Goal: Task Accomplishment & Management: Manage account settings

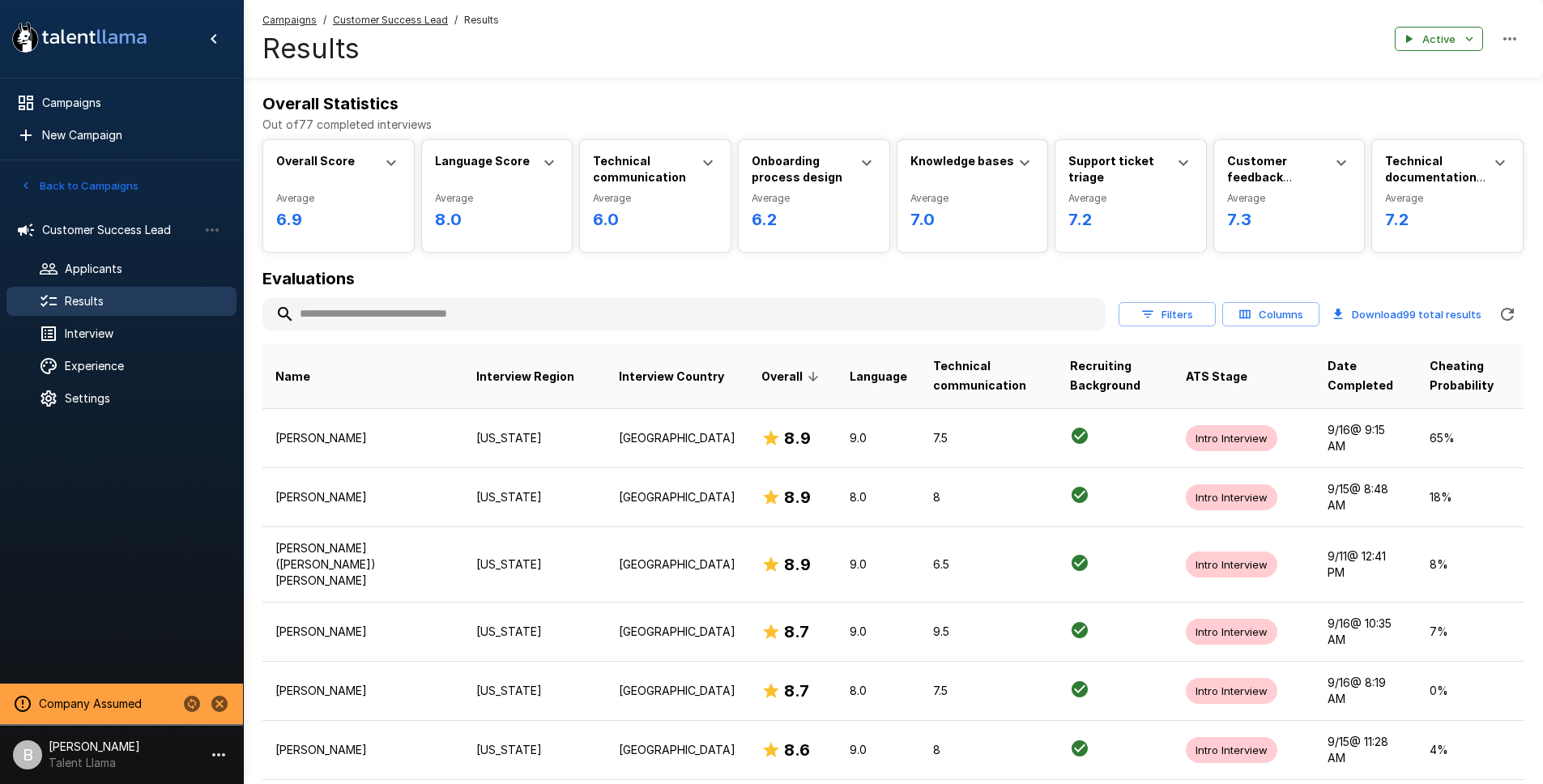
click at [424, 309] on input "text" at bounding box center [684, 314] width 843 height 29
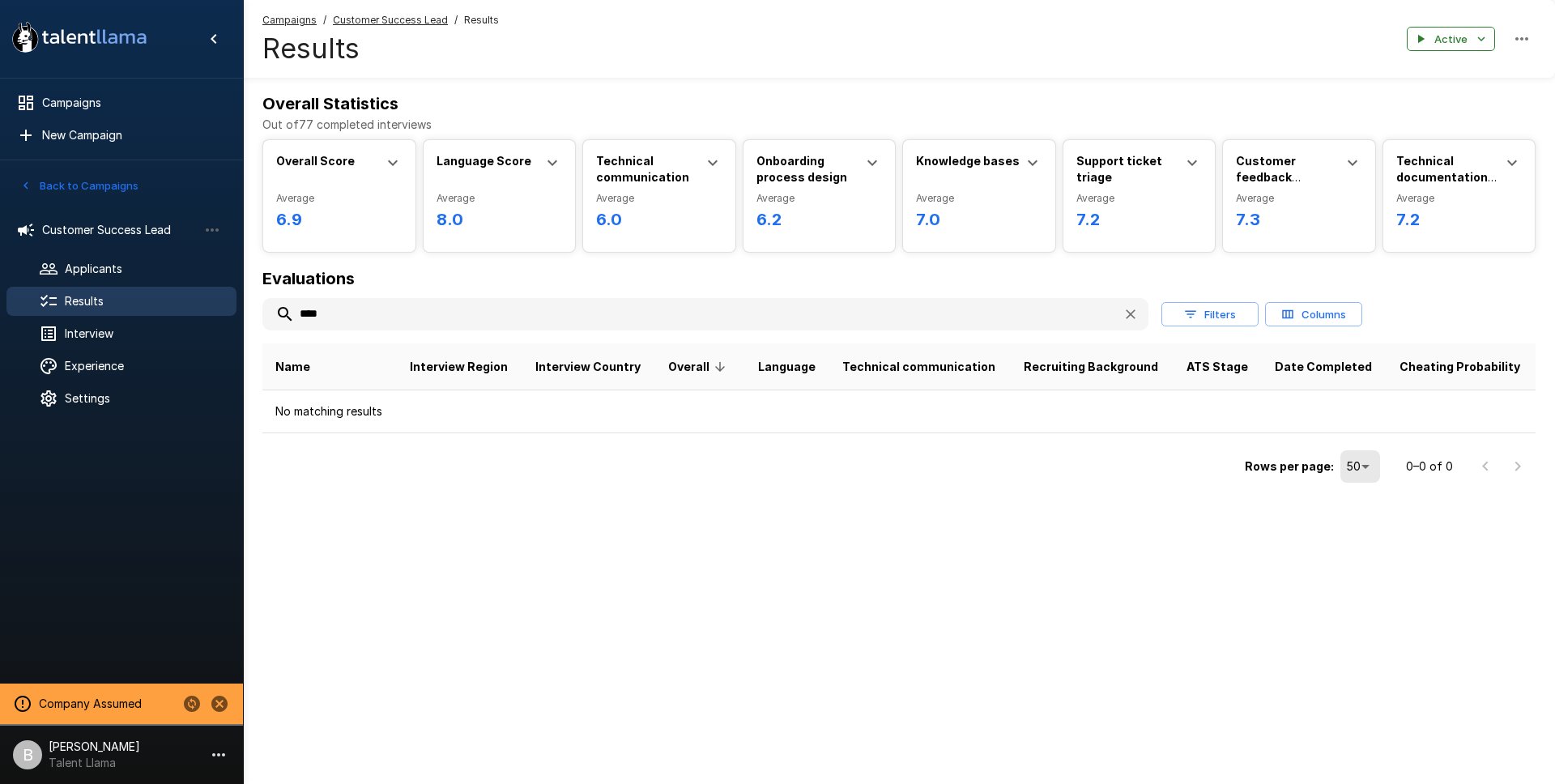
drag, startPoint x: 338, startPoint y: 321, endPoint x: 134, endPoint y: 287, distance: 206.8
click at [243, 287] on div ".st0{fill:#FFFFFF;} .st1{fill:#76a4ed;} Campaigns New Campaign Active 1 Custome…" at bounding box center [899, 276] width 1312 height 552
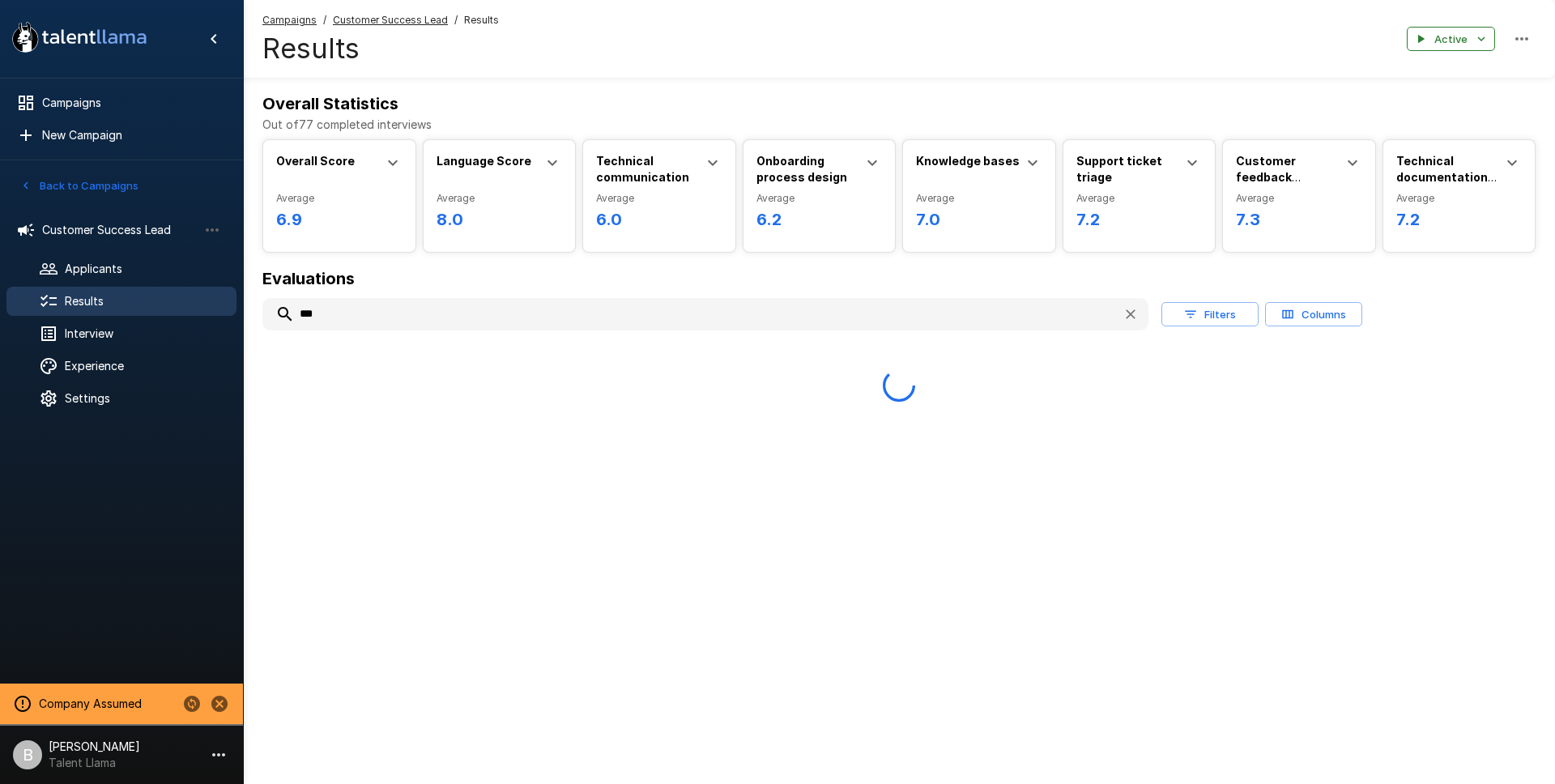
type input "****"
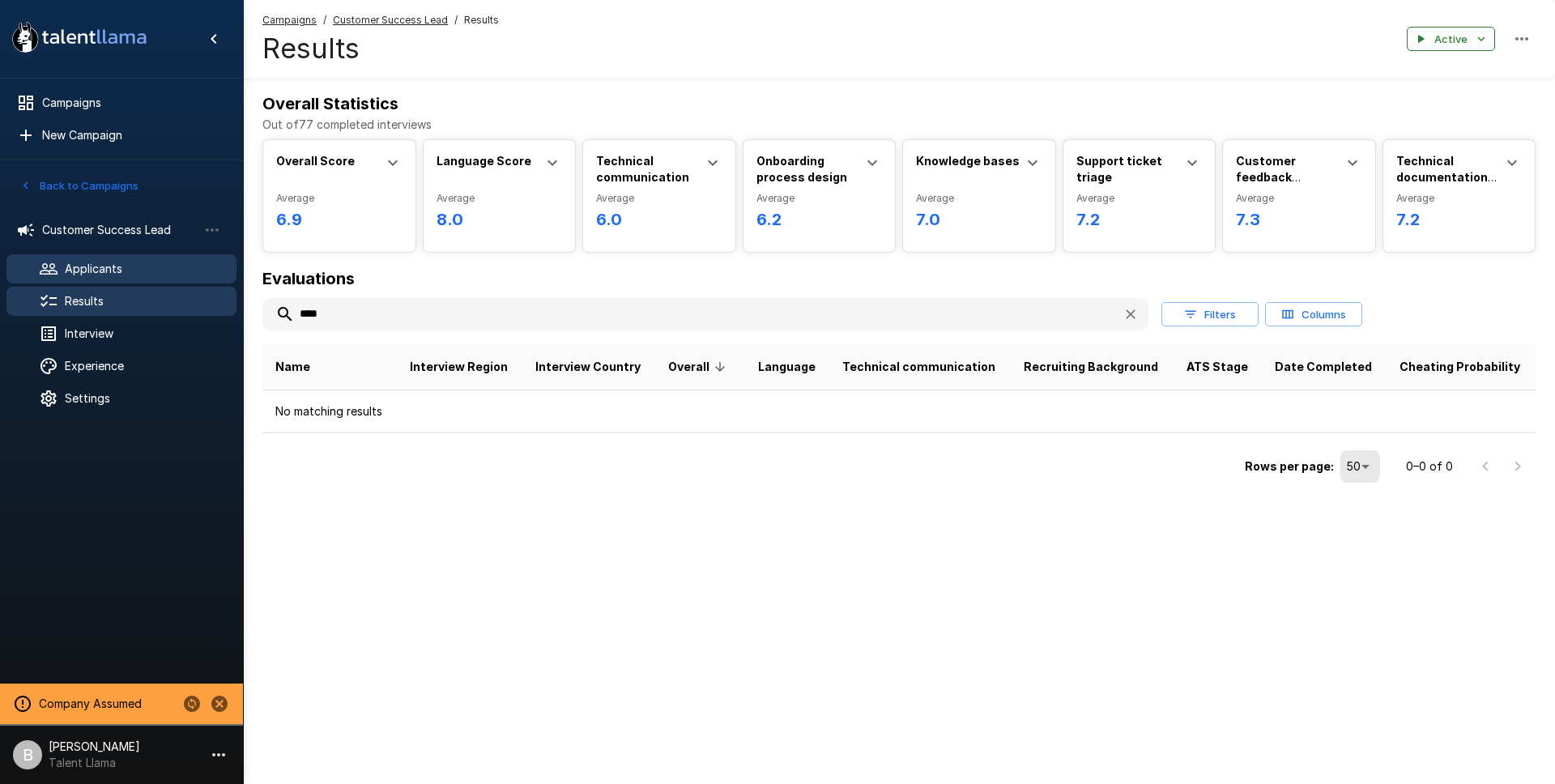
drag, startPoint x: 384, startPoint y: 318, endPoint x: 52, endPoint y: 268, distance: 335.7
click at [243, 268] on div ".st0{fill:#FFFFFF;} .st1{fill:#76a4ed;} Campaigns New Campaign Active 1 Custome…" at bounding box center [899, 276] width 1312 height 552
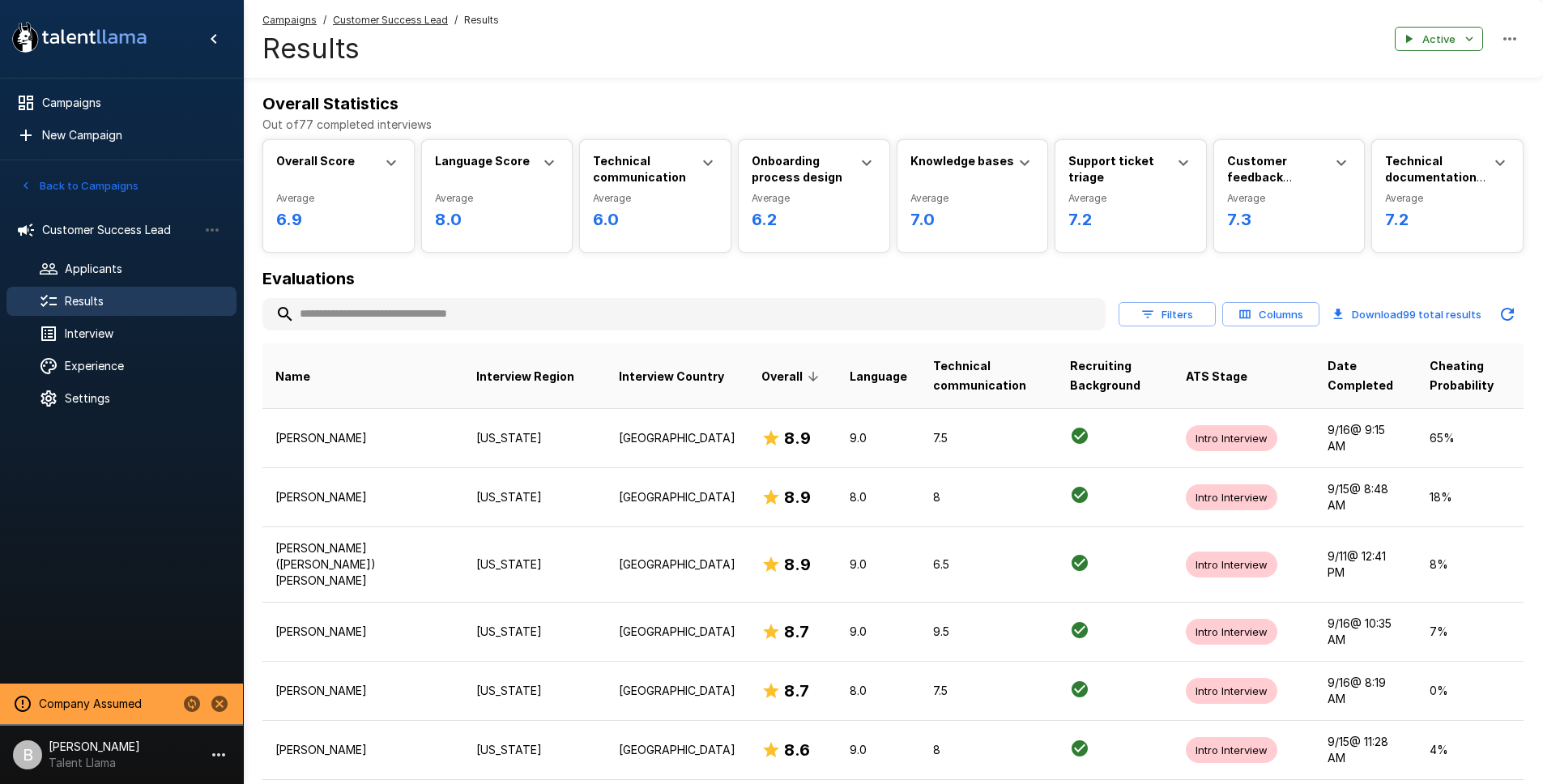
click at [379, 303] on input "text" at bounding box center [684, 314] width 843 height 29
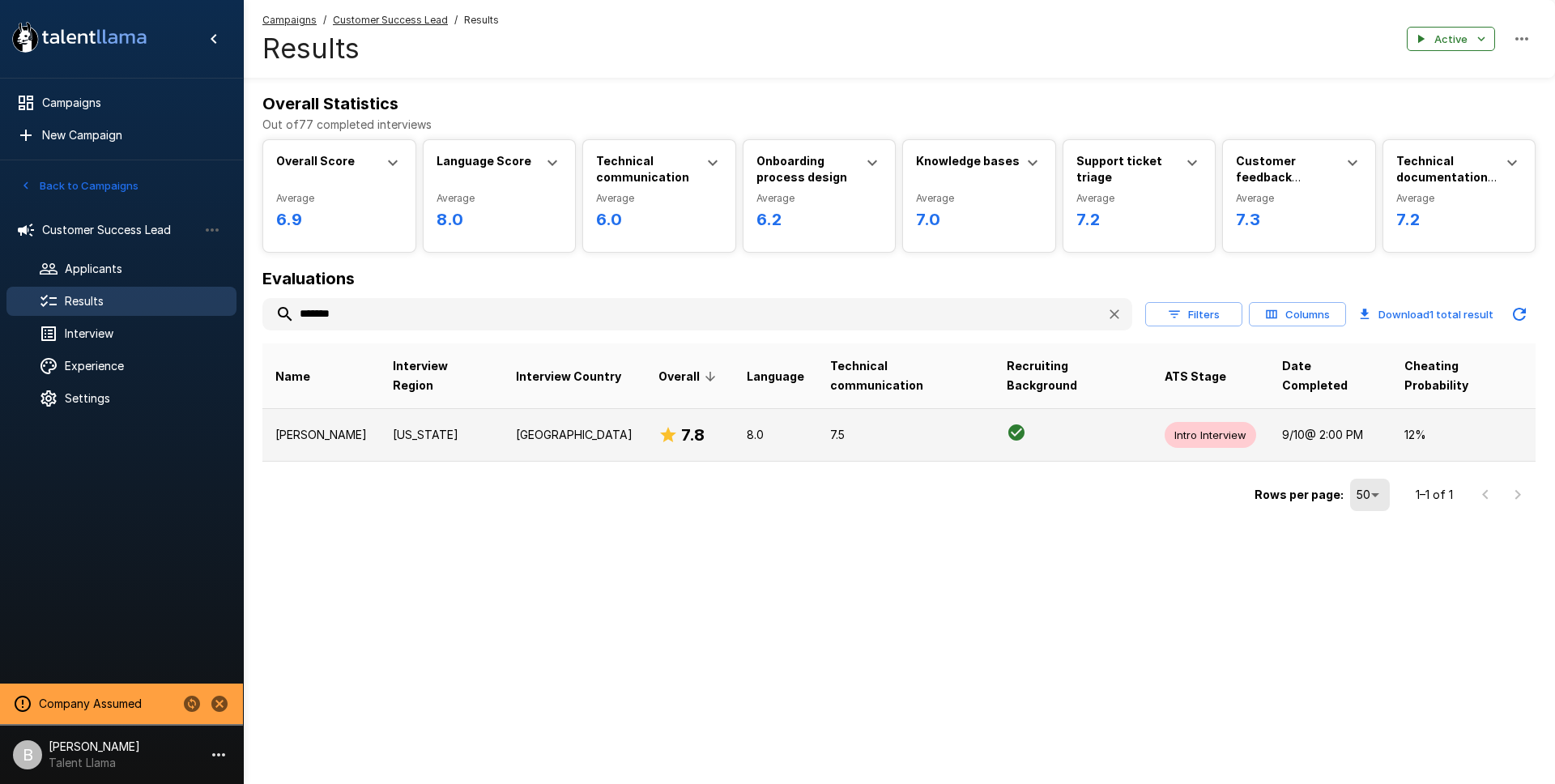
type input "*******"
click at [458, 427] on p "[US_STATE]" at bounding box center [441, 435] width 97 height 16
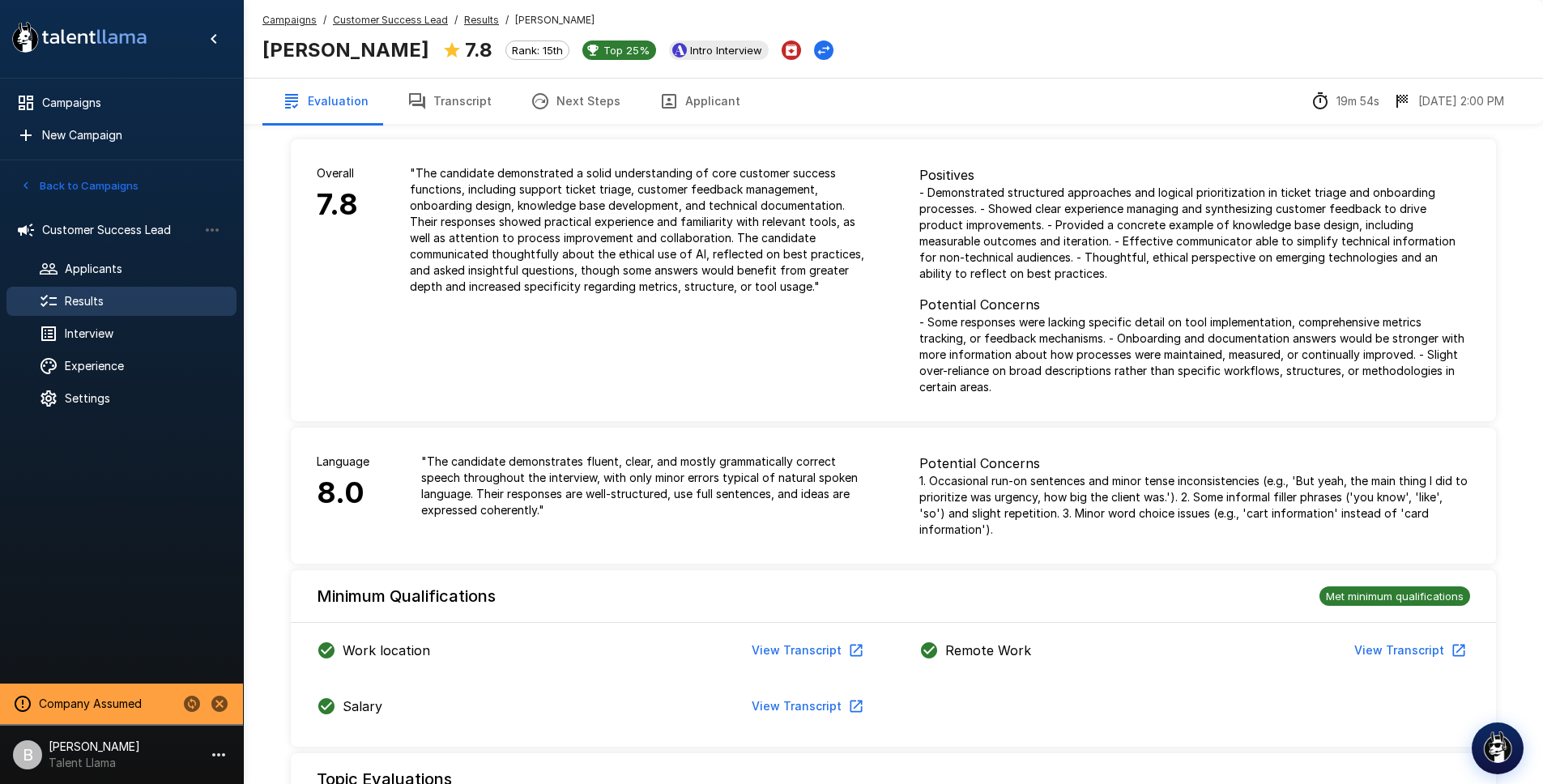
click at [475, 98] on button "Transcript" at bounding box center [449, 101] width 123 height 46
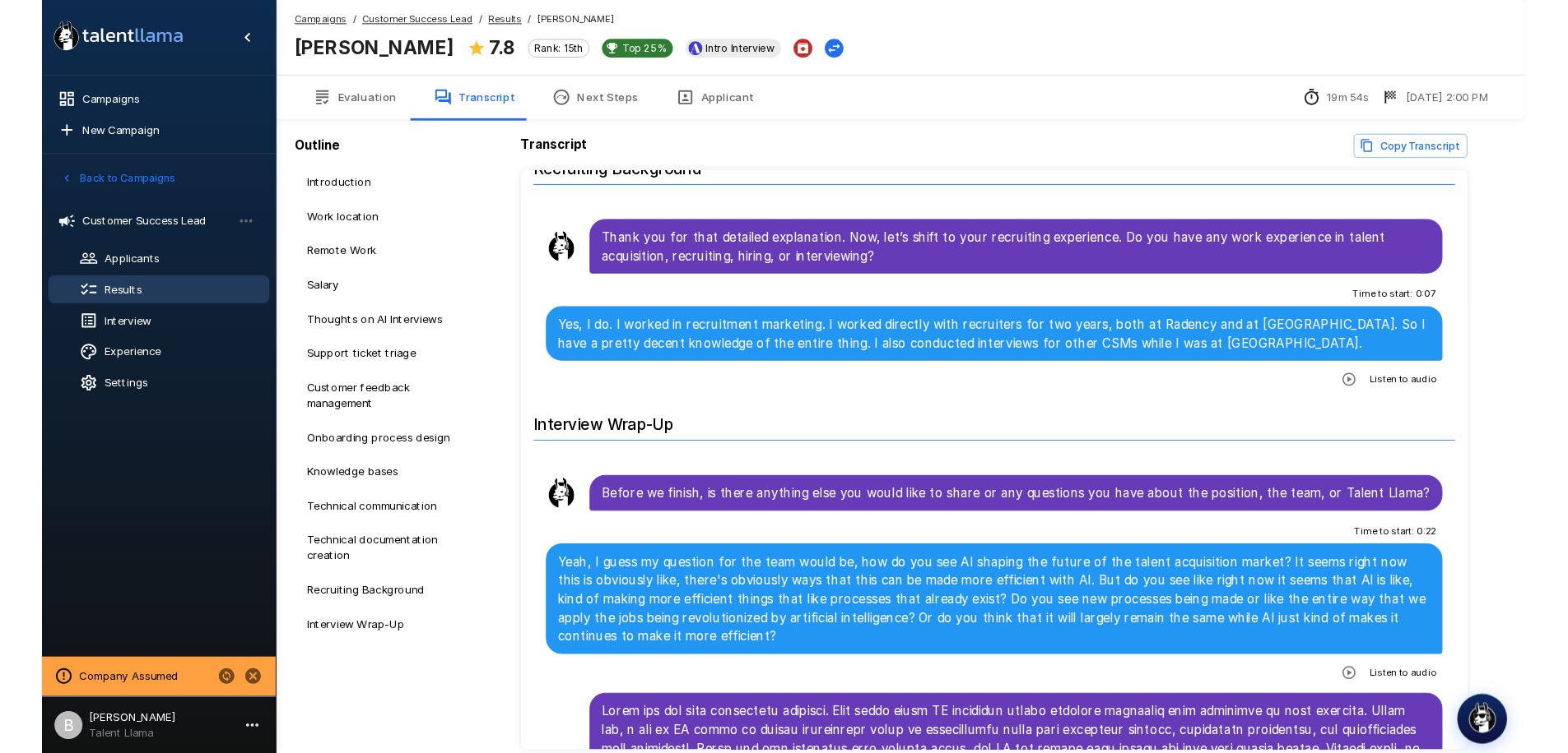
scroll to position [4485, 0]
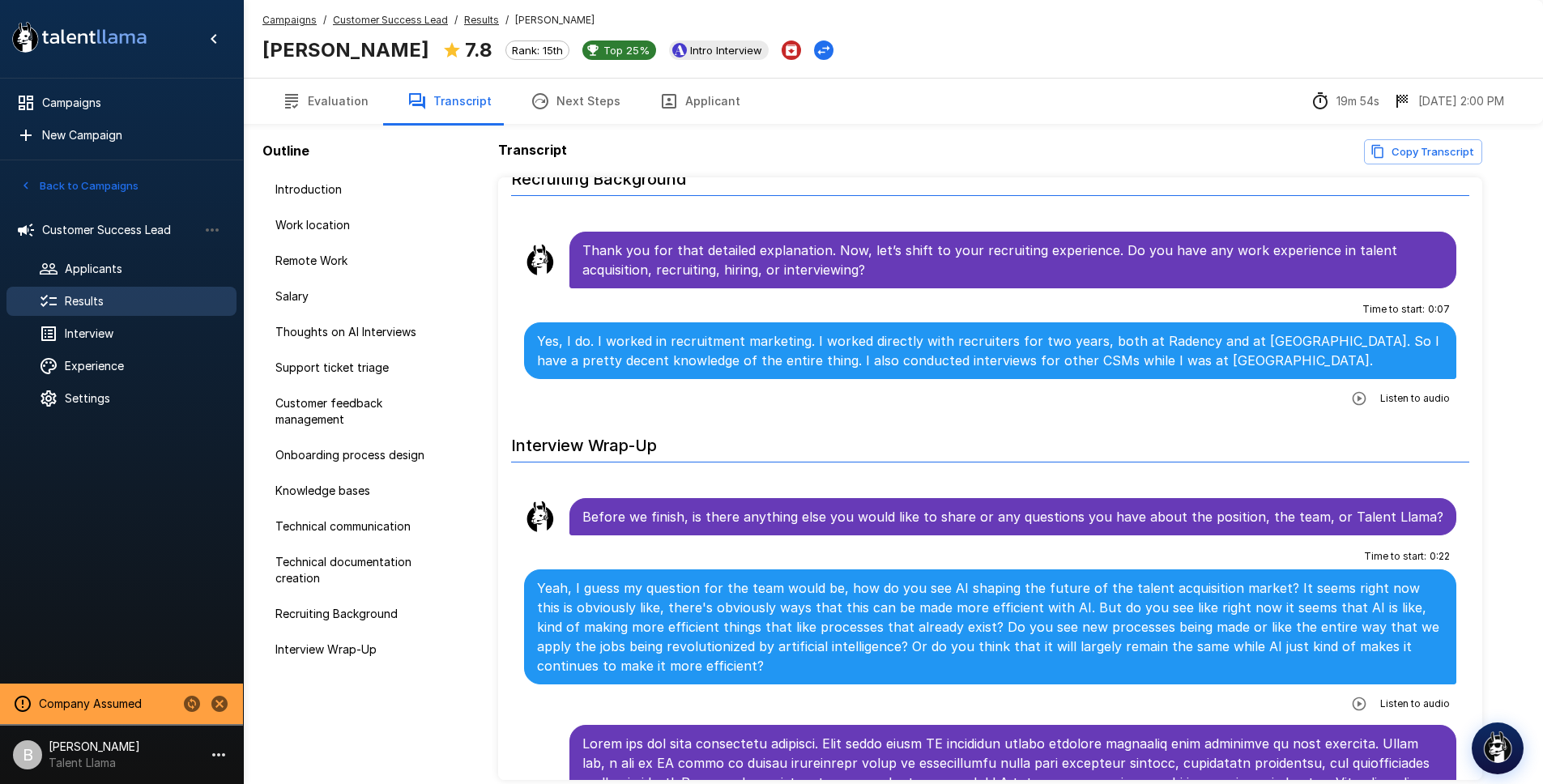
click at [414, 18] on u "Customer Success Lead" at bounding box center [390, 19] width 115 height 12
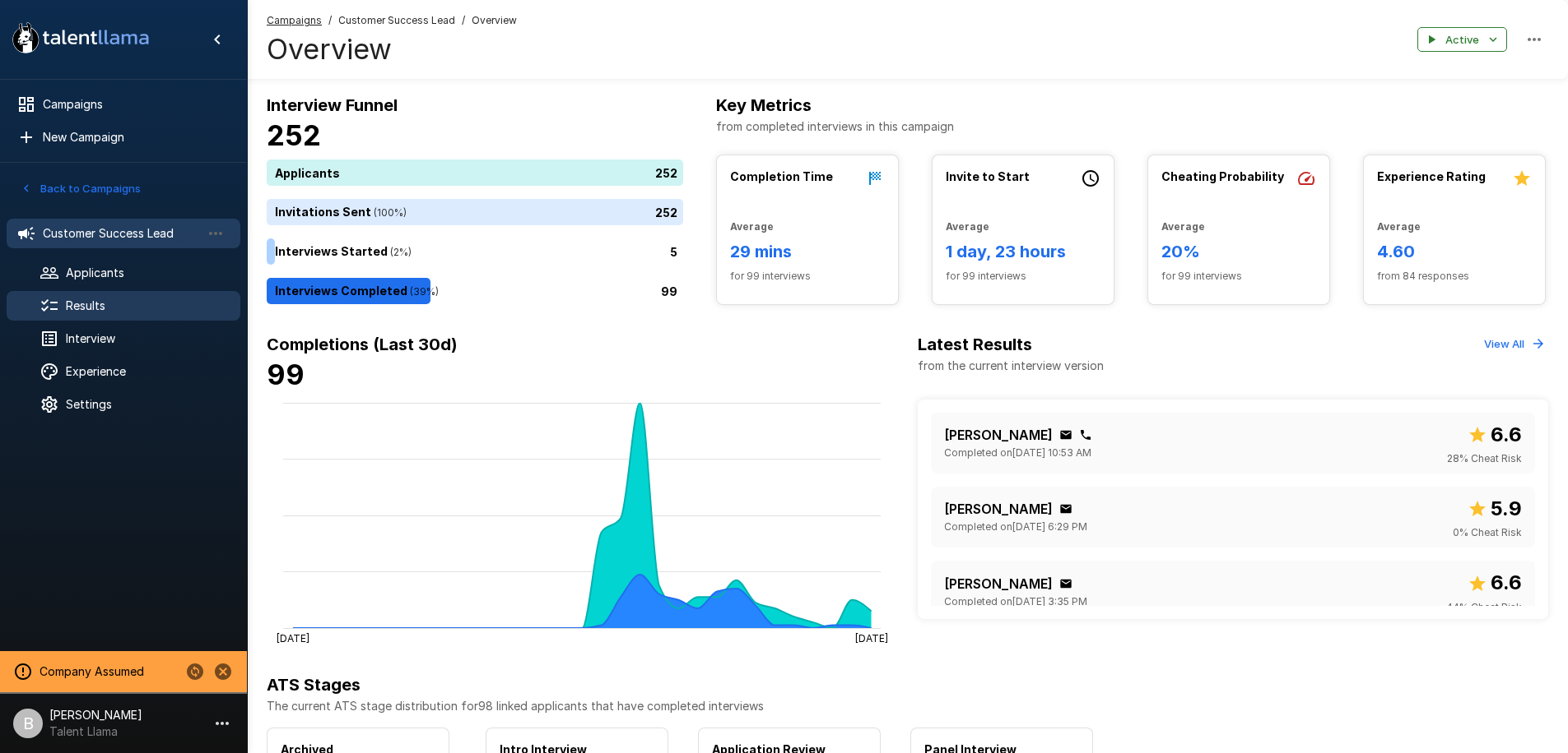
click at [102, 307] on span "Results" at bounding box center [146, 306] width 161 height 17
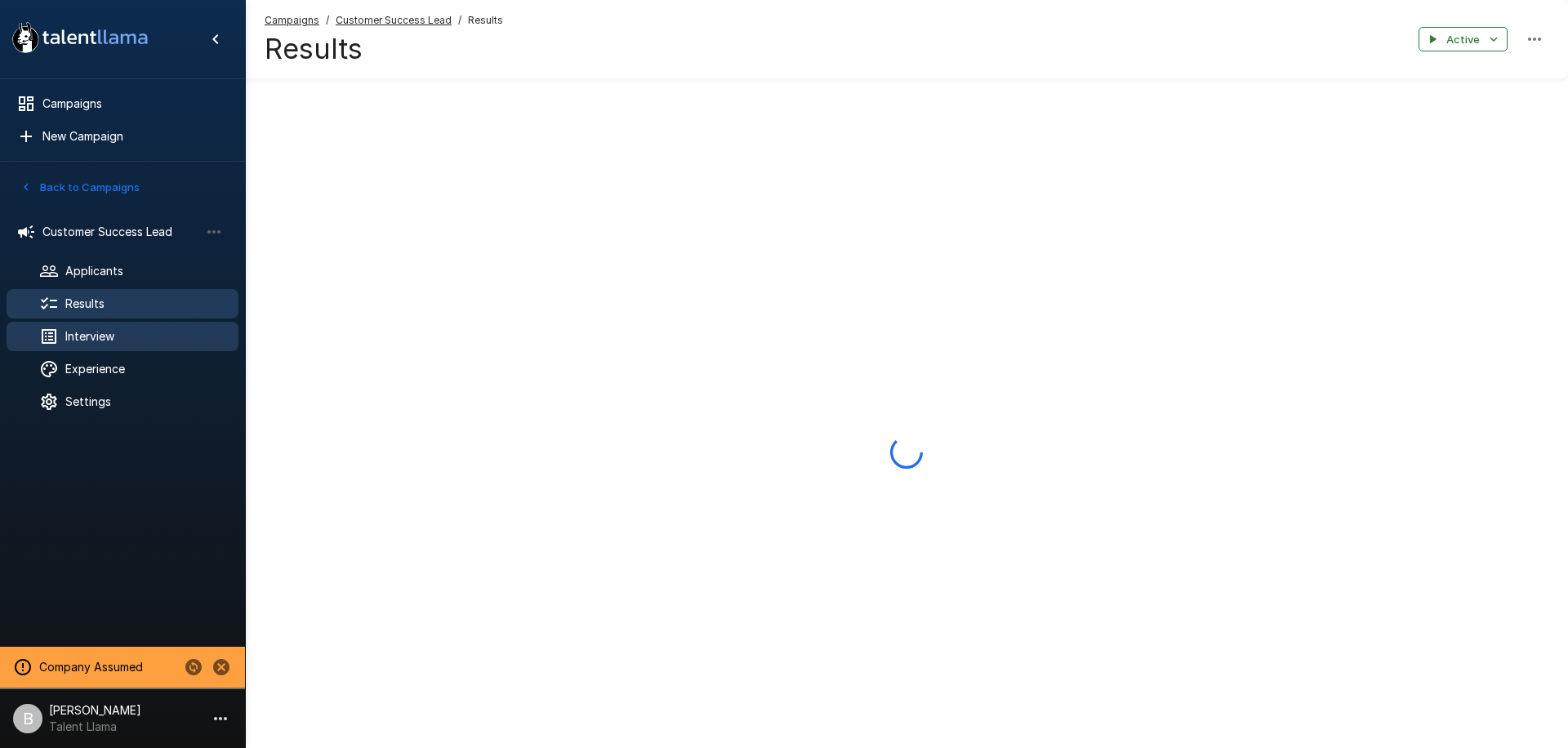
click at [86, 341] on span "Interview" at bounding box center [145, 336] width 160 height 17
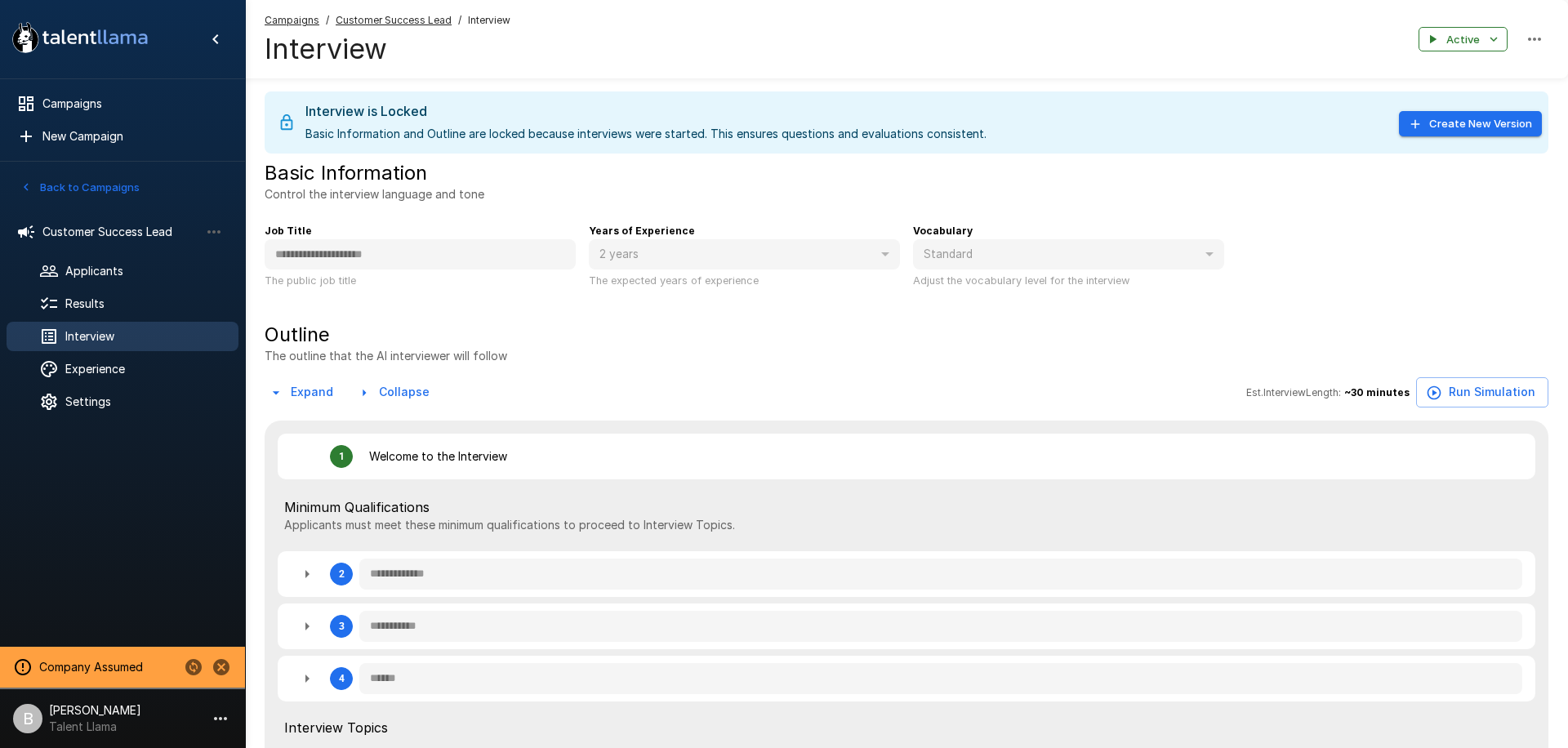
type textarea "*"
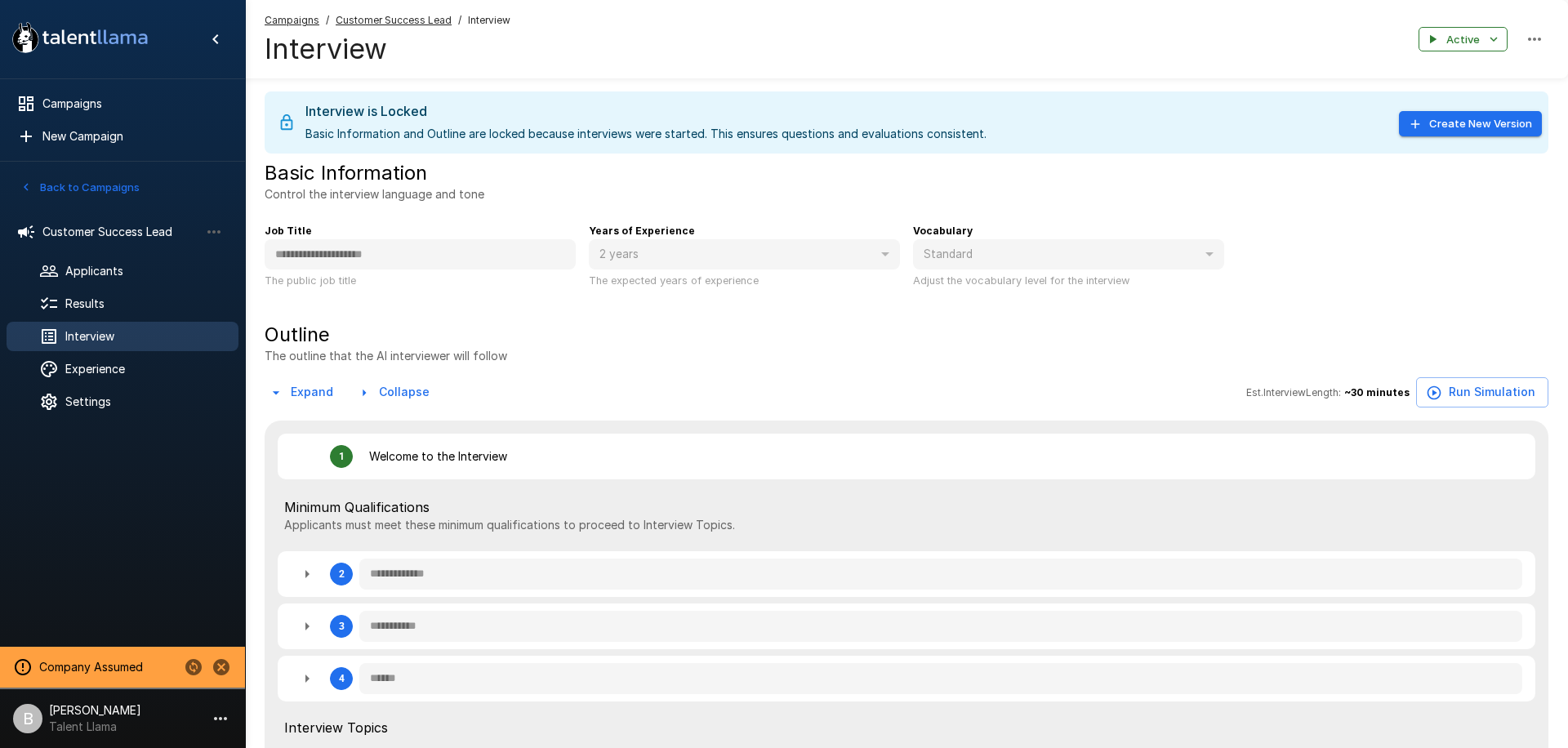
type textarea "*"
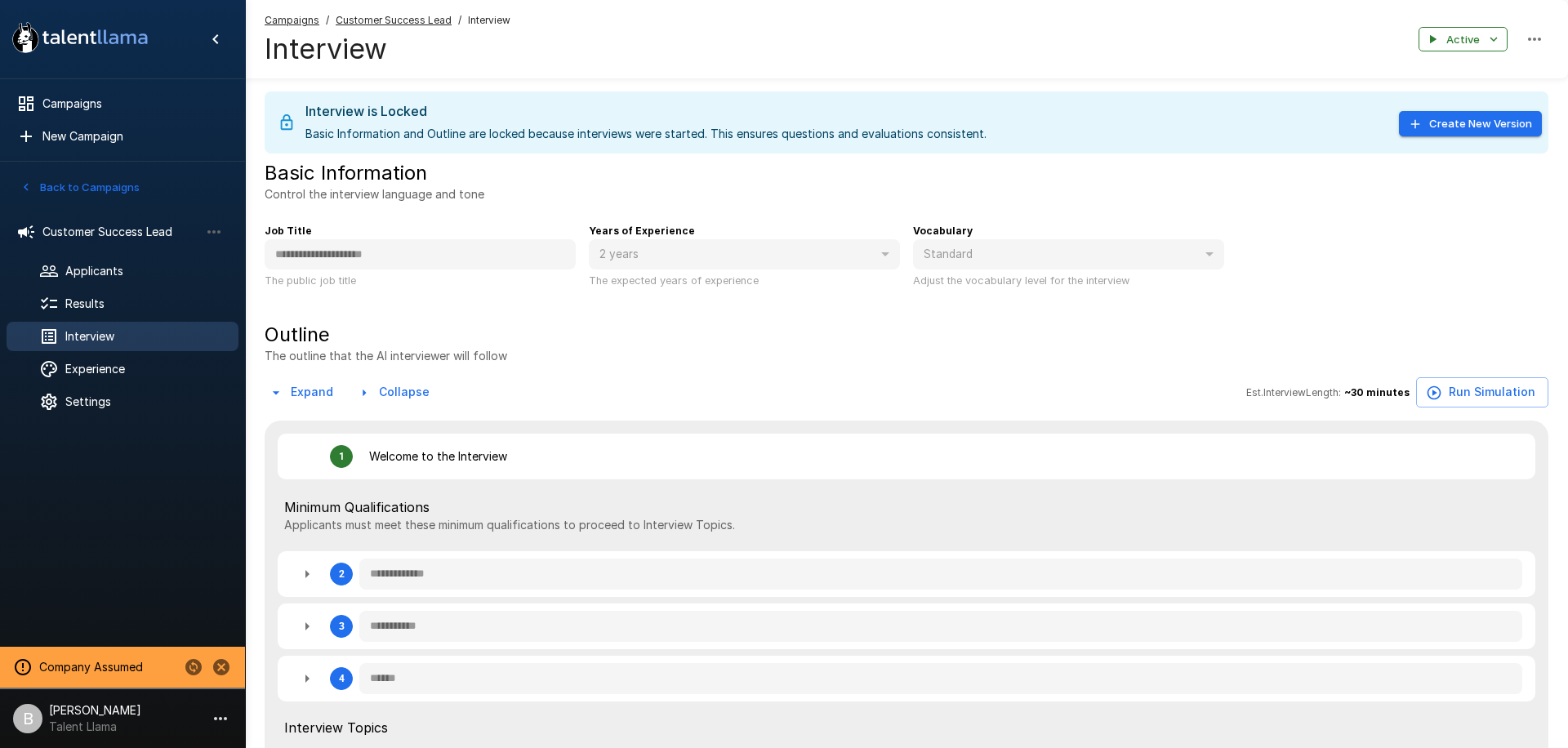
type textarea "*"
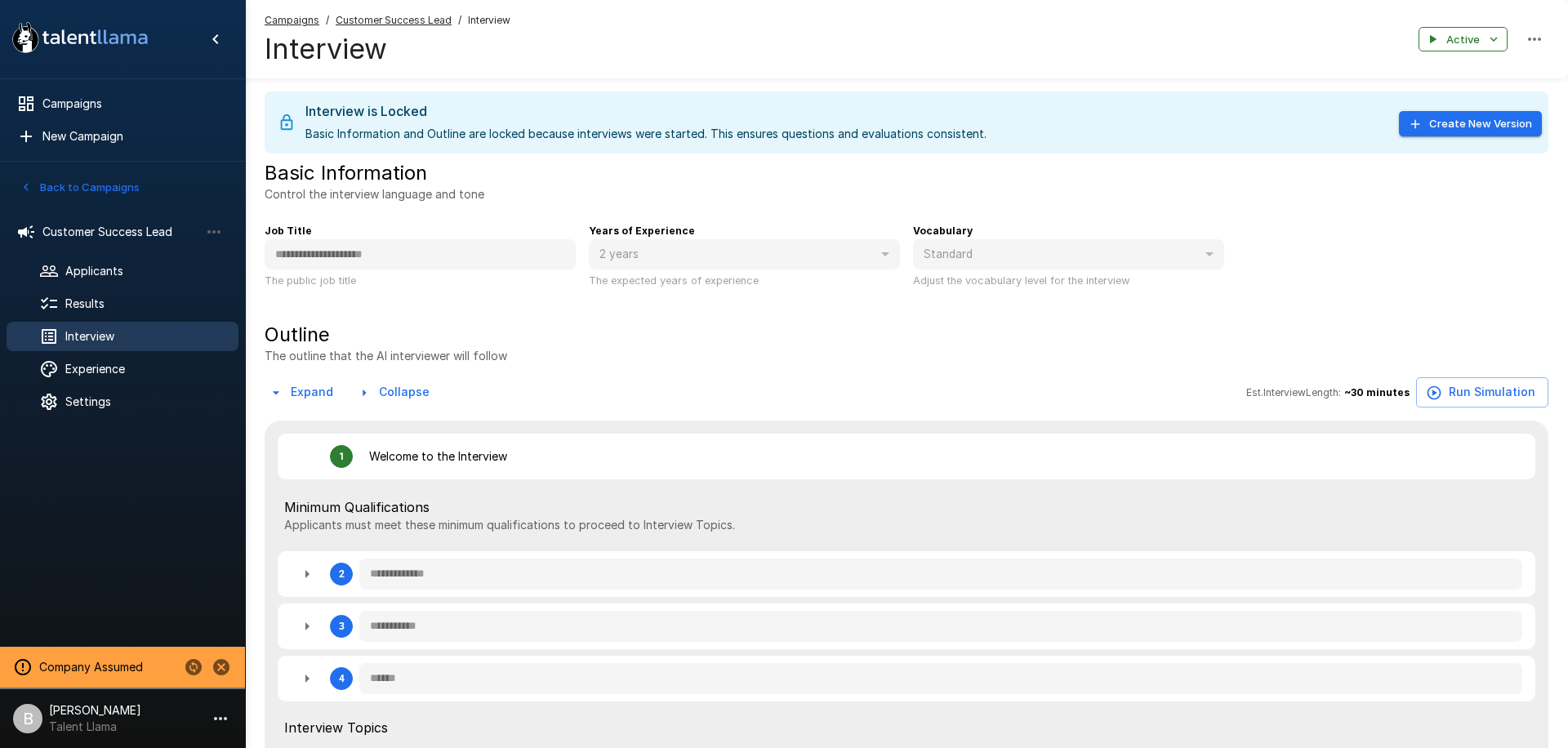
type textarea "*"
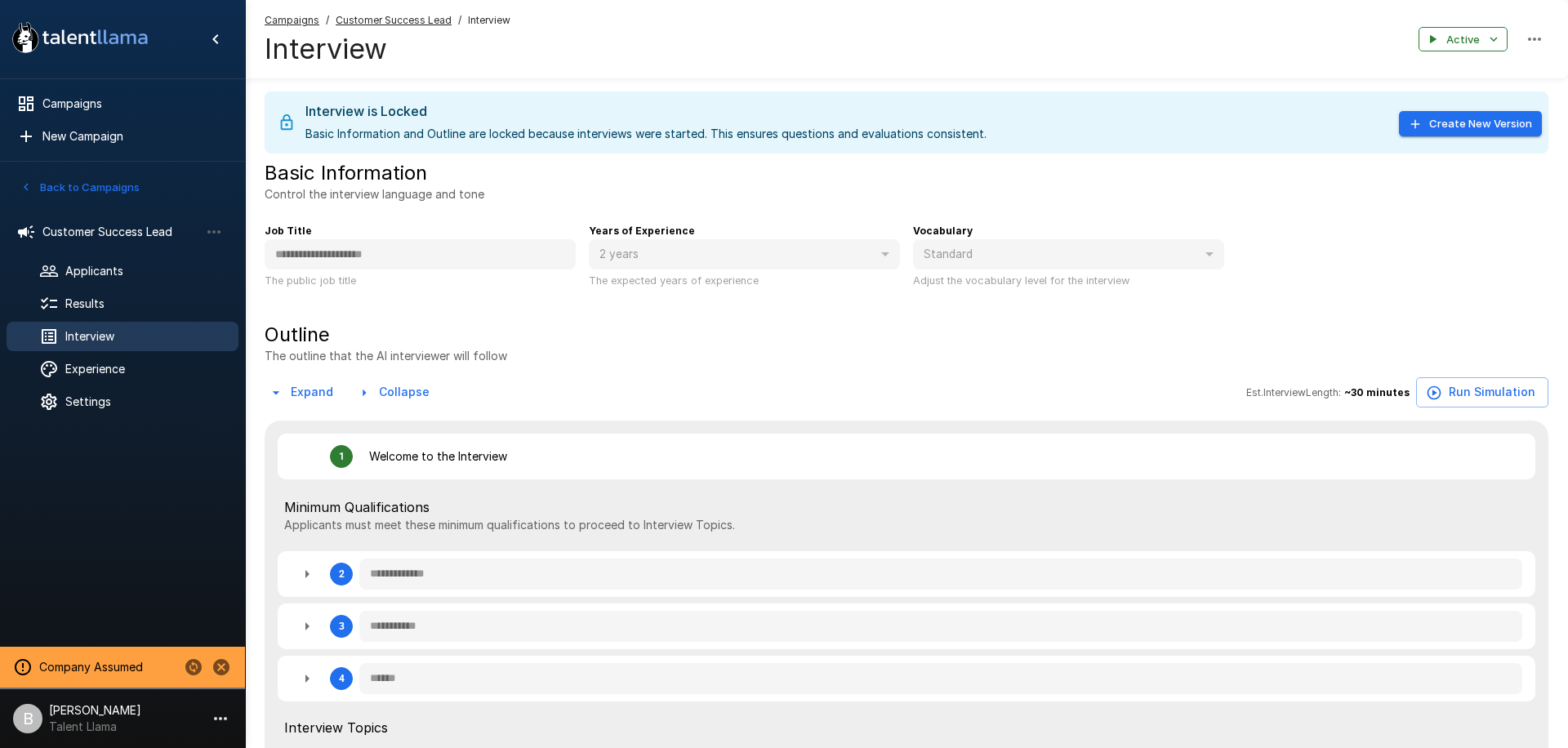
type textarea "*"
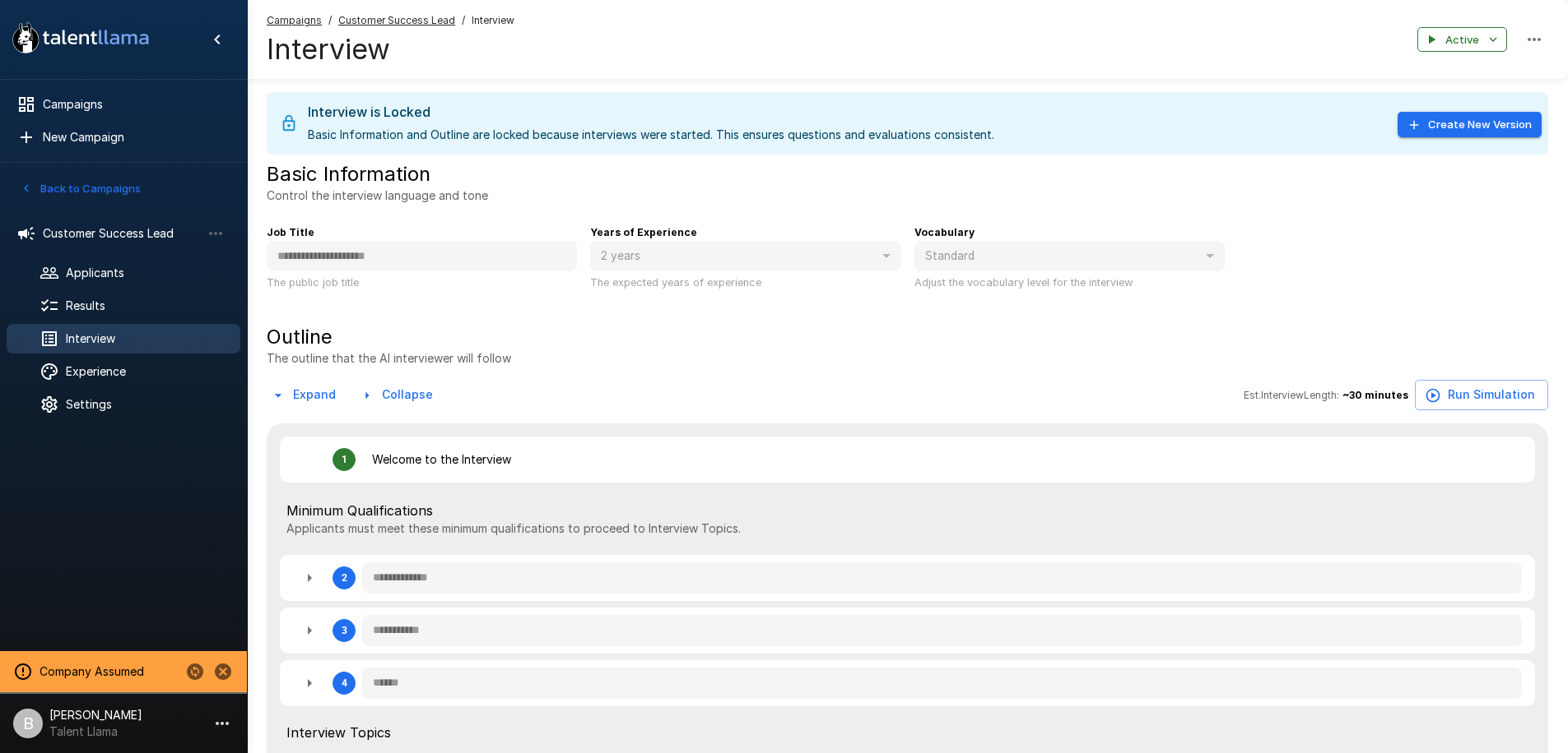
type textarea "*"
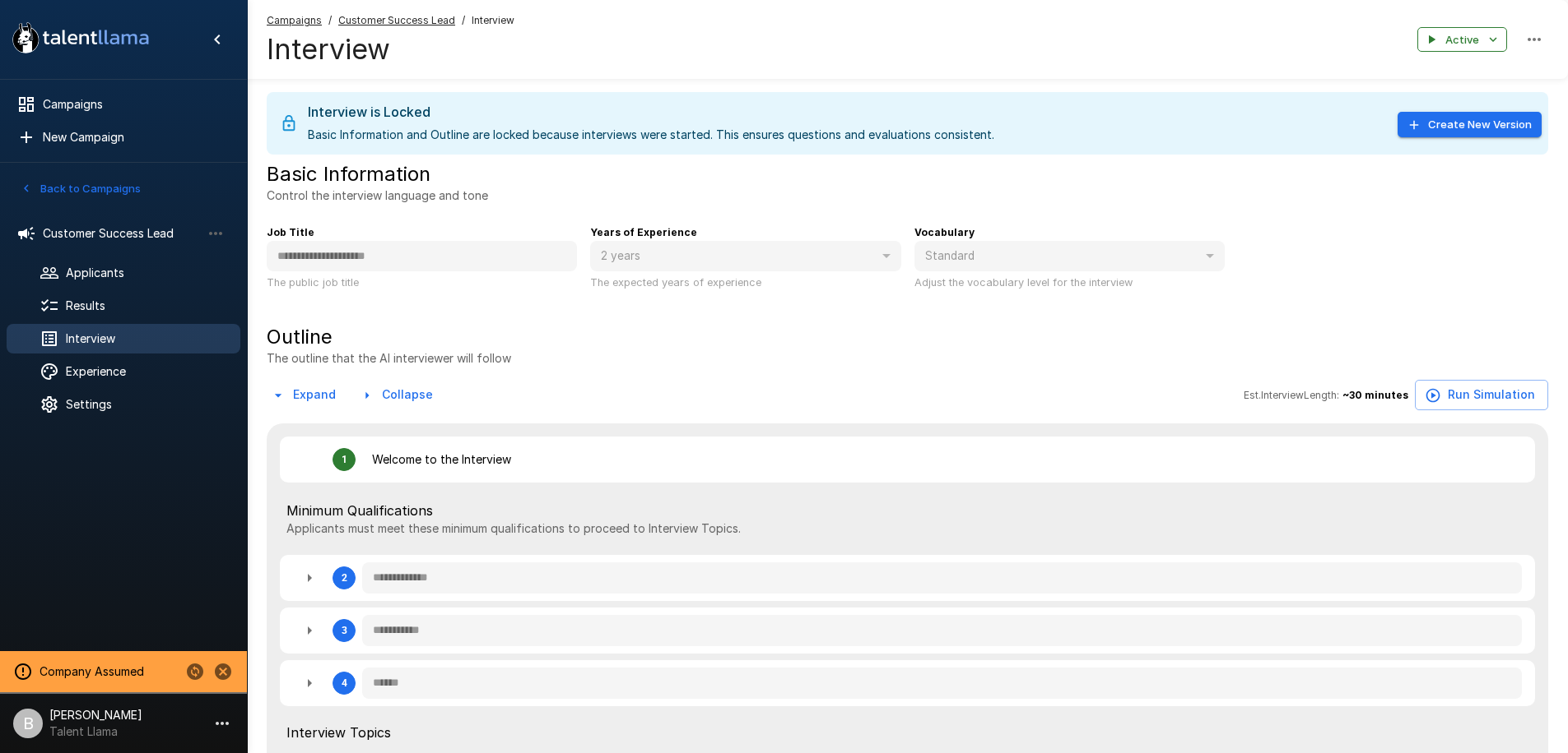
type textarea "*"
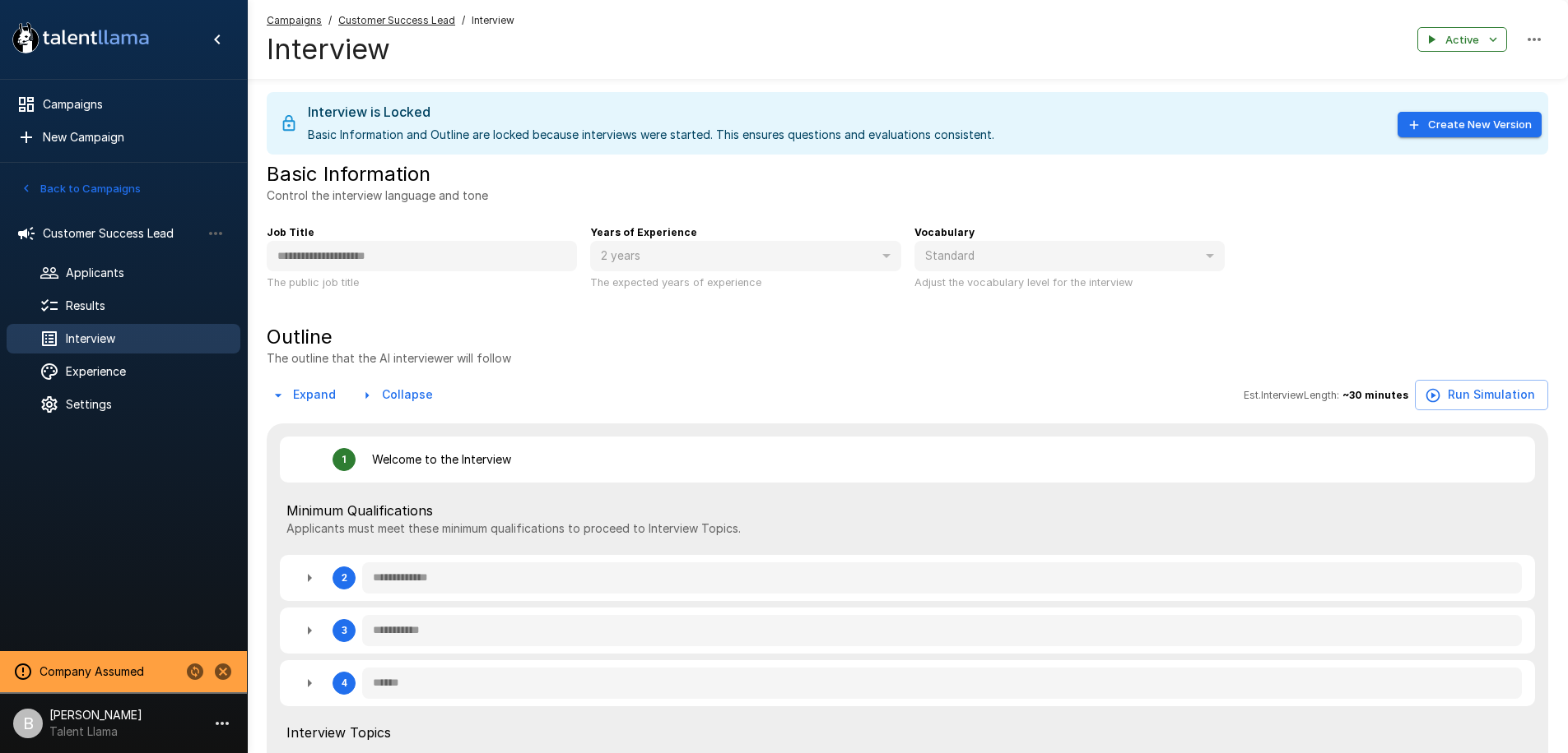
type textarea "*"
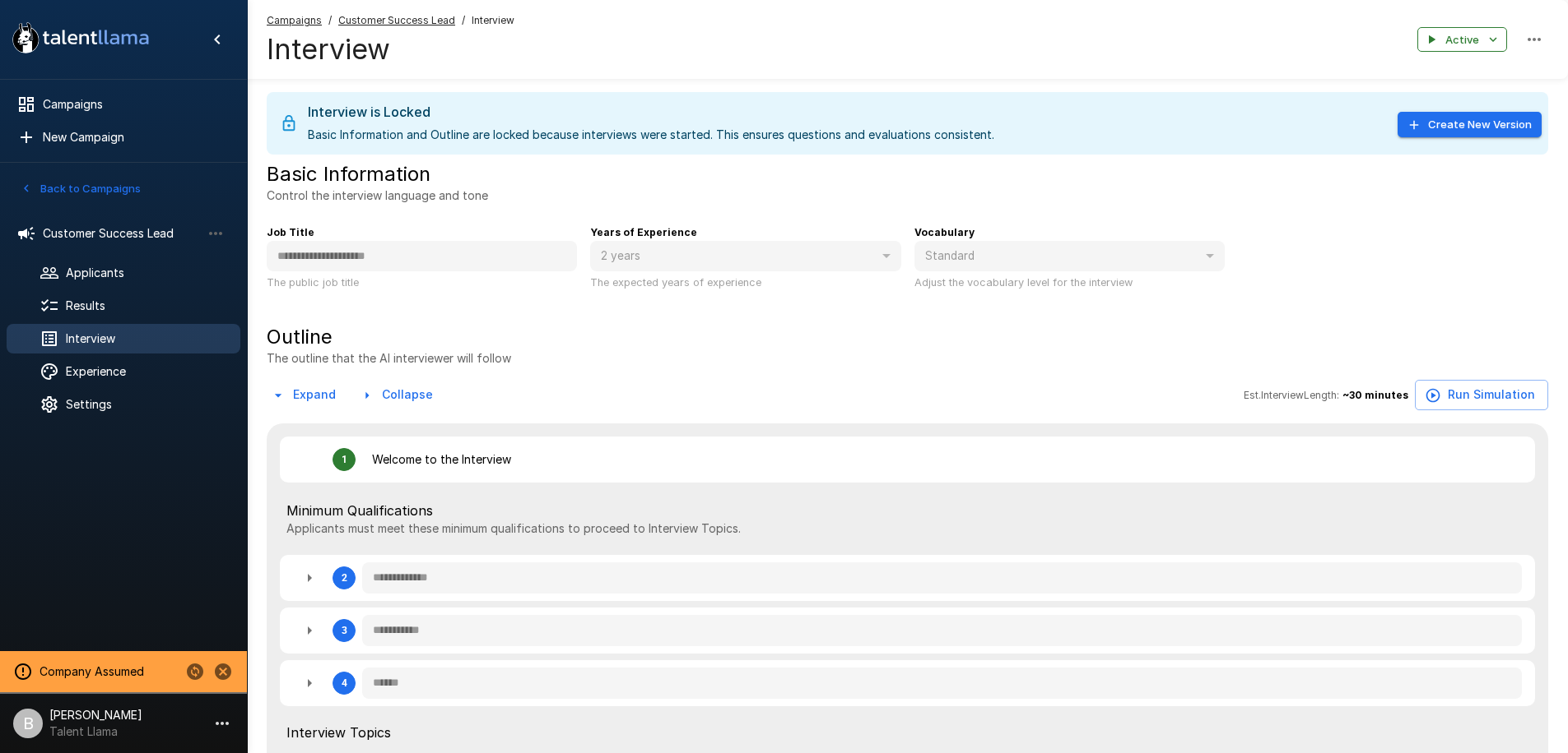
type textarea "*"
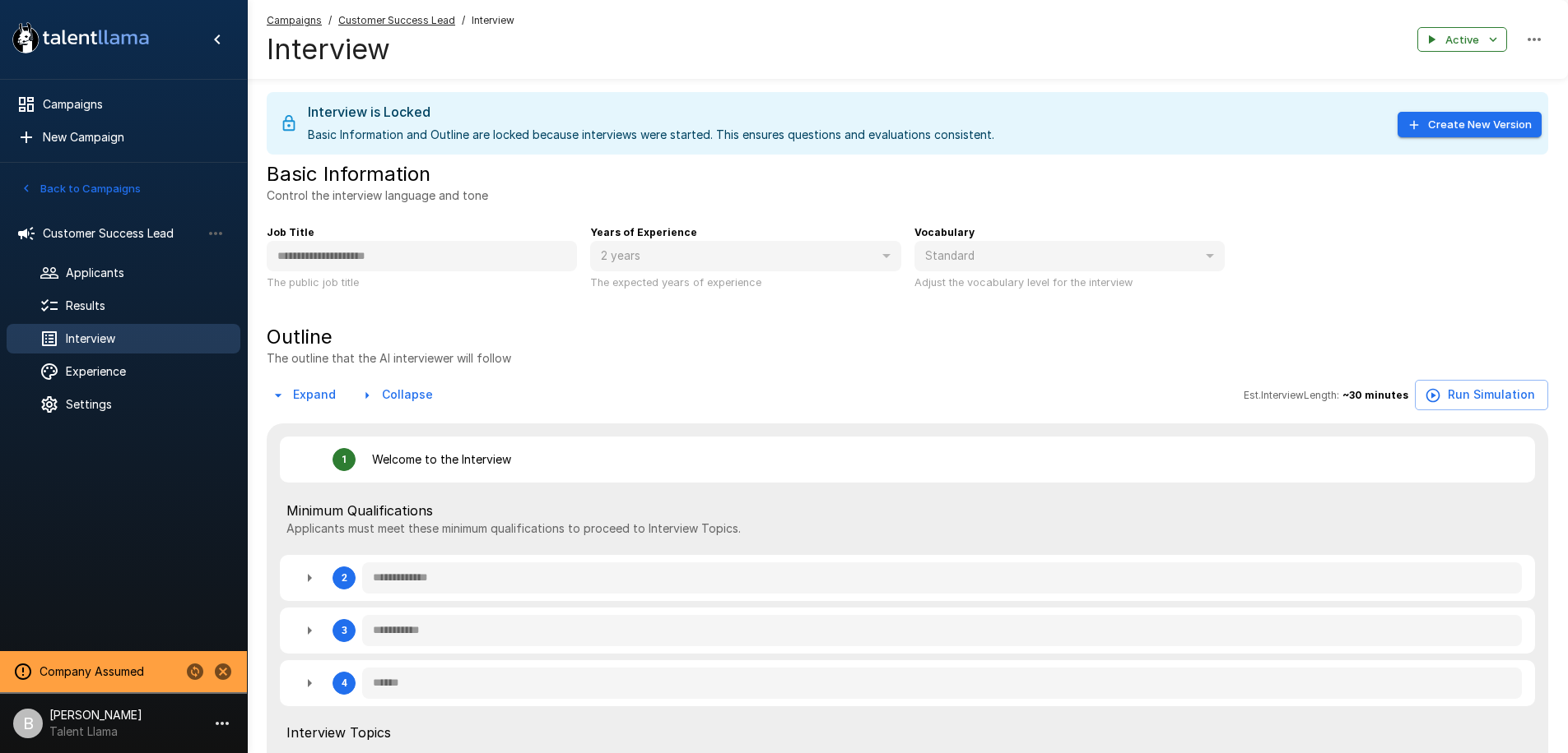
type textarea "*"
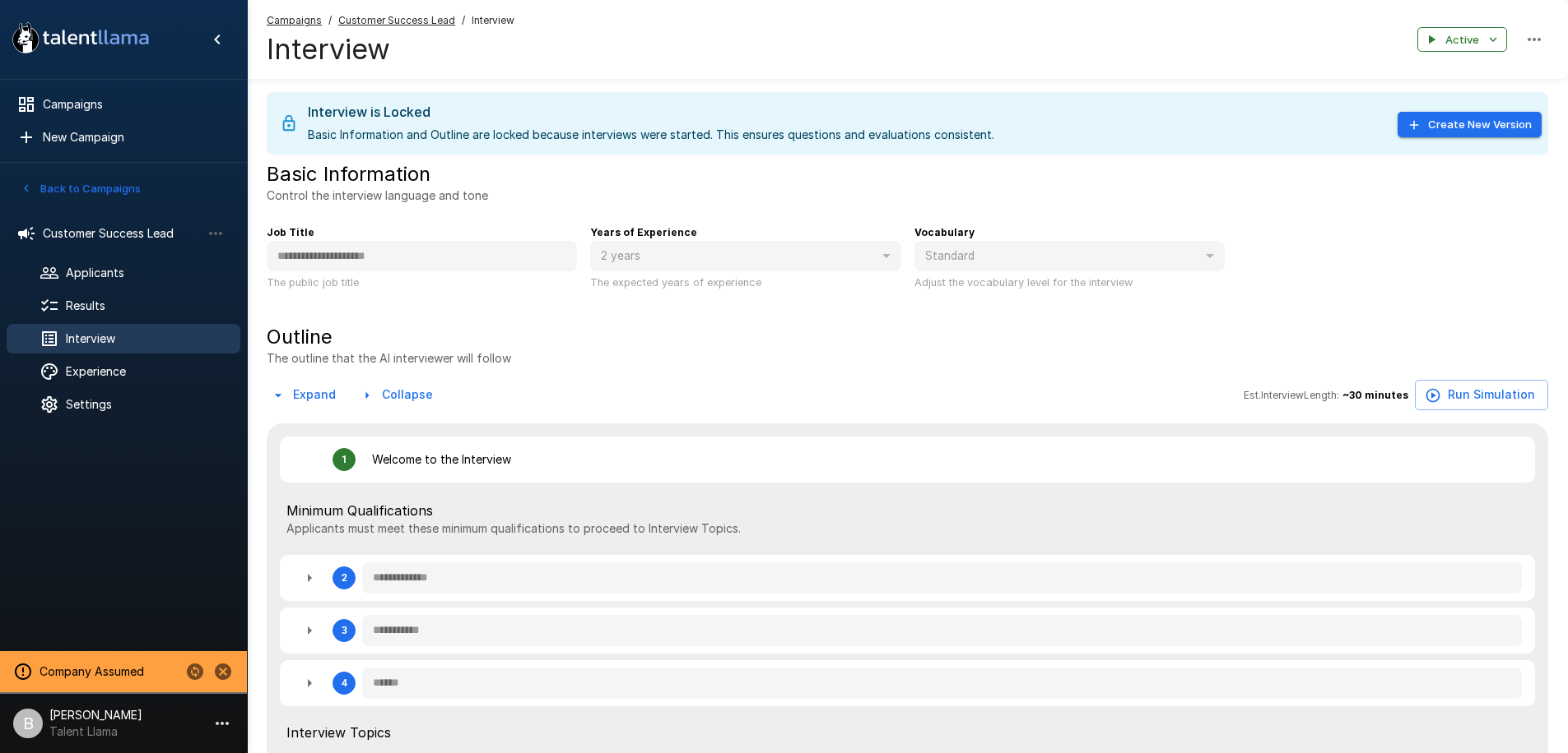
type textarea "*"
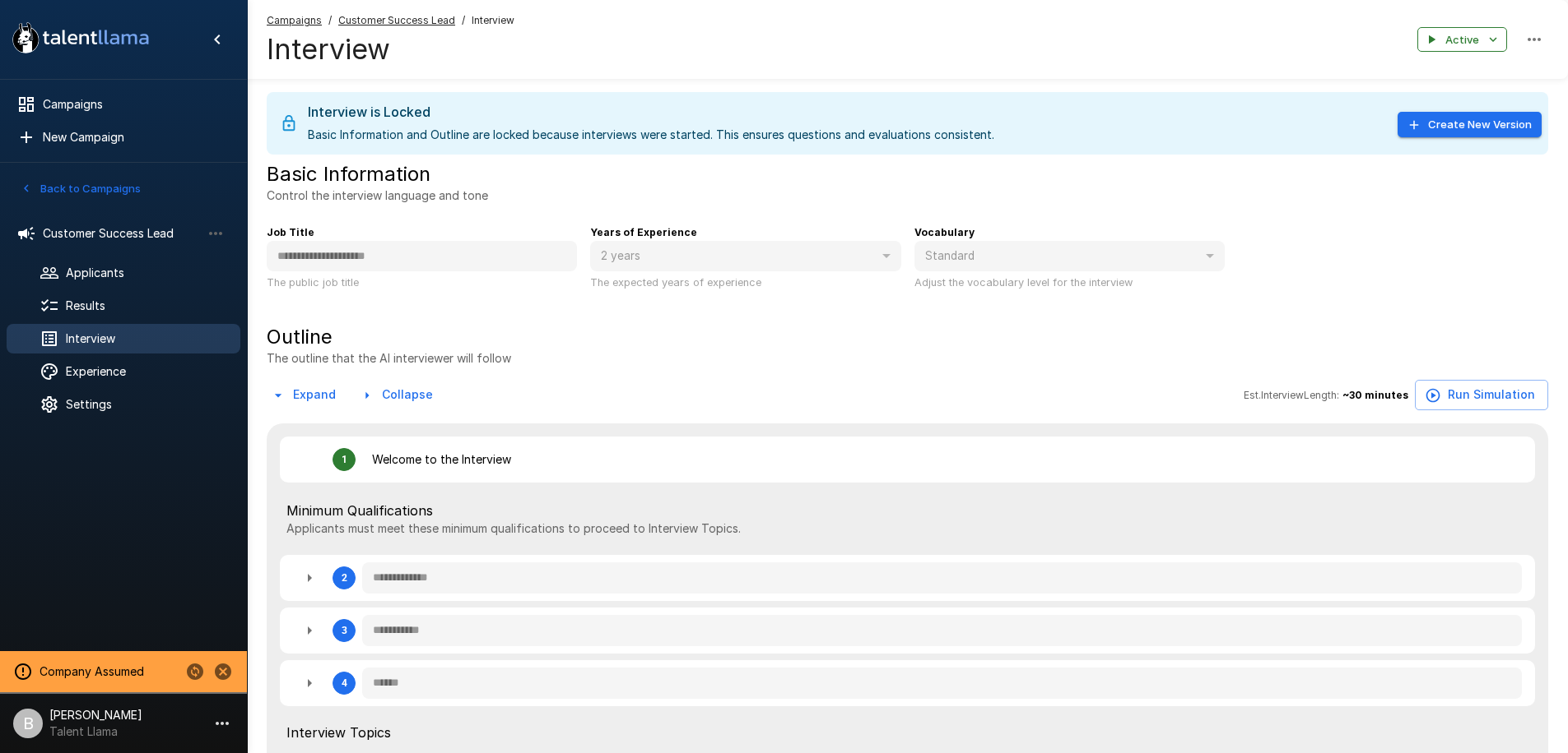
type textarea "*"
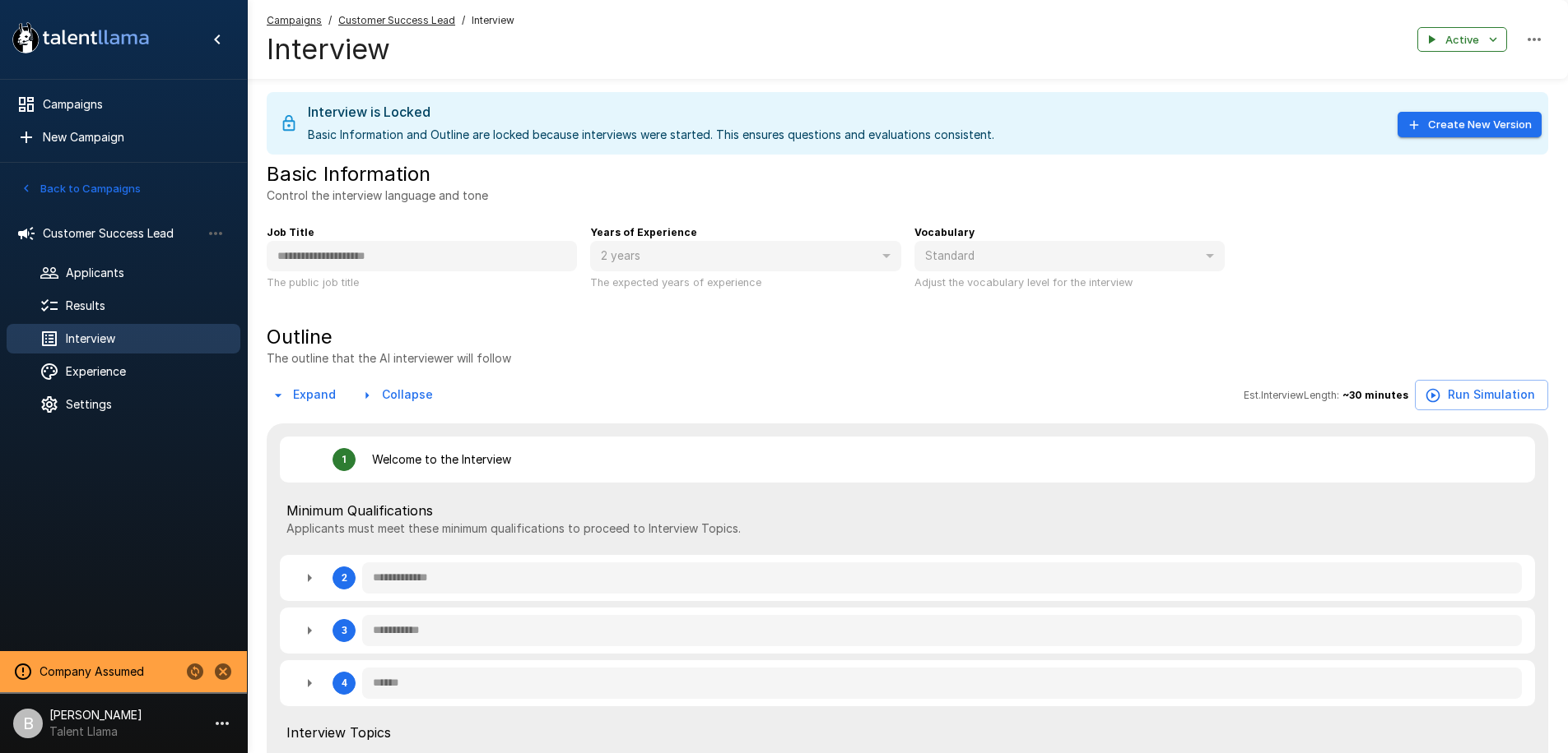
type textarea "*"
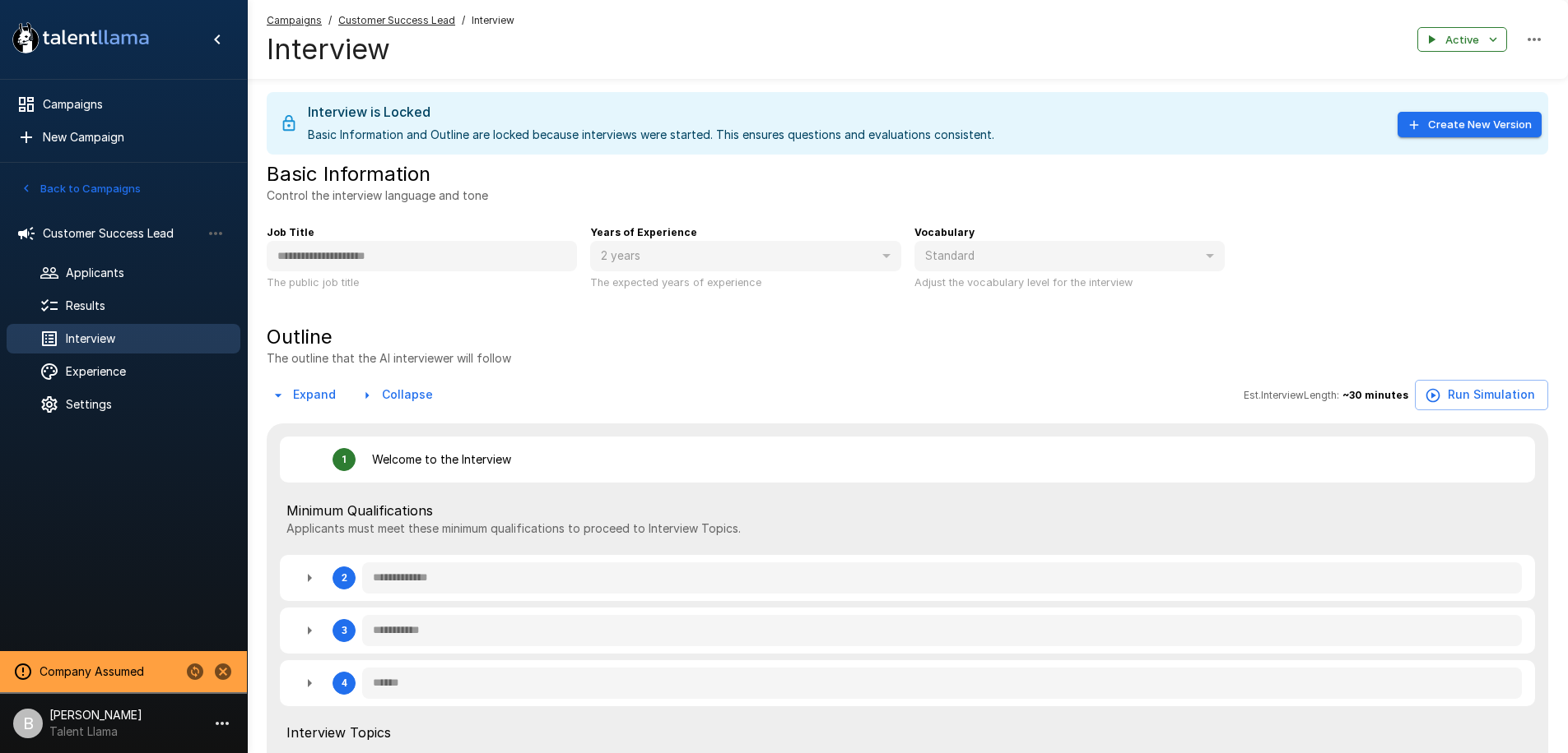
type textarea "*"
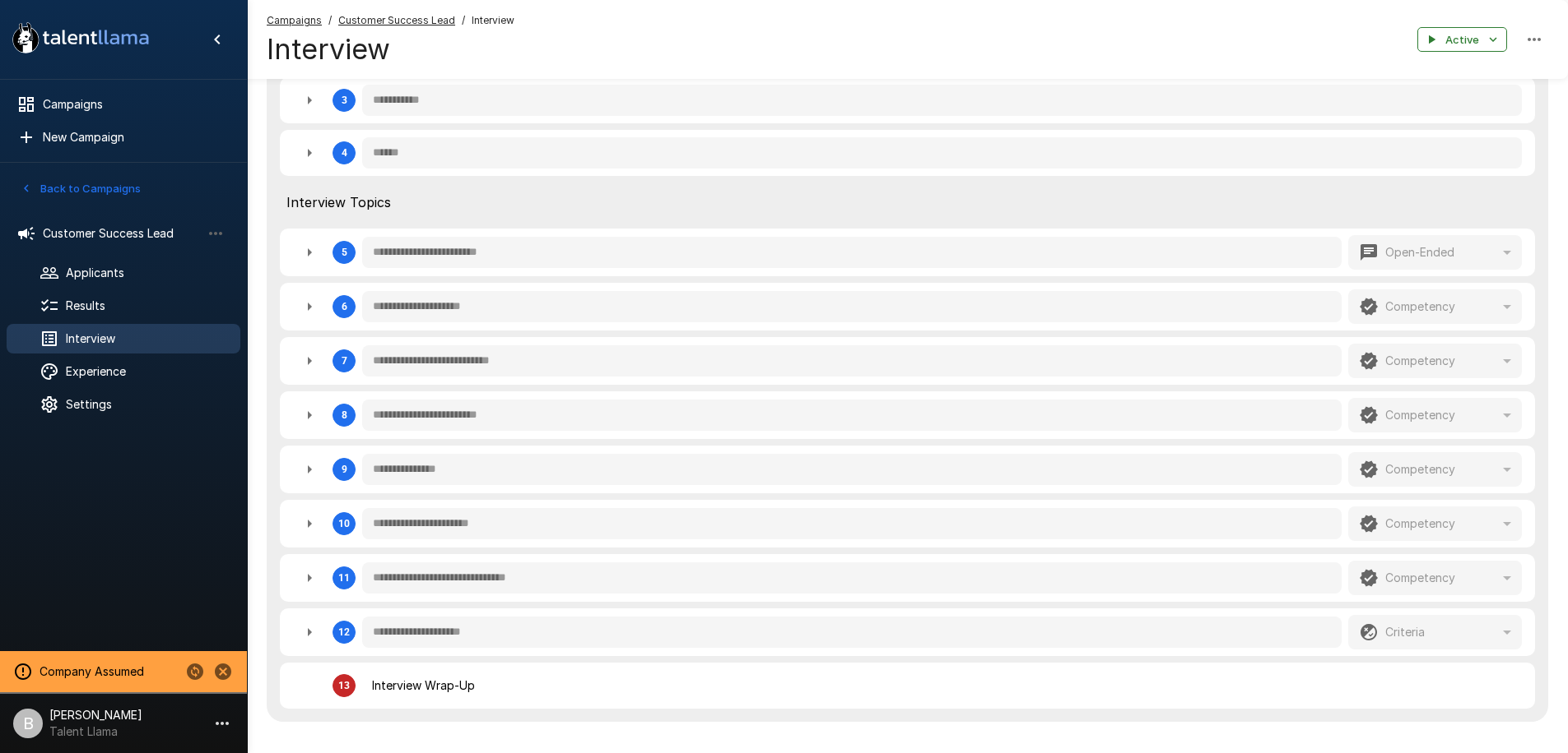
scroll to position [550, 0]
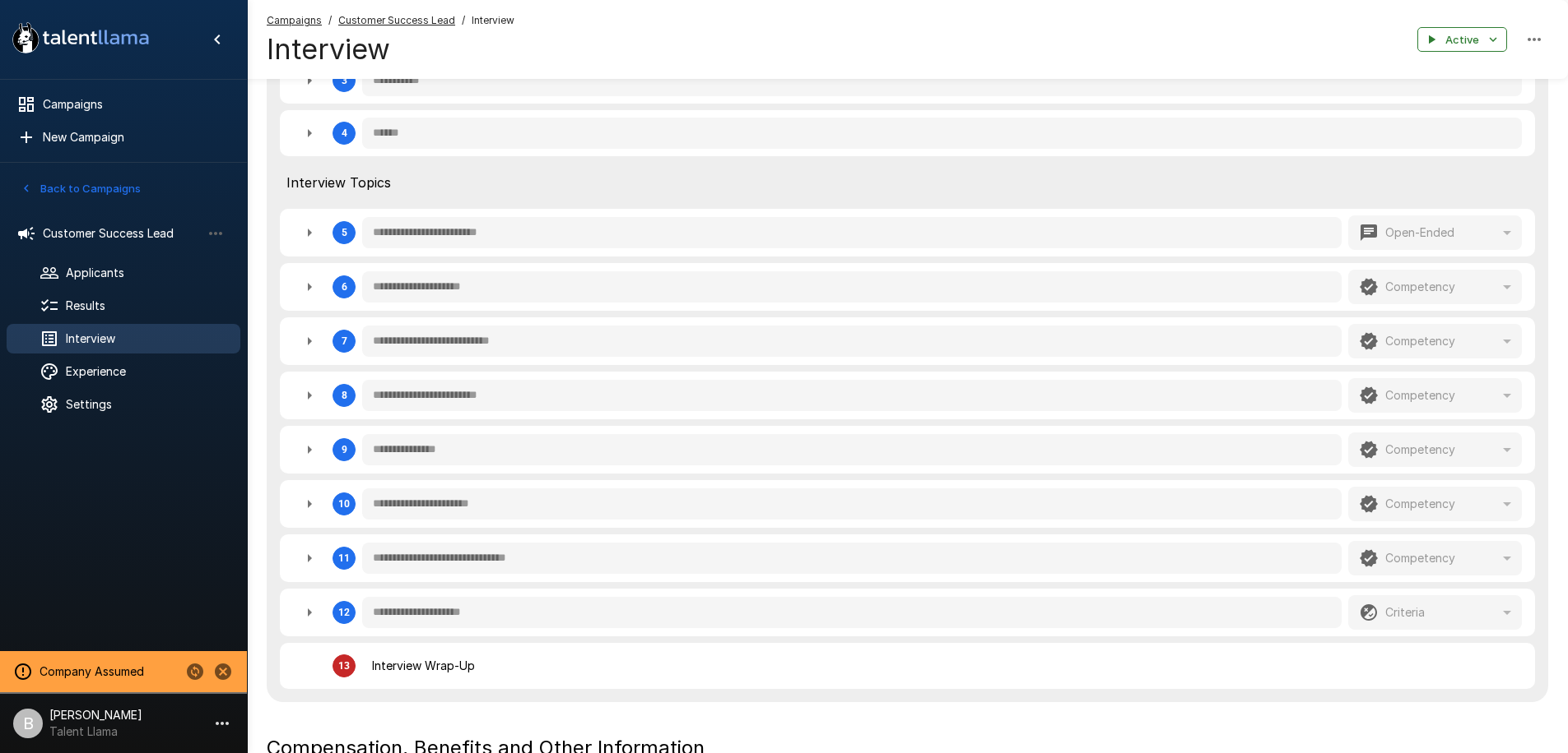
click at [312, 230] on icon "button" at bounding box center [309, 232] width 19 height 19
type textarea "*"
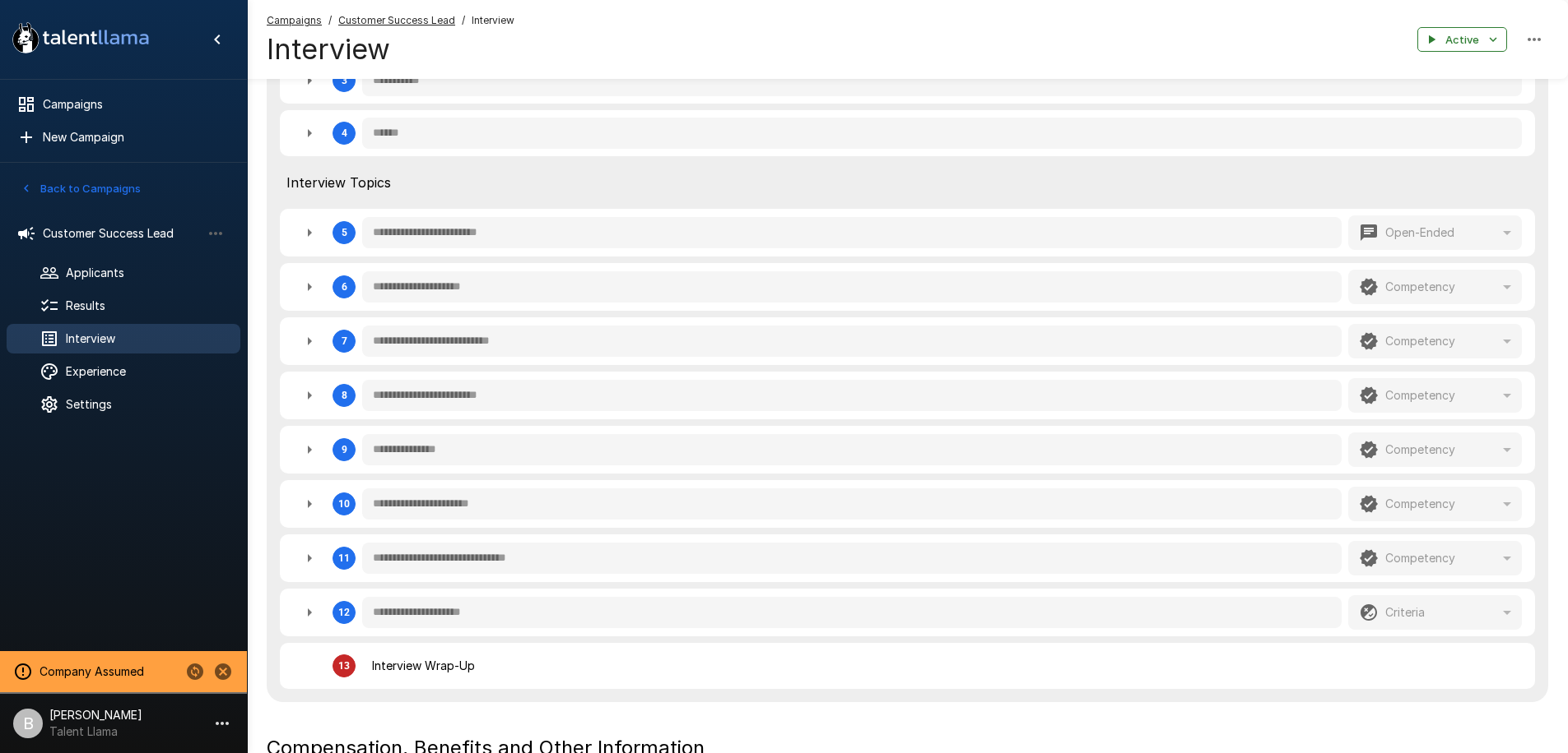
type textarea "*"
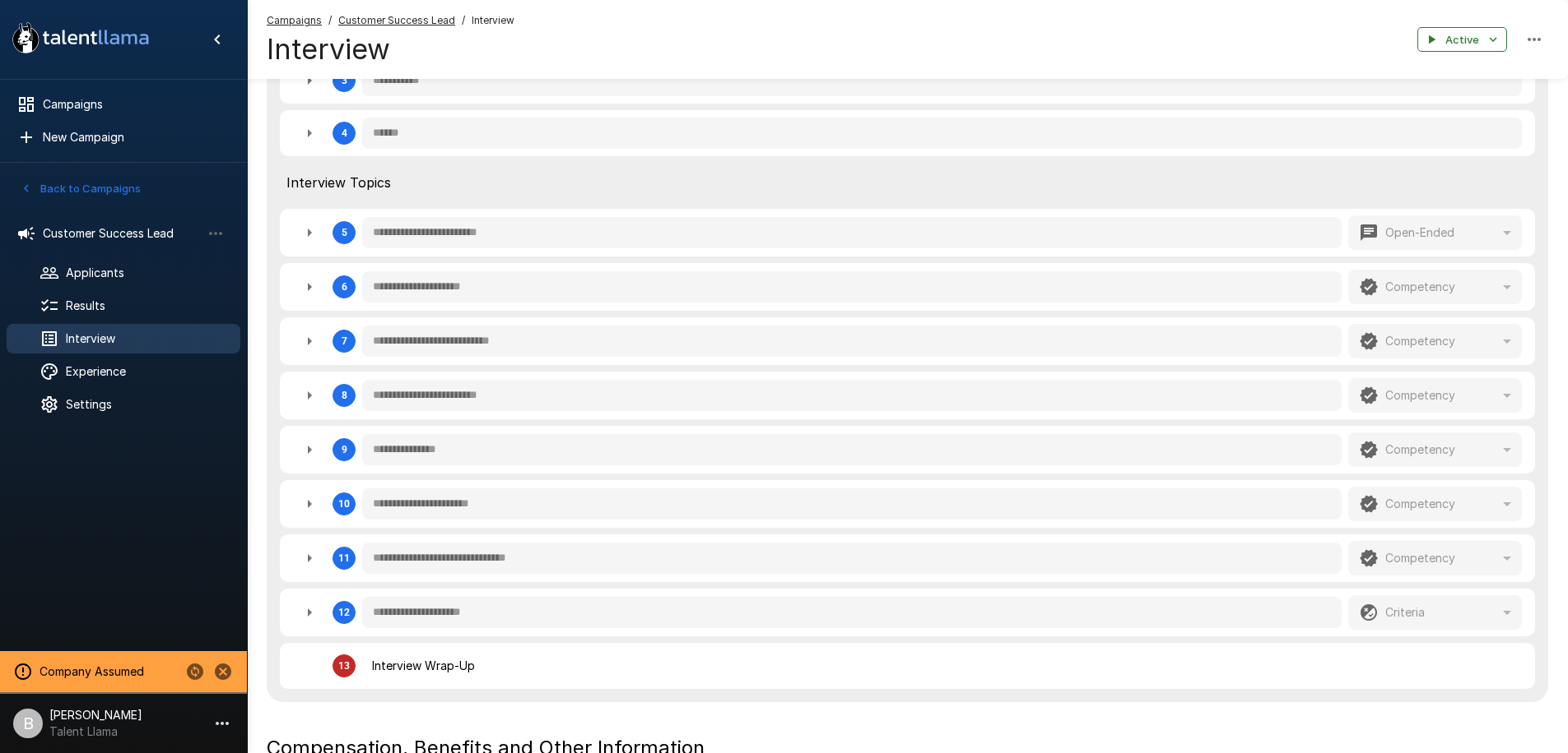
type textarea "*"
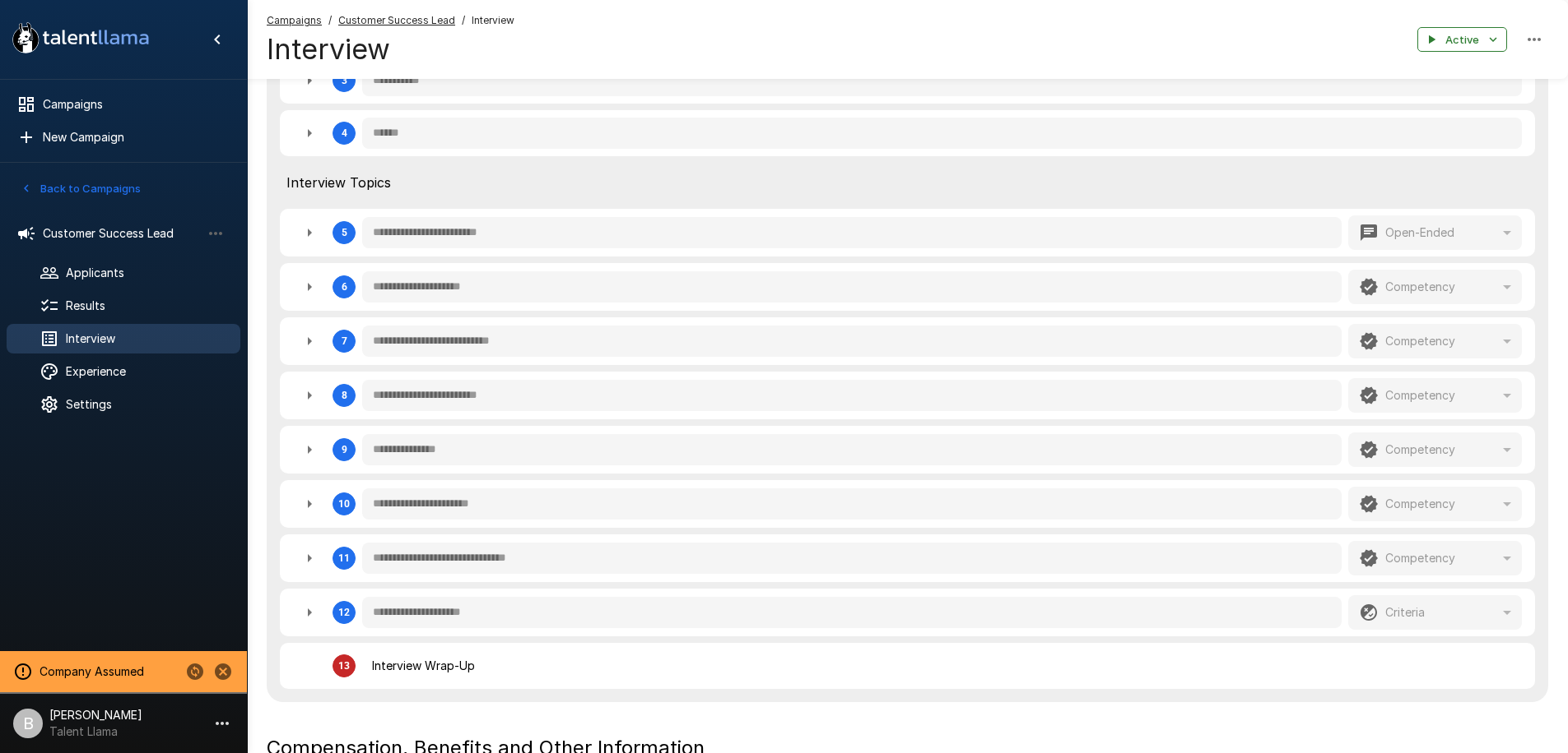
type textarea "*"
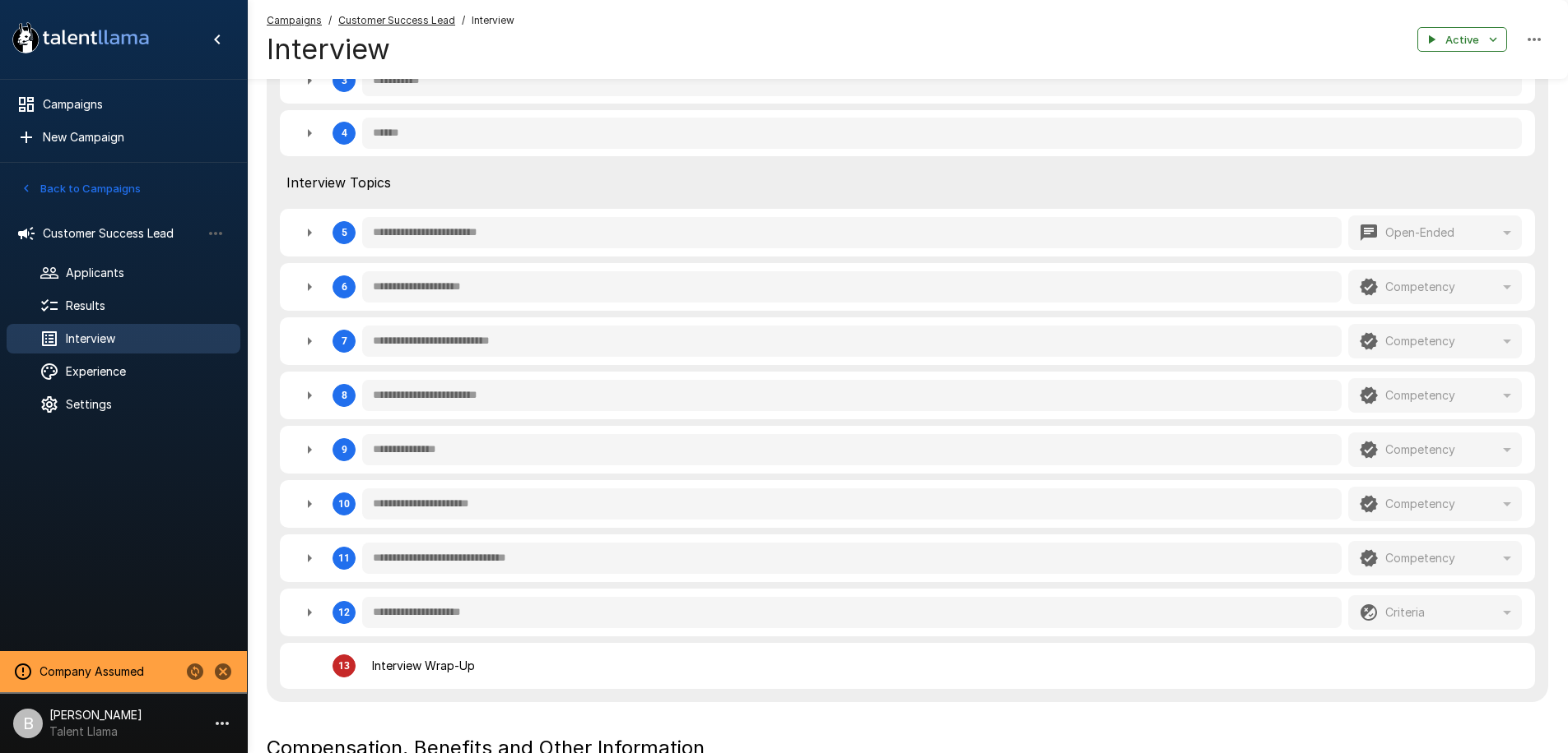
type textarea "*"
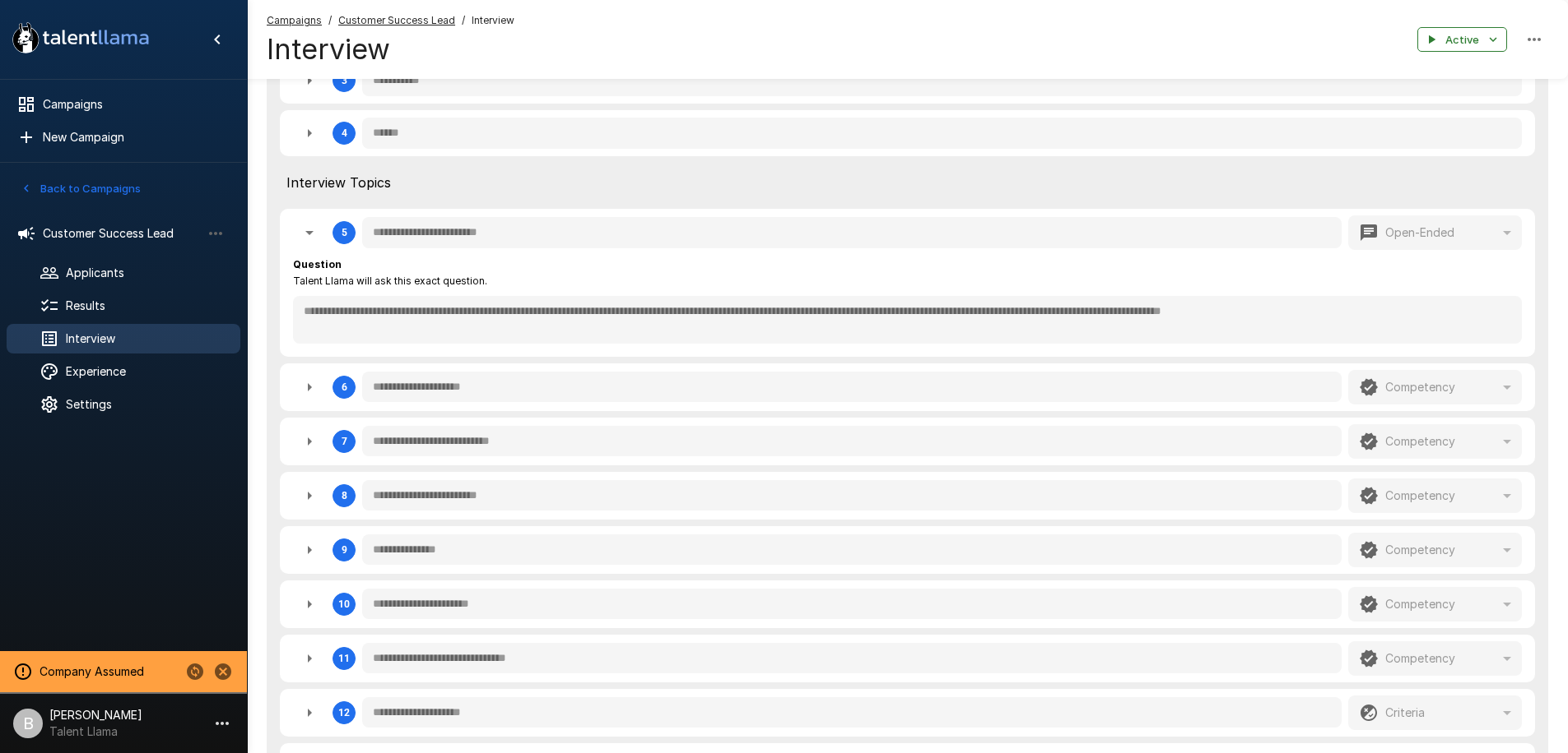
click at [309, 438] on icon "button" at bounding box center [309, 441] width 19 height 19
type textarea "*"
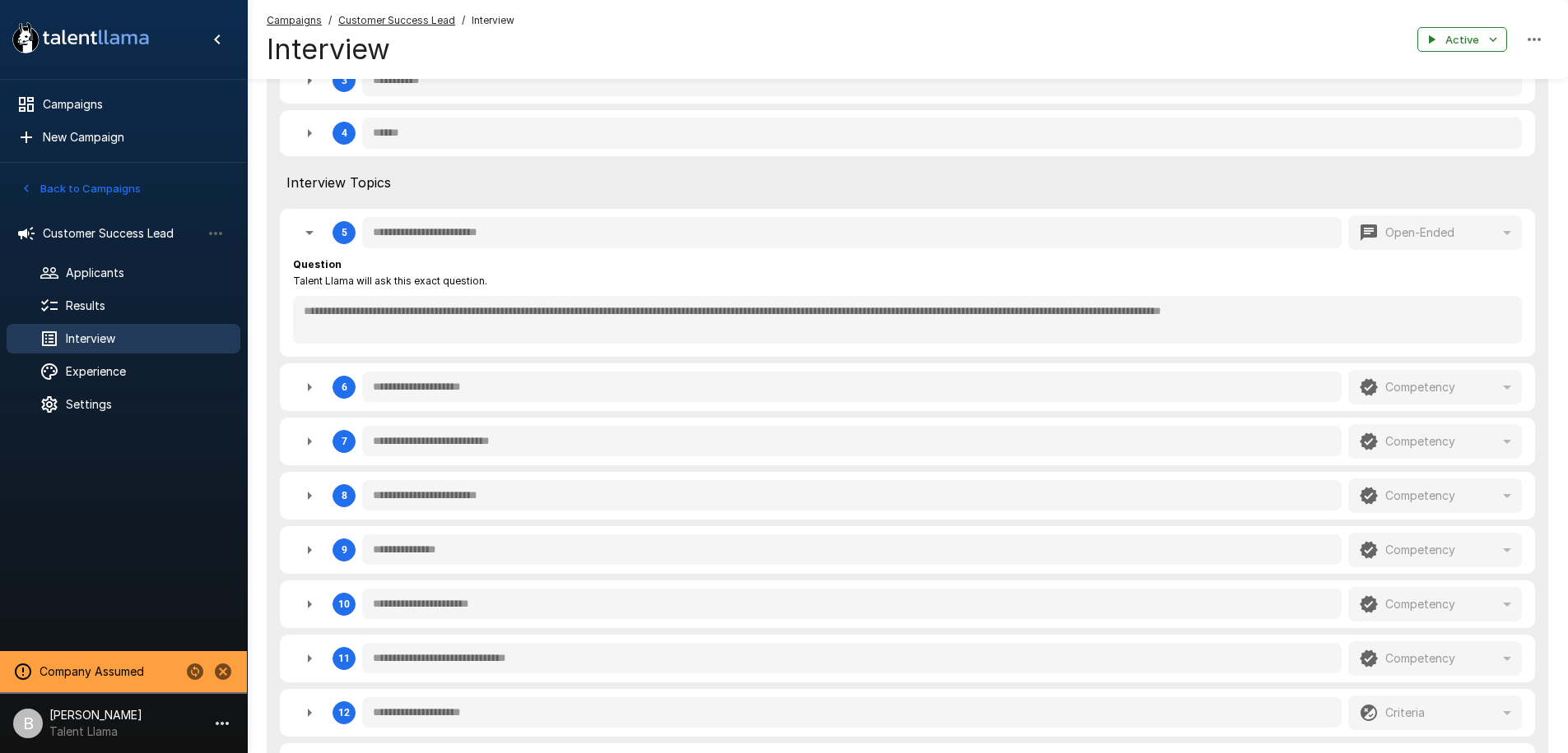
type textarea "*"
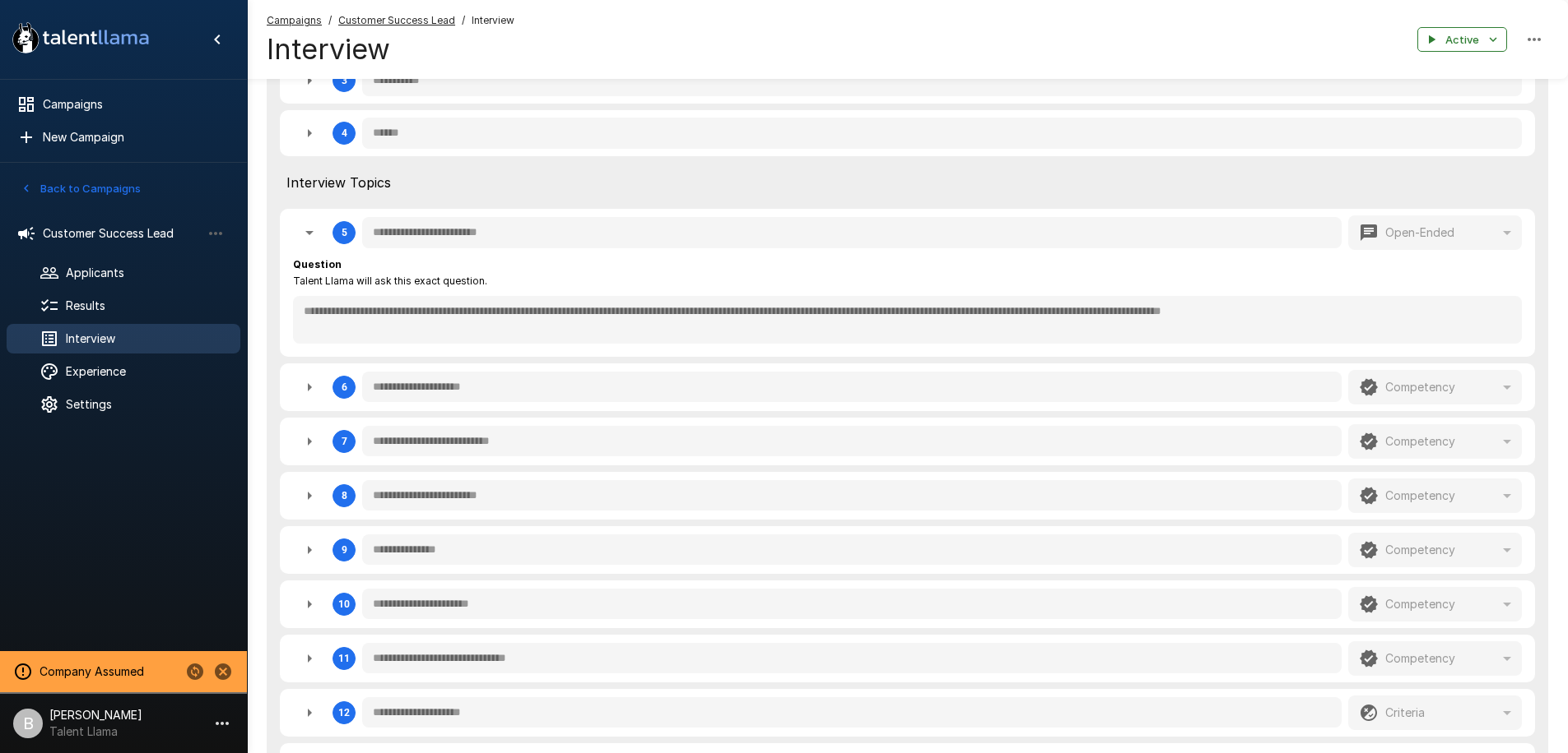
type textarea "*"
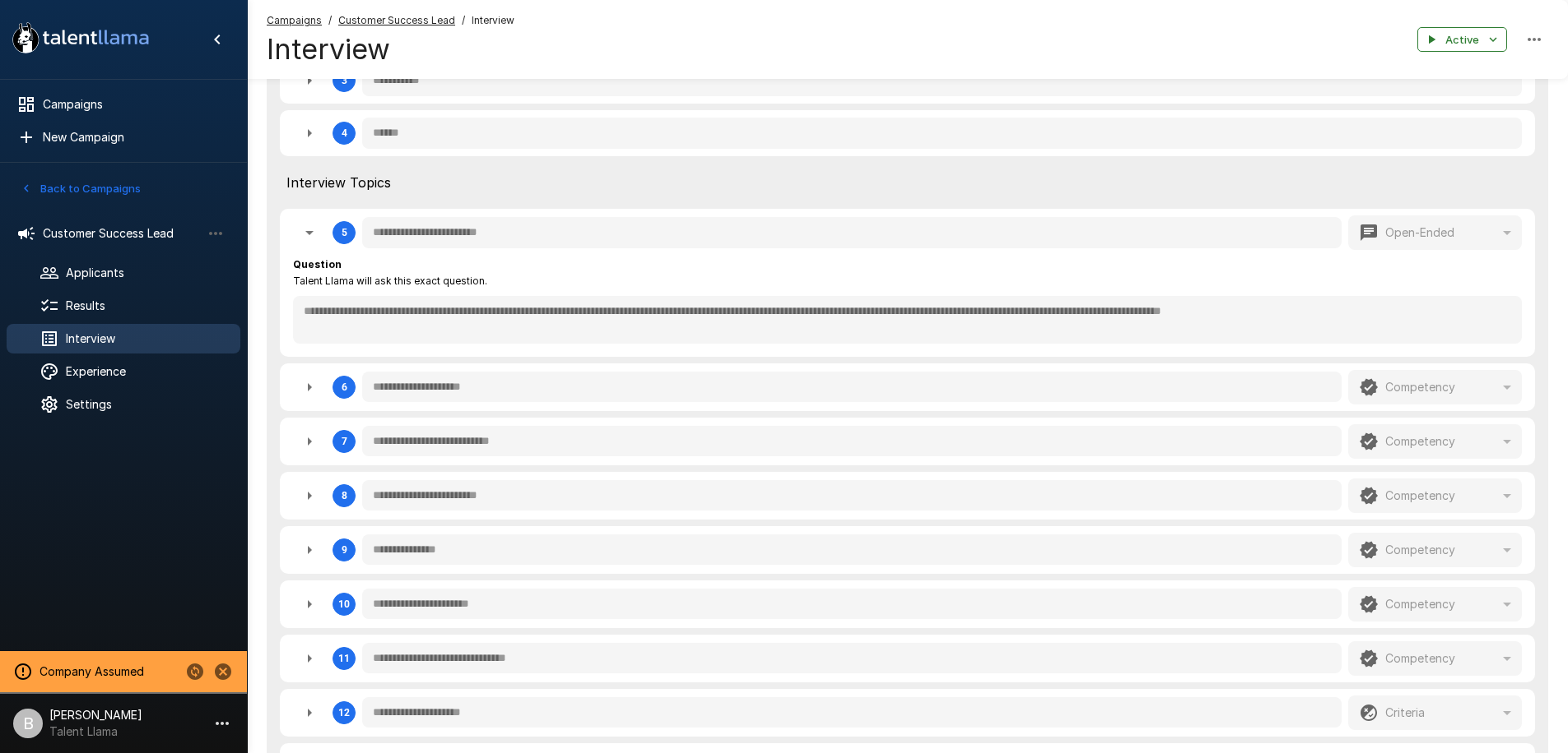
type textarea "*"
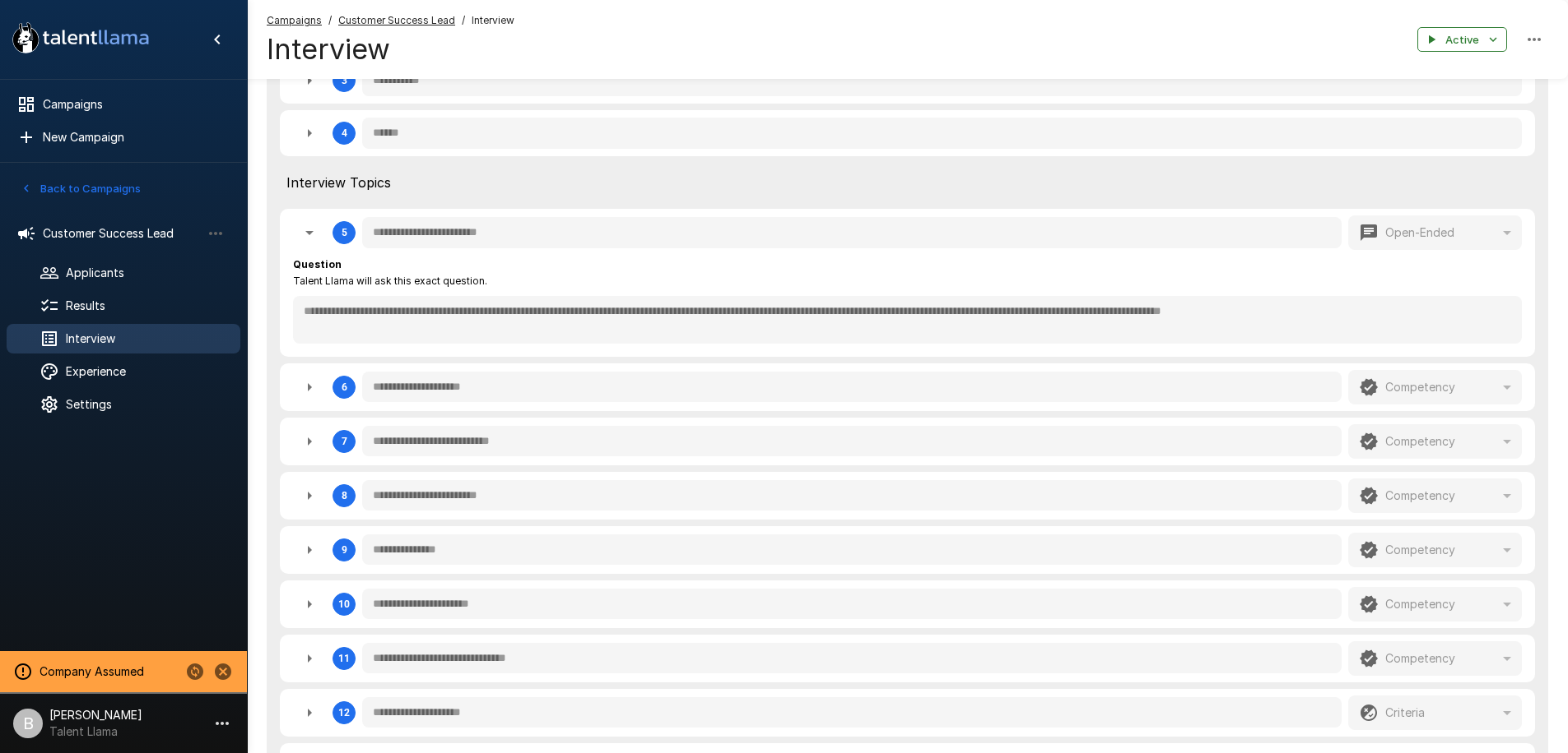
type textarea "*"
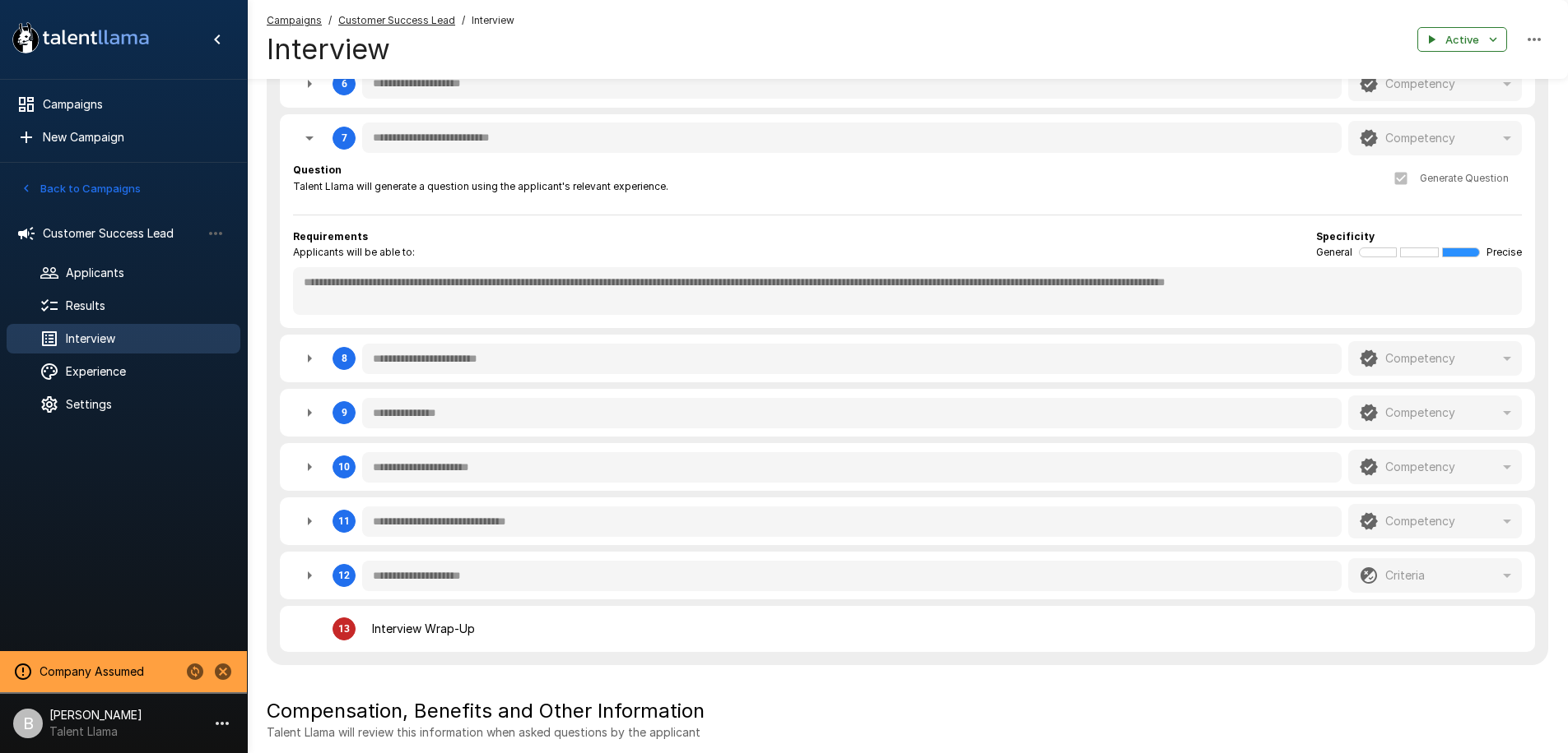
scroll to position [738, 0]
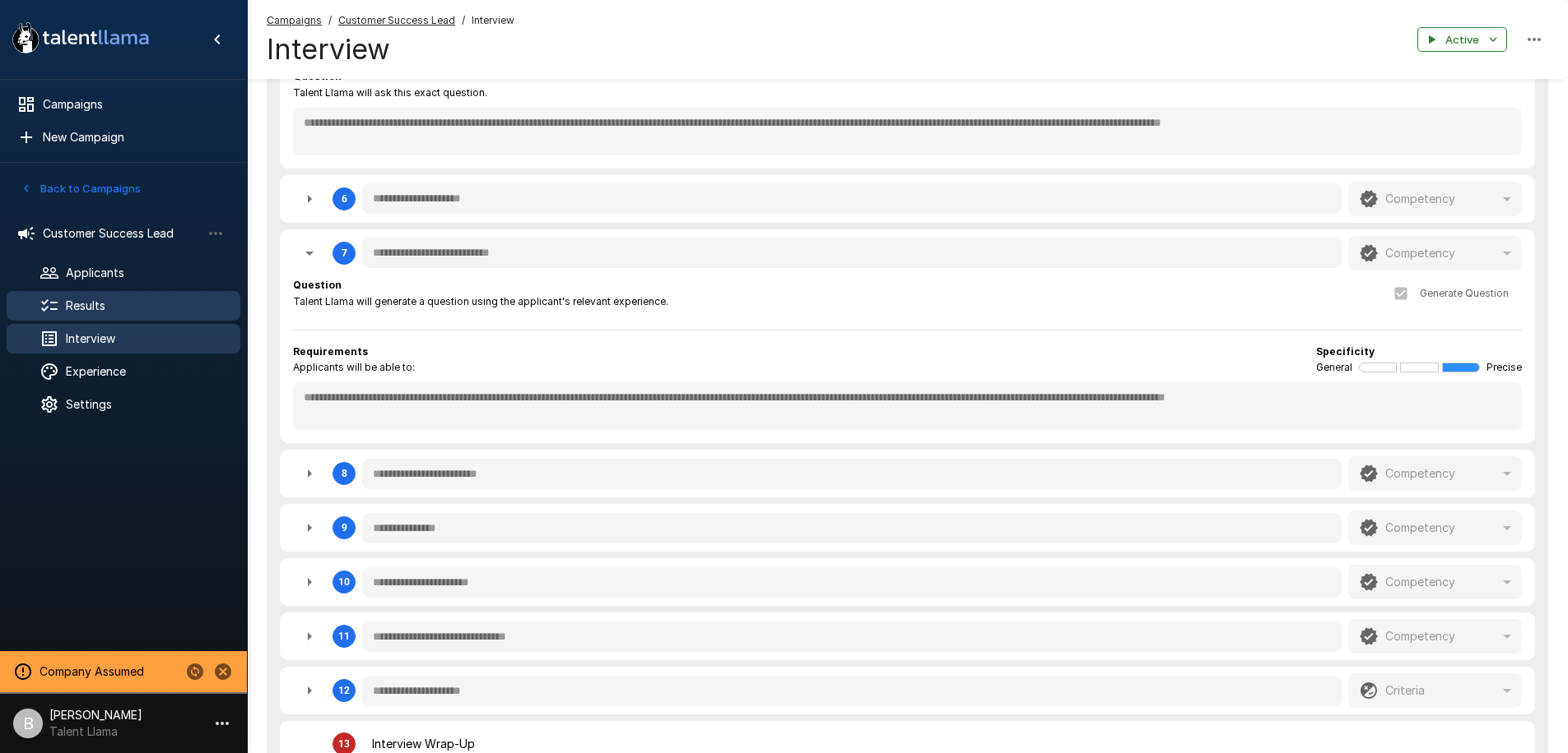
click at [91, 299] on span "Results" at bounding box center [146, 306] width 161 height 17
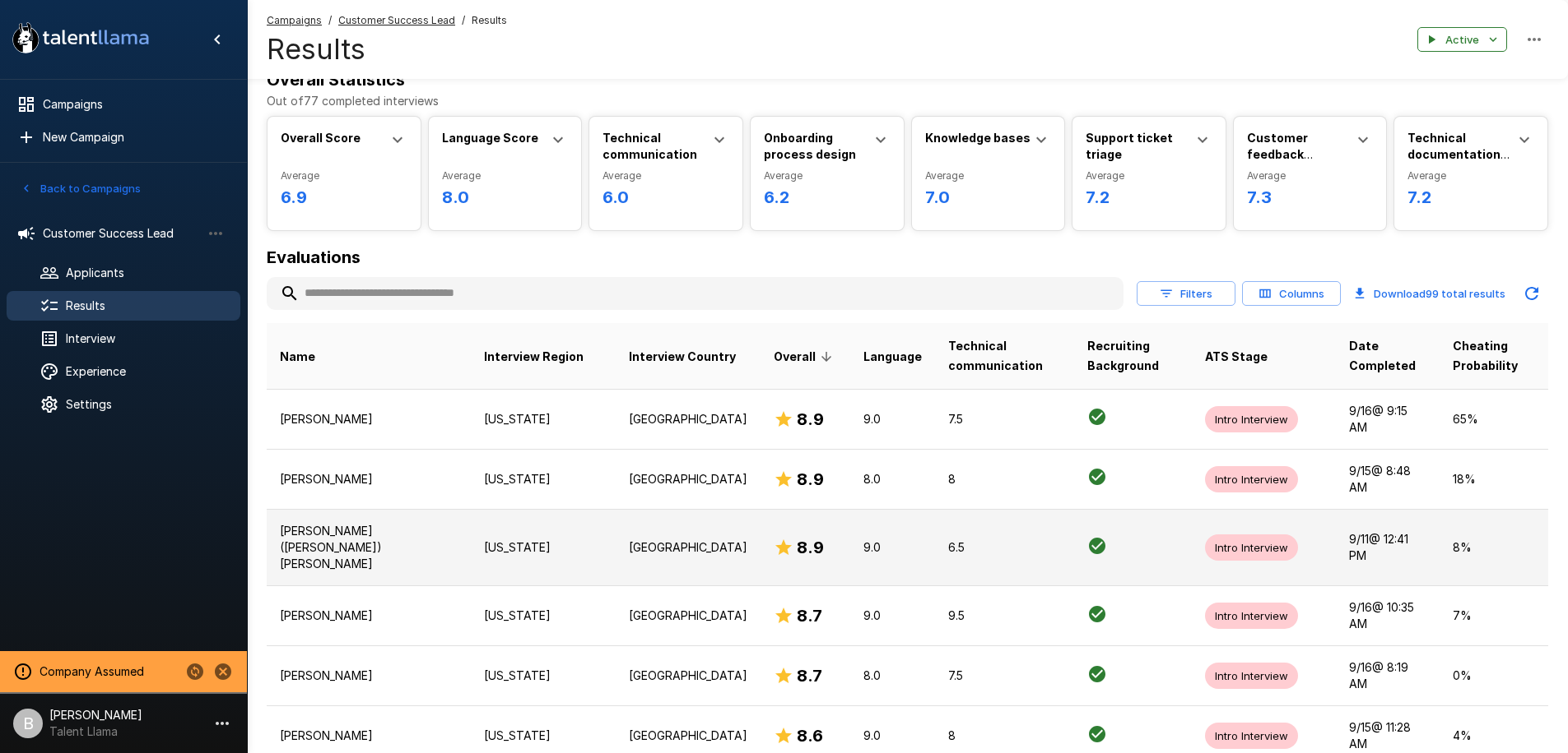
scroll to position [108, 0]
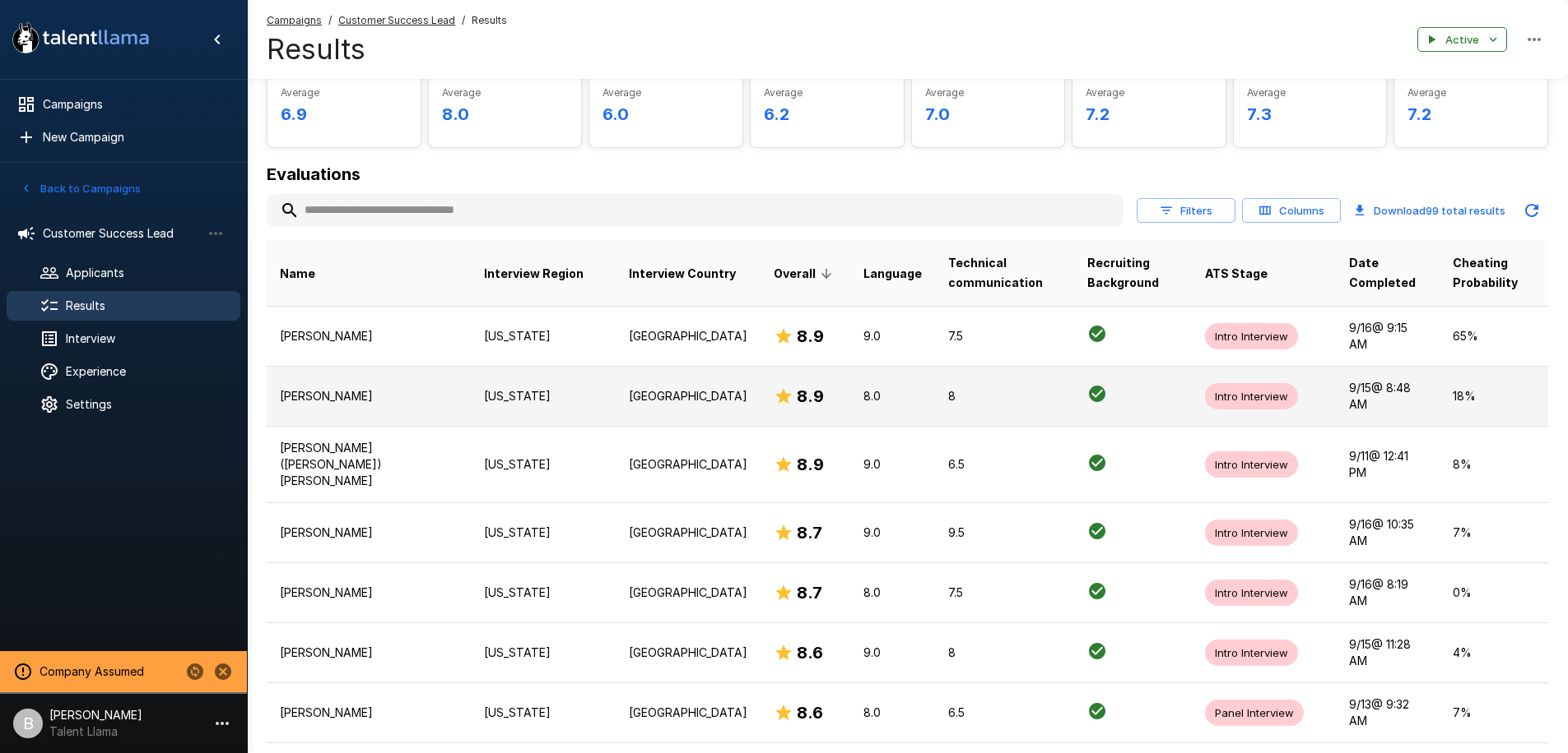
click at [333, 389] on p "[PERSON_NAME]" at bounding box center [368, 397] width 178 height 17
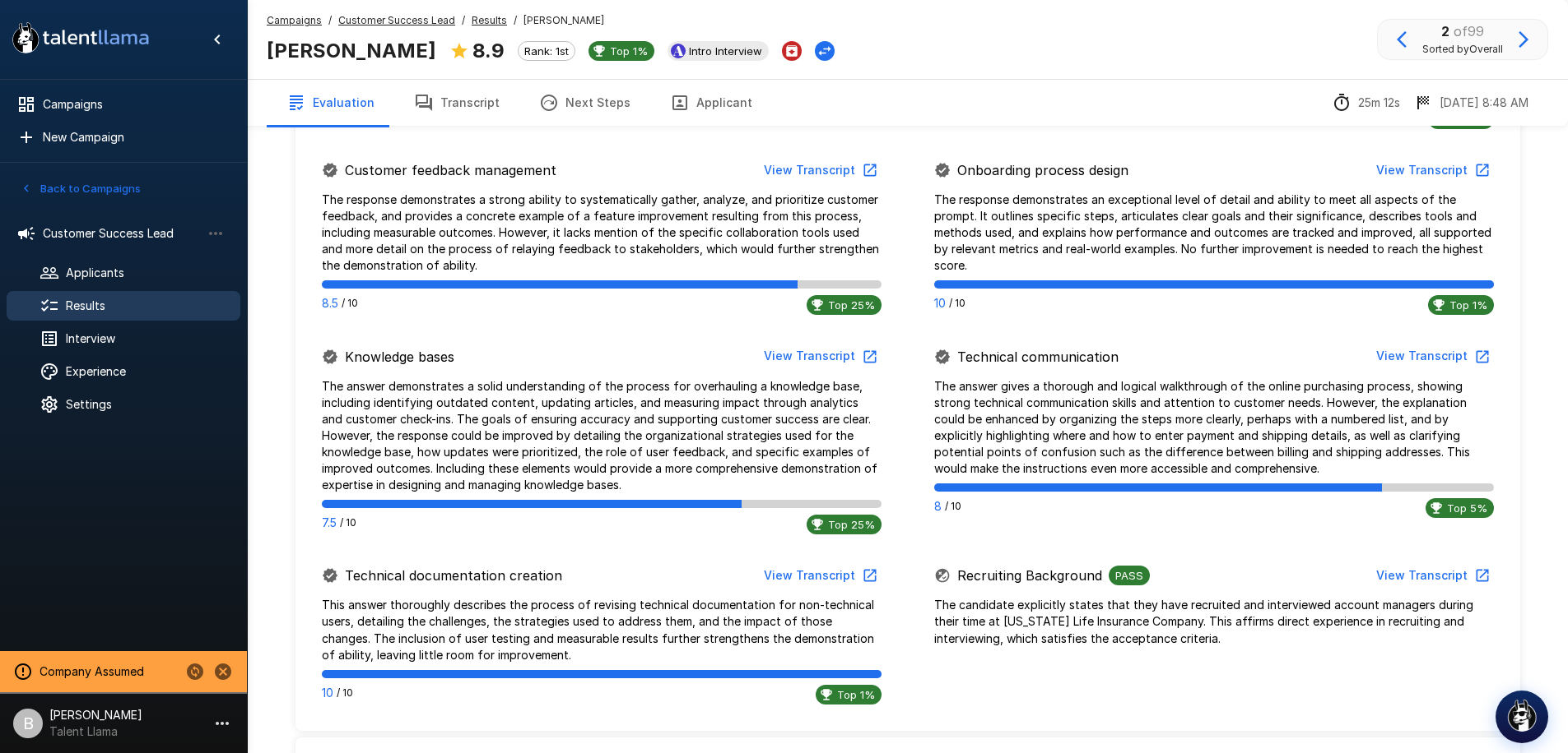
scroll to position [838, 0]
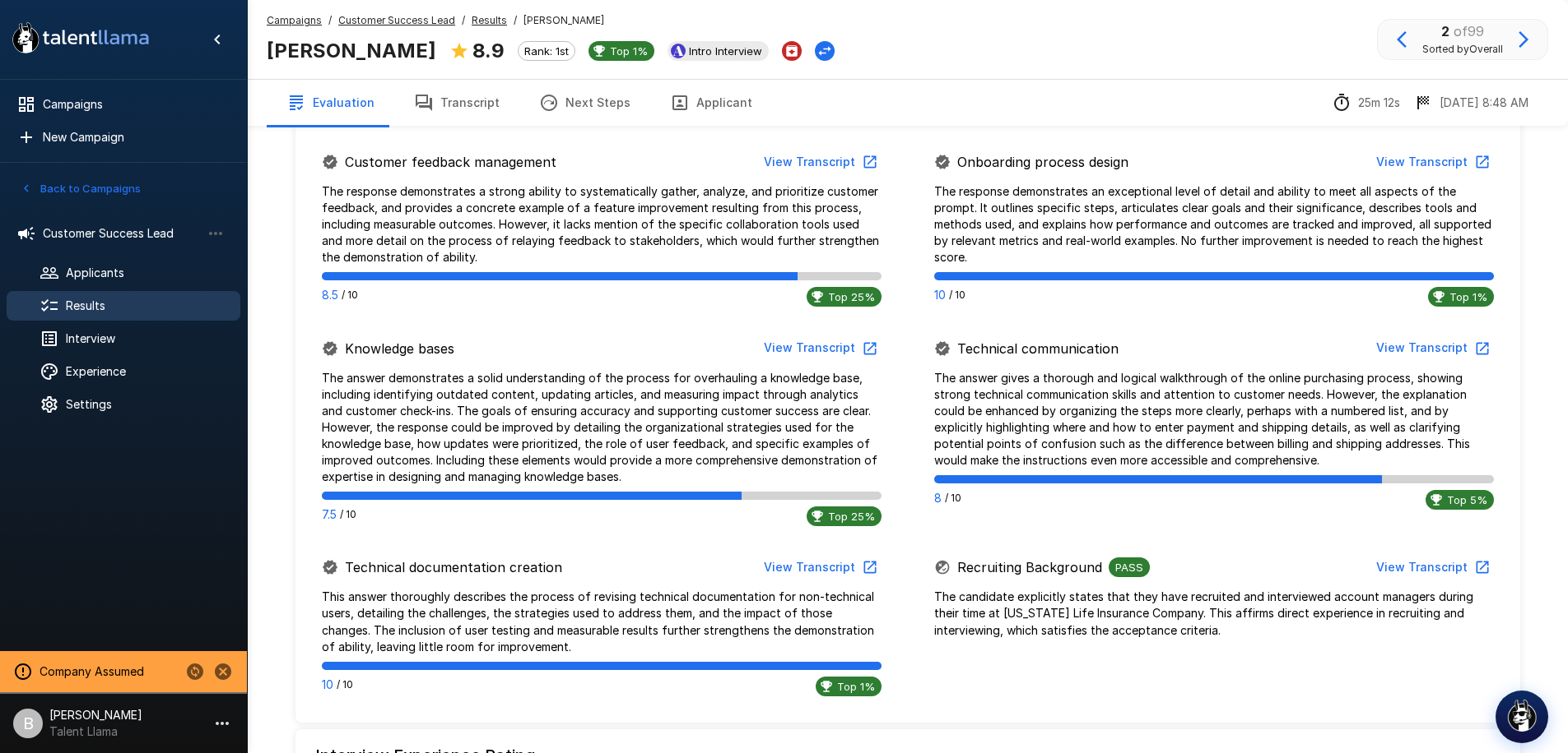
click at [809, 341] on button "View Transcript" at bounding box center [819, 348] width 124 height 31
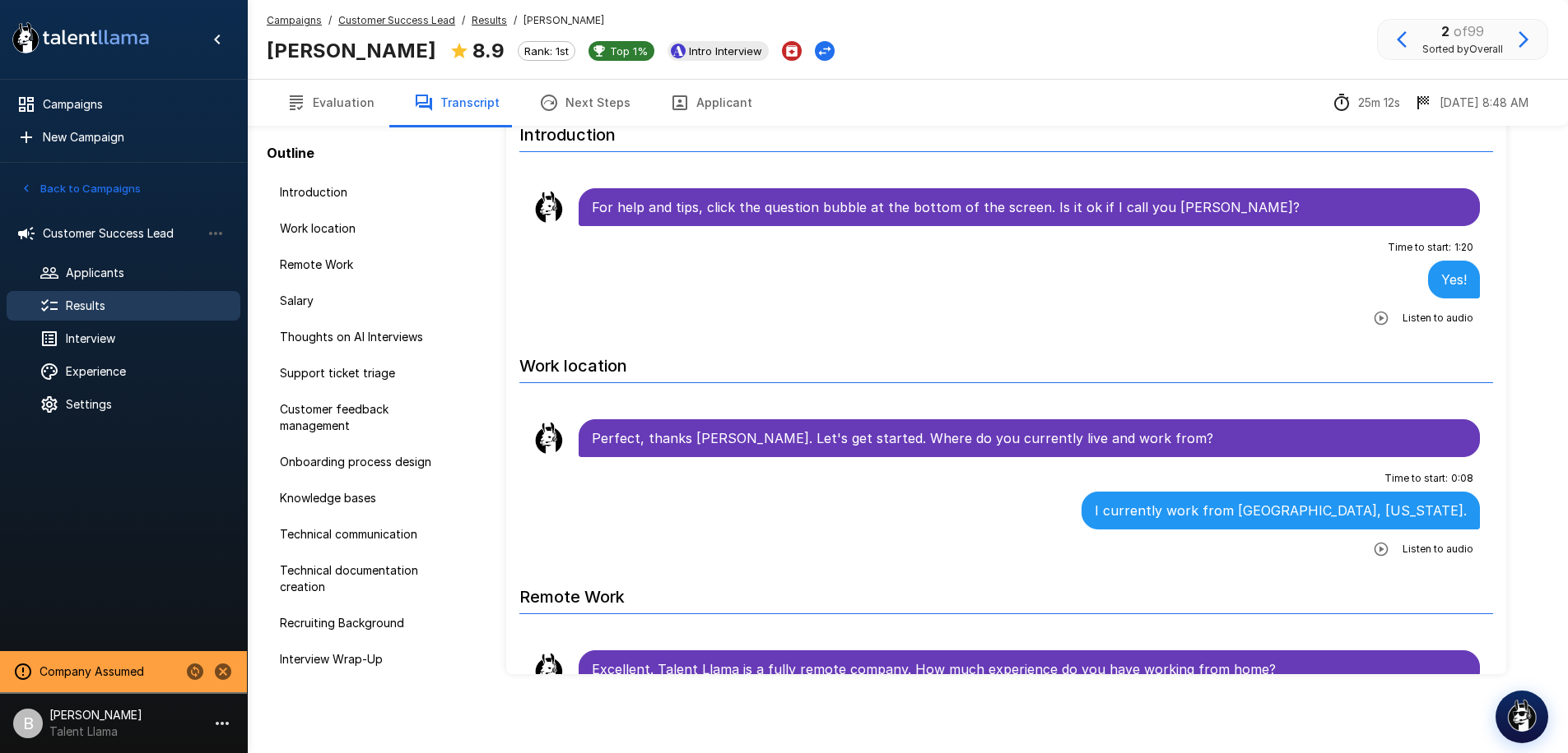
scroll to position [65, 0]
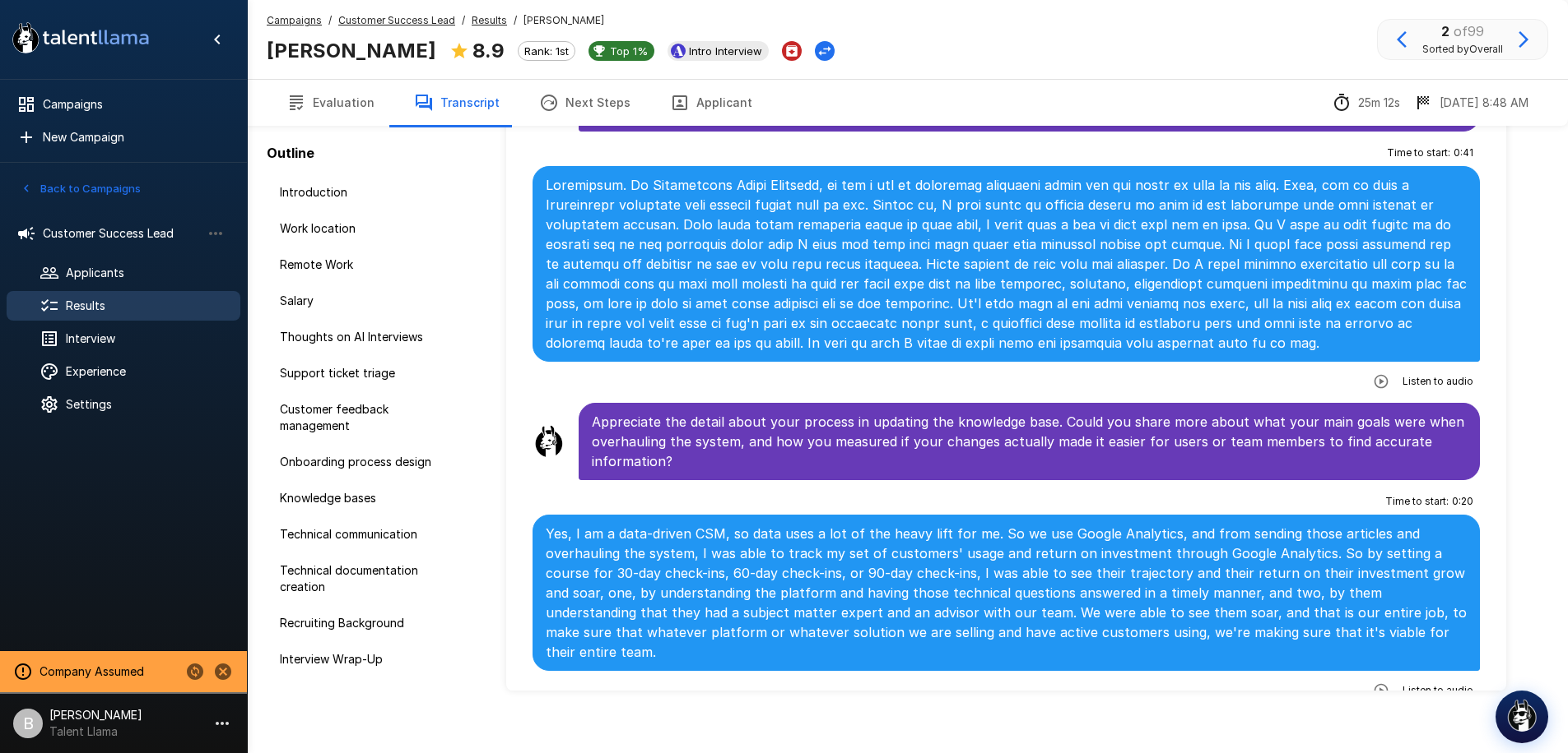
scroll to position [2710, 0]
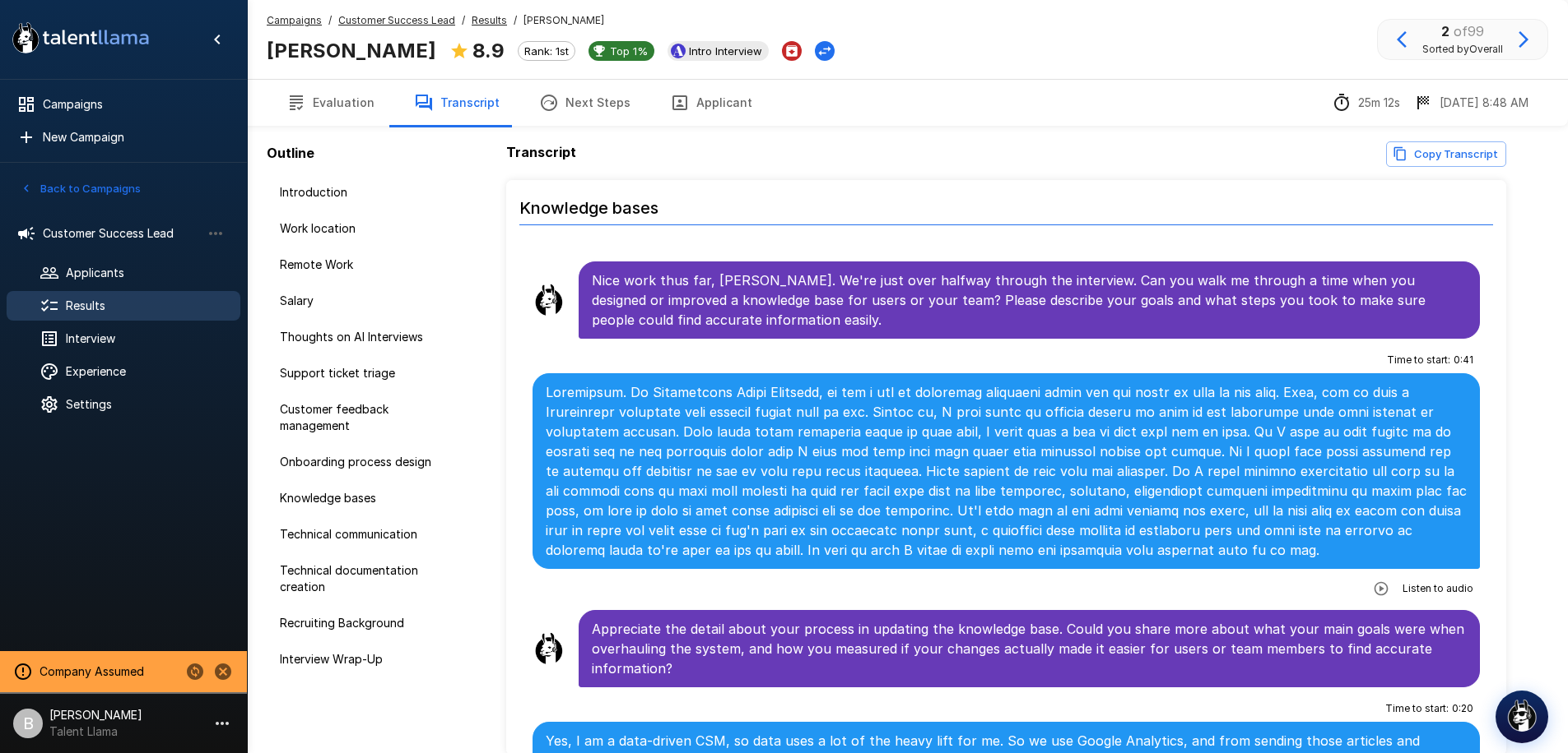
scroll to position [2502, 0]
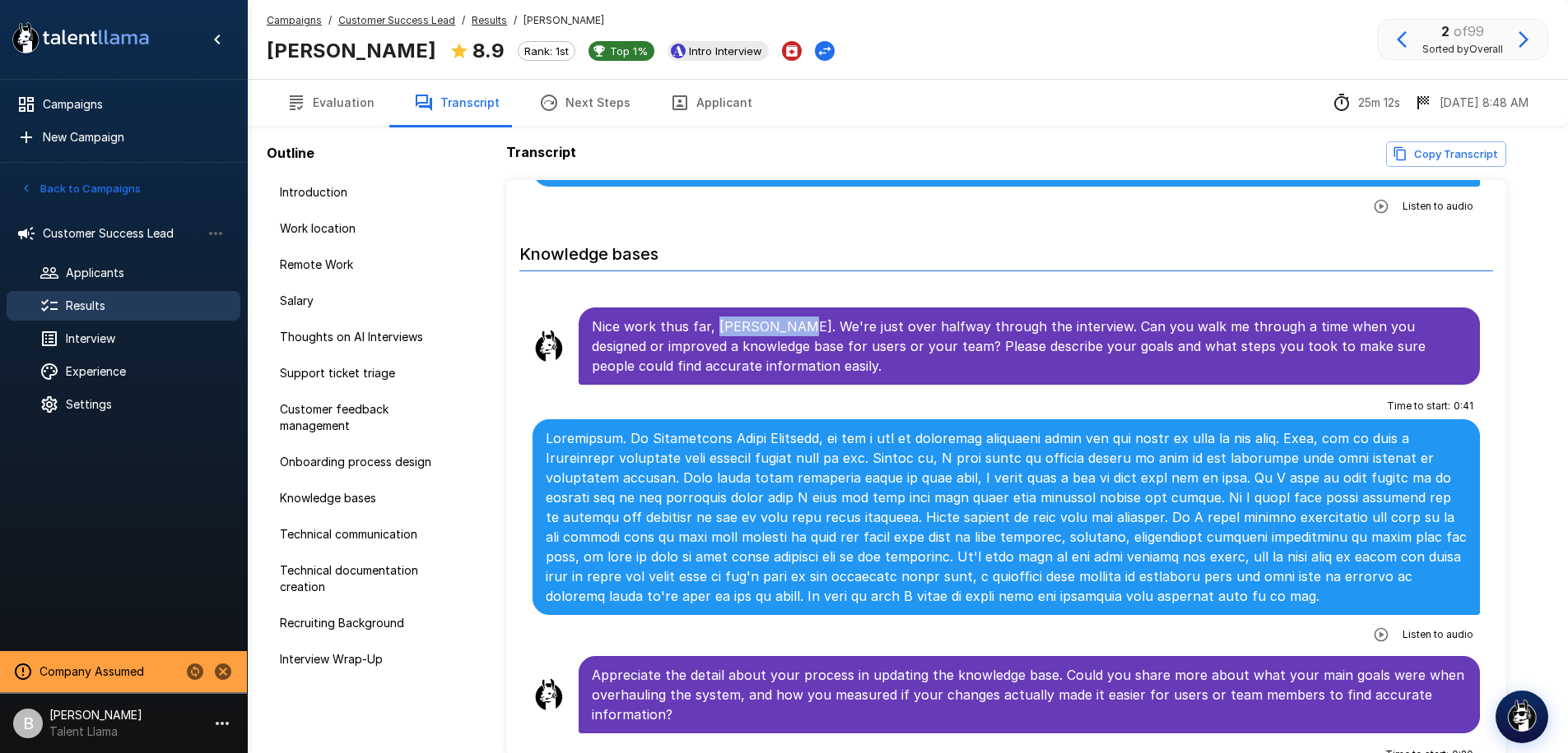
drag, startPoint x: 711, startPoint y: 323, endPoint x: 777, endPoint y: 330, distance: 66.4
click at [777, 330] on p "Nice work thus far, [PERSON_NAME]. We're just over halfway through the intervie…" at bounding box center [1029, 346] width 876 height 59
click at [761, 327] on p "Nice work thus far, [PERSON_NAME]. We're just over halfway through the intervie…" at bounding box center [1029, 346] width 876 height 59
click at [352, 105] on button "Evaluation" at bounding box center [330, 103] width 128 height 46
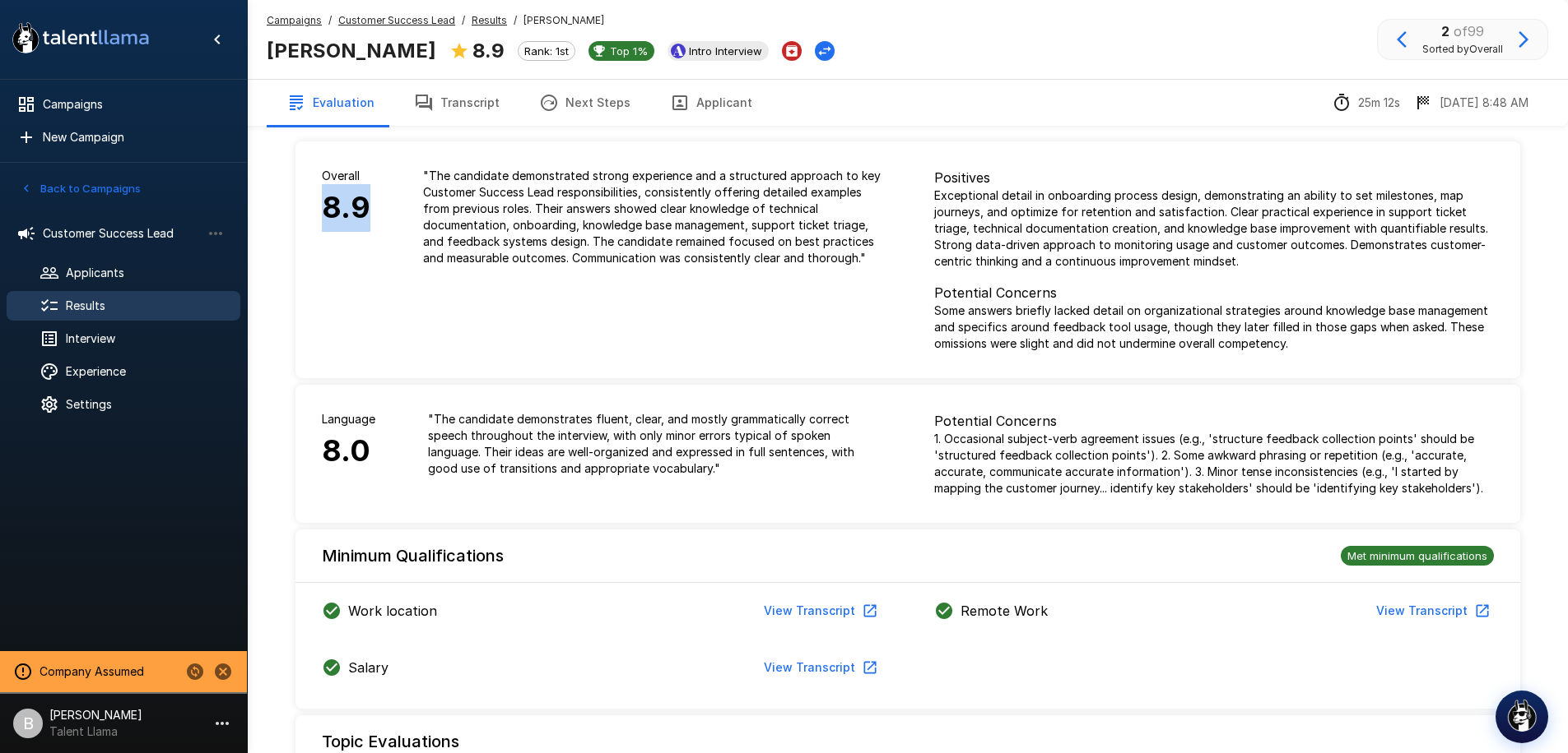
drag, startPoint x: 307, startPoint y: 202, endPoint x: 369, endPoint y: 207, distance: 62.2
click at [369, 207] on div "Overall 8.9" at bounding box center [345, 217] width 101 height 152
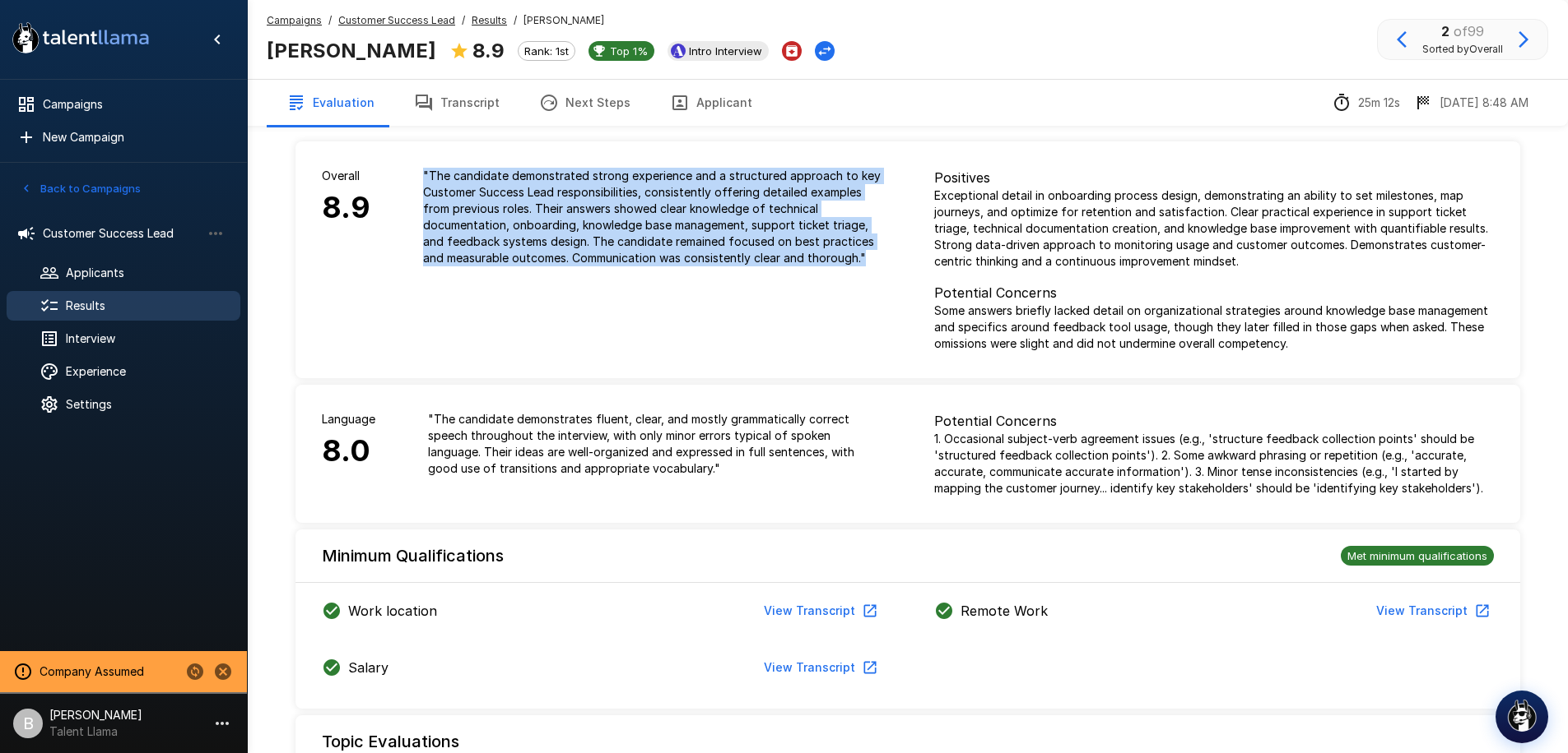
drag, startPoint x: 412, startPoint y: 169, endPoint x: 761, endPoint y: 274, distance: 364.5
click at [761, 274] on div "" The candidate demonstrated strong experience and a structured approach to key…" at bounding box center [653, 217] width 511 height 152
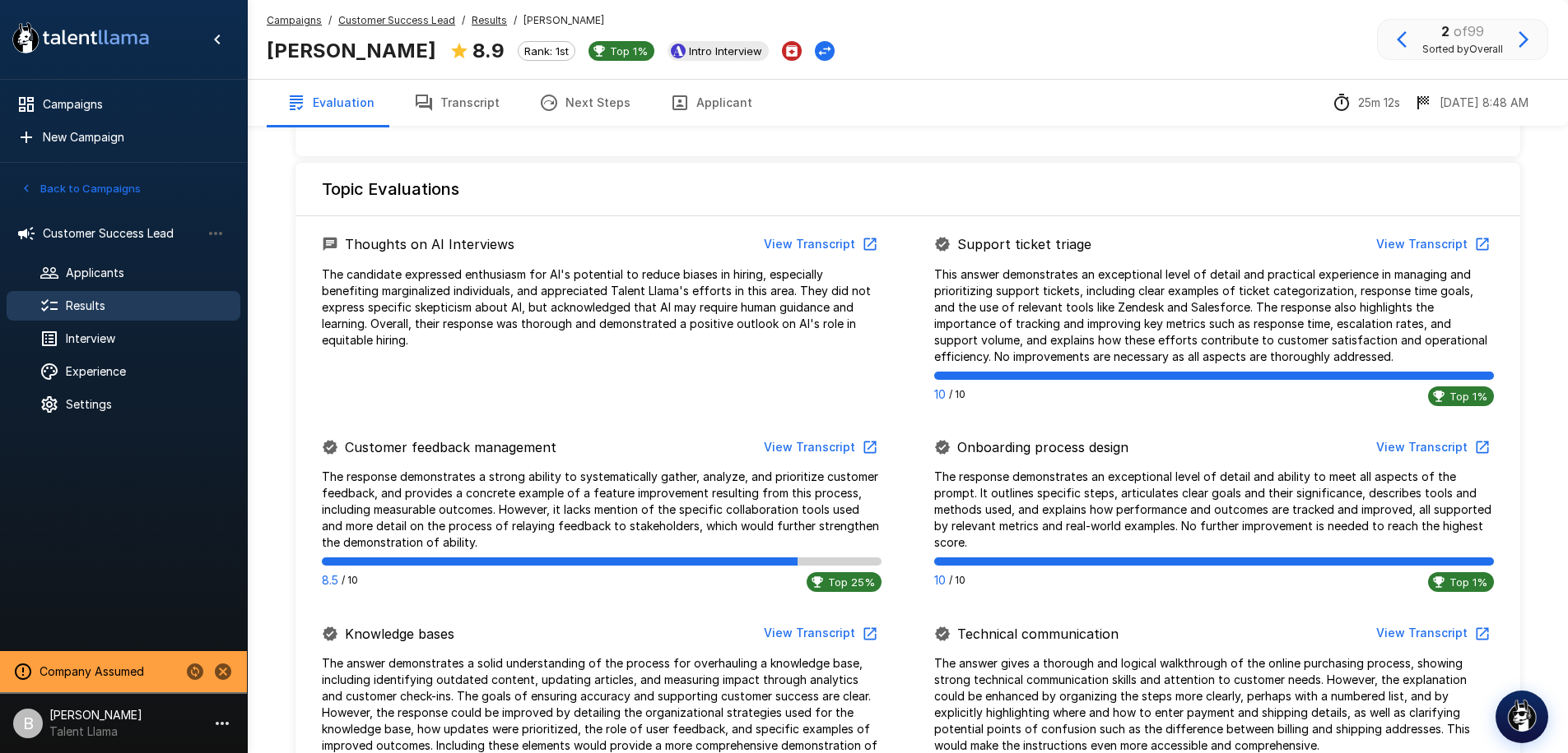
scroll to position [549, 0]
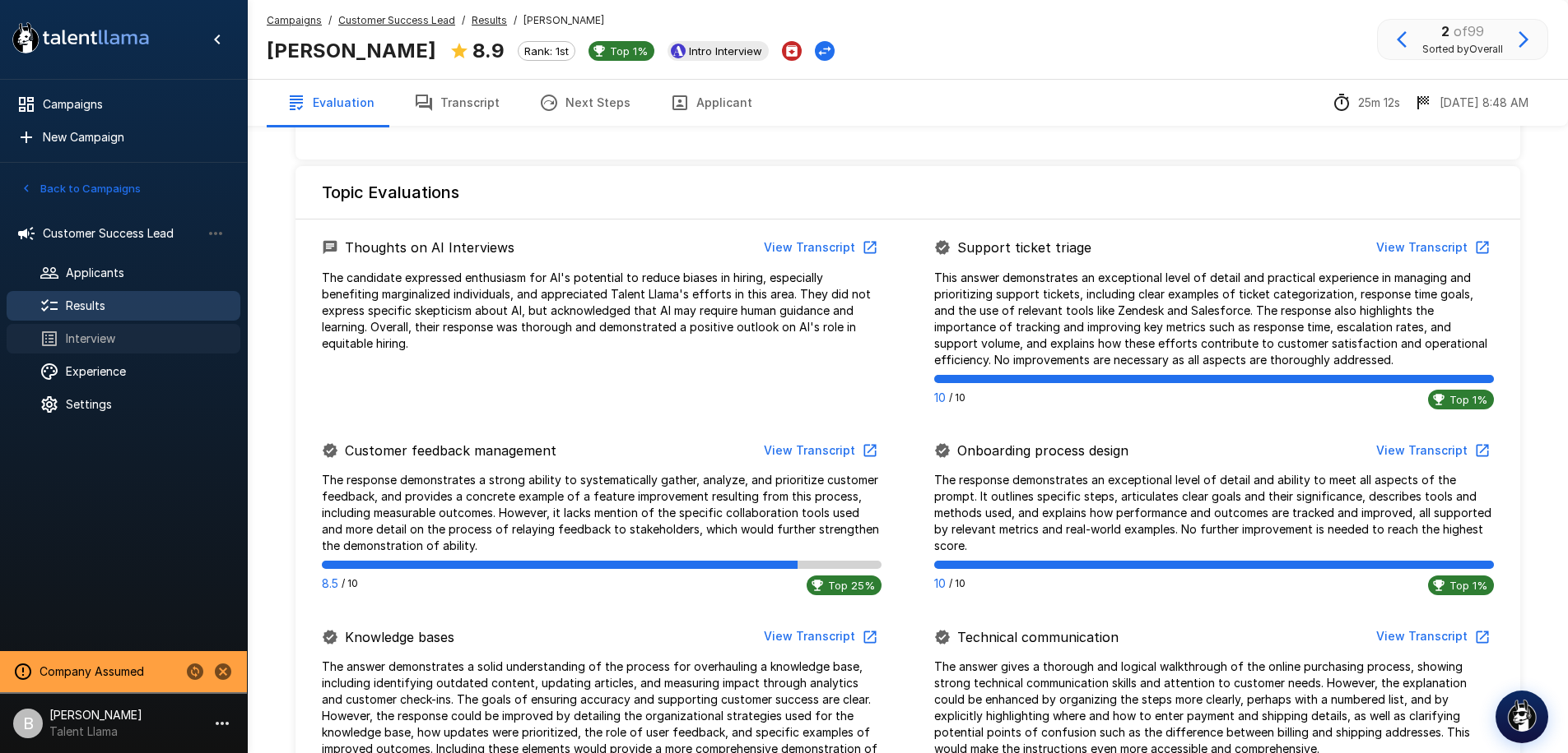
click at [128, 332] on span "Interview" at bounding box center [146, 339] width 161 height 17
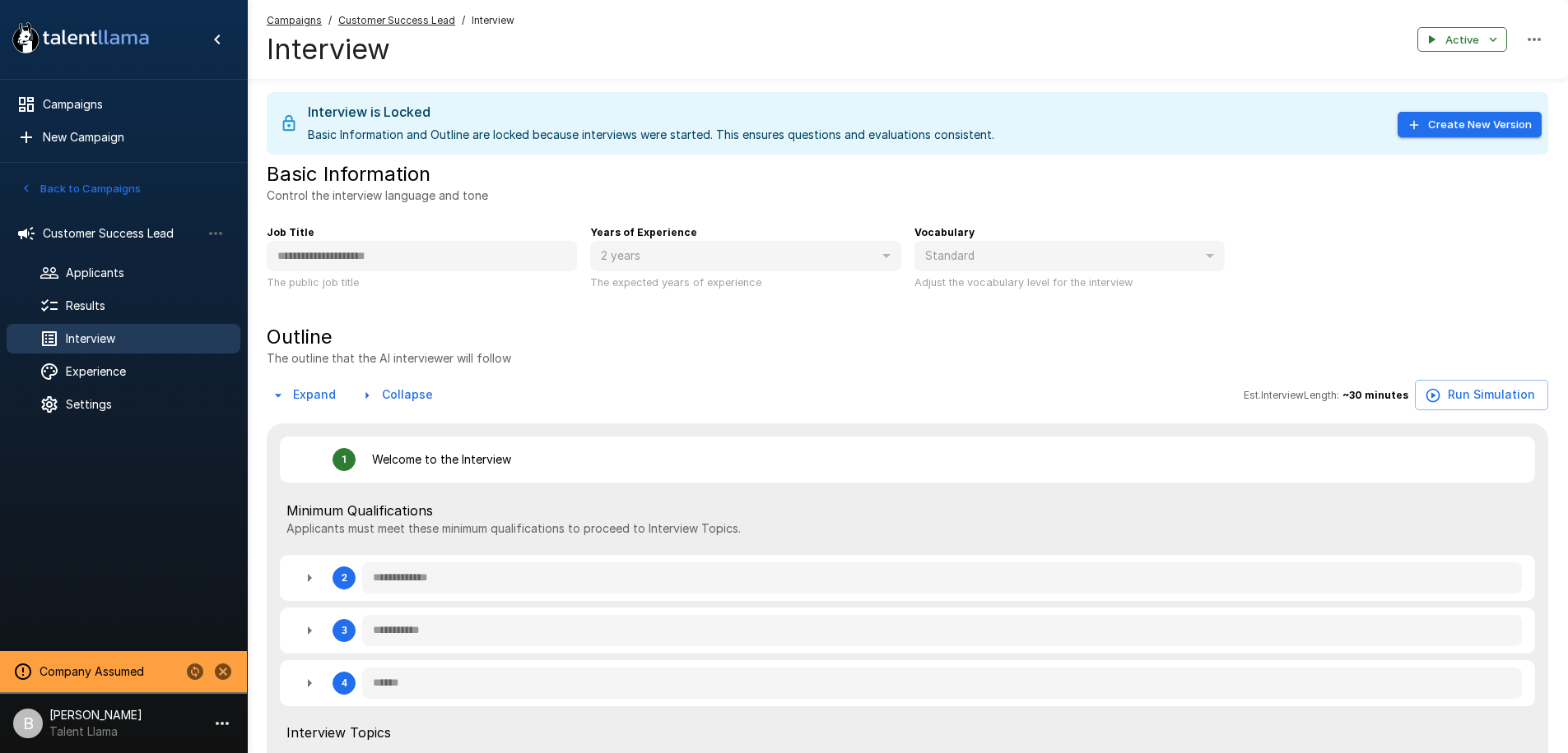
type textarea "*"
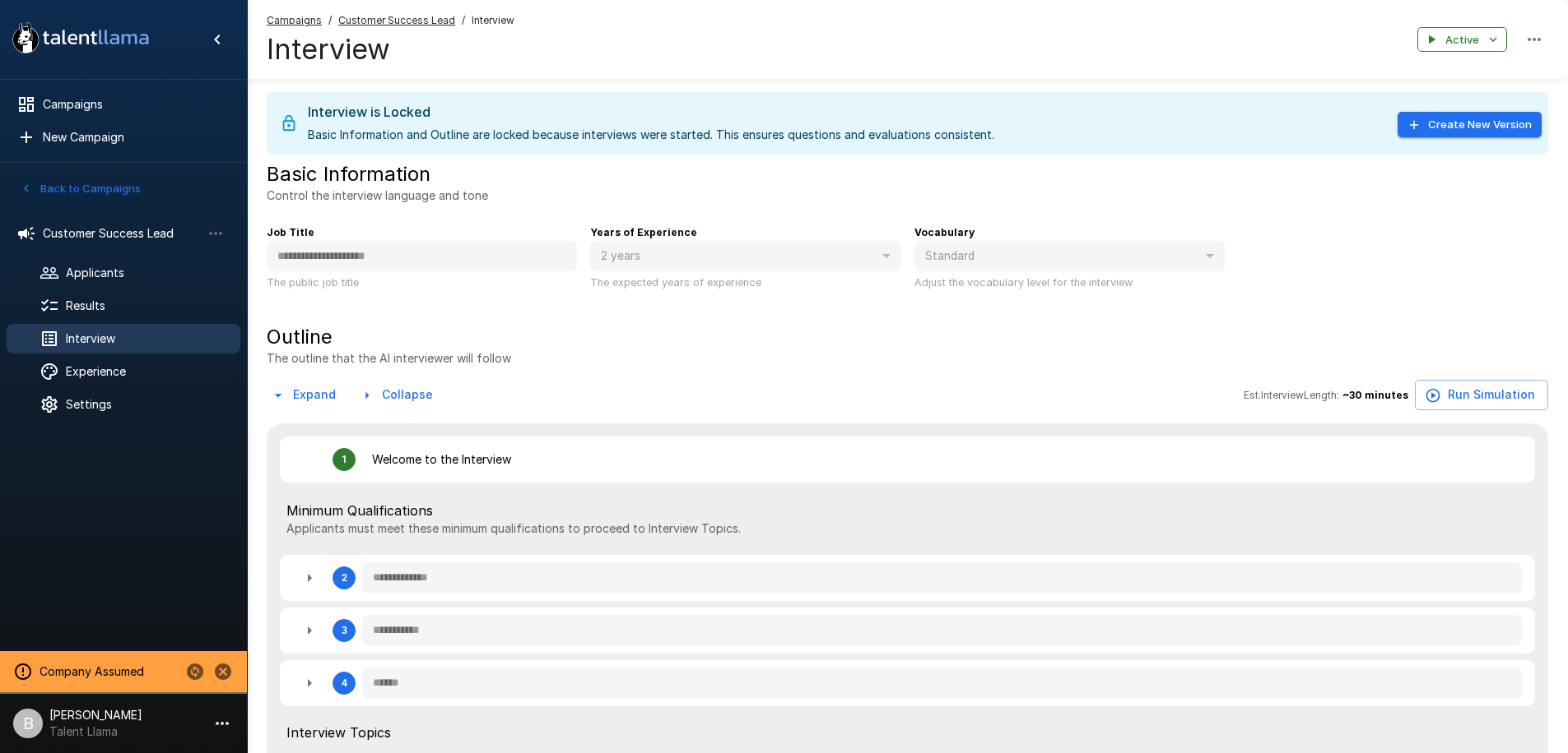
type textarea "*"
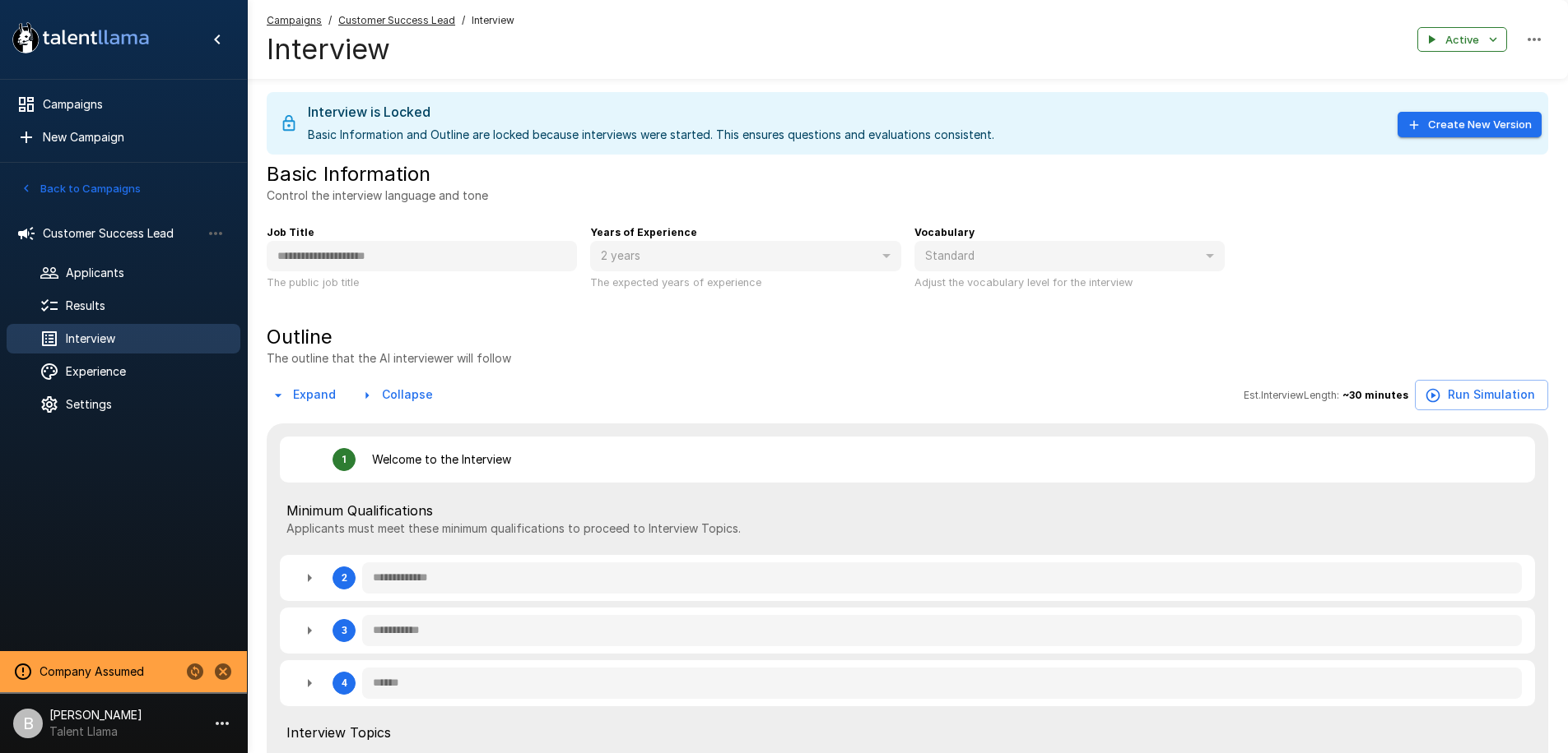
type textarea "*"
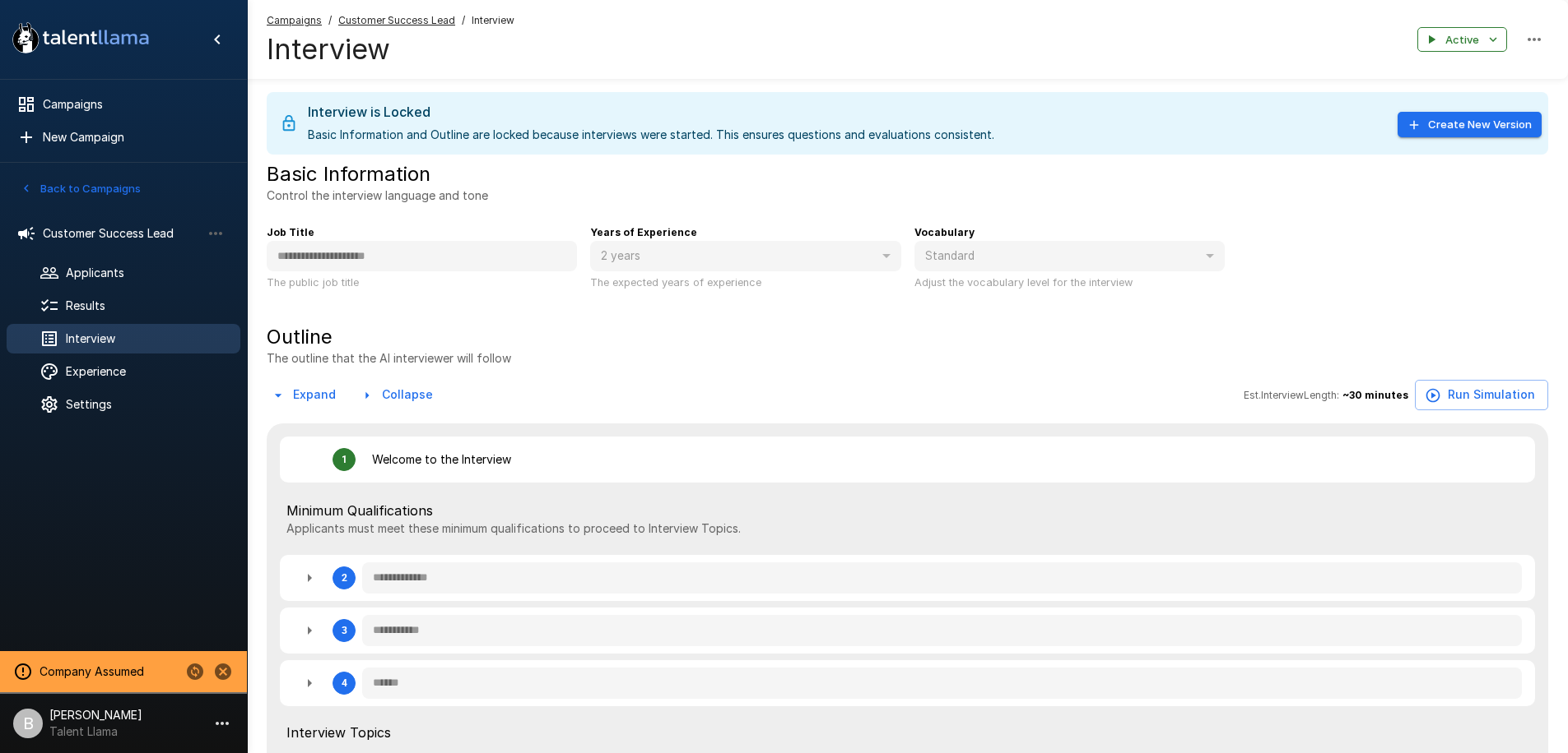
type textarea "*"
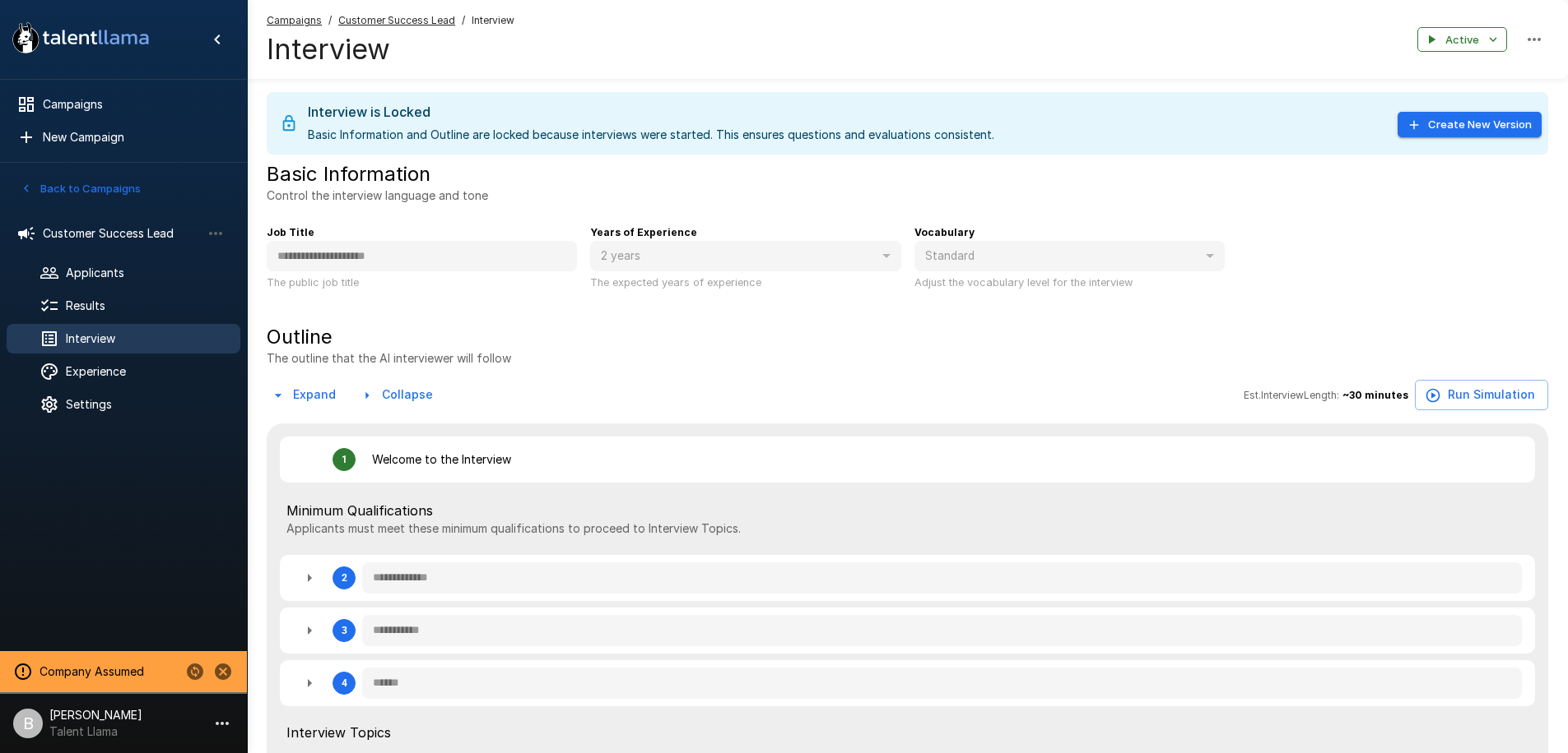
type textarea "*"
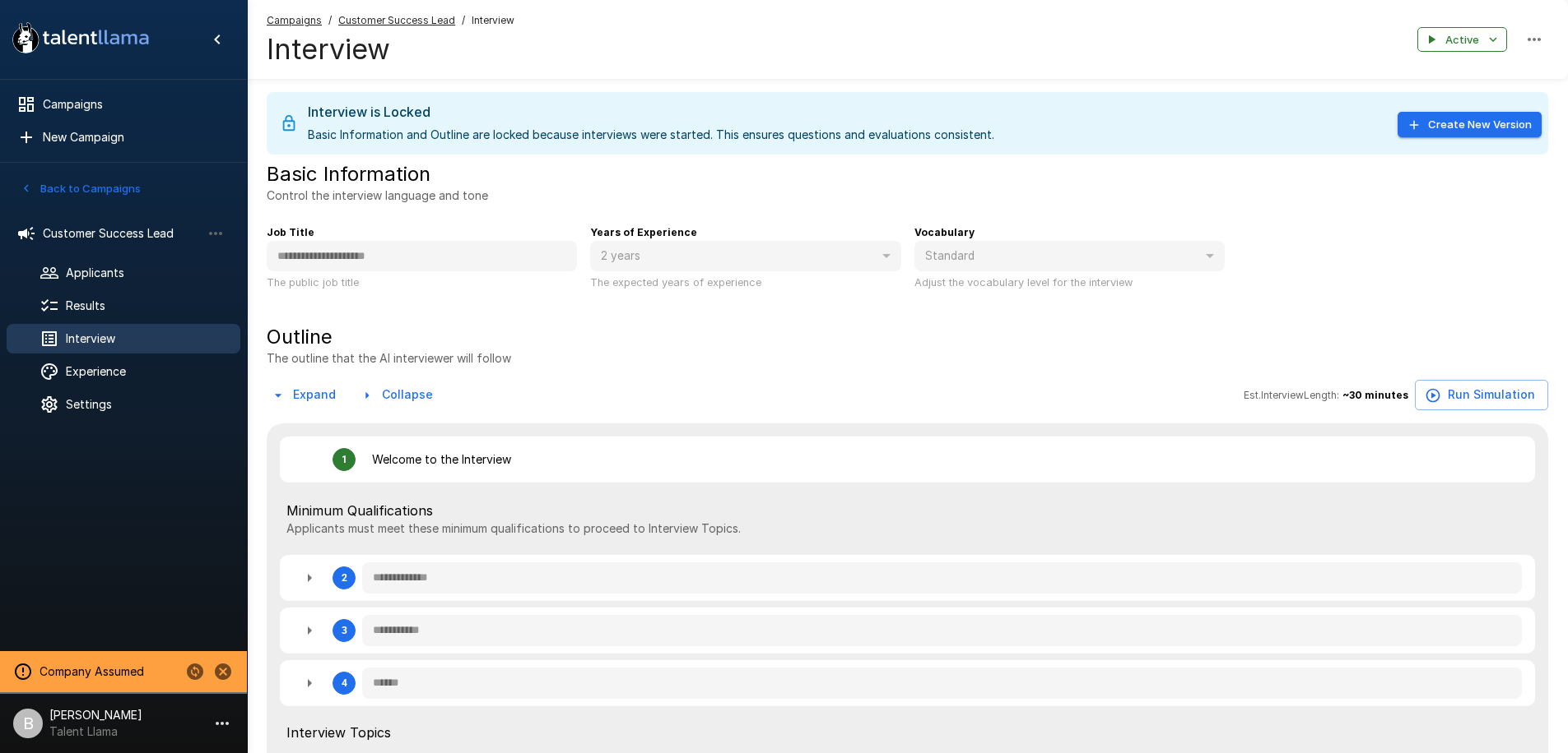
type textarea "*"
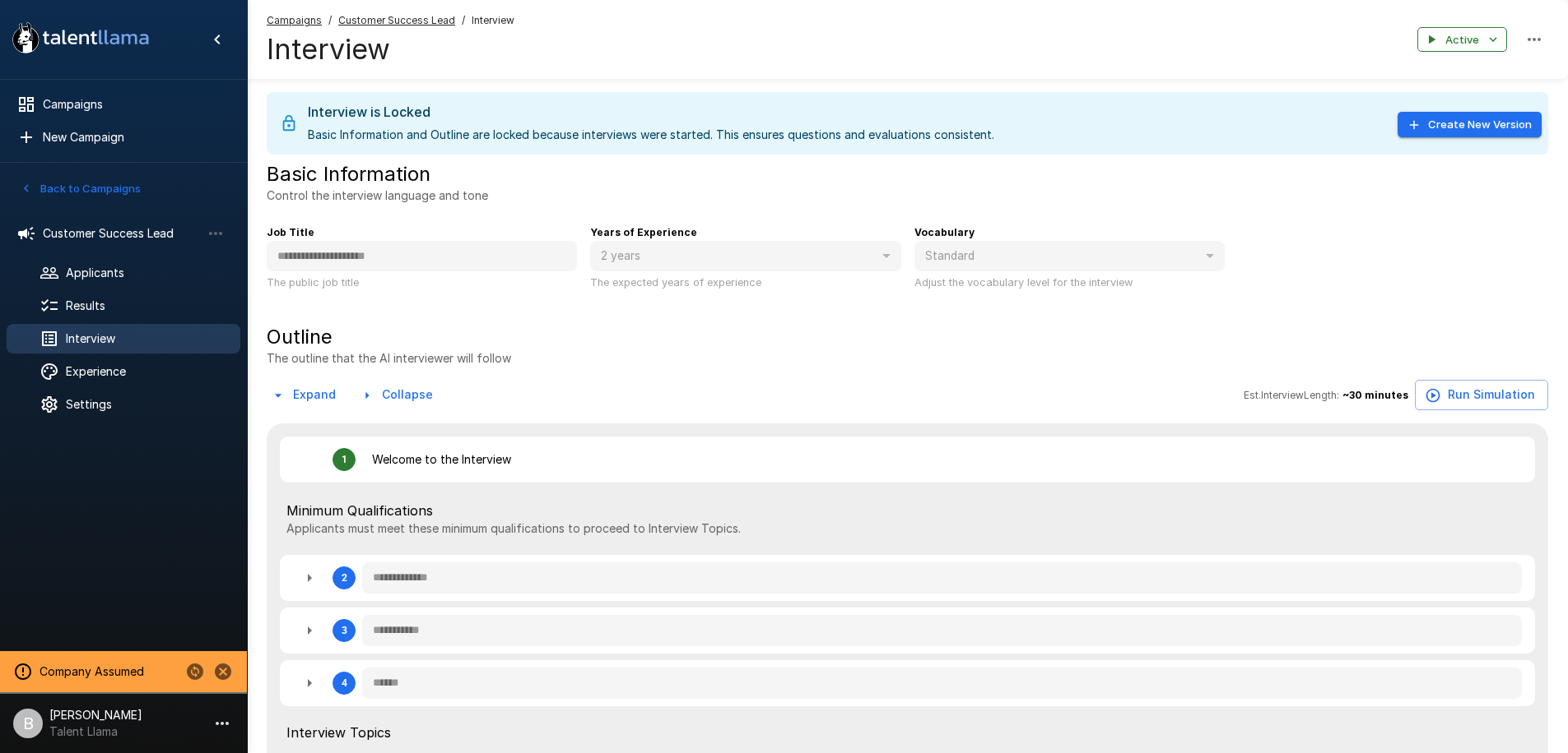
type textarea "*"
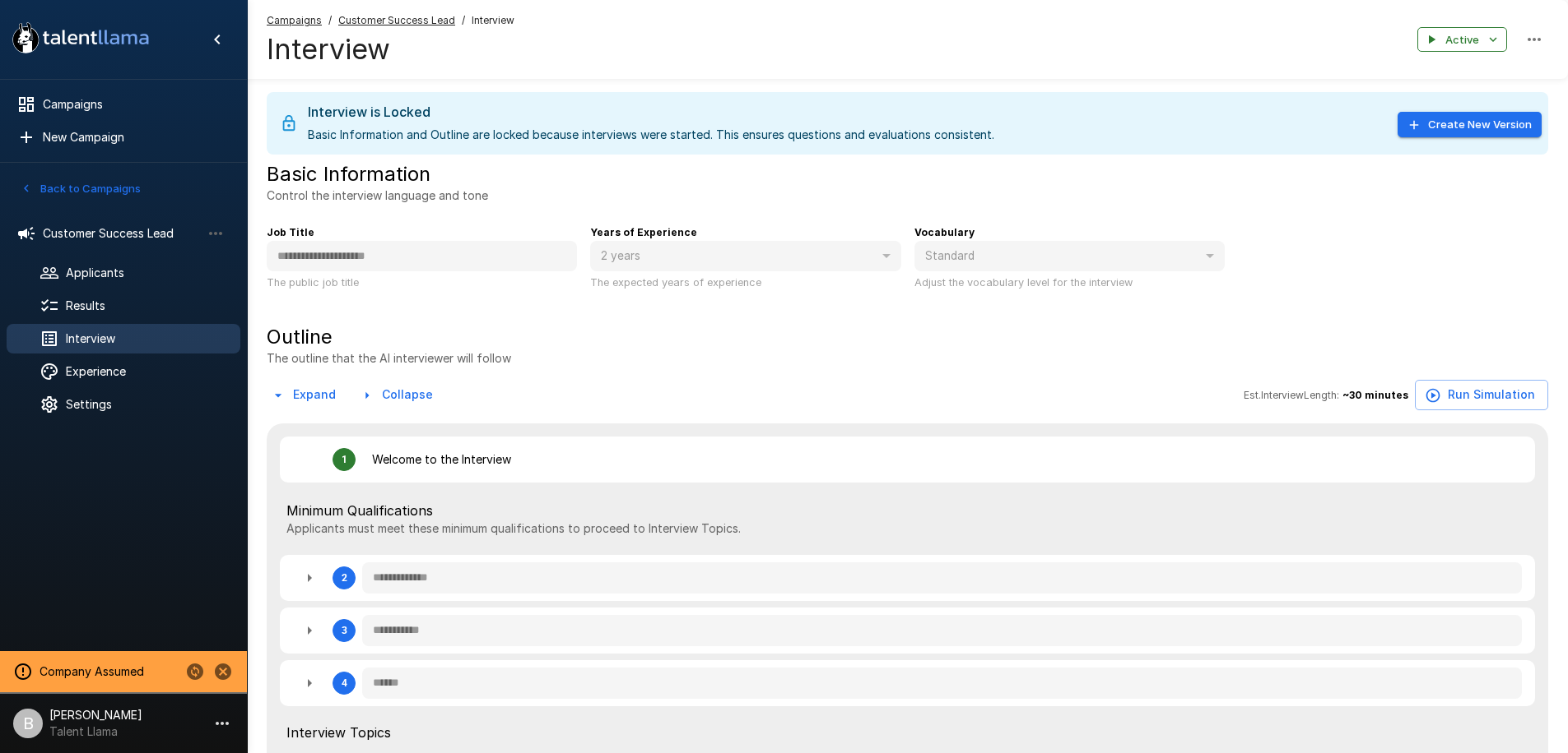
type textarea "*"
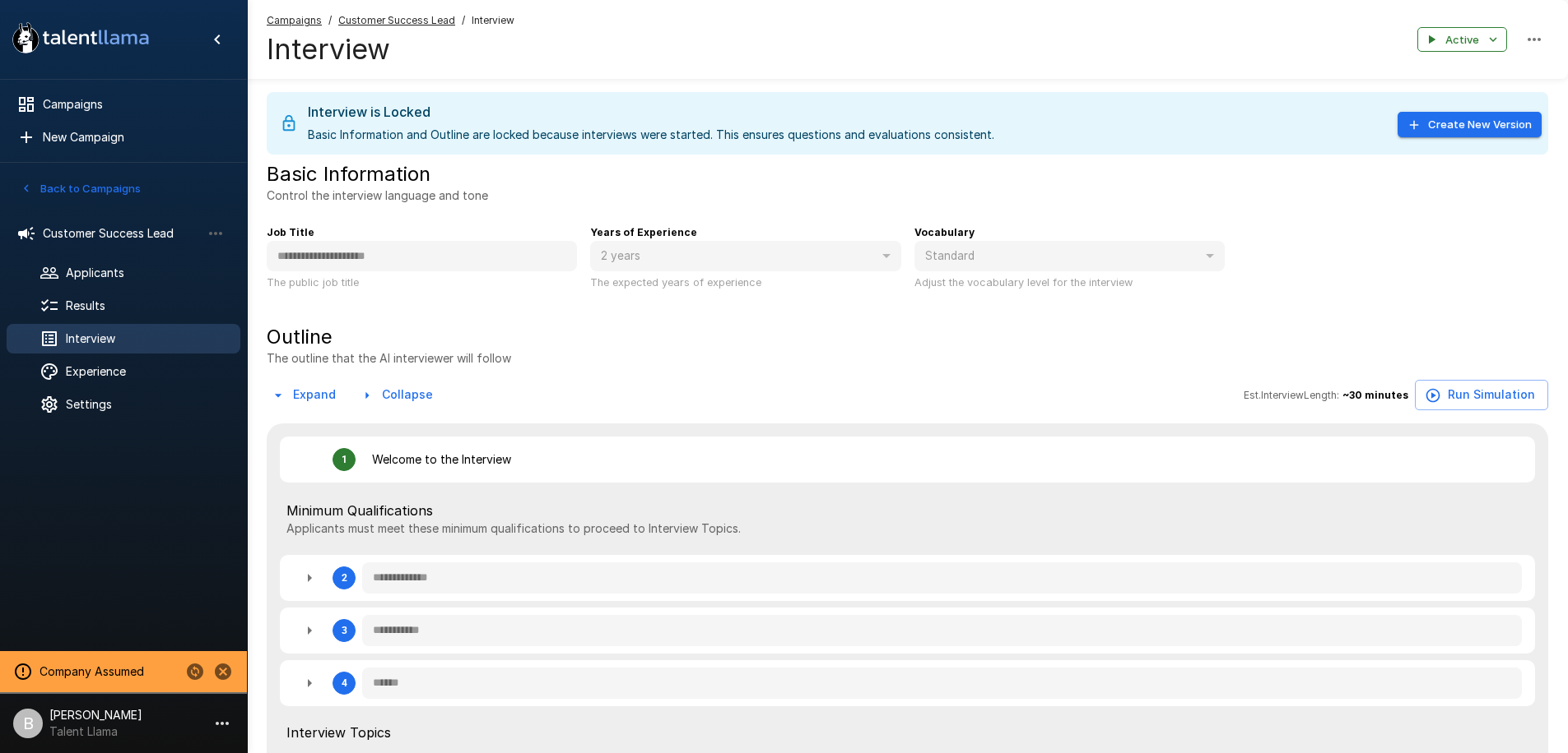
type textarea "*"
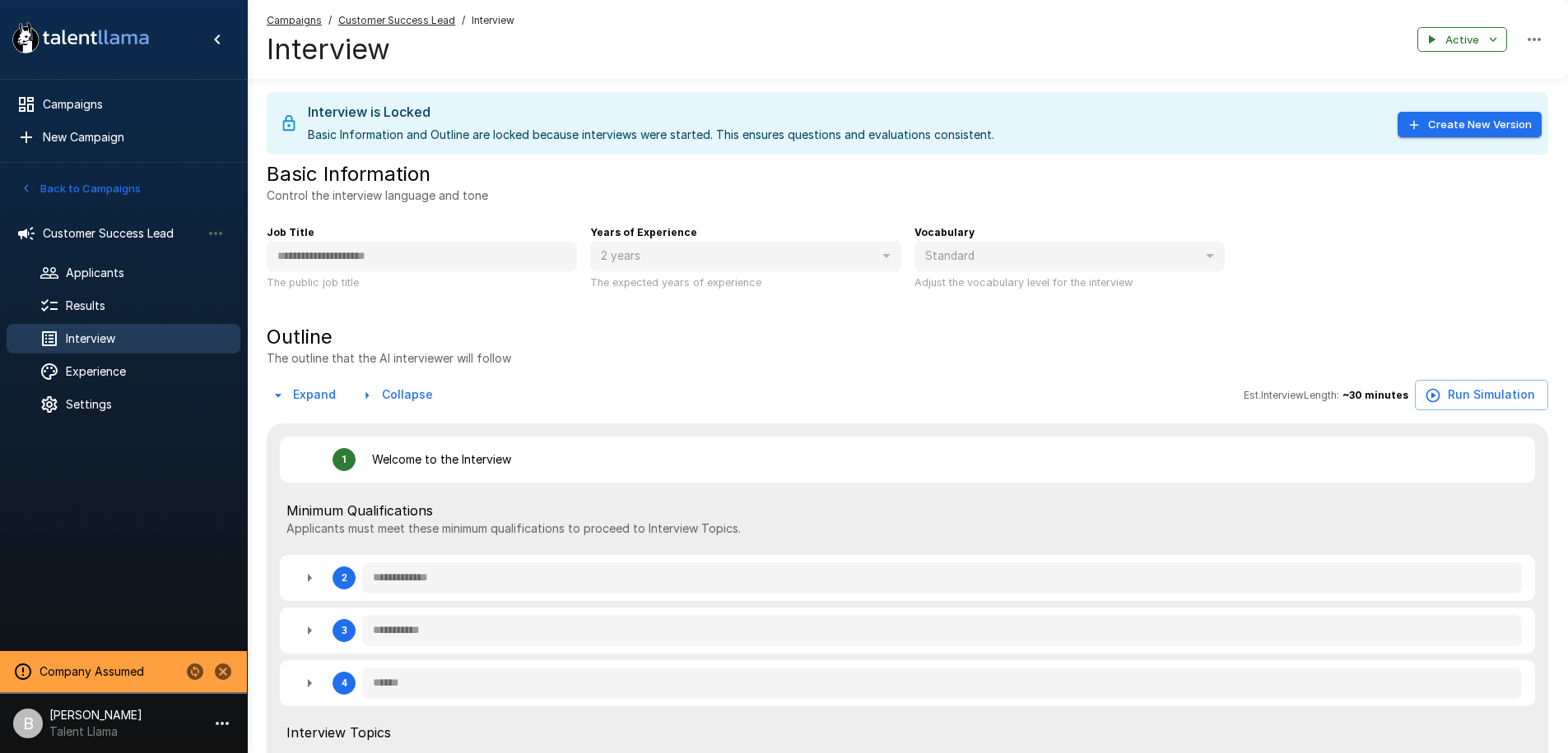
type textarea "*"
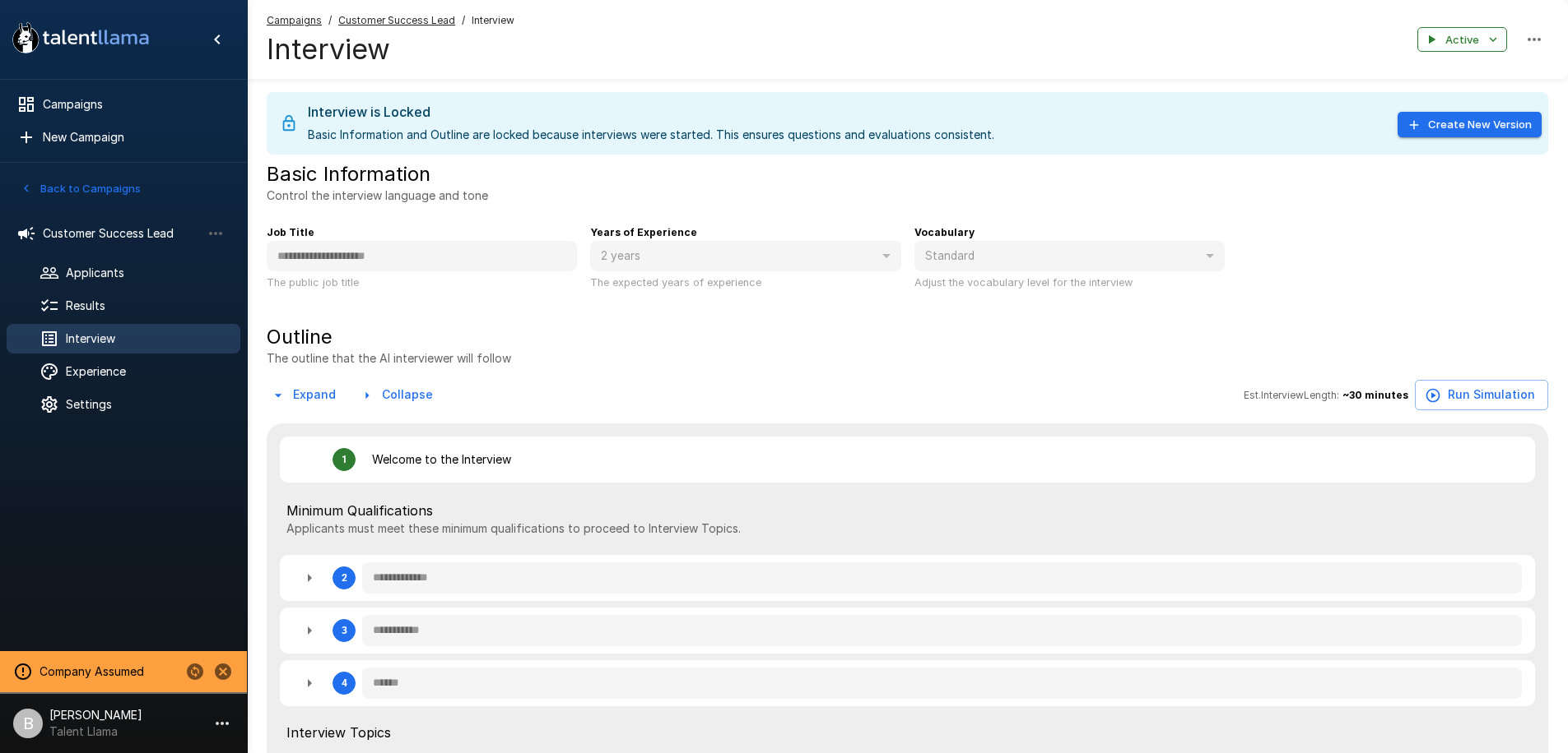
type textarea "*"
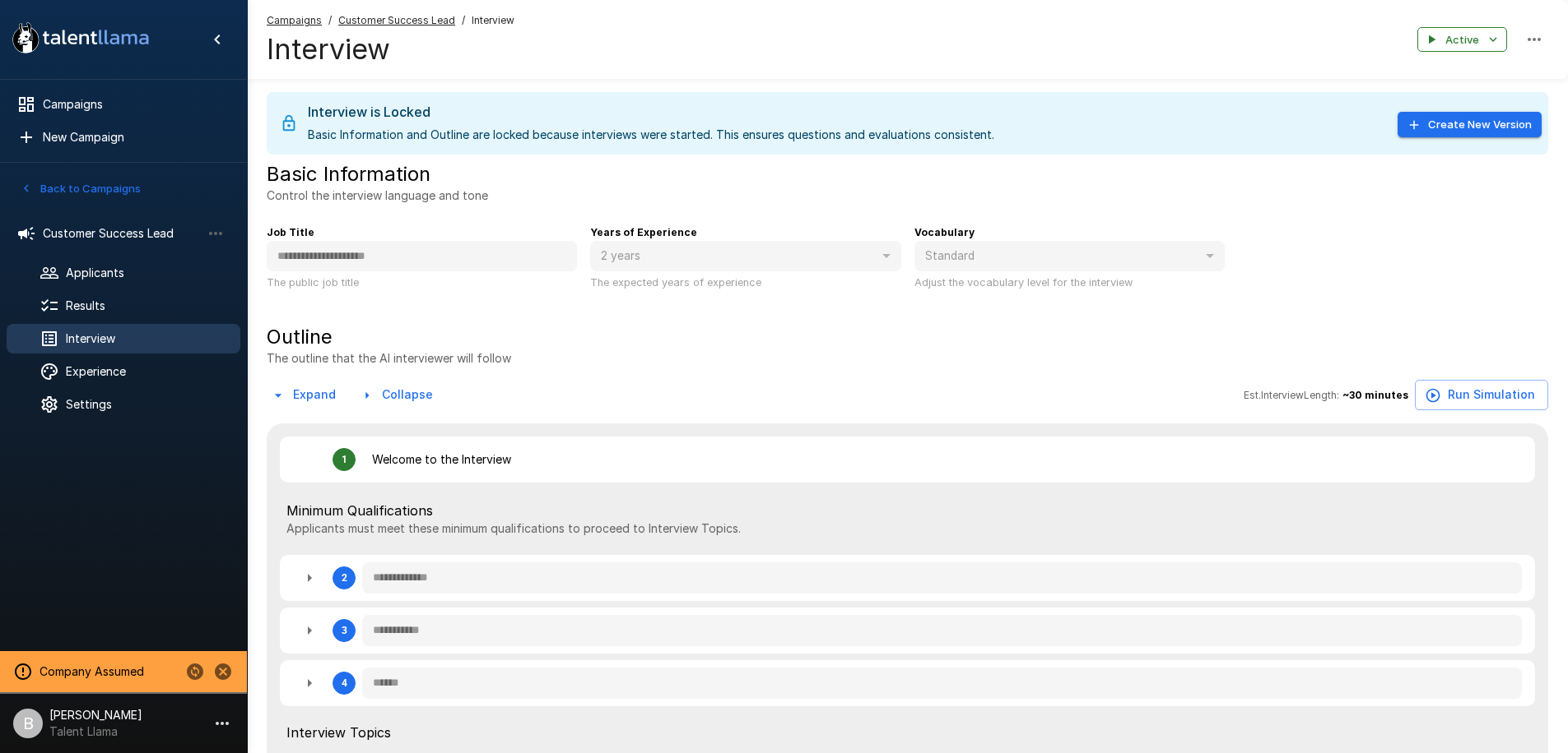
type textarea "*"
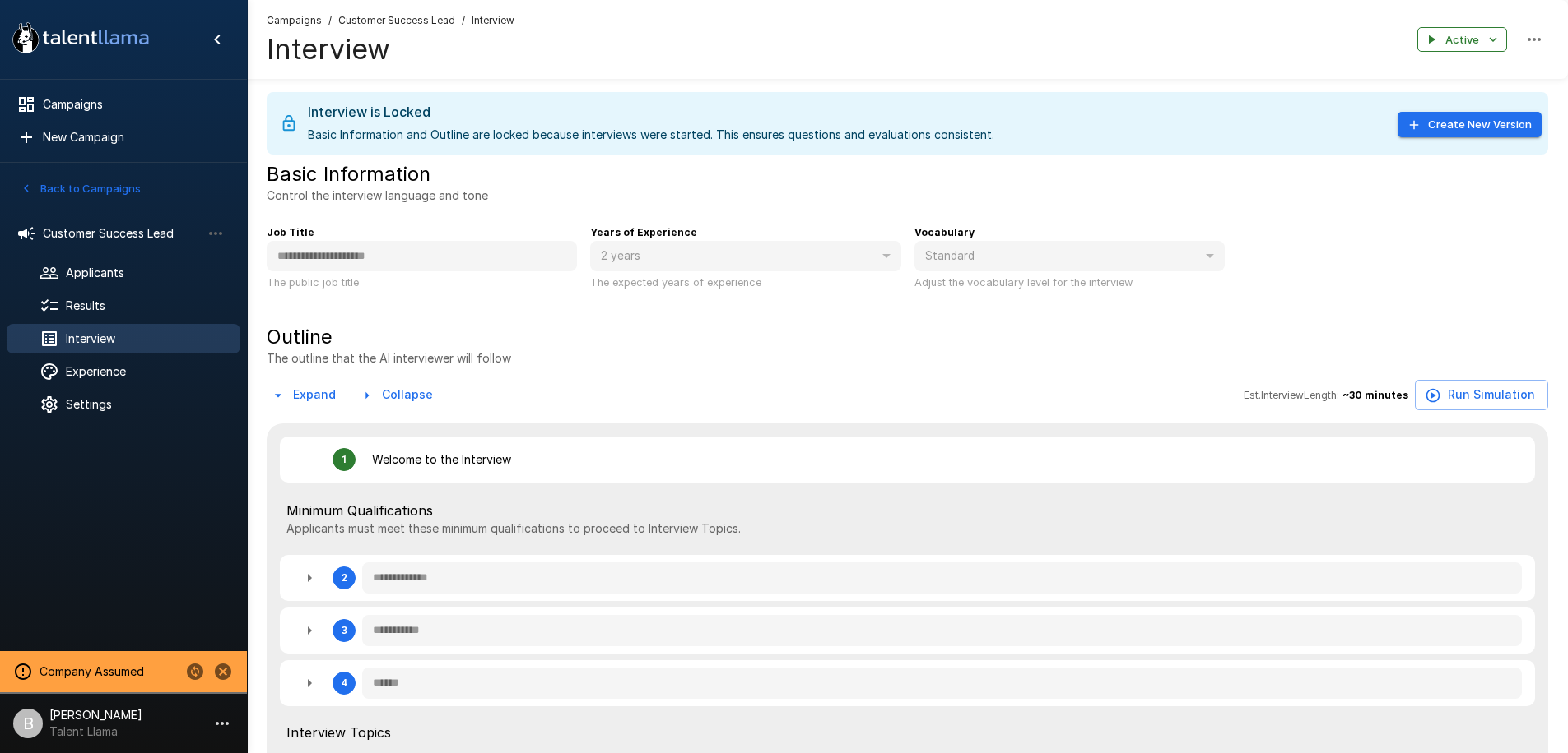
type textarea "*"
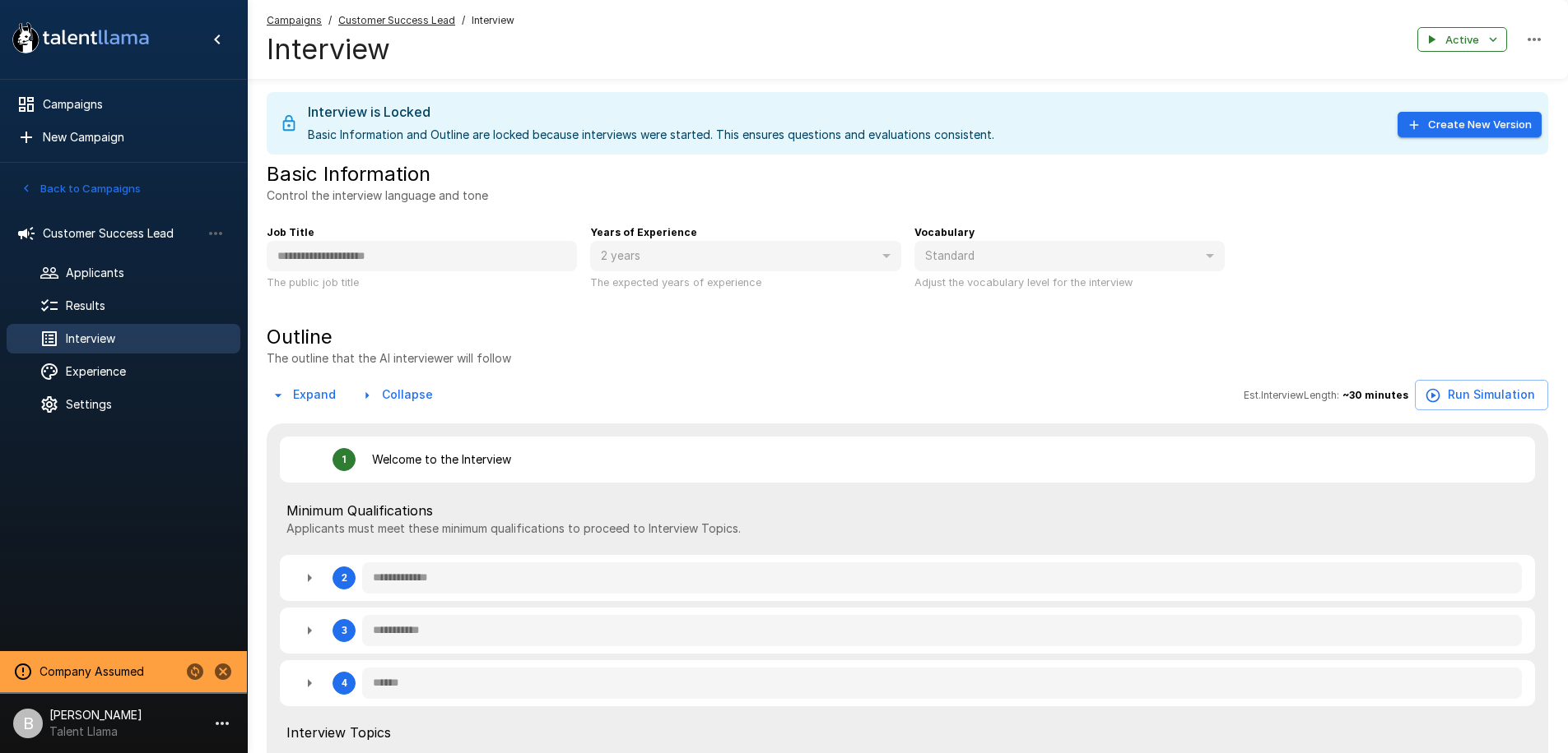
type textarea "*"
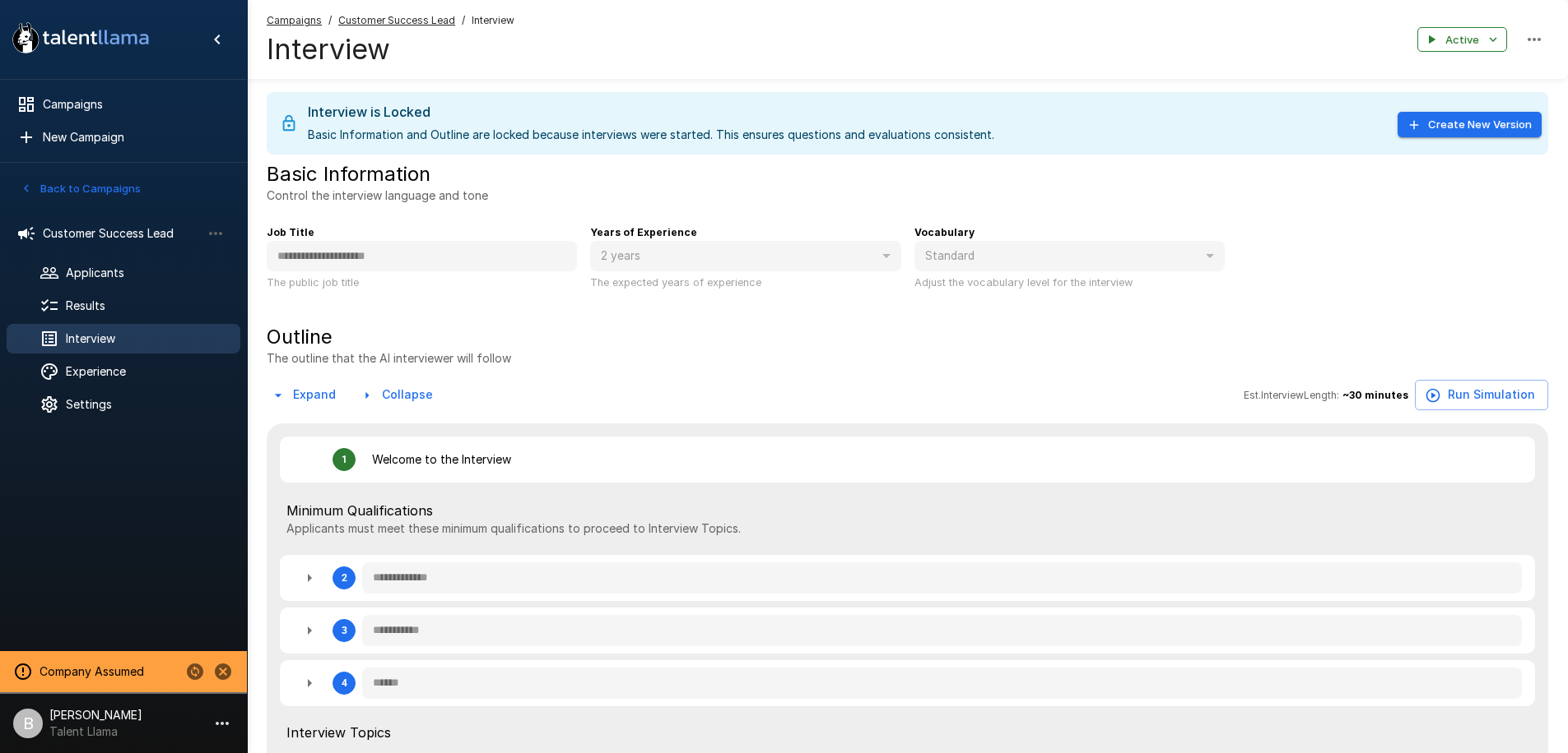
type textarea "*"
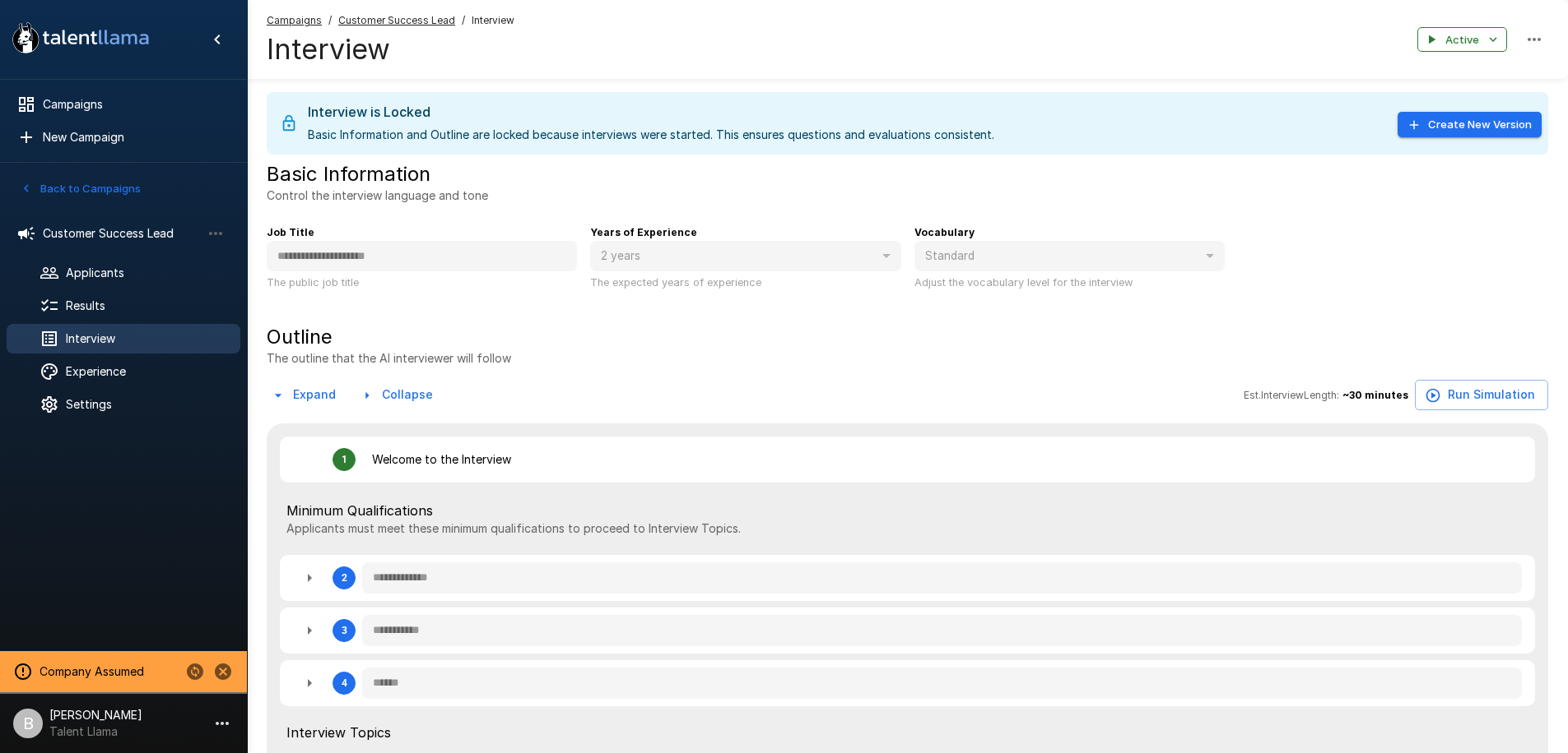
type textarea "*"
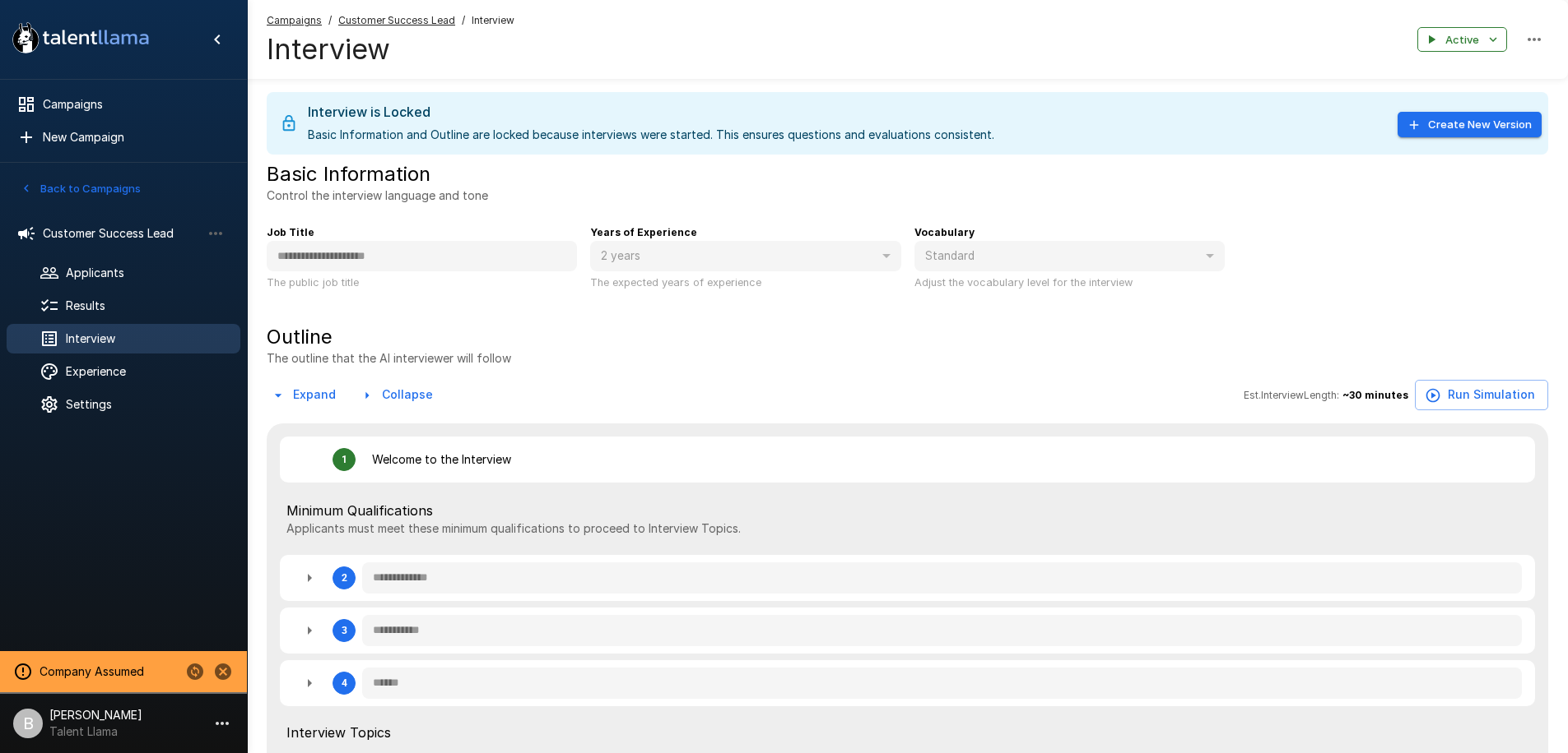
type textarea "*"
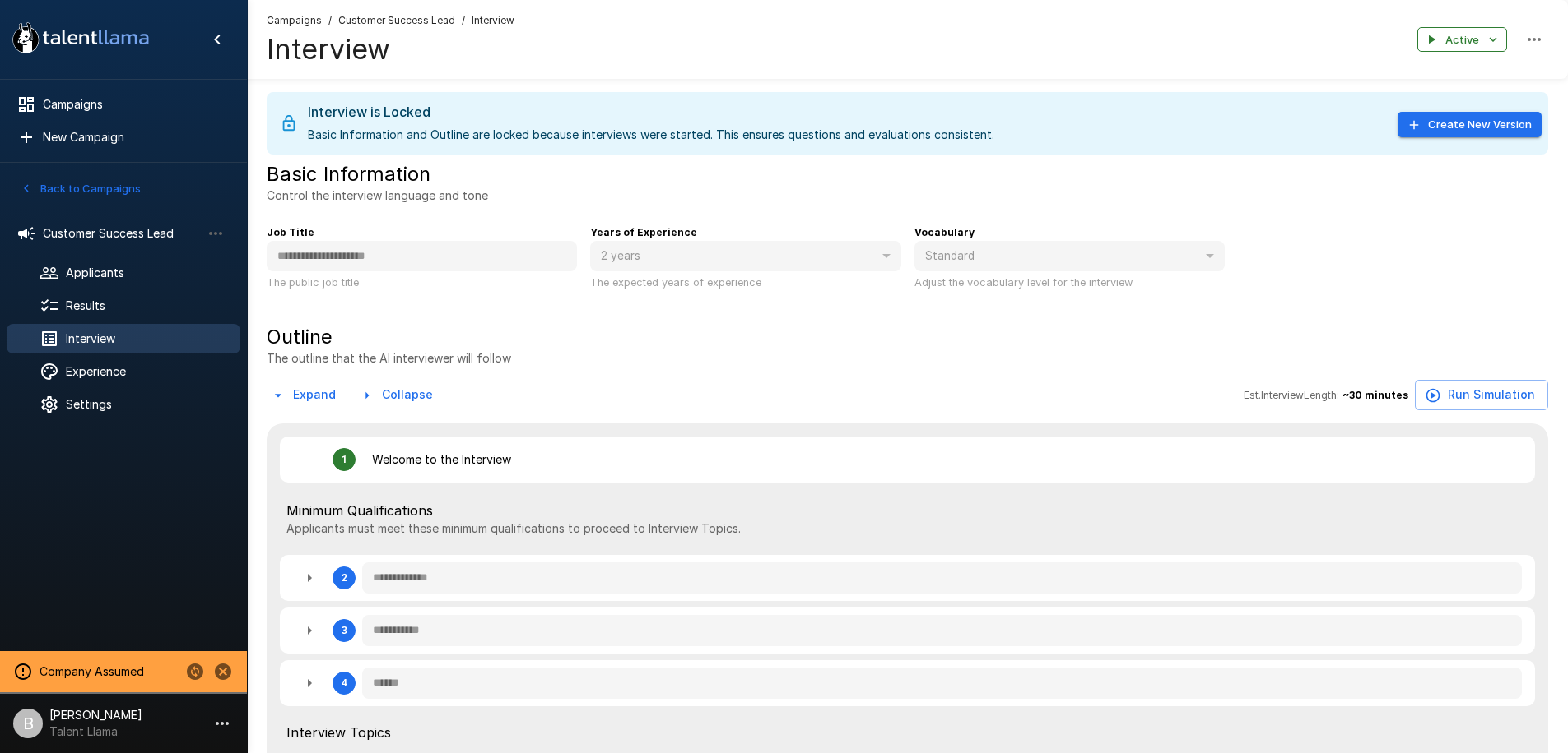
type textarea "*"
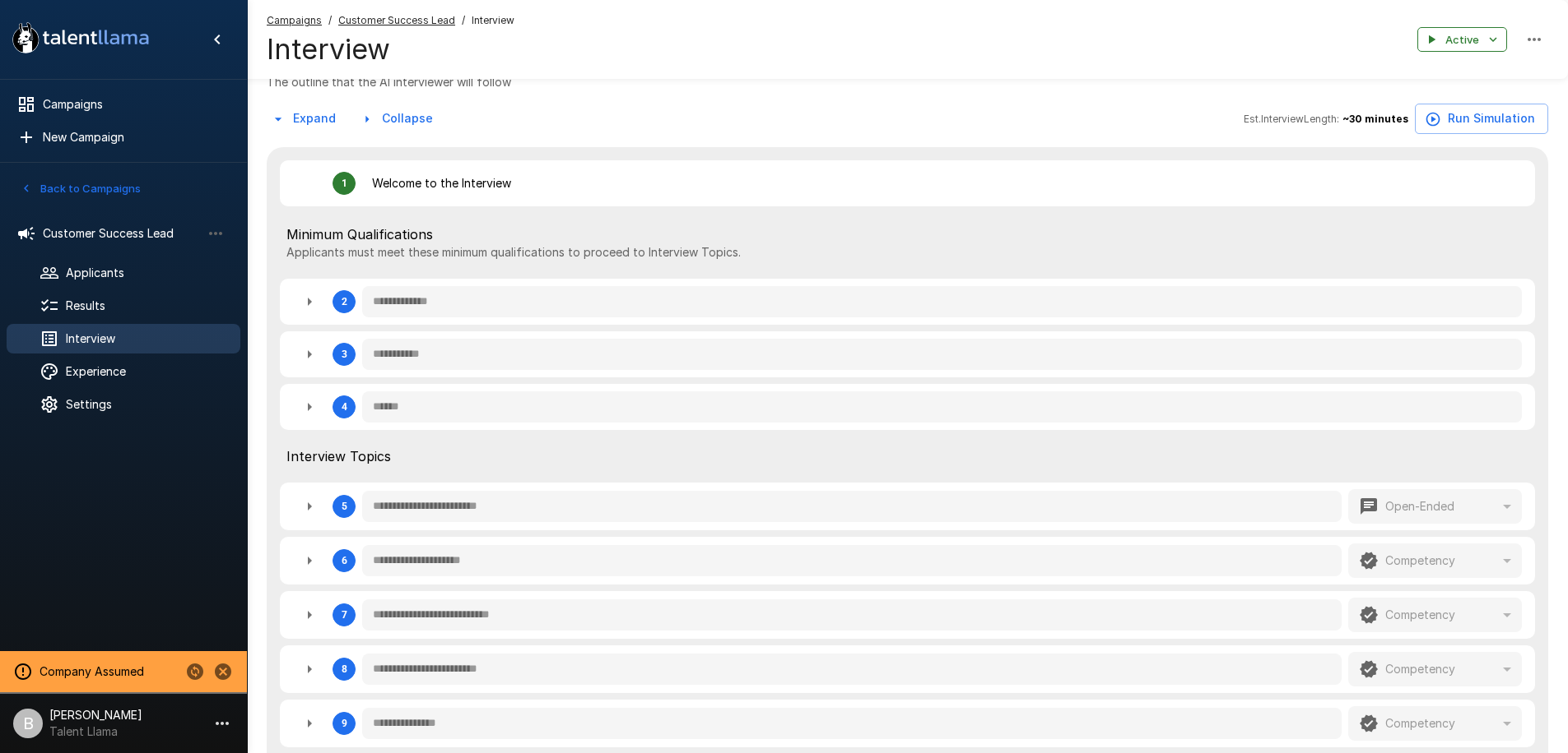
scroll to position [498, 0]
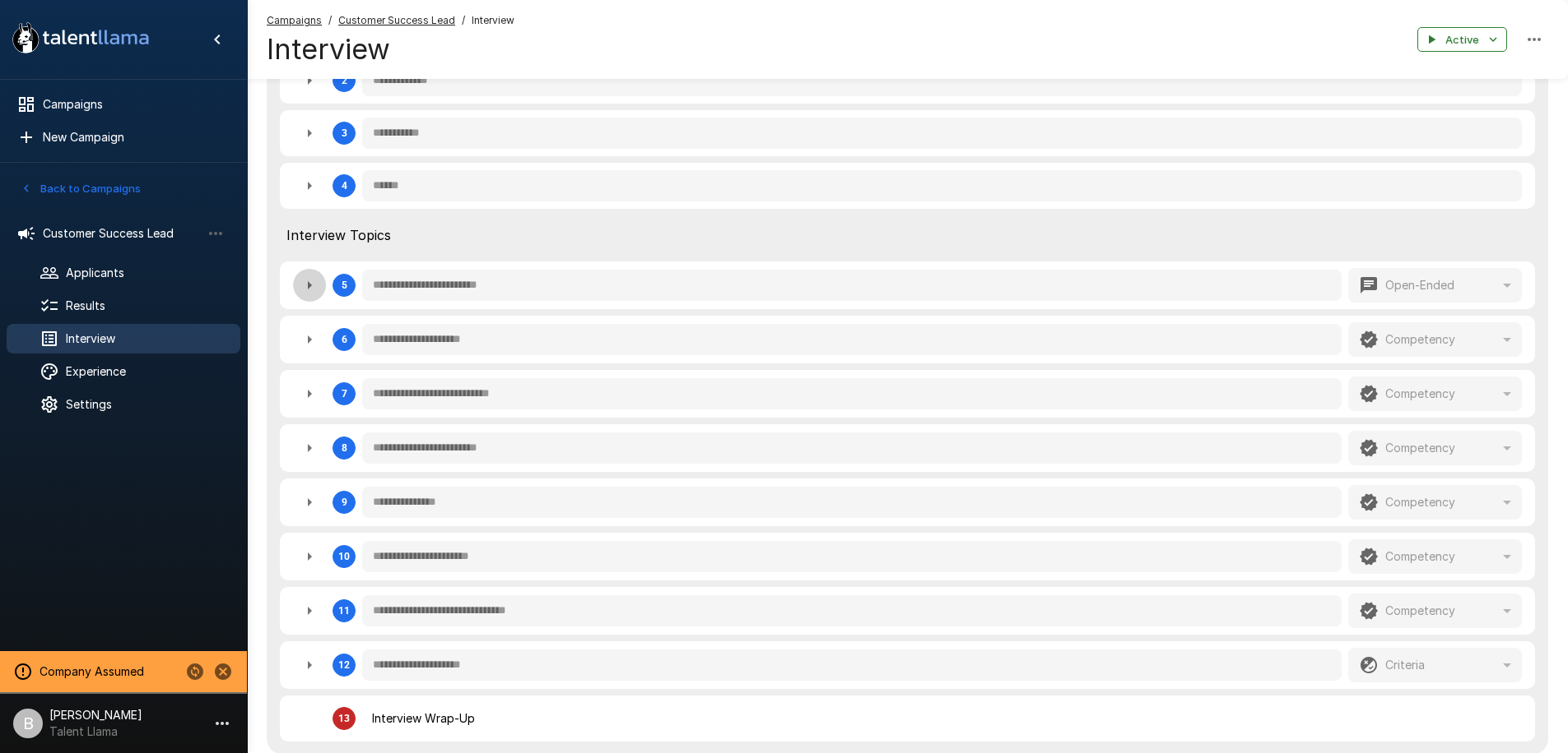
click at [302, 294] on icon "button" at bounding box center [309, 285] width 19 height 19
type textarea "*"
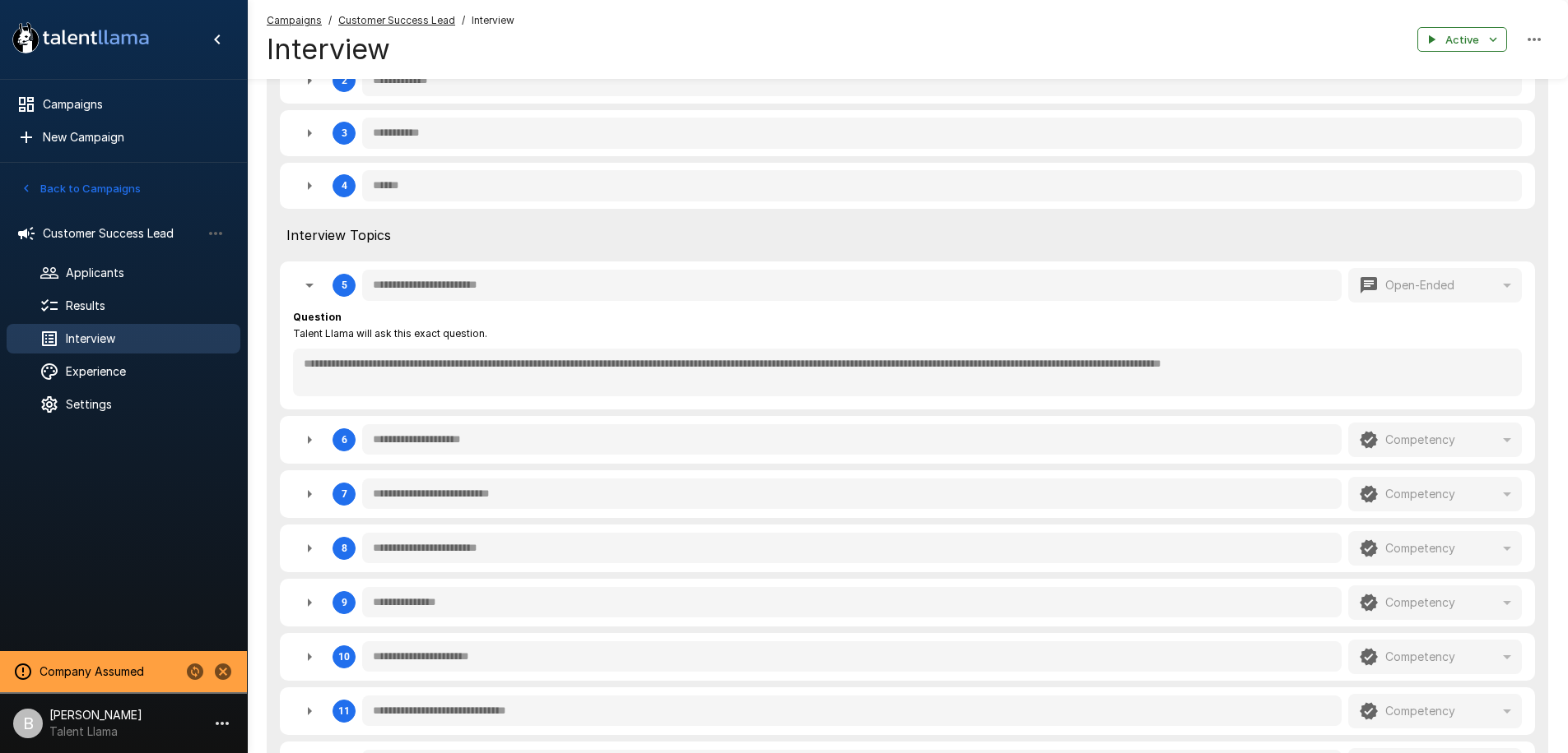
click at [310, 441] on icon "button" at bounding box center [310, 439] width 4 height 8
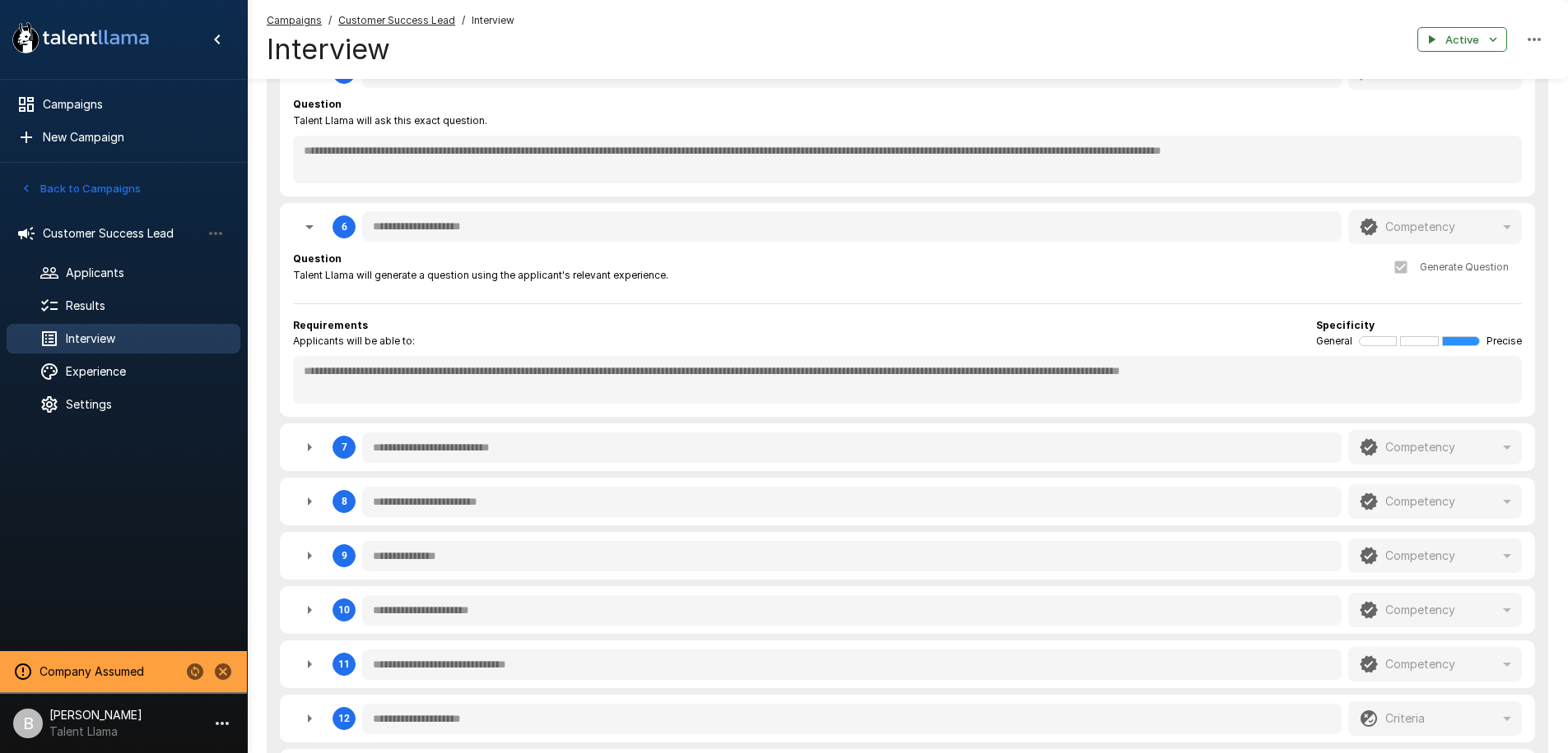
scroll to position [737, 0]
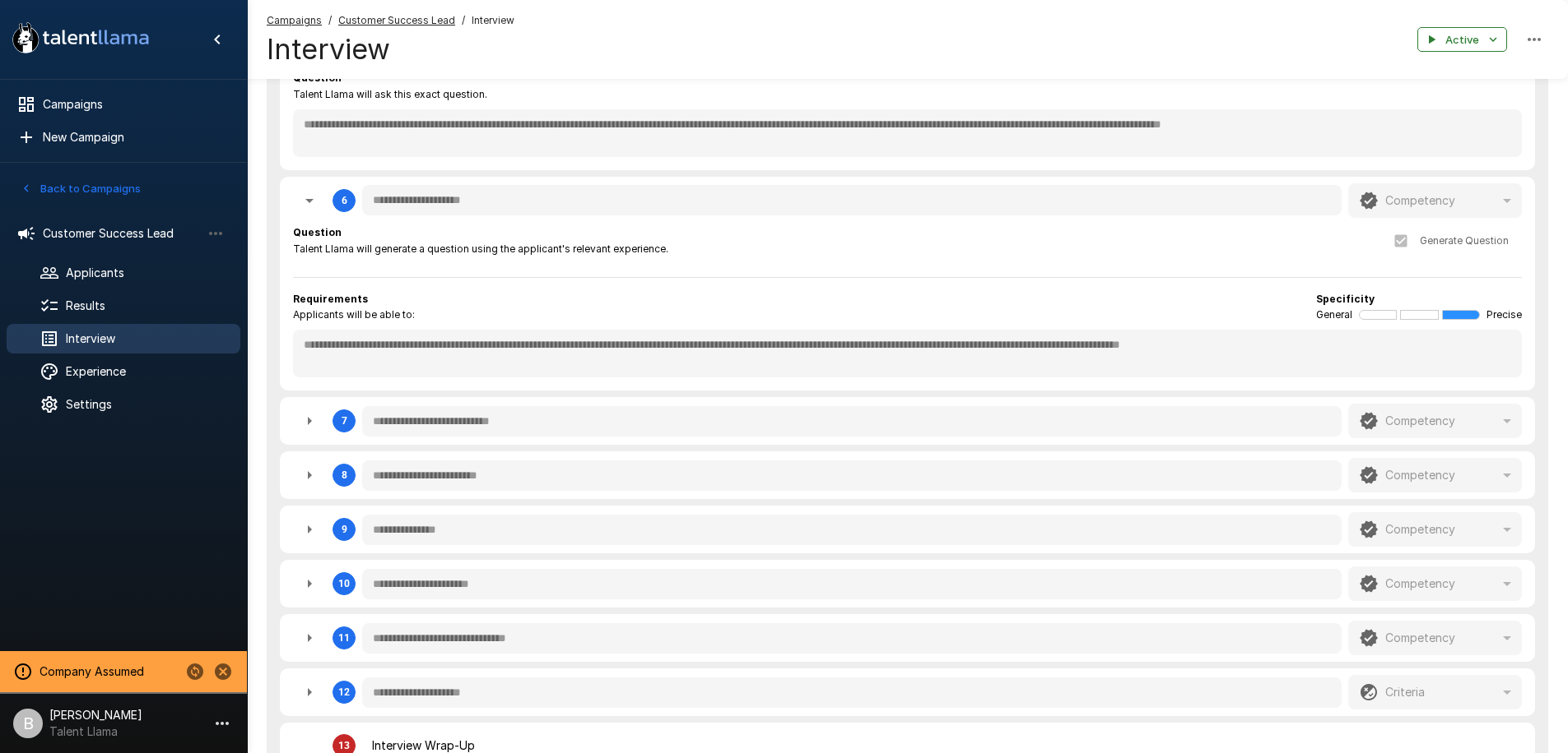
click at [312, 419] on icon "button" at bounding box center [309, 421] width 19 height 19
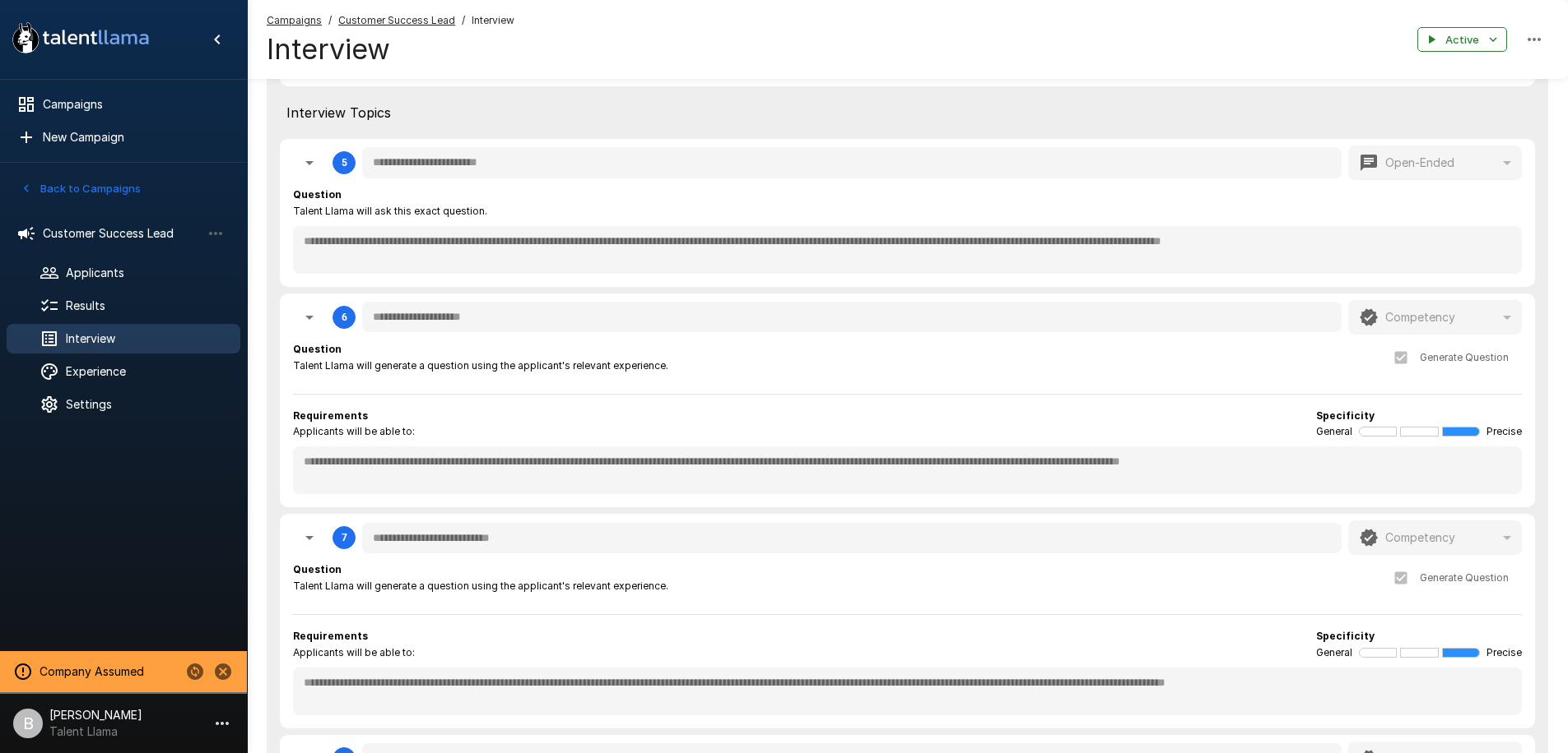
scroll to position [621, 0]
click at [284, 465] on div "**********" at bounding box center [907, 401] width 1255 height 215
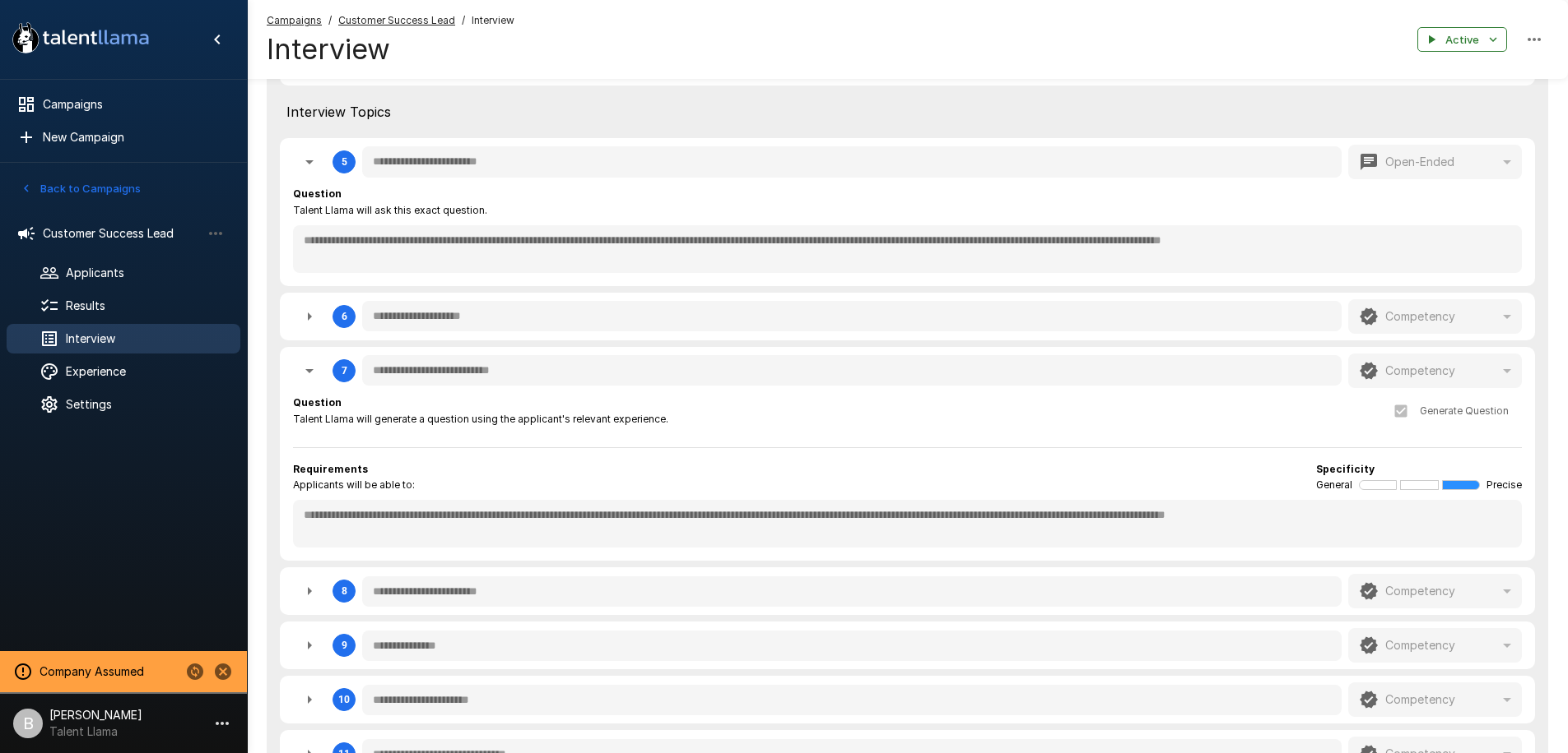
click at [383, 463] on div "Requirements" at bounding box center [355, 470] width 122 height 17
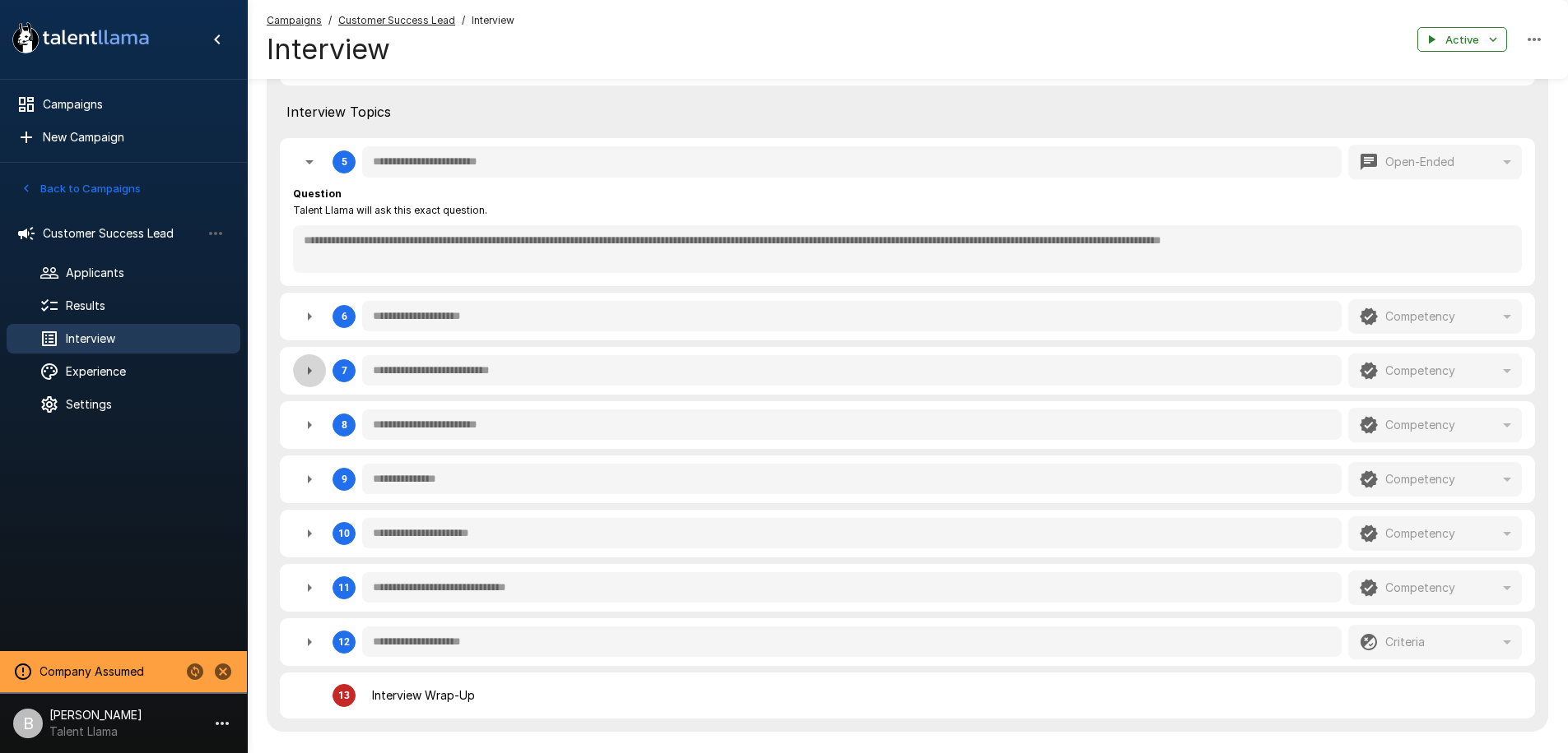
click at [314, 364] on icon "button" at bounding box center [309, 370] width 19 height 19
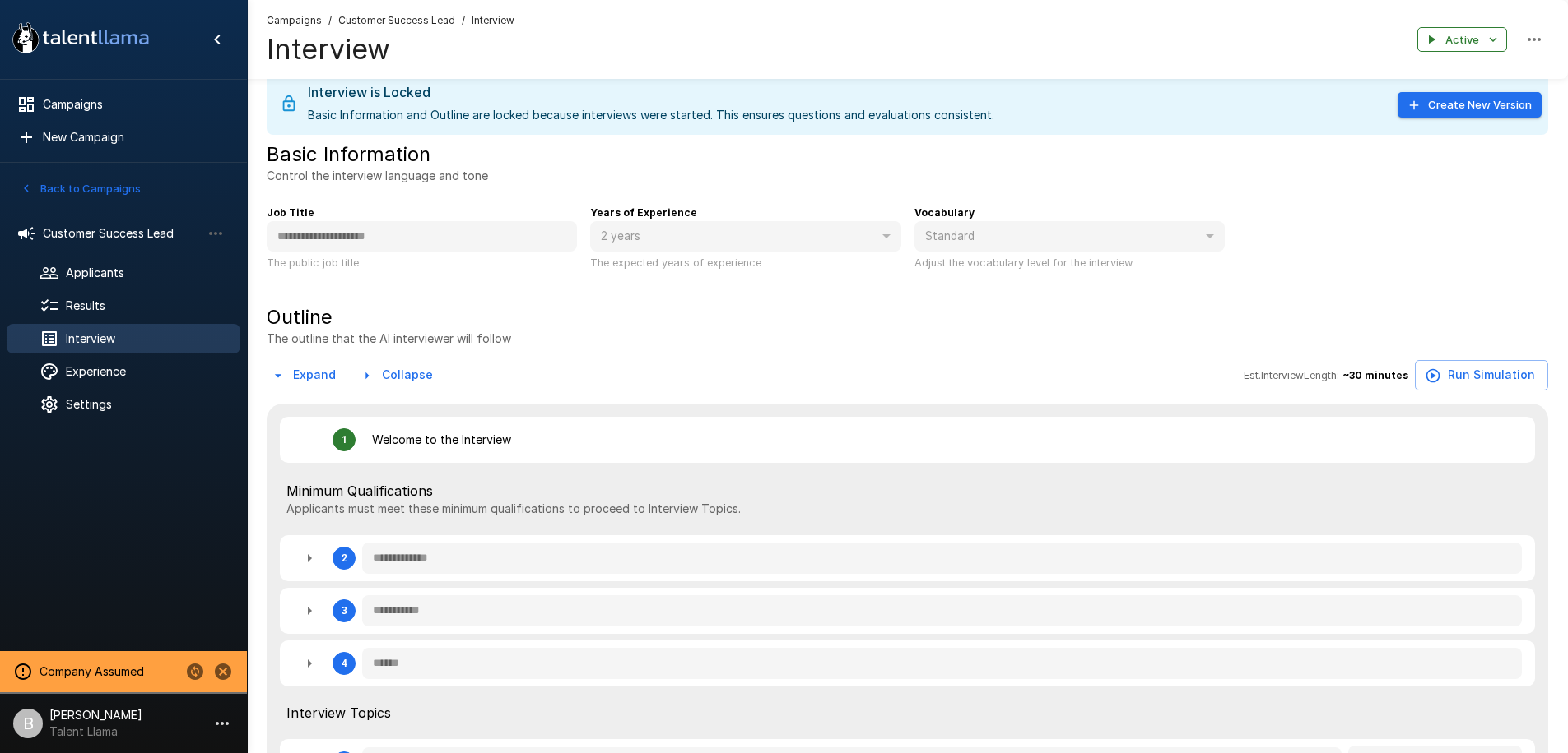
scroll to position [0, 0]
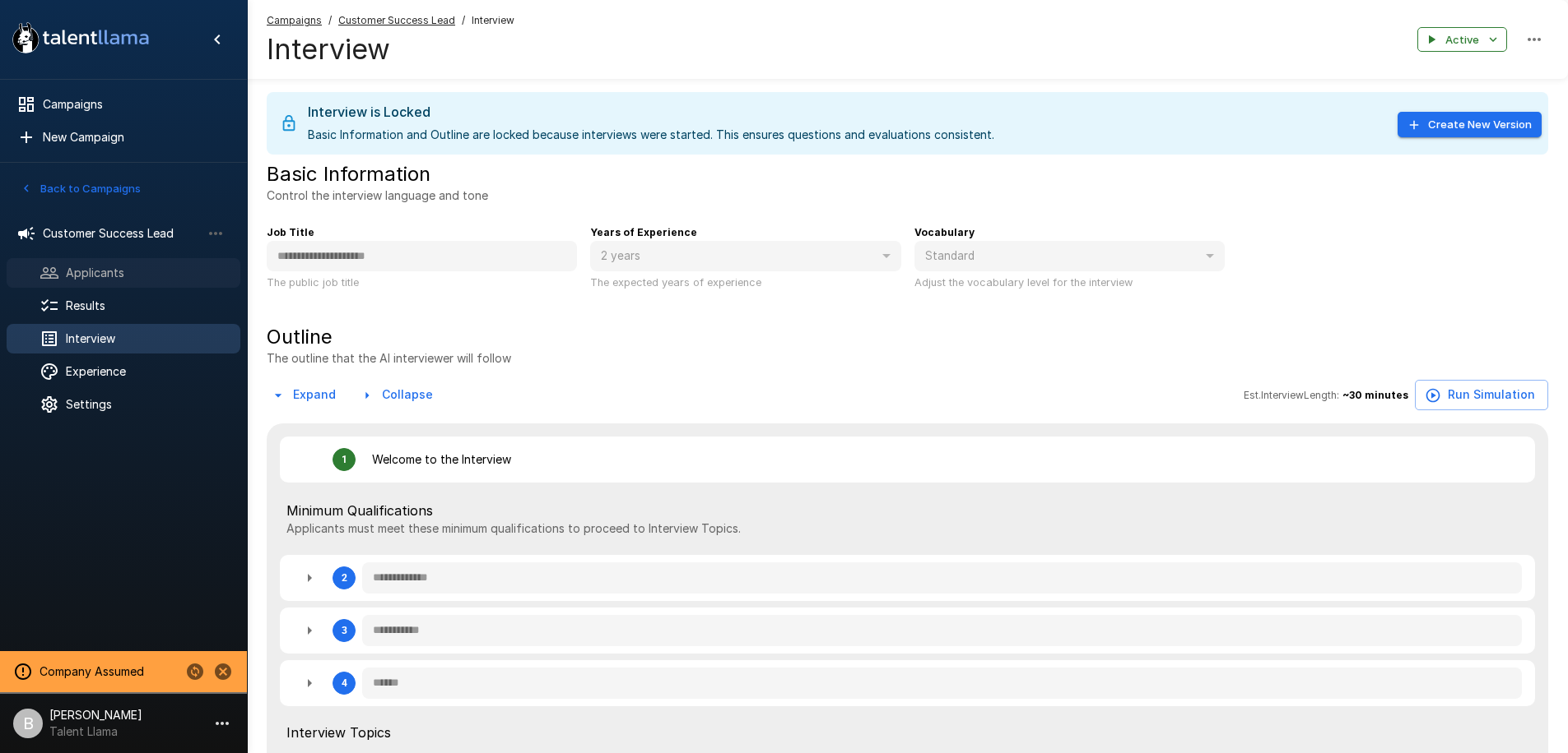
click at [91, 284] on div "Applicants" at bounding box center [123, 273] width 233 height 30
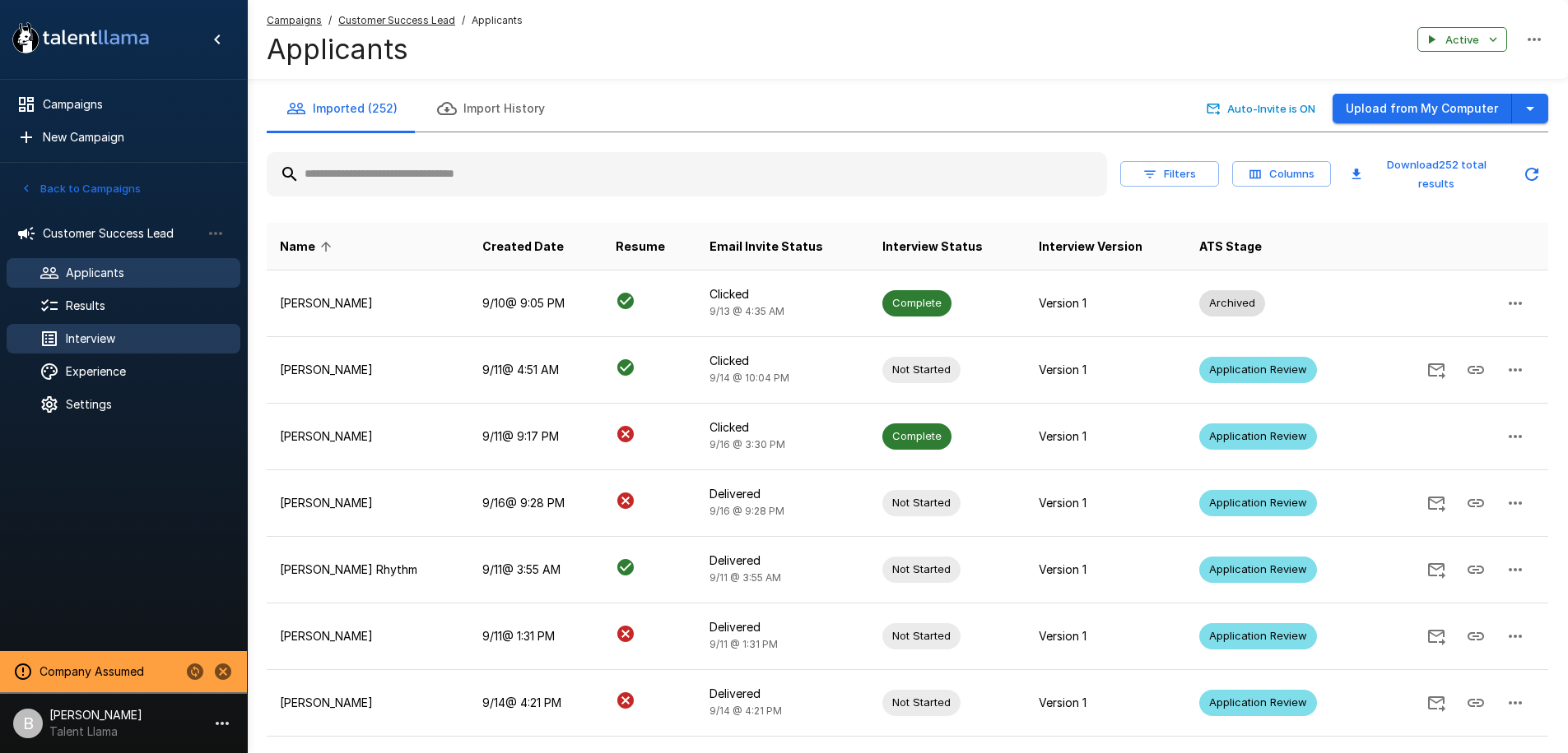
click at [91, 330] on span "Interview" at bounding box center [146, 339] width 161 height 17
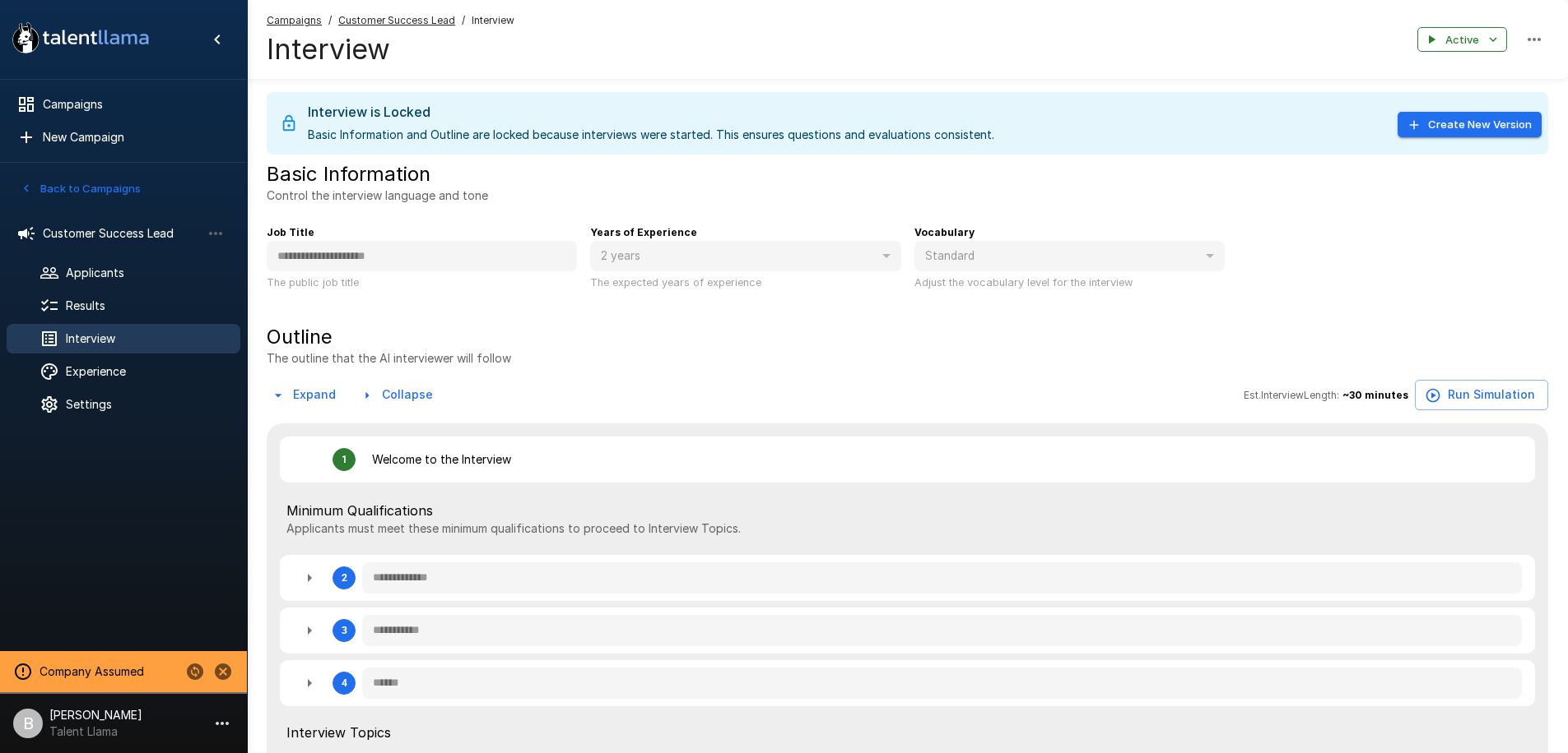
click at [33, 185] on button "Back to Campaigns" at bounding box center [81, 189] width 129 height 26
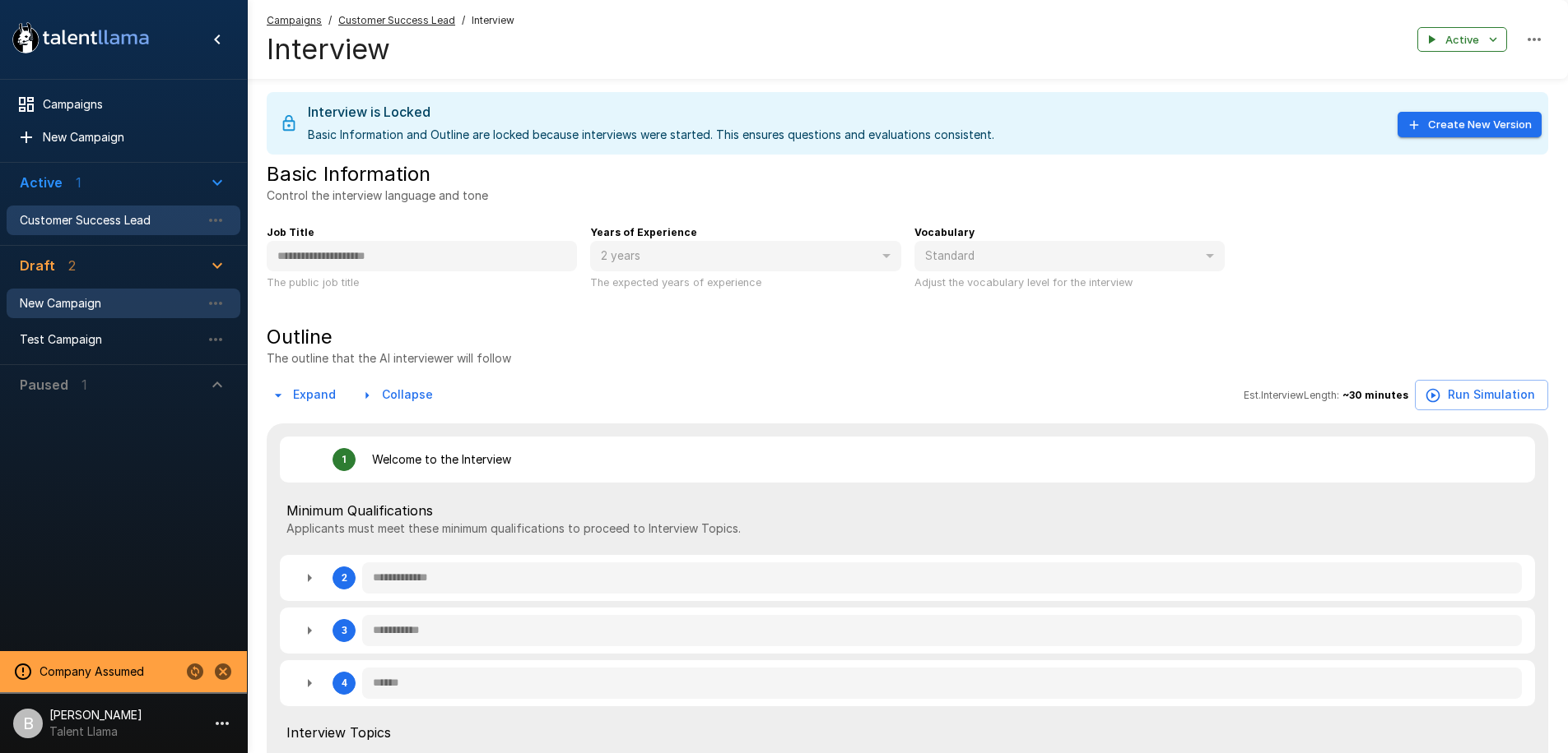
click at [88, 303] on span "New Campaign" at bounding box center [110, 303] width 181 height 17
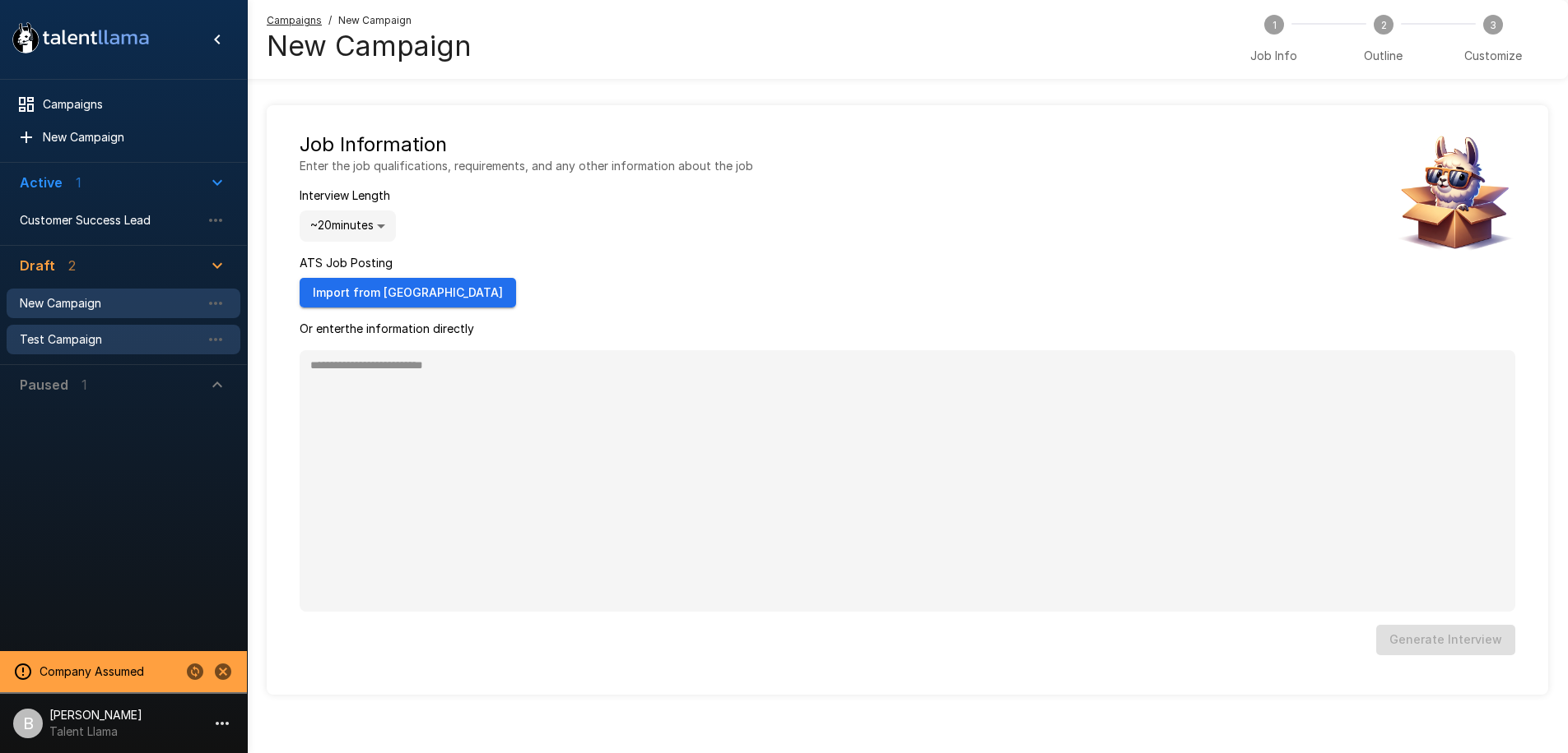
click at [106, 327] on div "Test Campaign" at bounding box center [123, 339] width 233 height 30
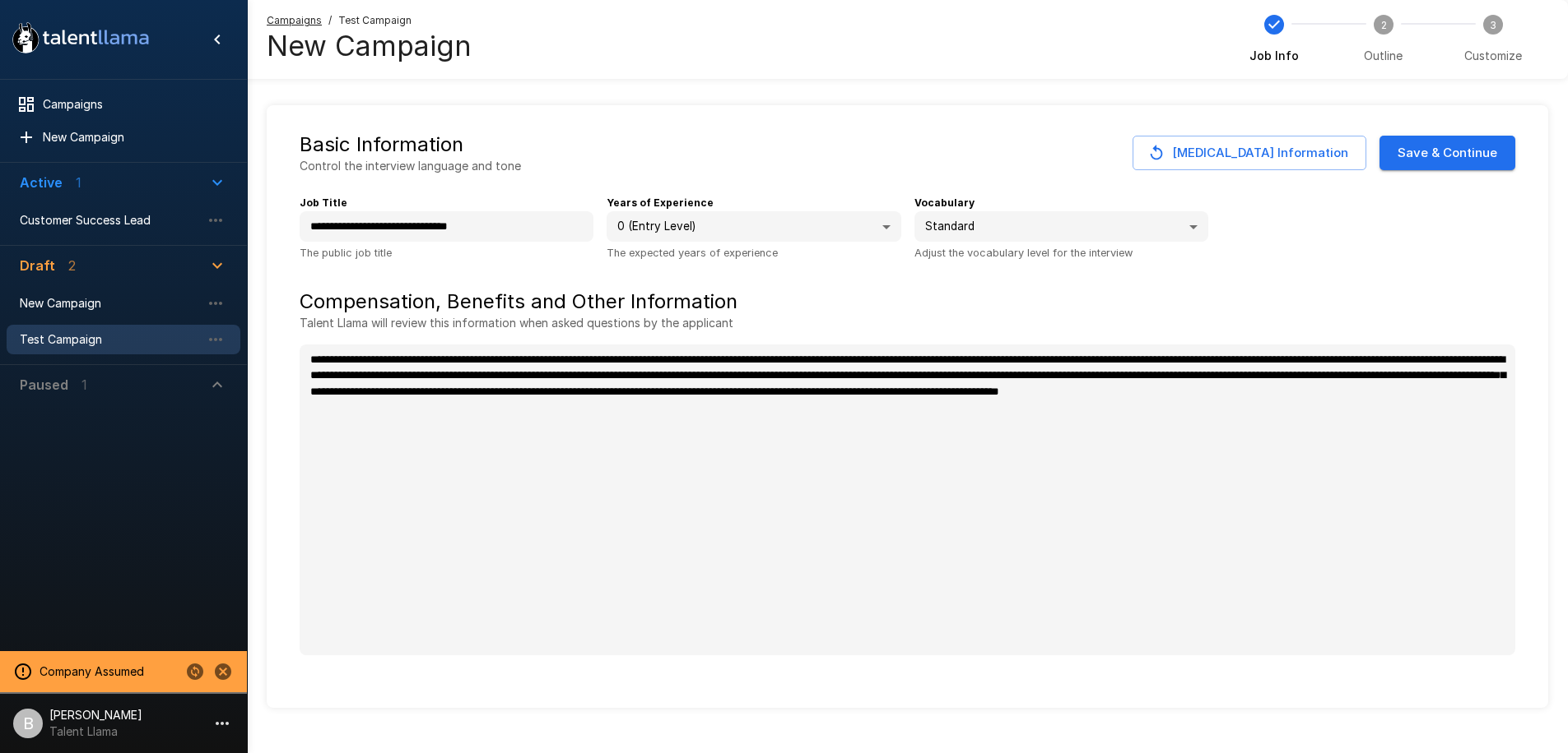
click at [84, 372] on button "Paused 1" at bounding box center [123, 385] width 233 height 40
click at [85, 412] on div "Founding Sales Lead" at bounding box center [123, 423] width 233 height 30
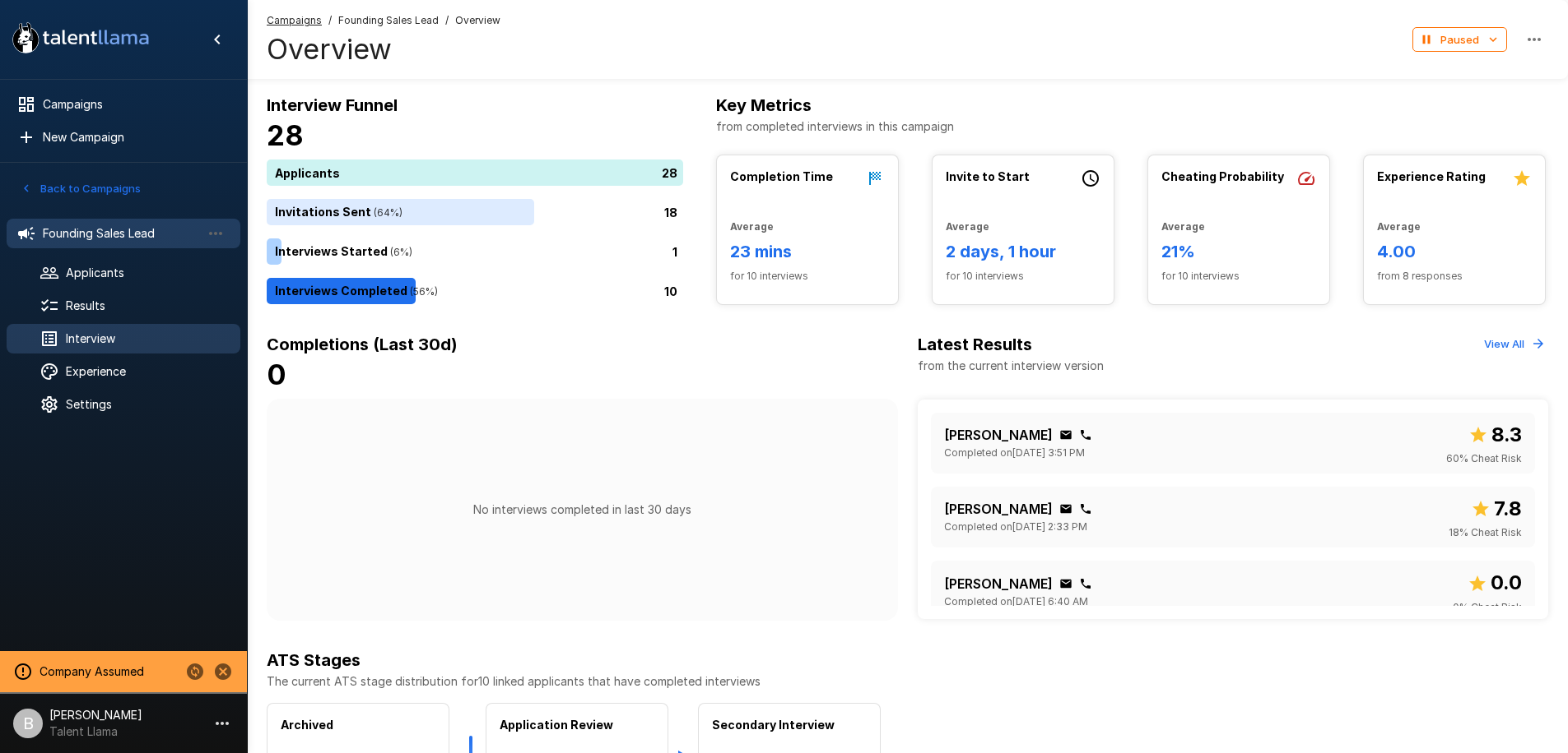
click at [117, 333] on span "Interview" at bounding box center [146, 339] width 161 height 17
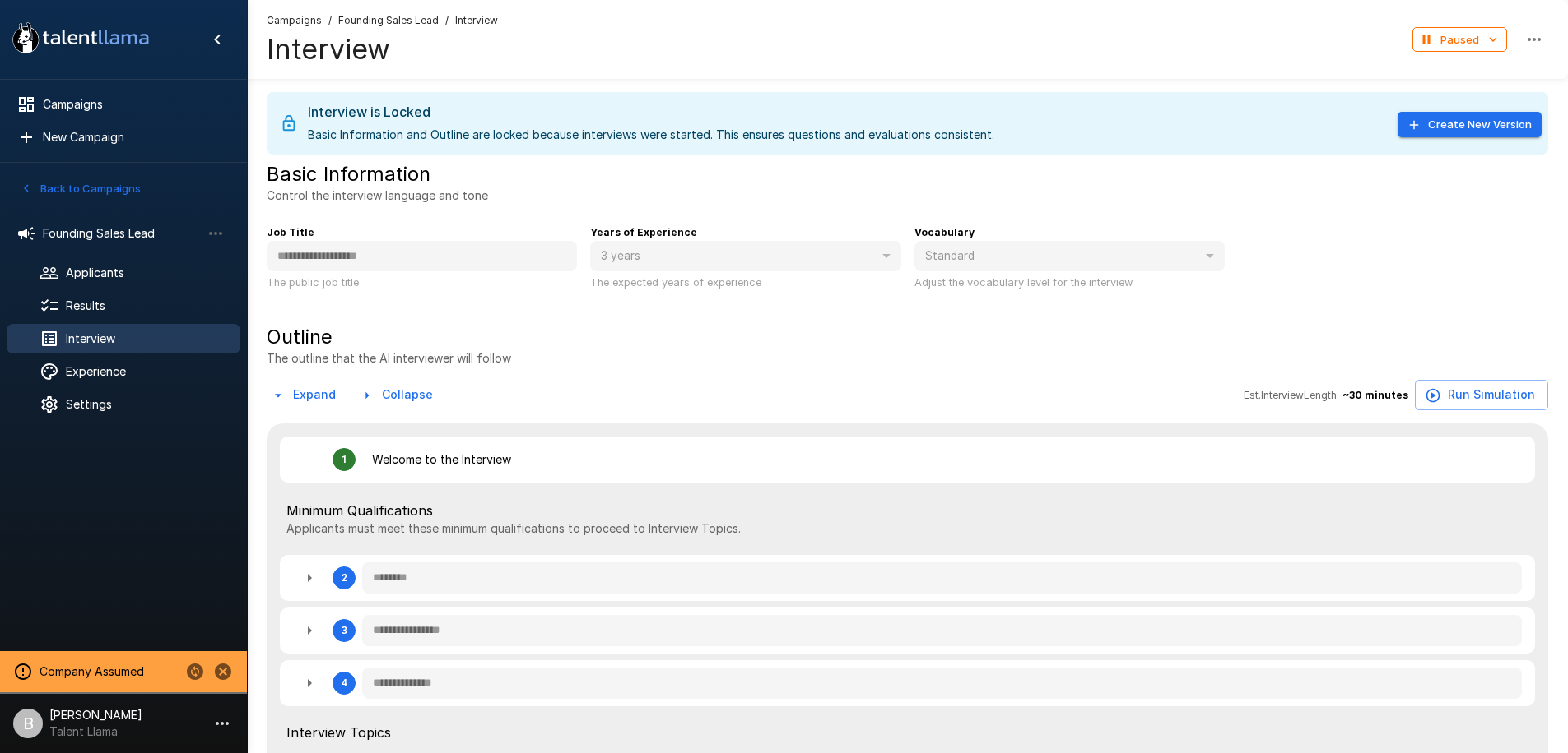
click at [69, 185] on button "Back to Campaigns" at bounding box center [81, 189] width 129 height 26
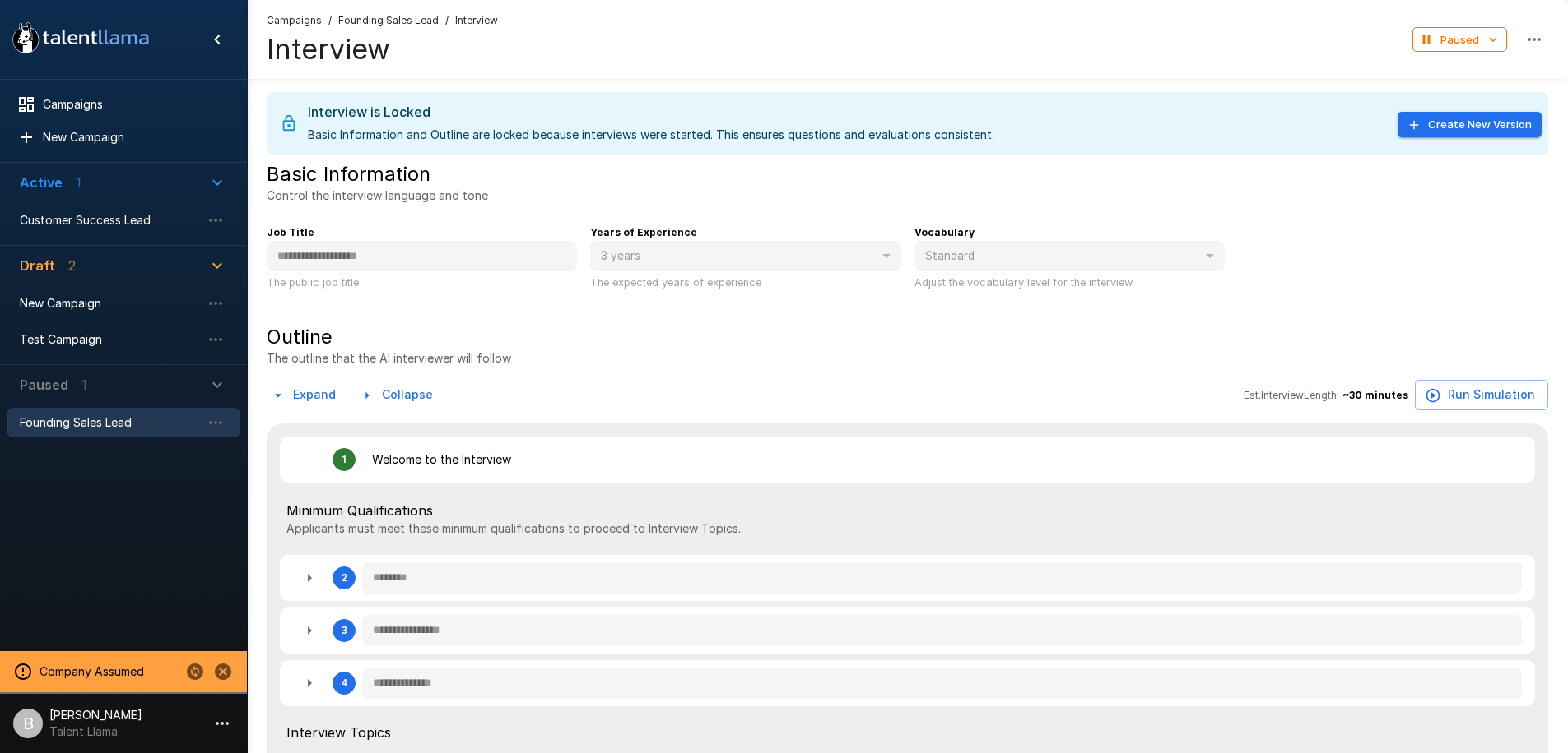
click at [143, 427] on span "Founding Sales Lead" at bounding box center [110, 423] width 181 height 17
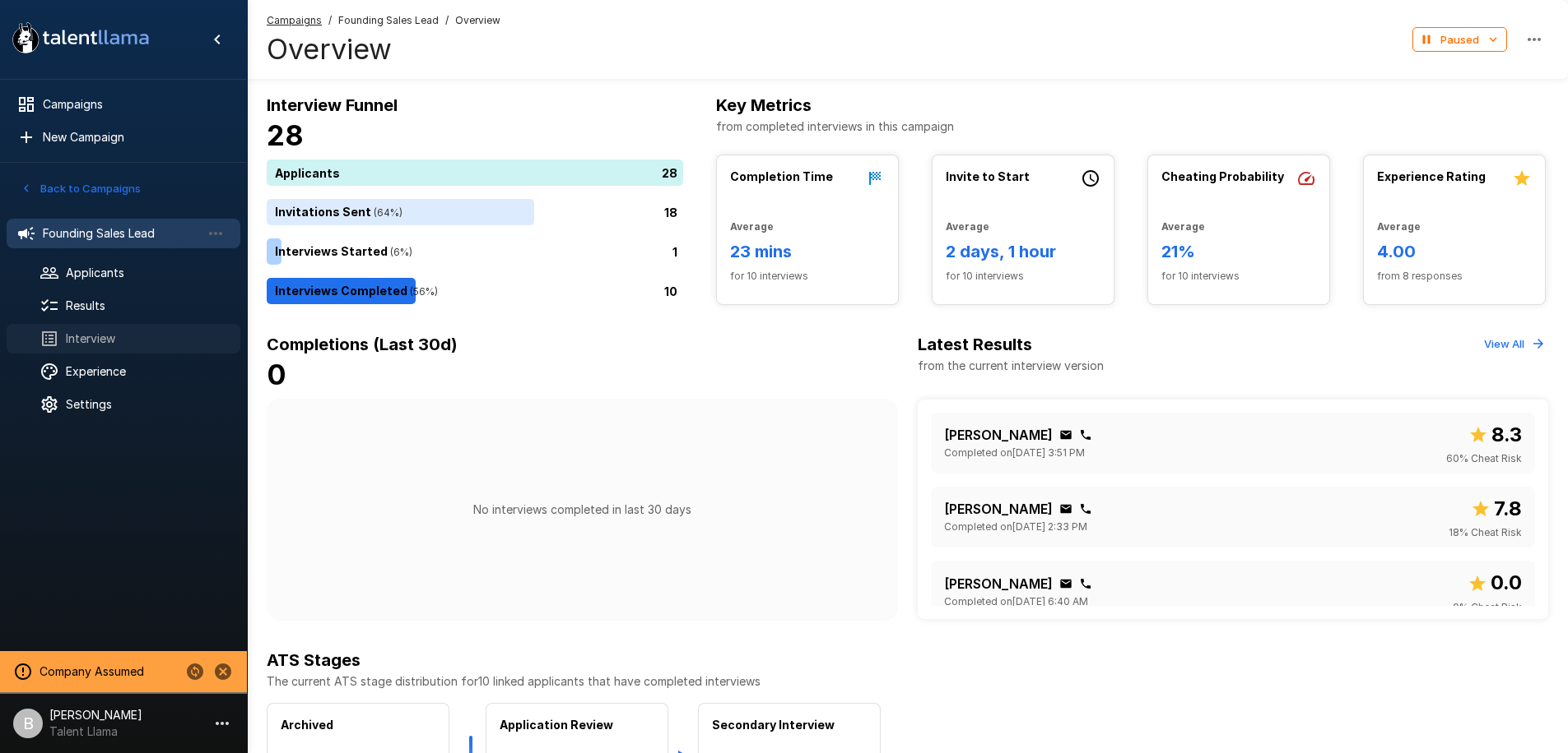
click at [137, 341] on span "Interview" at bounding box center [146, 339] width 161 height 17
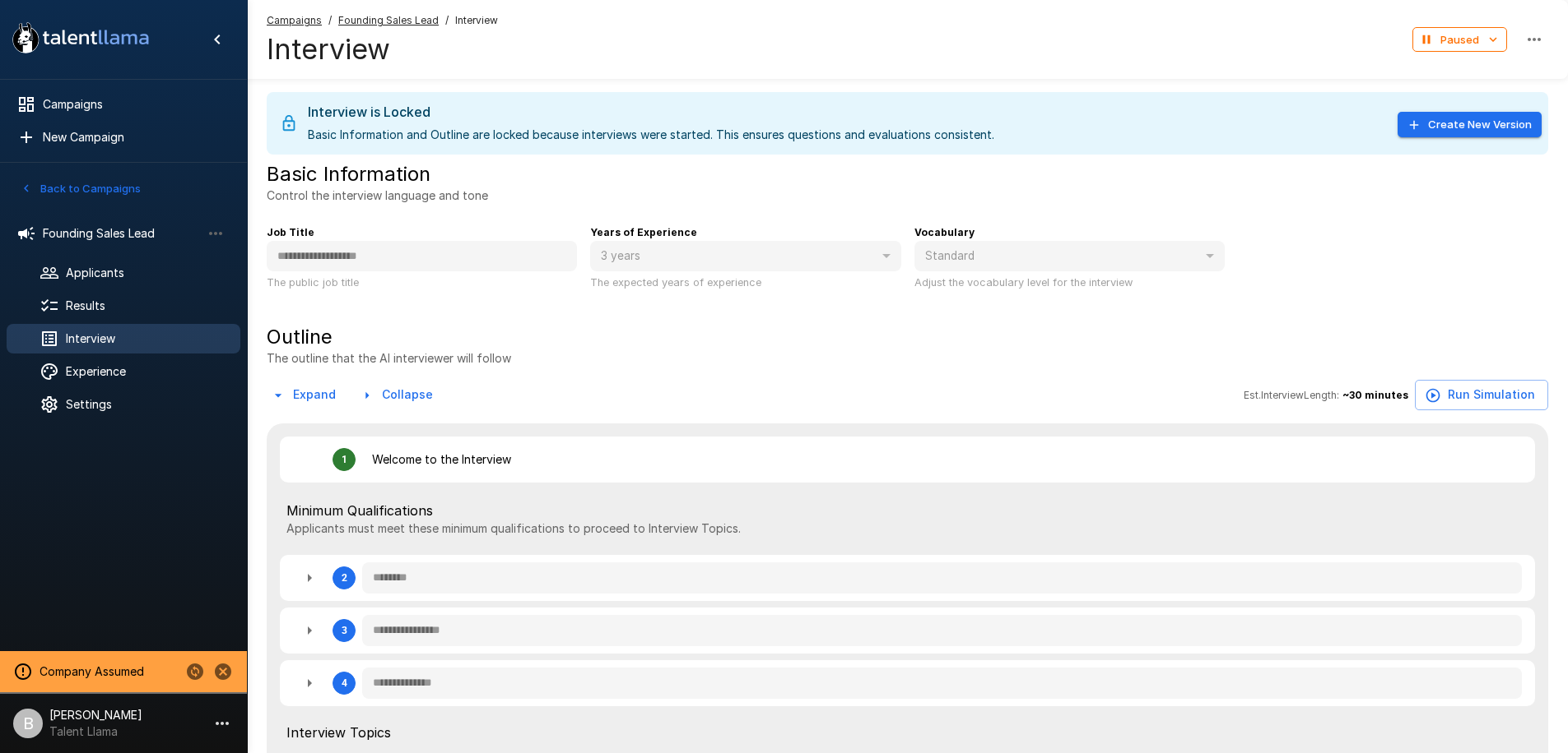
click at [1450, 120] on button "Create New Version" at bounding box center [1470, 125] width 144 height 26
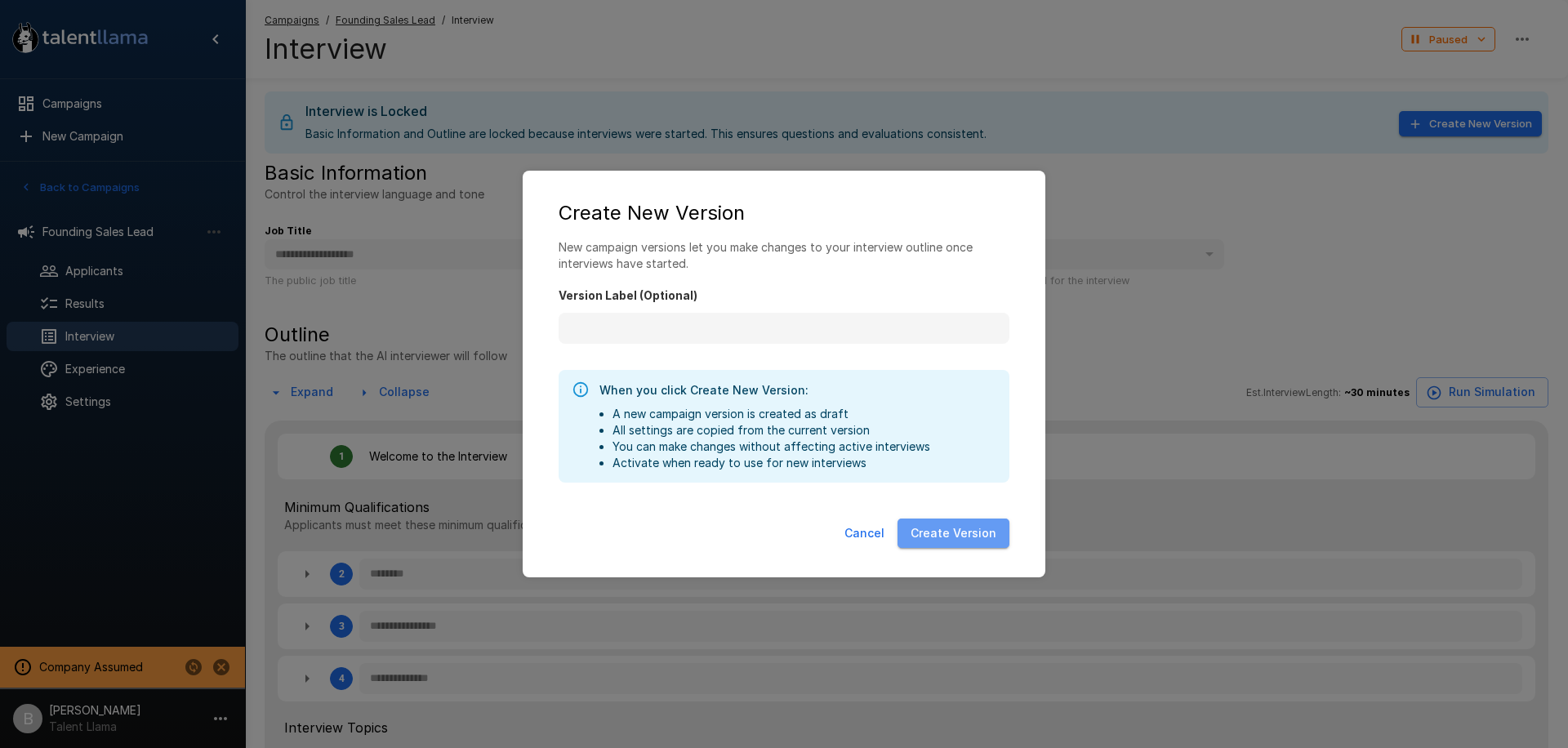
click at [992, 524] on button "Create Version" at bounding box center [953, 534] width 112 height 30
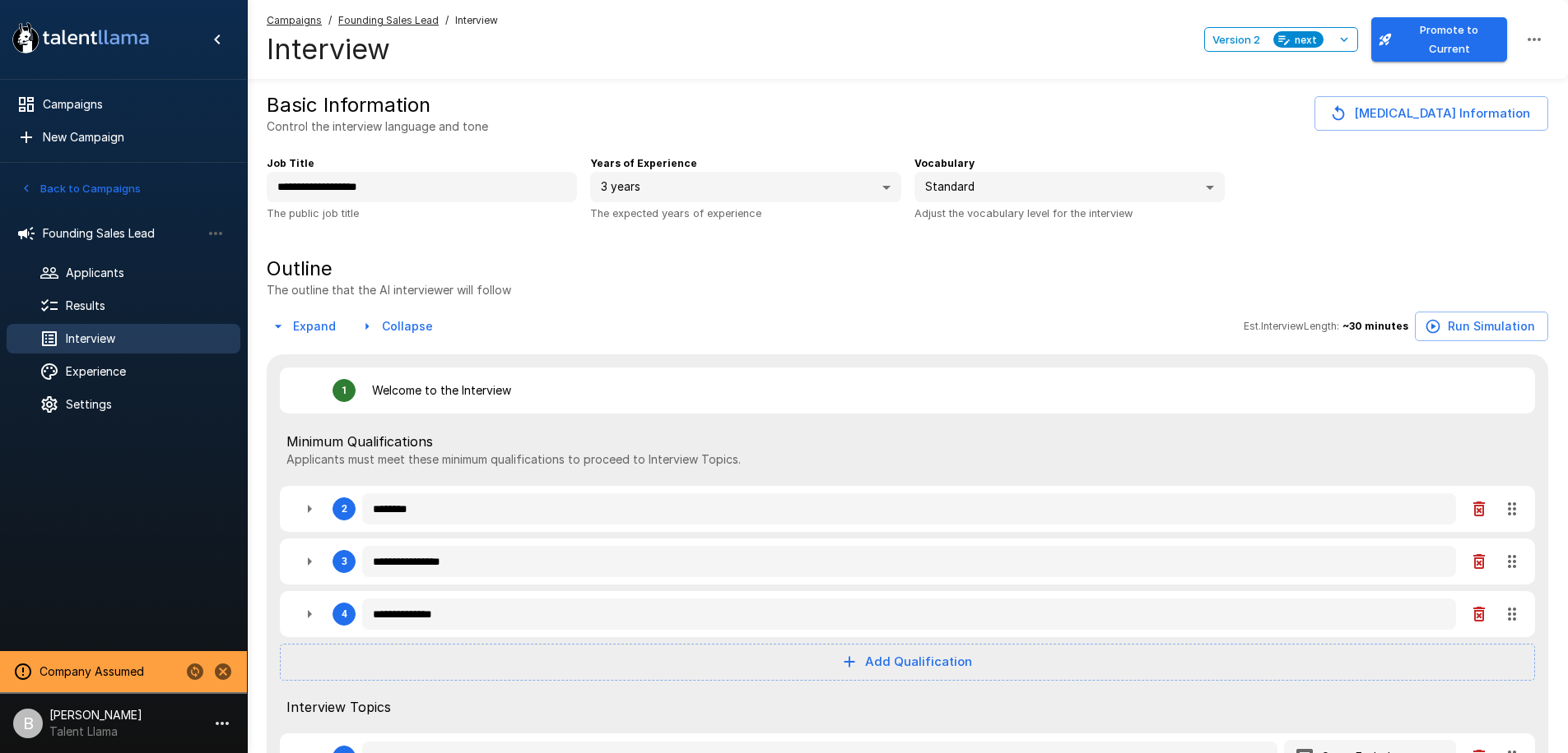
click at [1020, 174] on body "**********" at bounding box center [784, 376] width 1568 height 753
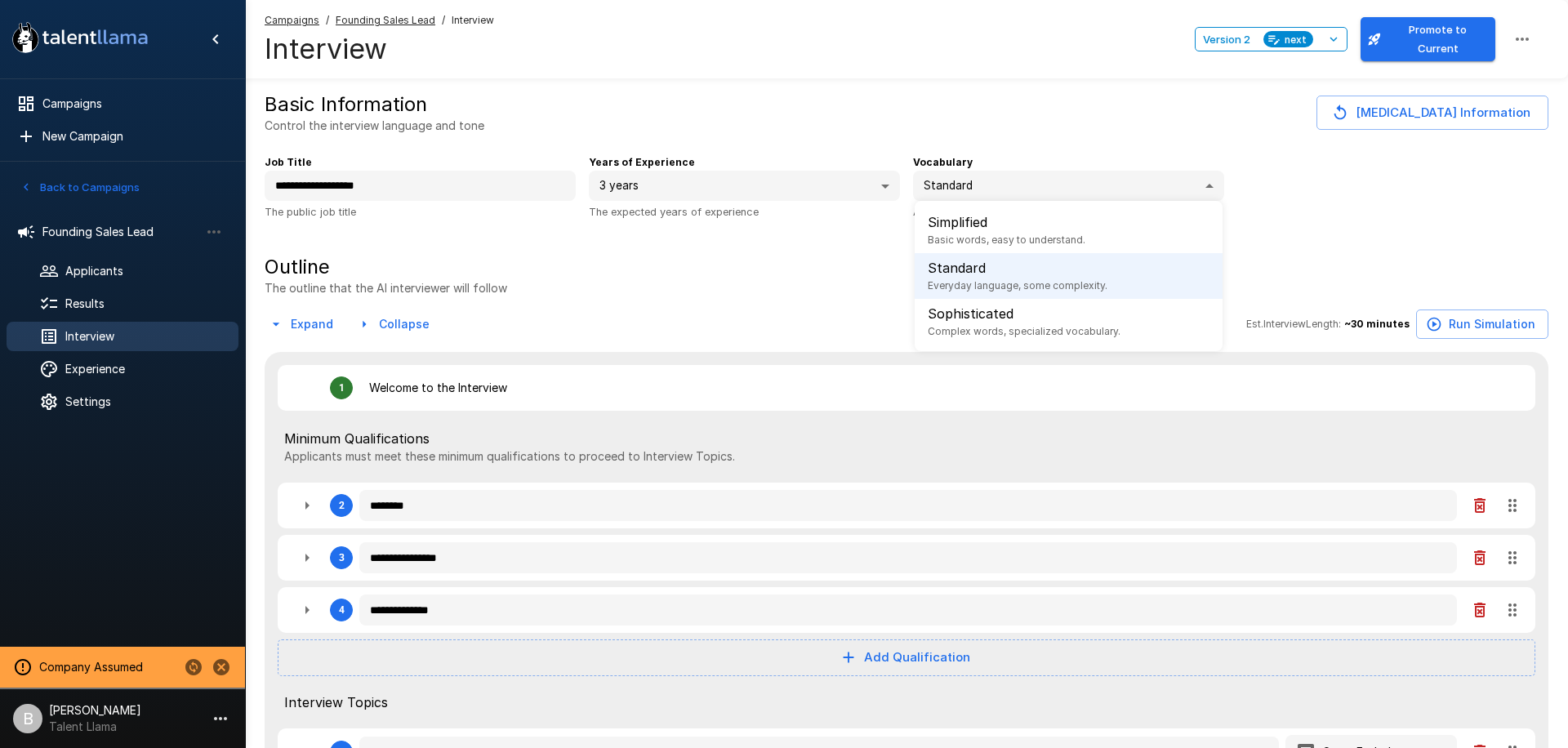
click at [771, 267] on div at bounding box center [784, 374] width 1568 height 748
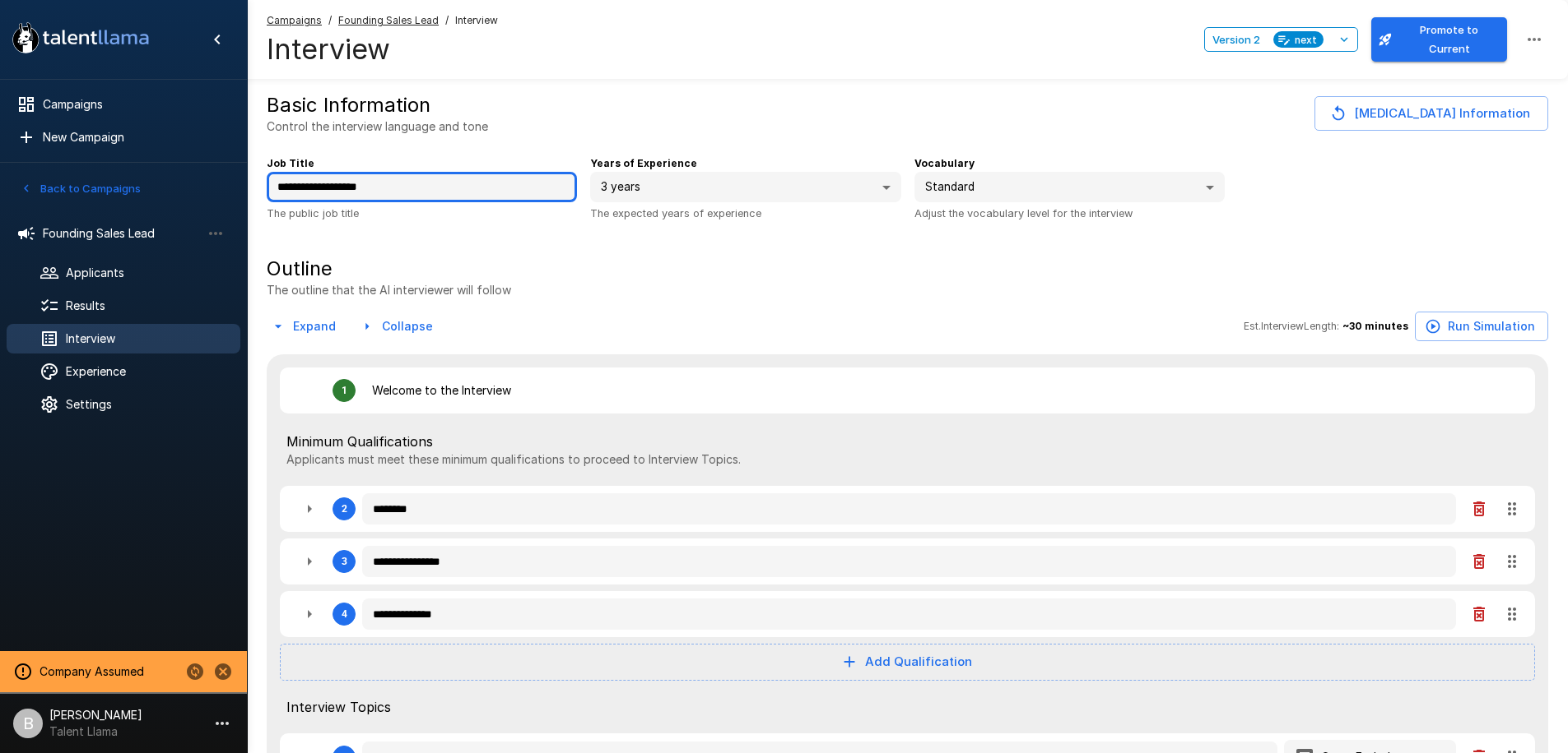
drag, startPoint x: 274, startPoint y: 189, endPoint x: 437, endPoint y: 186, distance: 163.0
click at [437, 186] on input "**********" at bounding box center [421, 188] width 310 height 31
click at [307, 561] on icon "button" at bounding box center [309, 562] width 19 height 19
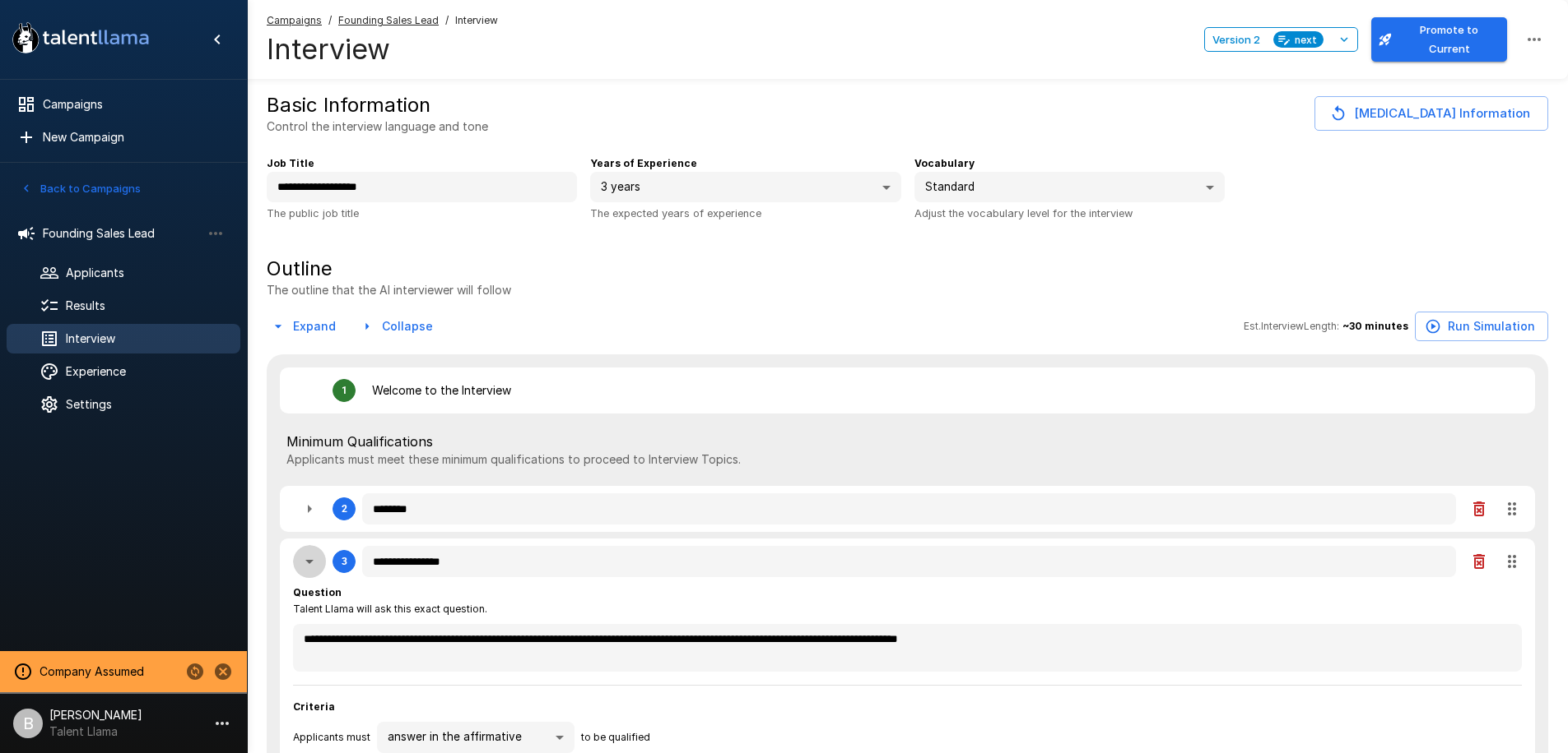
click at [313, 560] on icon "button" at bounding box center [309, 562] width 19 height 19
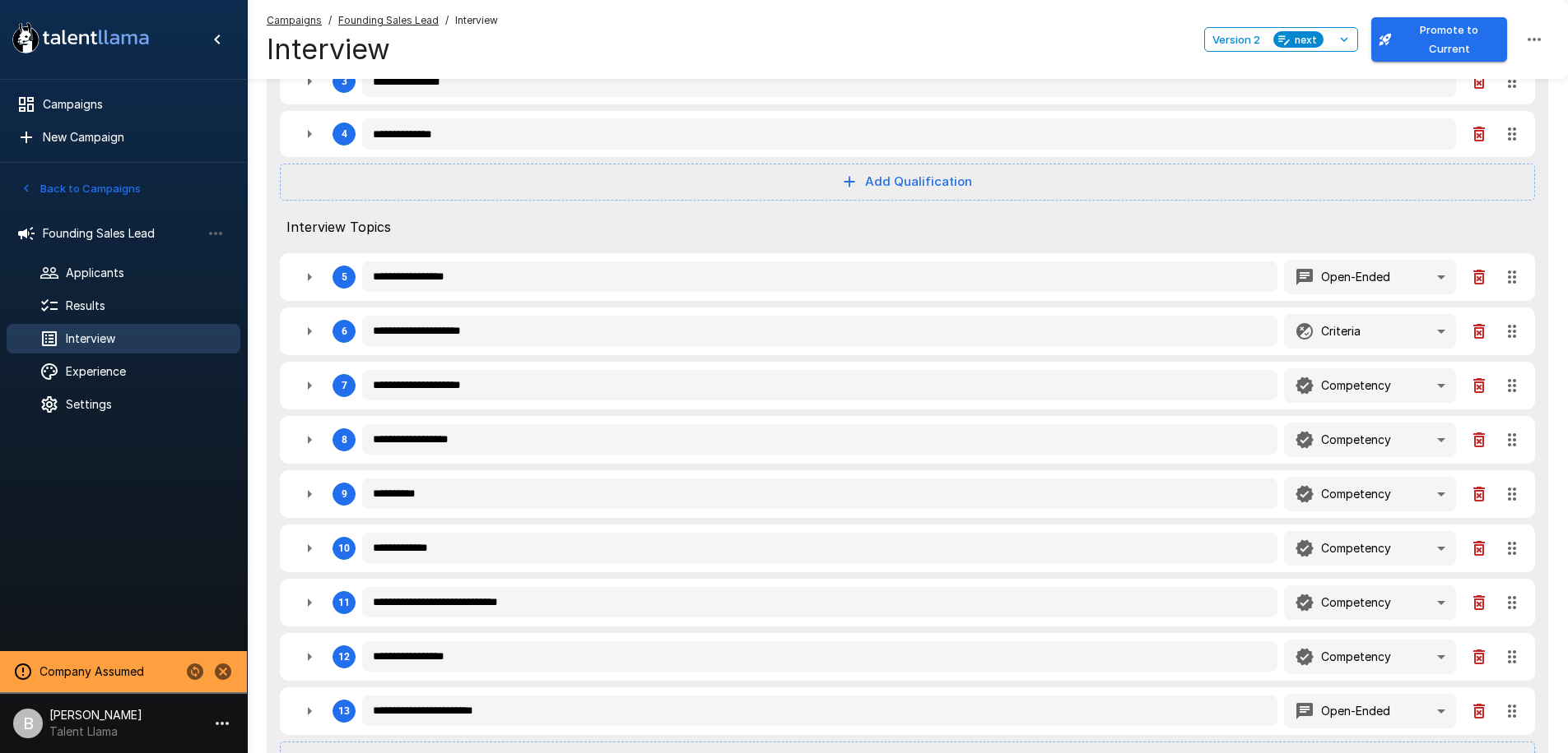
scroll to position [483, 0]
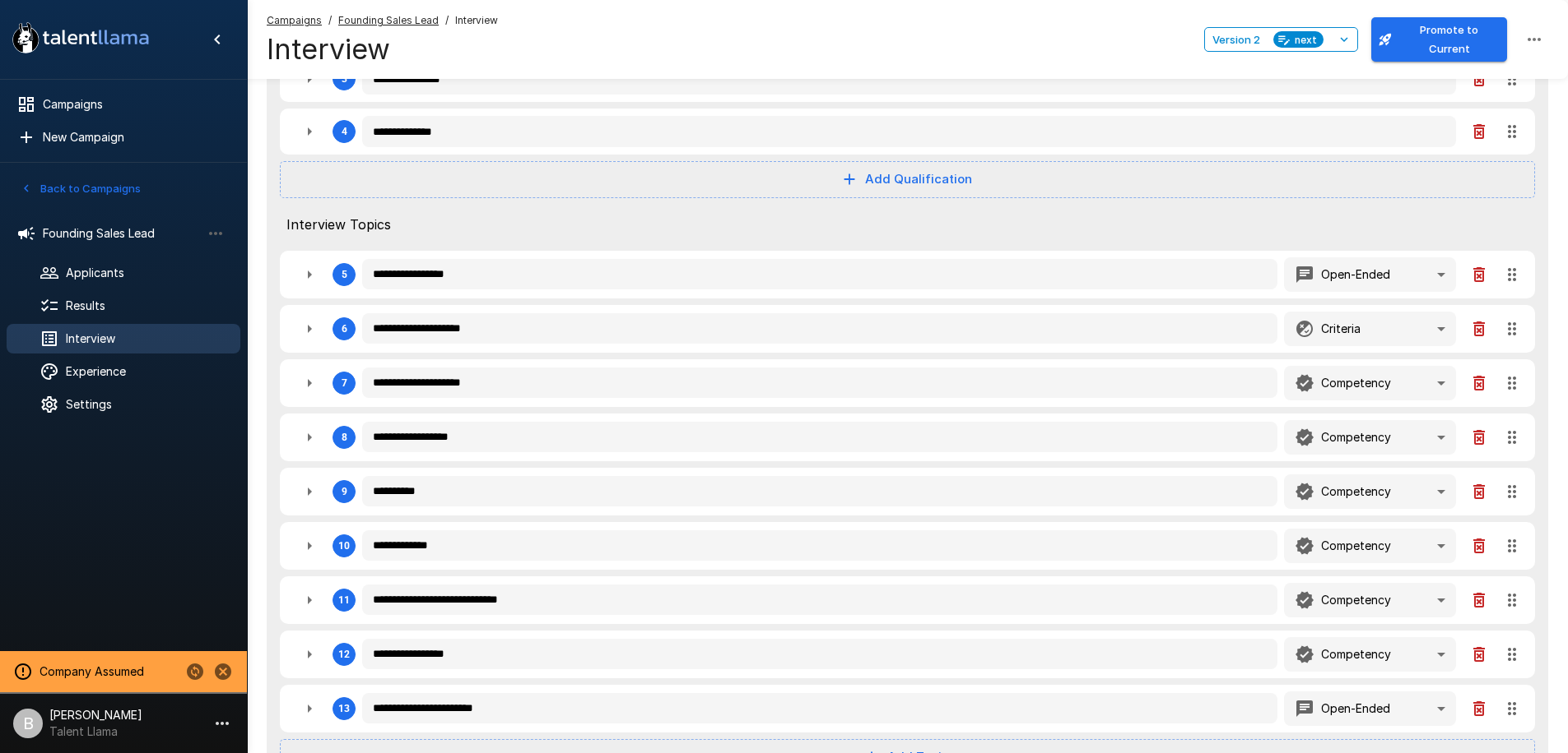
click at [311, 544] on icon "button" at bounding box center [309, 546] width 19 height 19
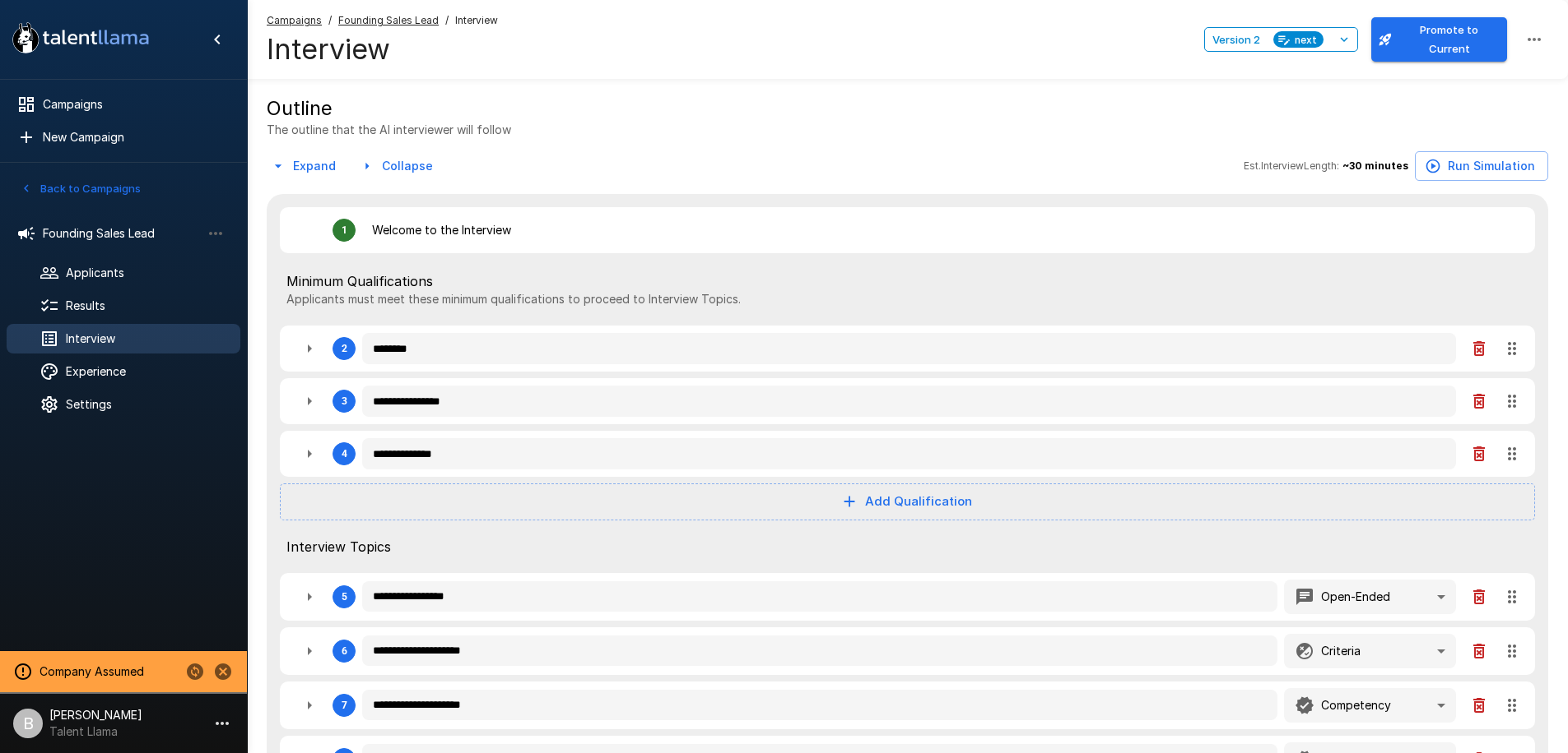
scroll to position [166, 0]
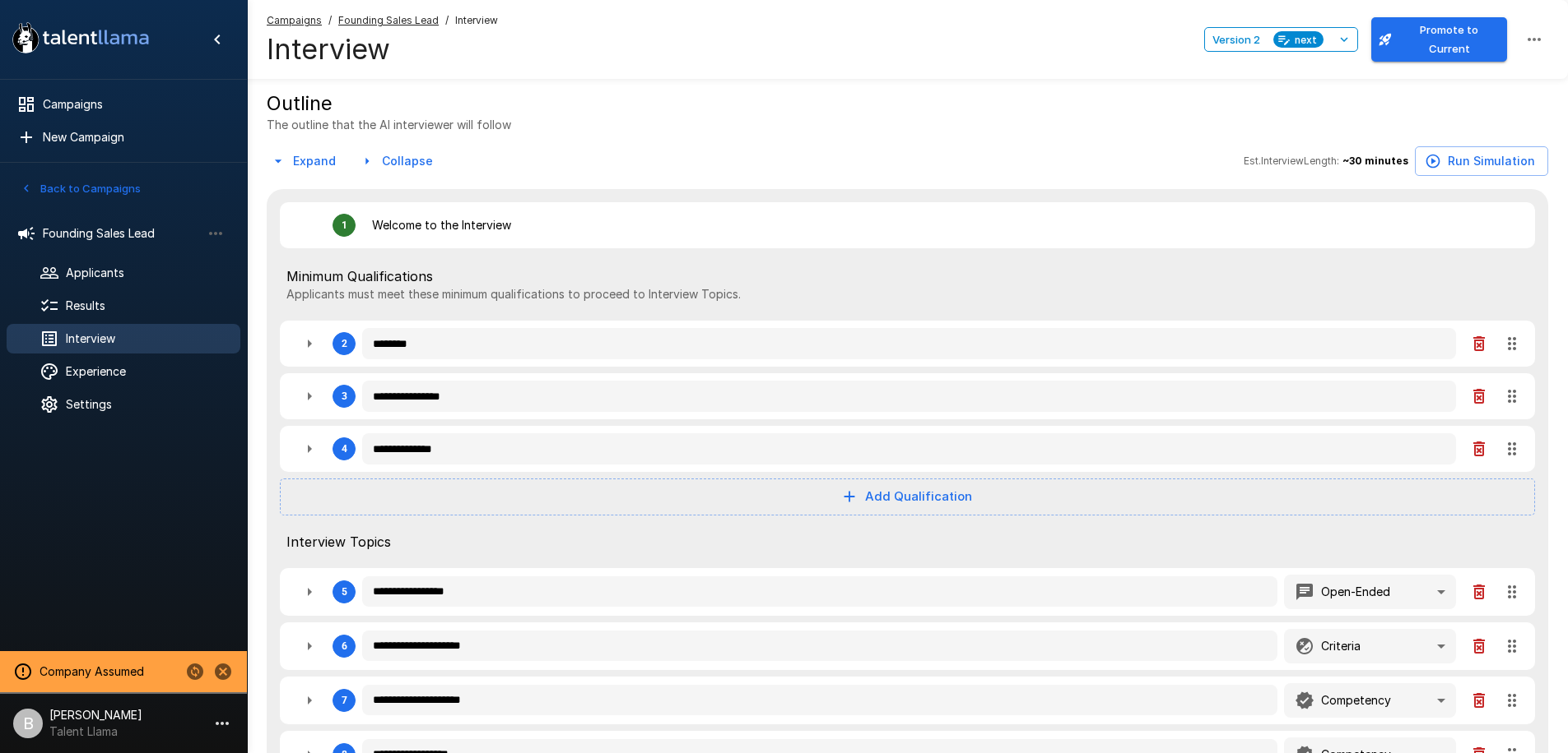
click at [313, 451] on icon "button" at bounding box center [309, 449] width 19 height 19
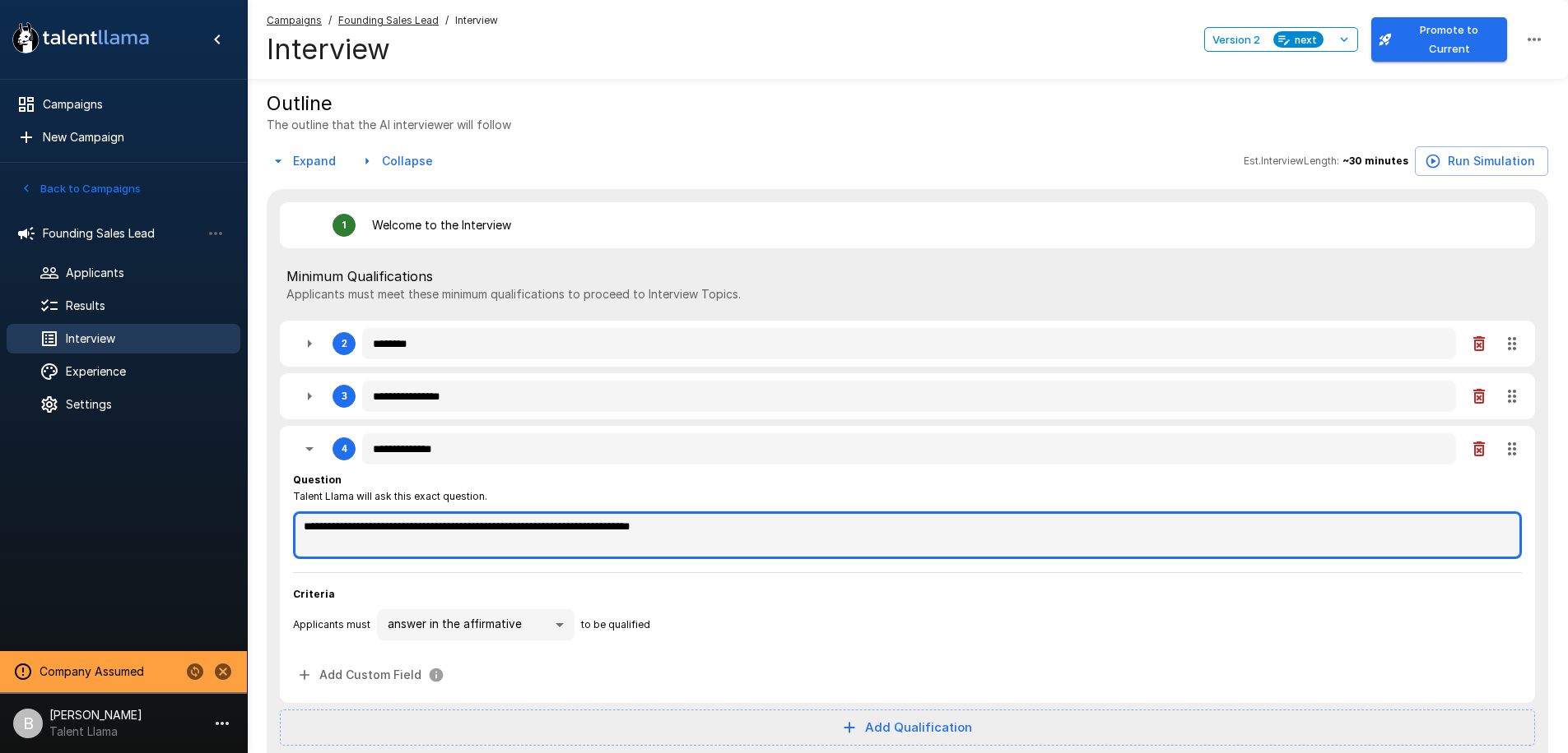
drag, startPoint x: 744, startPoint y: 523, endPoint x: 205, endPoint y: 514, distance: 539.1
click at [661, 523] on textarea "**********" at bounding box center [907, 536] width 1228 height 48
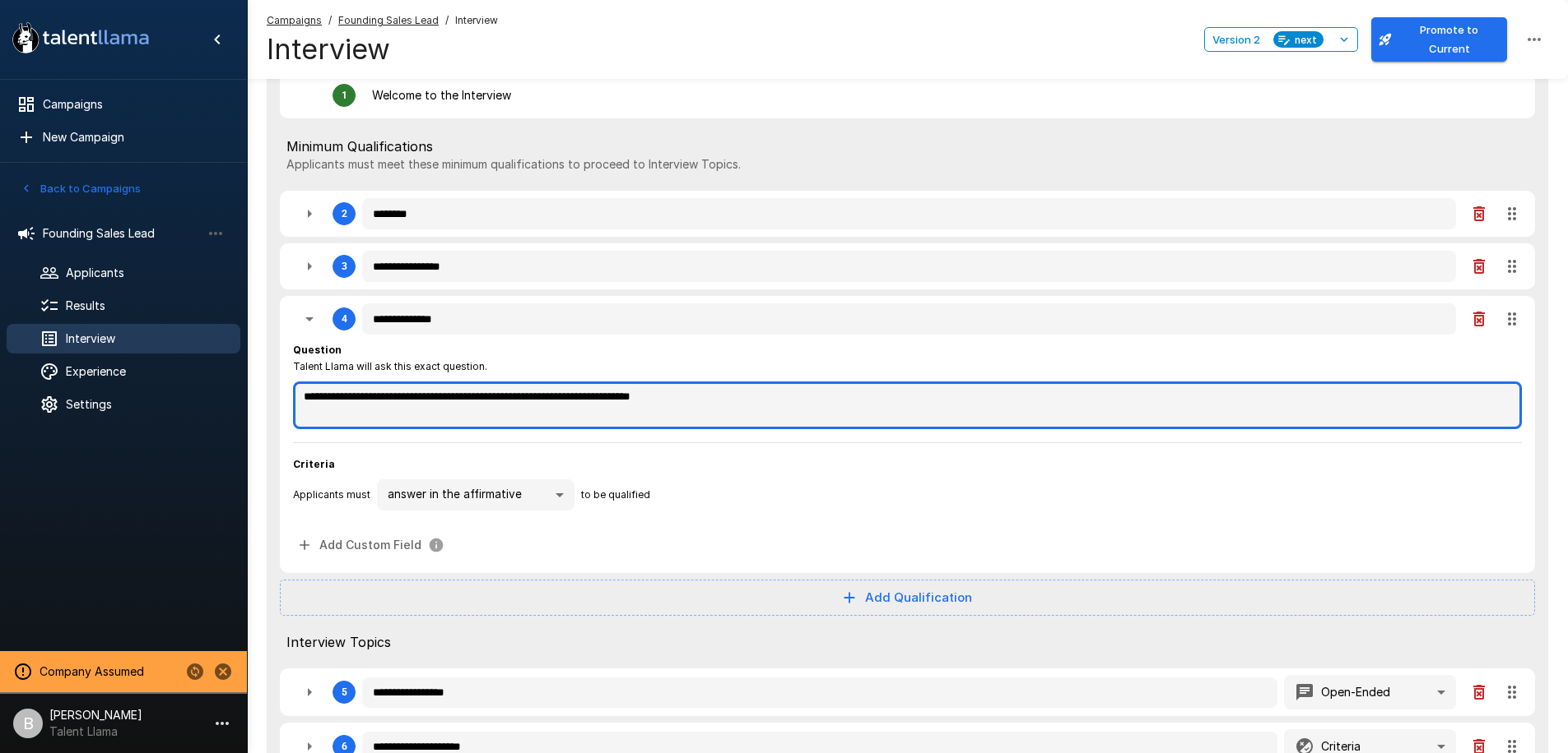
scroll to position [366, 0]
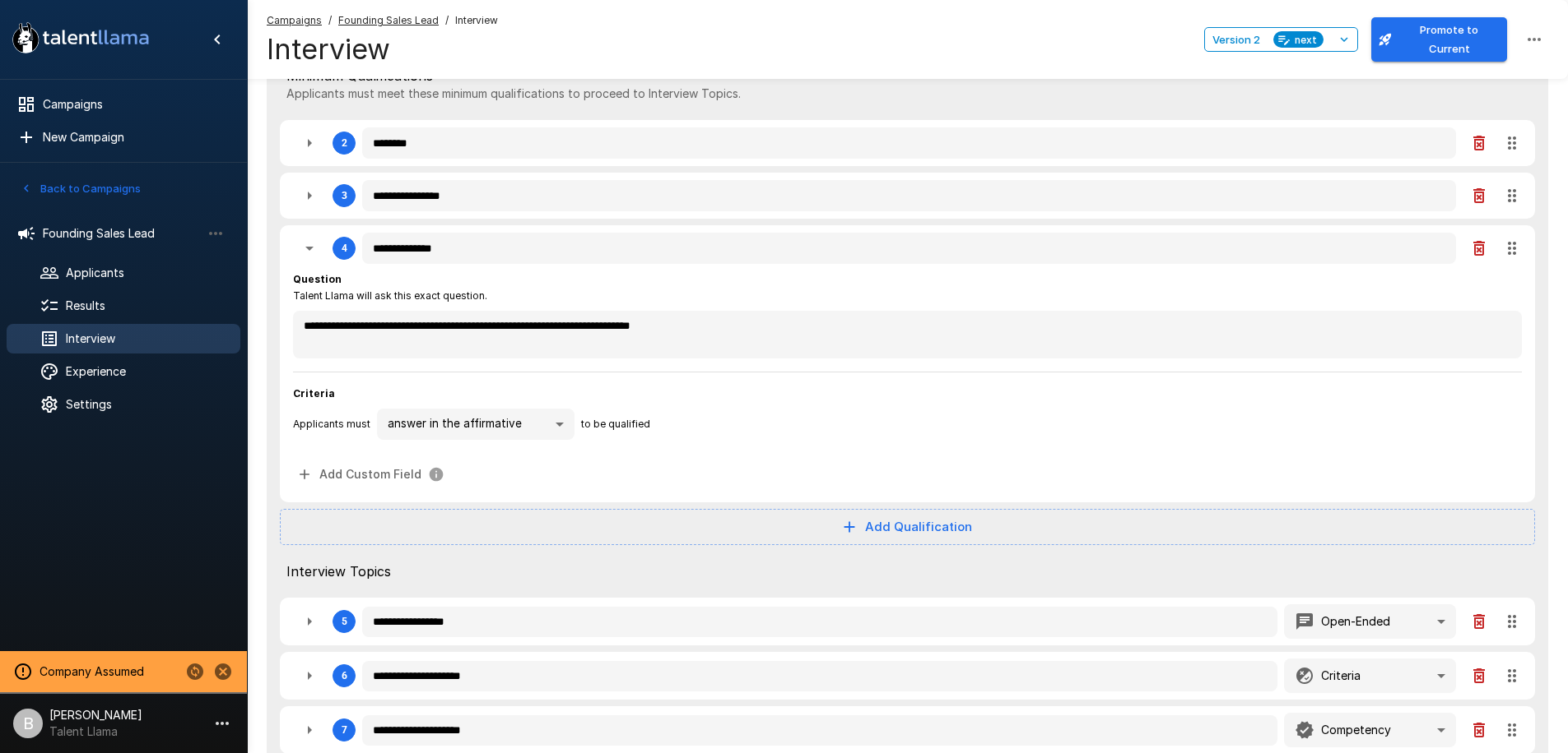
click at [527, 388] on body "**********" at bounding box center [784, 10] width 1568 height 753
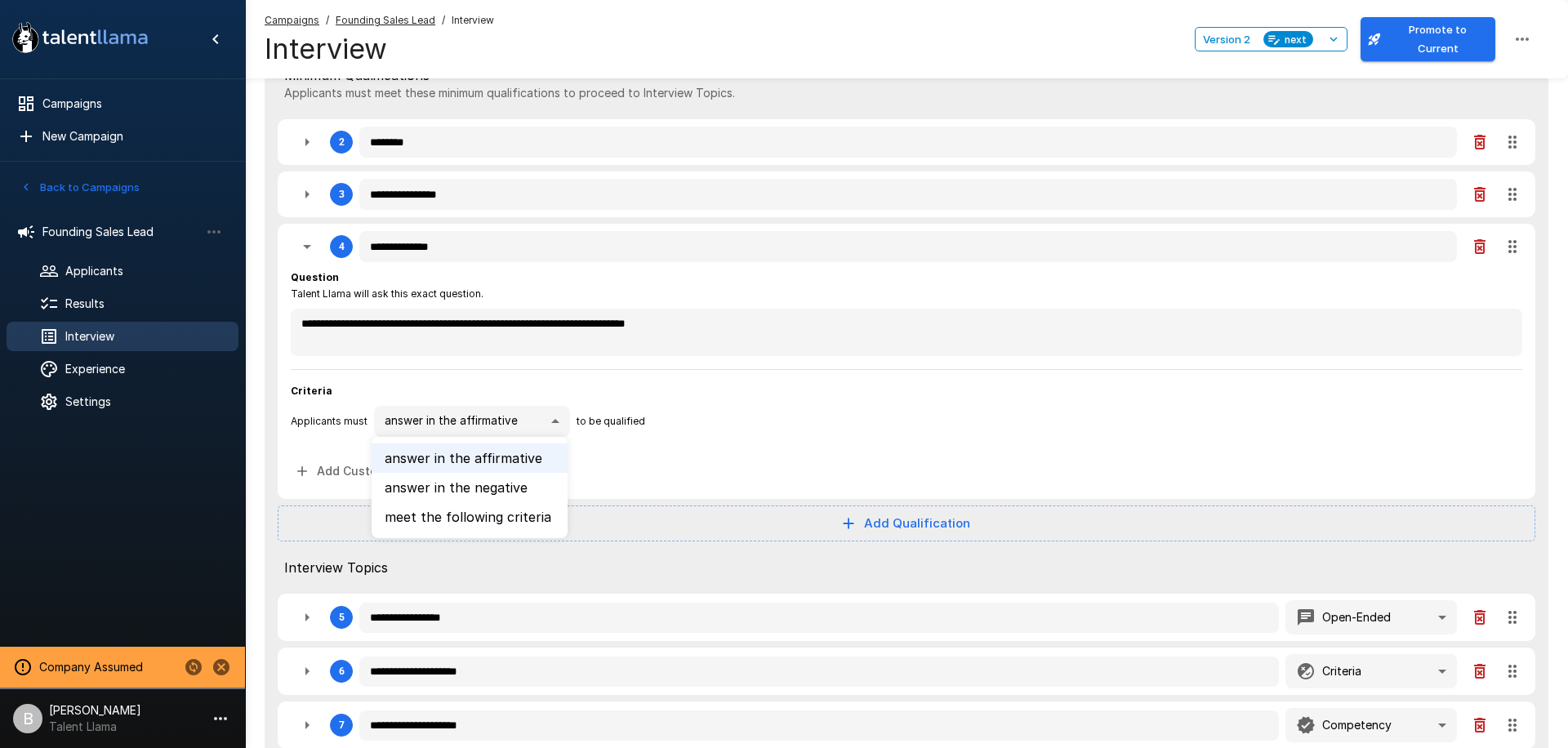
click at [487, 518] on li "meet the following criteria" at bounding box center [469, 517] width 196 height 29
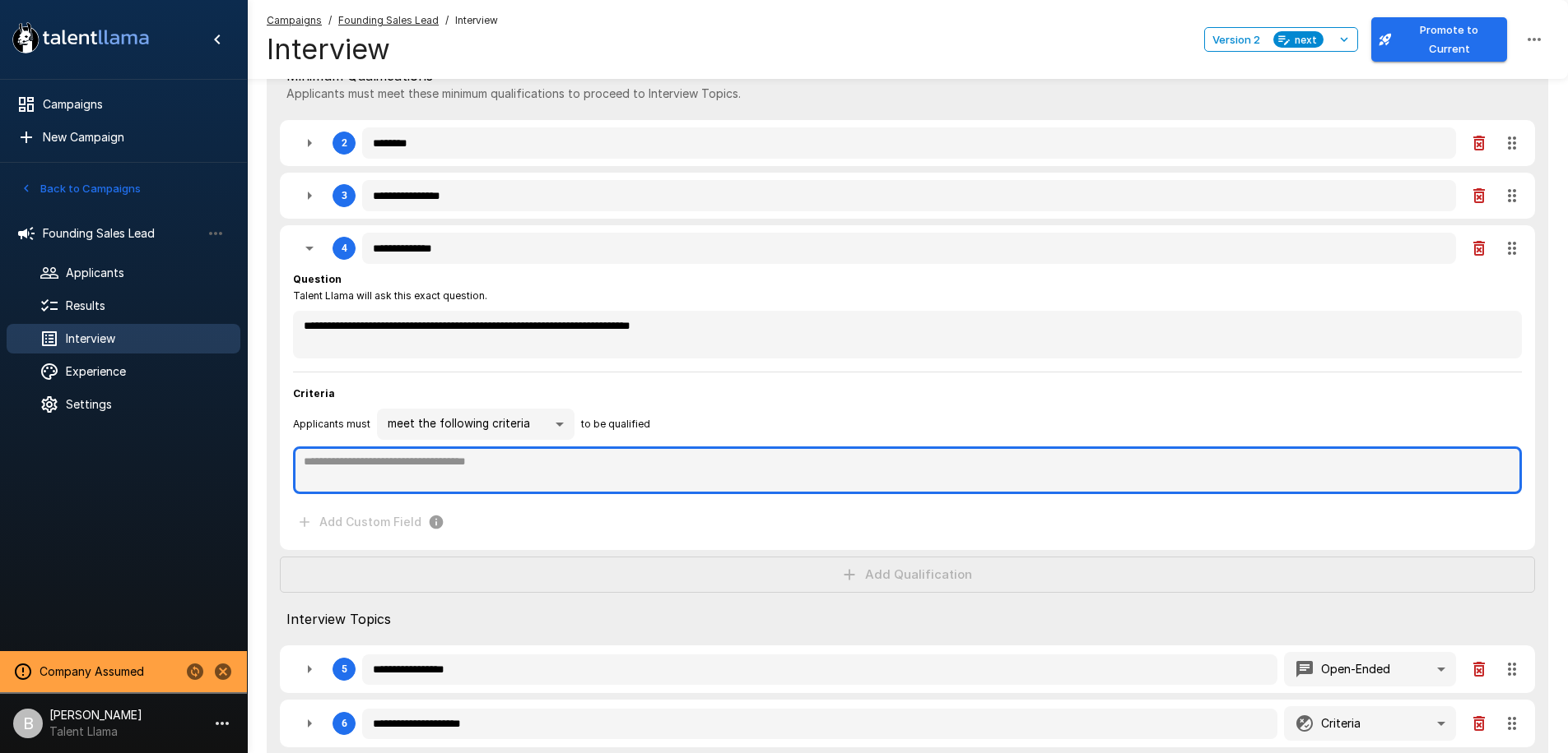
click at [412, 480] on textarea at bounding box center [907, 471] width 1228 height 48
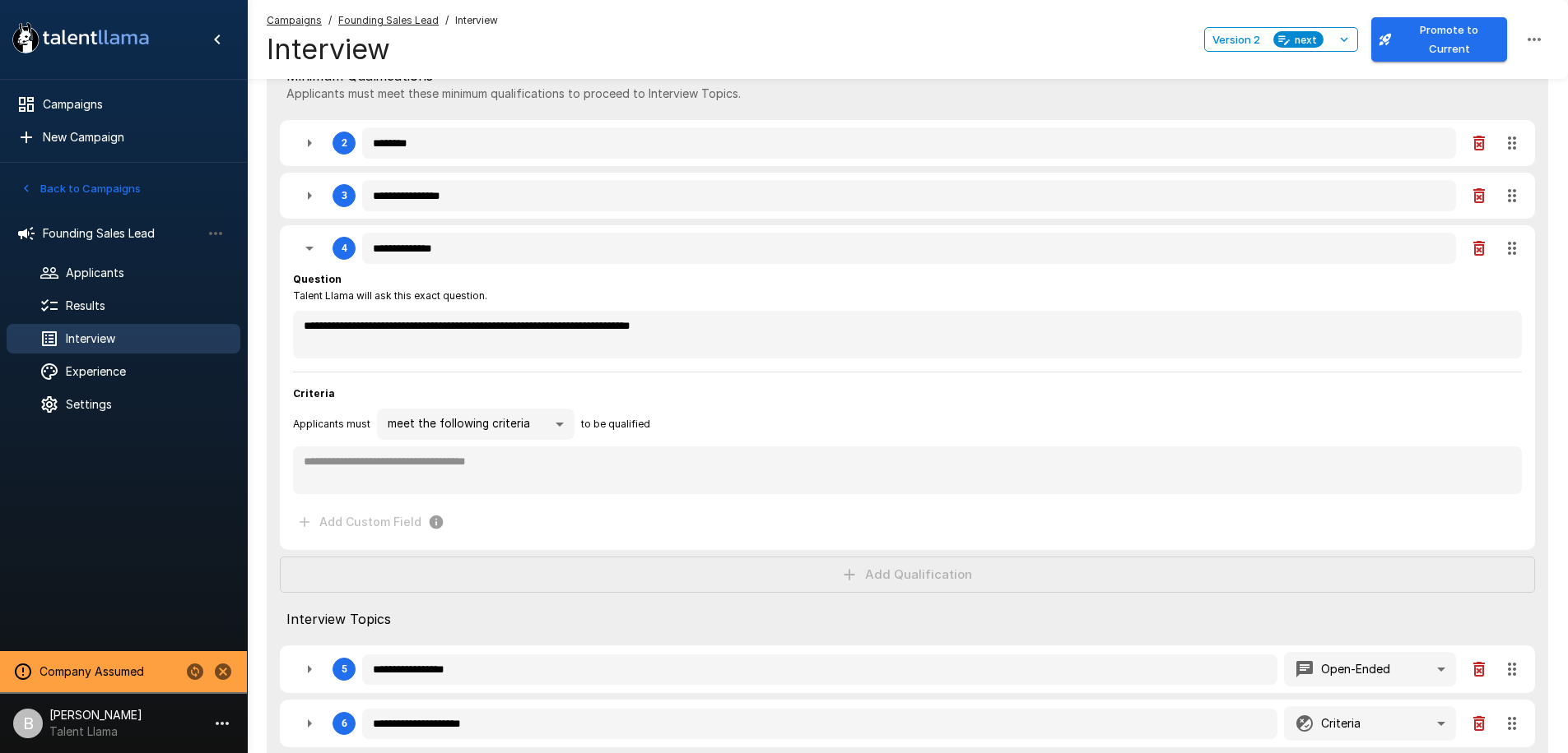
click at [491, 388] on body "**********" at bounding box center [784, 10] width 1568 height 753
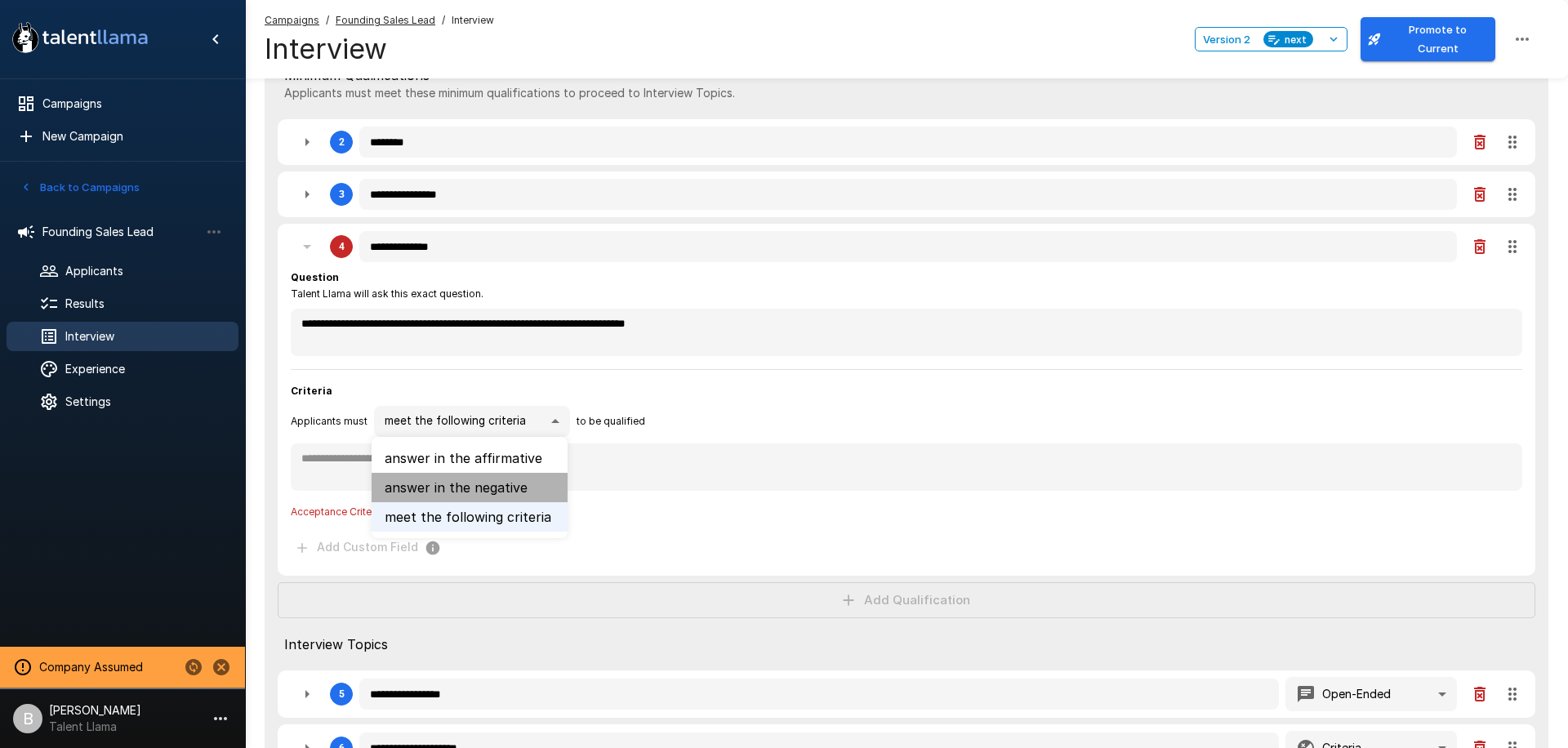
click at [484, 482] on li "answer in the negative" at bounding box center [469, 488] width 196 height 29
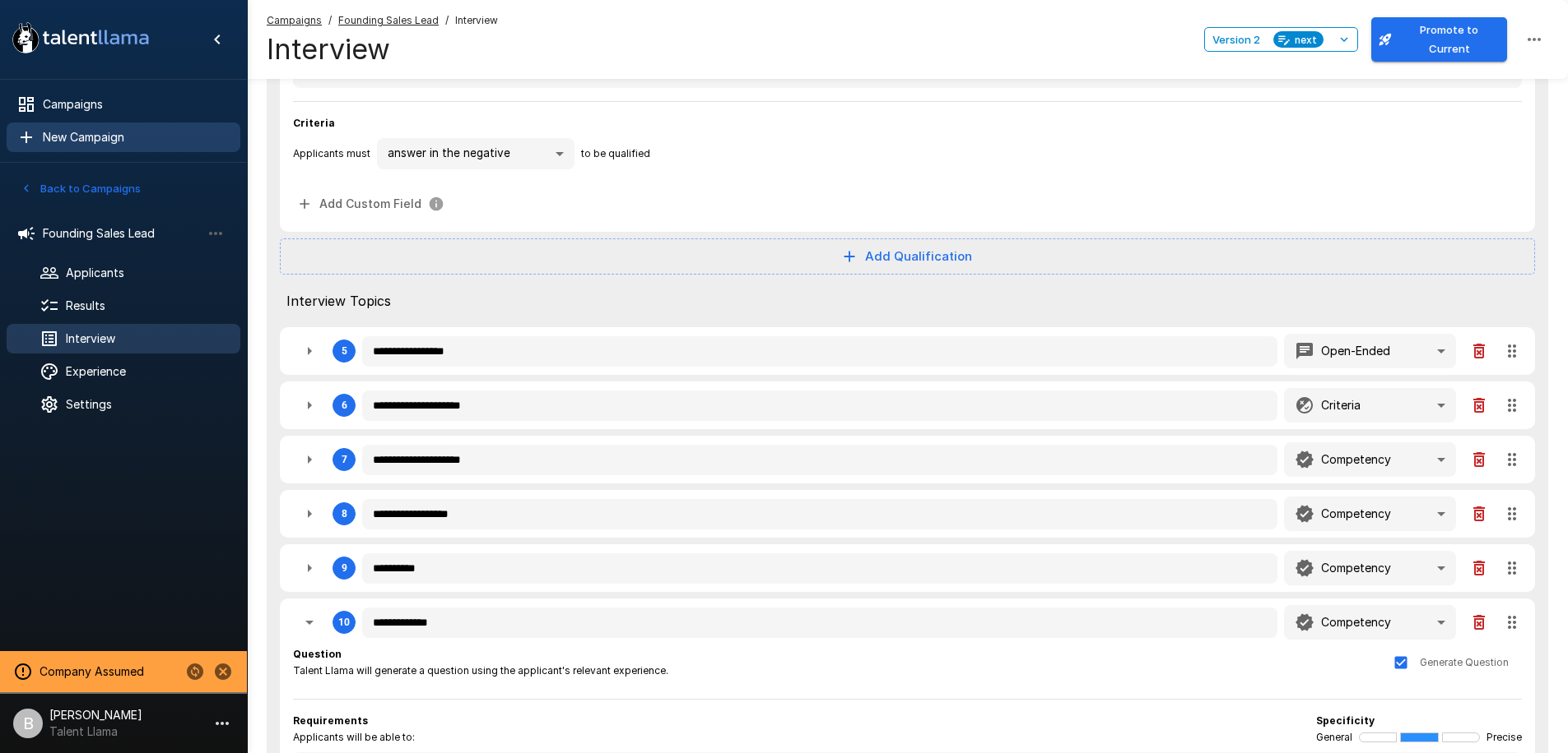
scroll to position [0, 0]
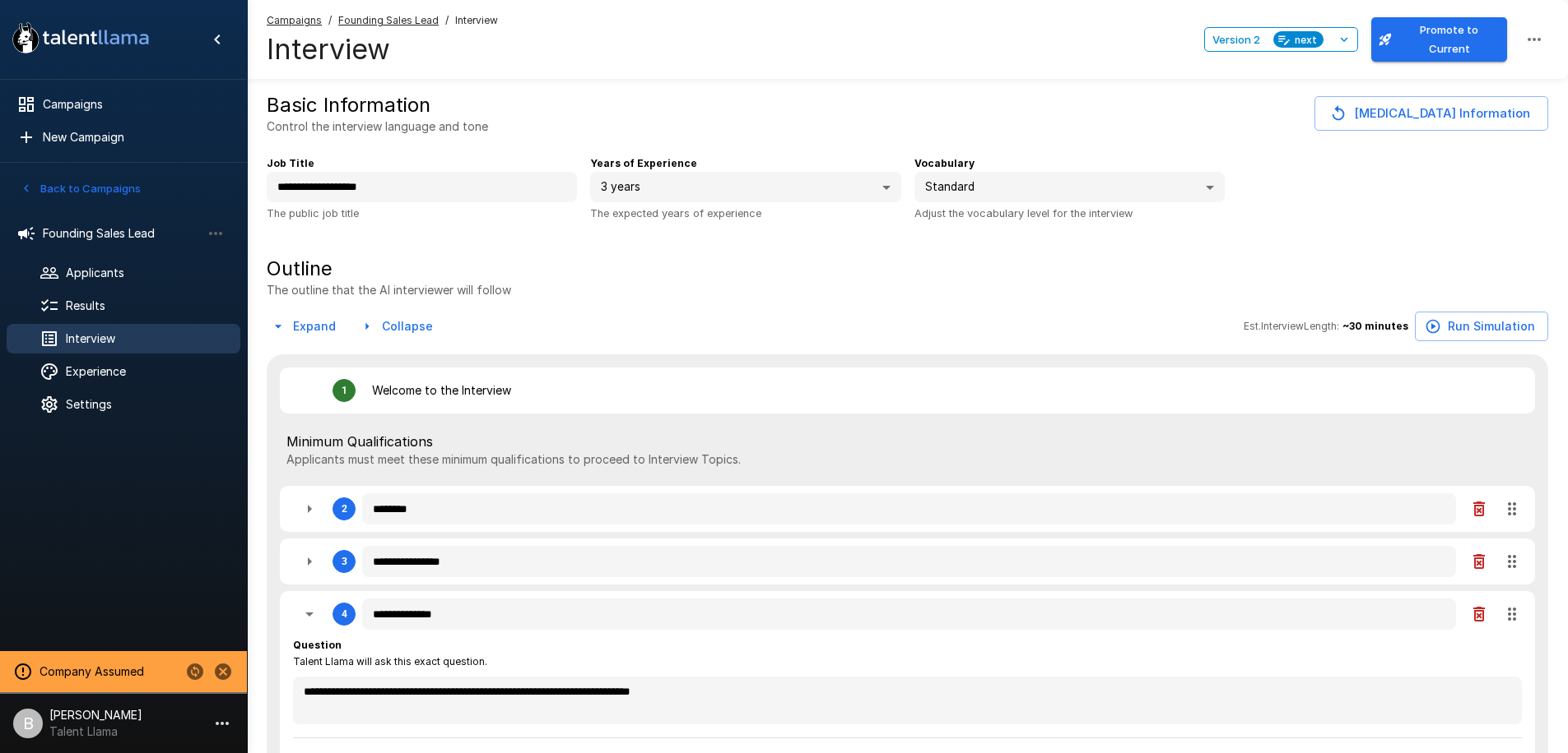
click at [29, 191] on icon "button" at bounding box center [26, 189] width 15 height 15
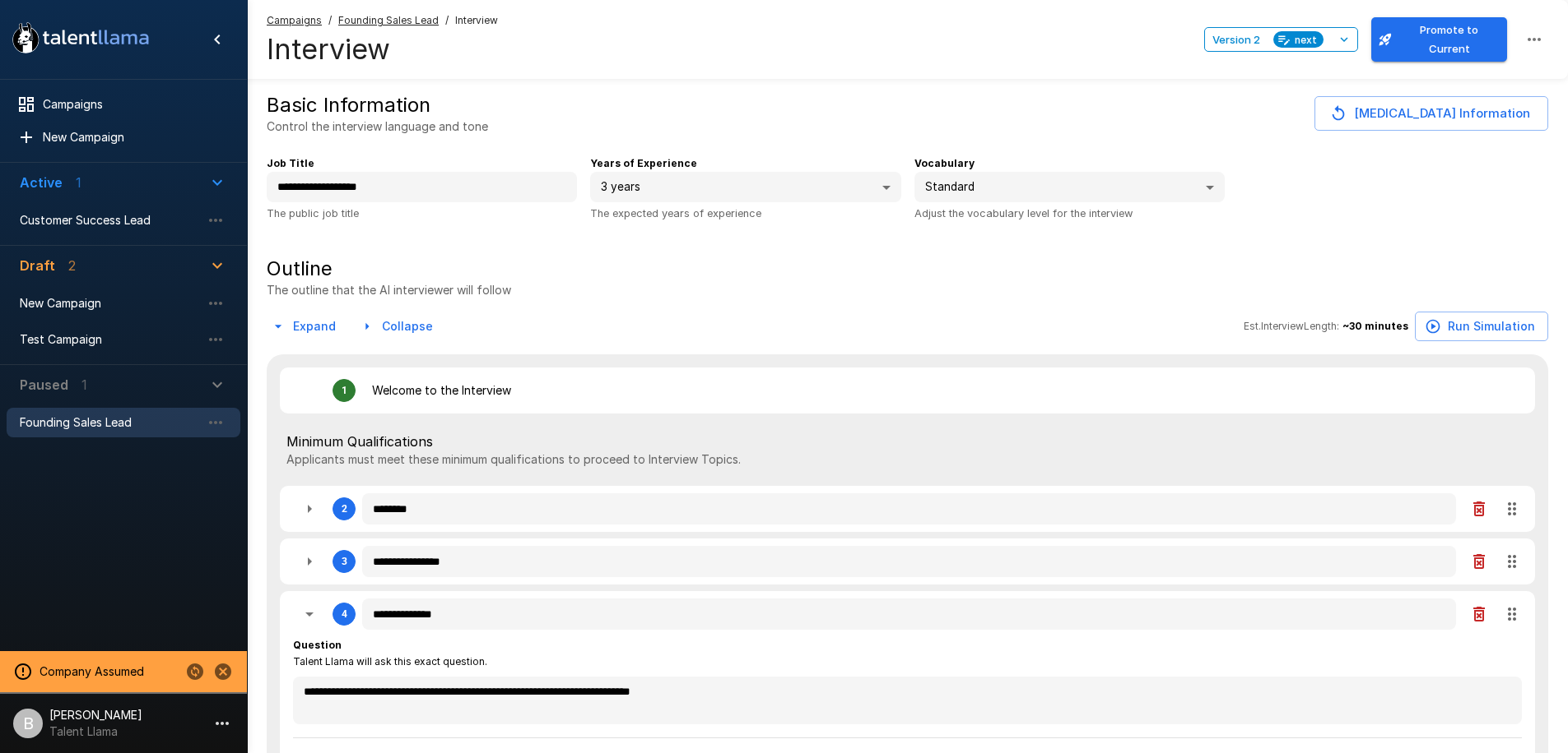
click at [29, 191] on p "Active" at bounding box center [41, 182] width 43 height 19
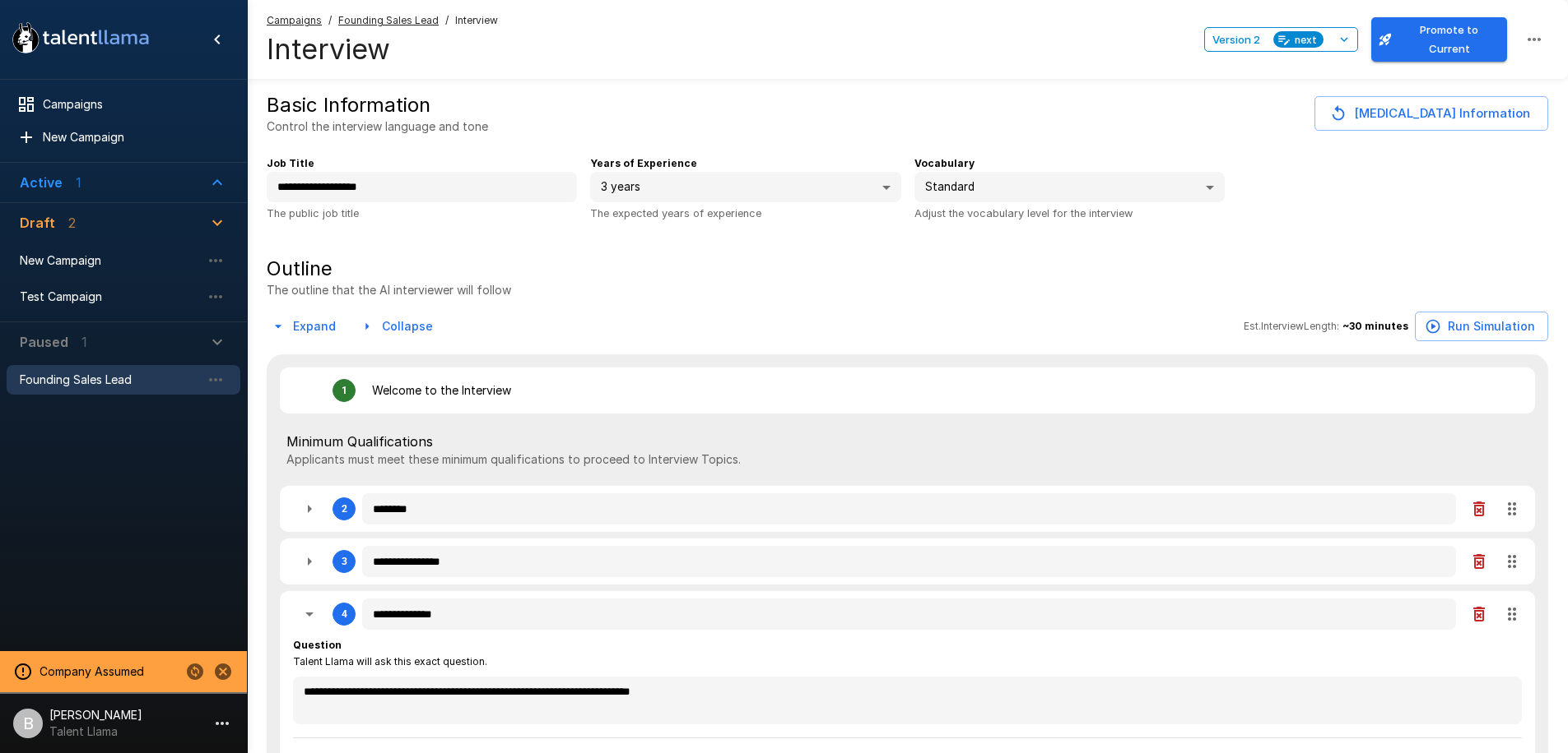
click at [46, 183] on p "Active" at bounding box center [41, 182] width 43 height 19
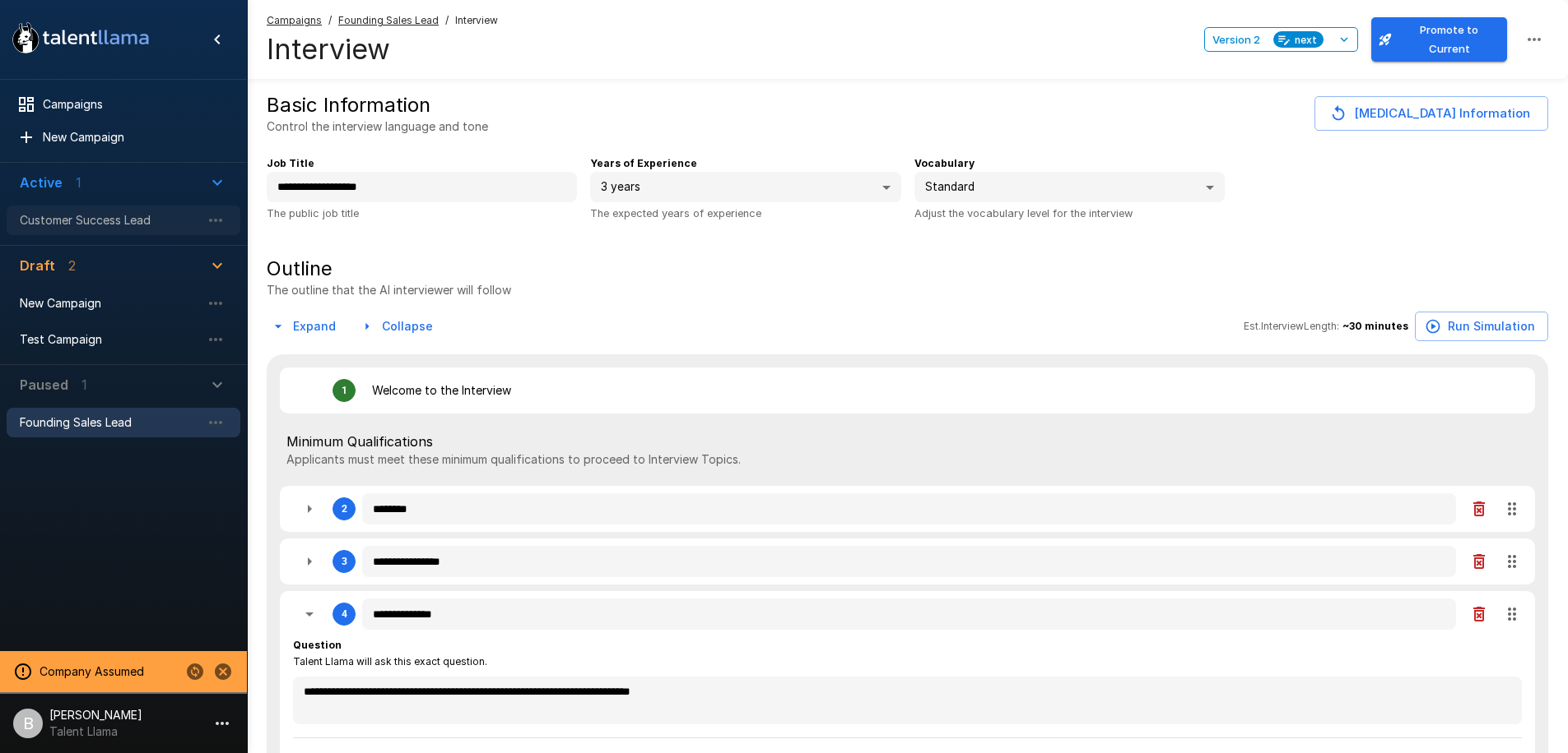
click at [108, 215] on span "Customer Success Lead" at bounding box center [110, 220] width 181 height 17
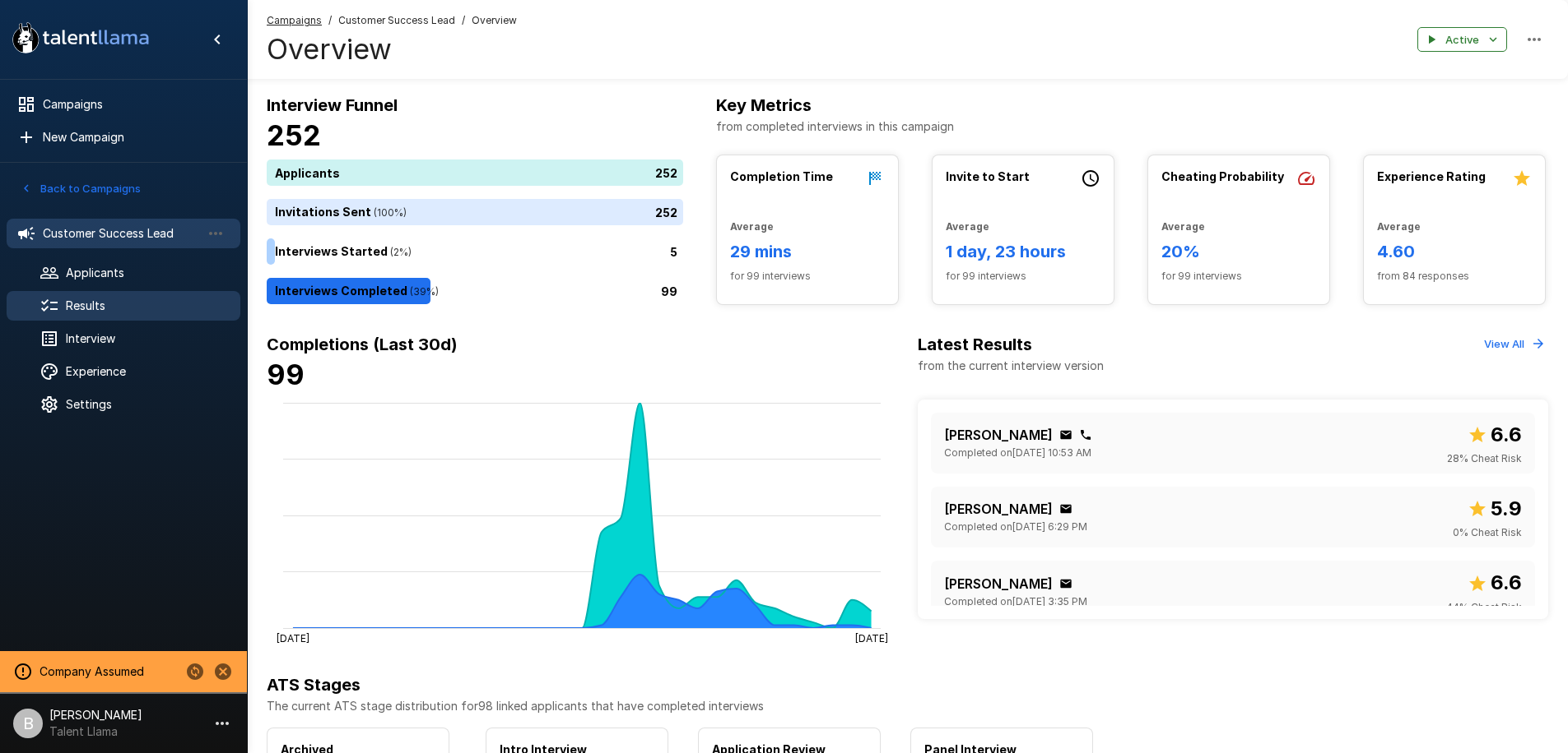
click at [93, 312] on span "Results" at bounding box center [146, 306] width 161 height 17
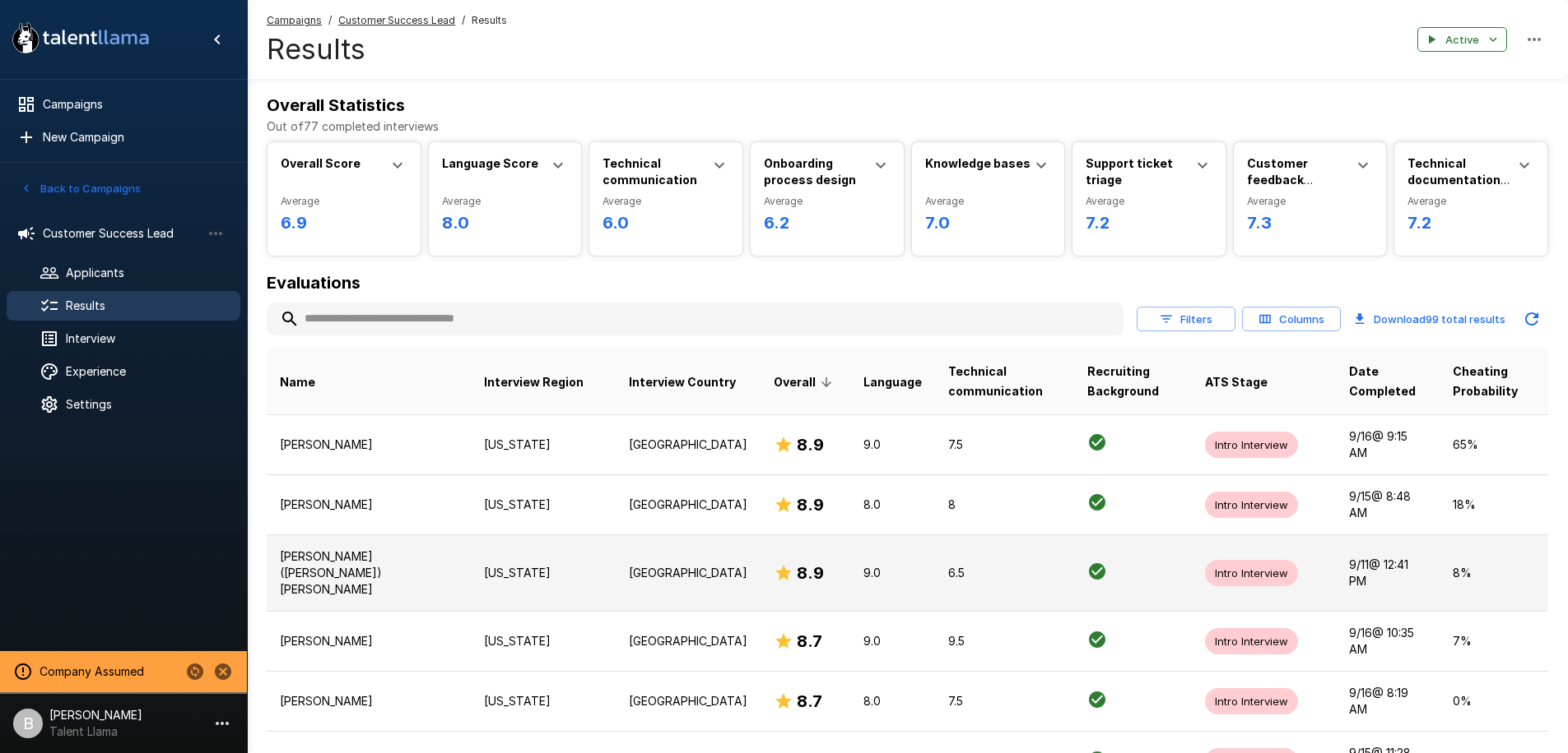
click at [387, 535] on td "[PERSON_NAME] ([PERSON_NAME]) [PERSON_NAME]" at bounding box center [368, 573] width 204 height 77
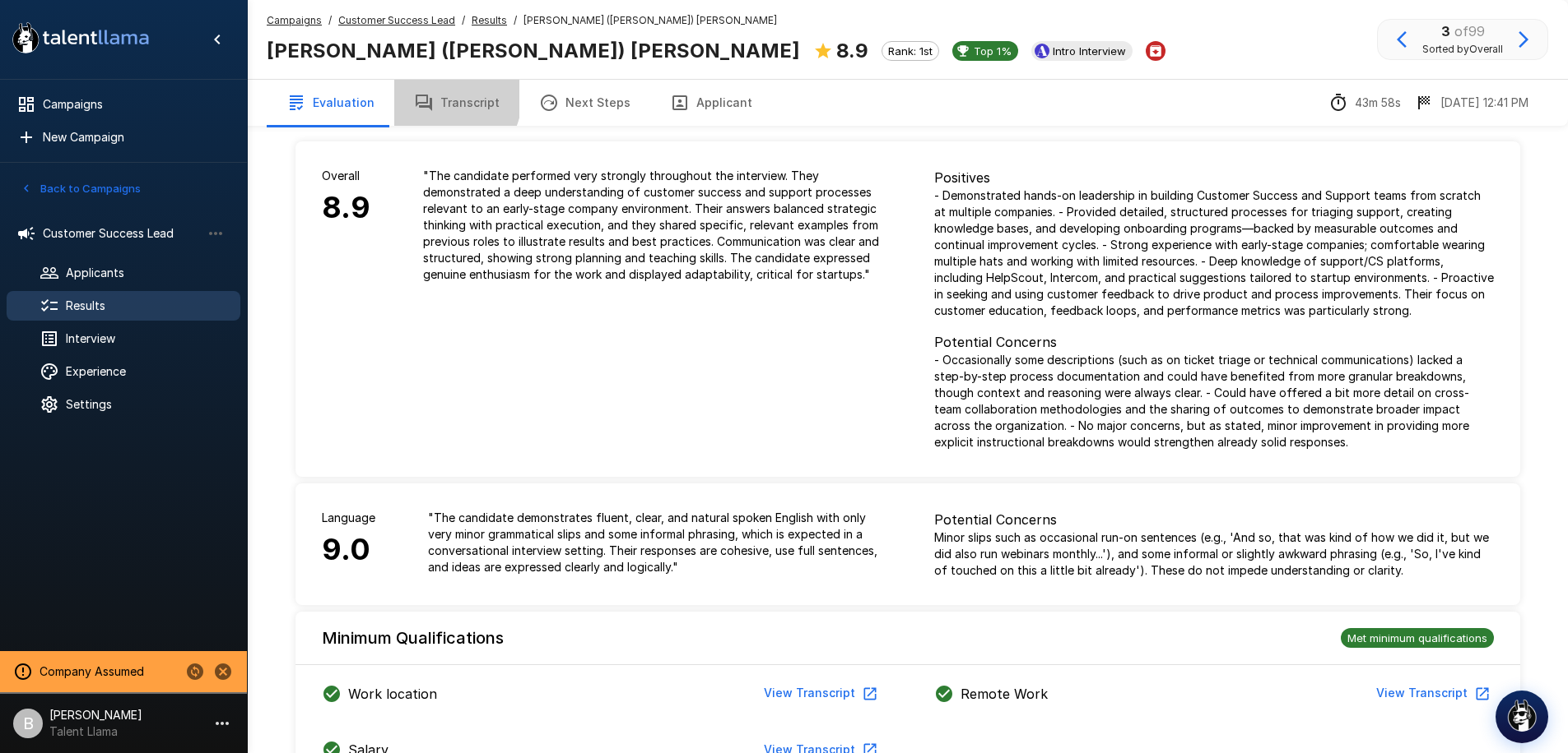
click at [442, 99] on button "Transcript" at bounding box center [456, 103] width 125 height 46
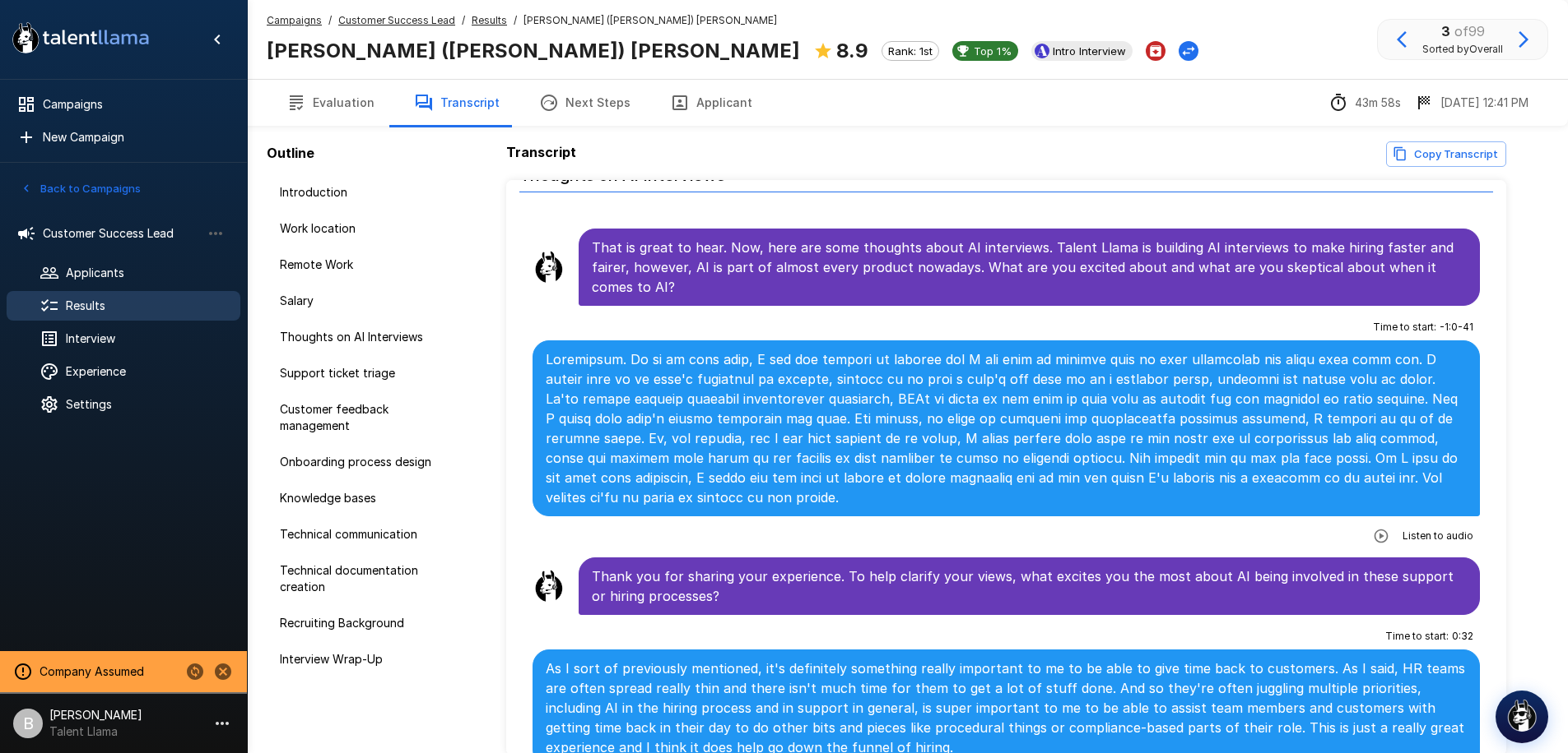
scroll to position [961, 0]
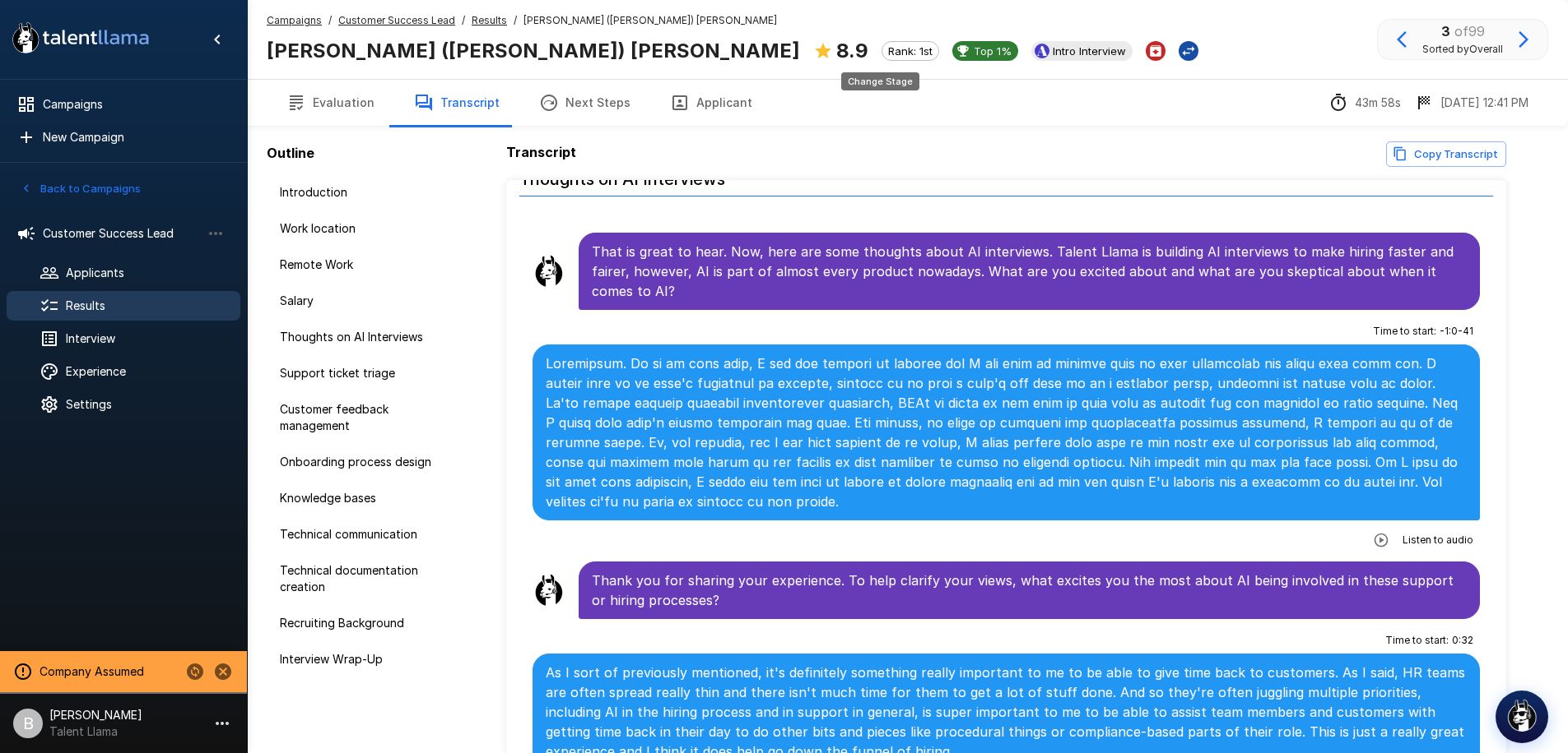
click at [1180, 53] on icon "Change Stage" at bounding box center [1188, 51] width 17 height 17
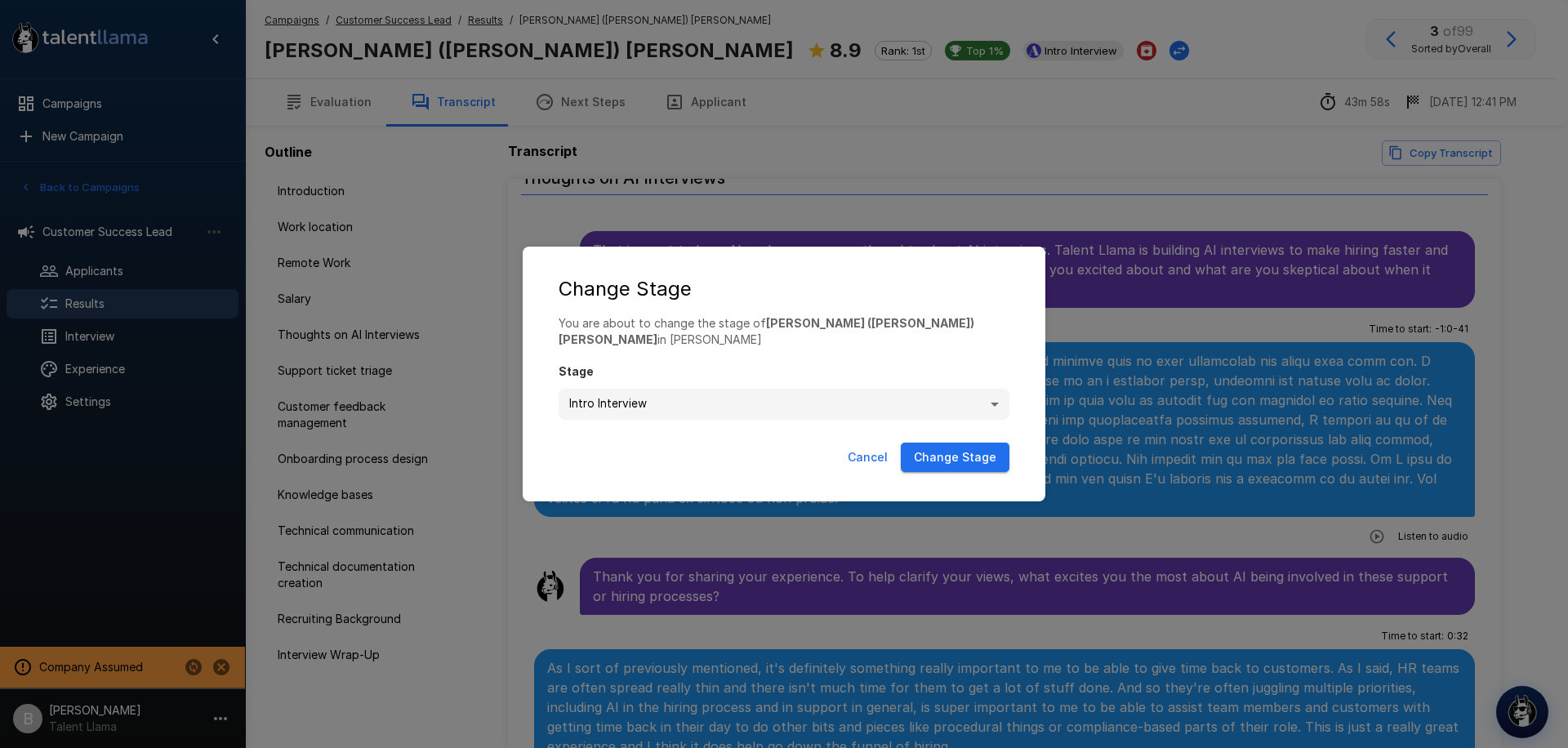
click at [816, 115] on div "**********" at bounding box center [784, 374] width 1568 height 748
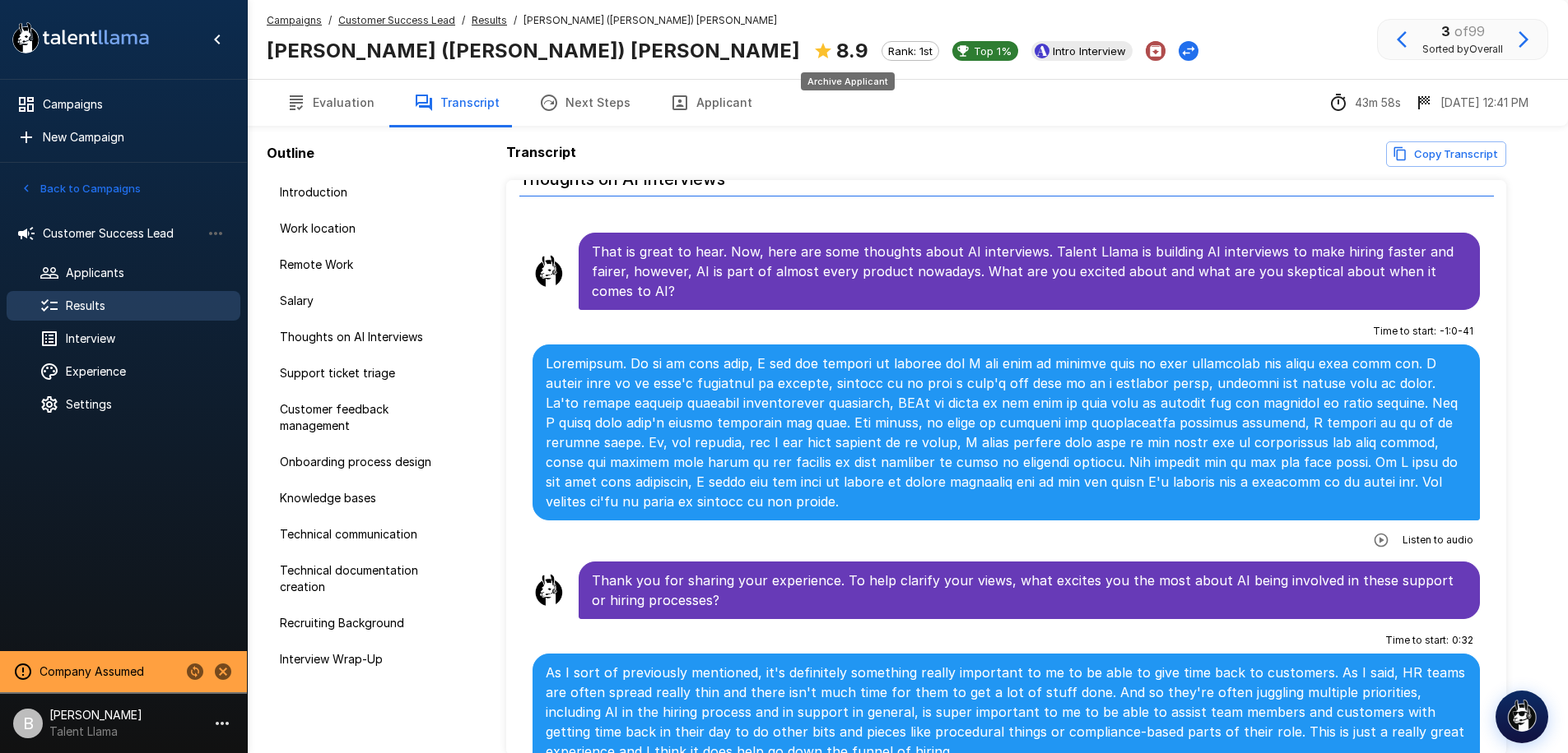
click at [1150, 49] on icon "Archive Applicant" at bounding box center [1155, 51] width 11 height 11
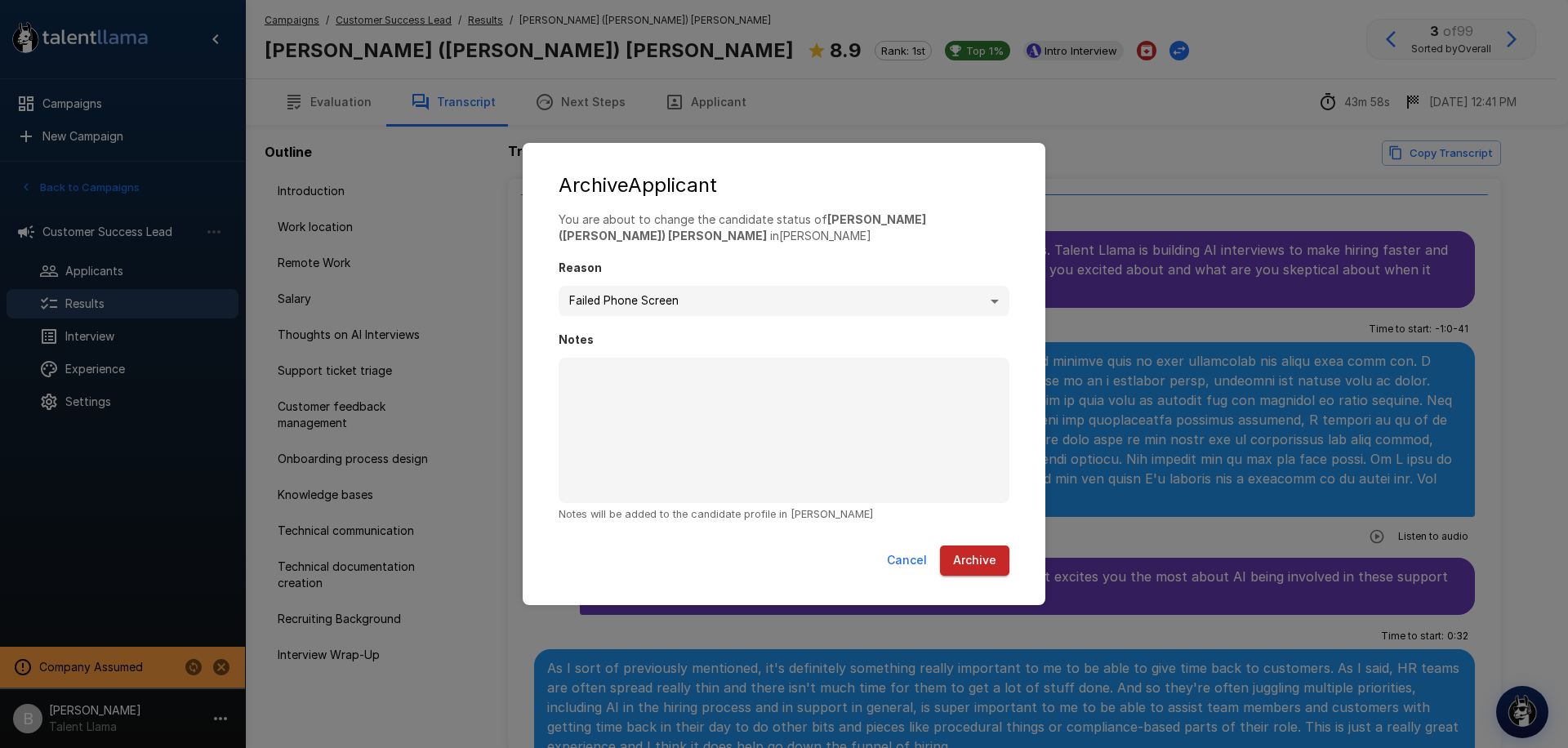
click at [973, 160] on div "**********" at bounding box center [784, 374] width 523 height 461
click at [981, 118] on div "**********" at bounding box center [784, 374] width 1568 height 748
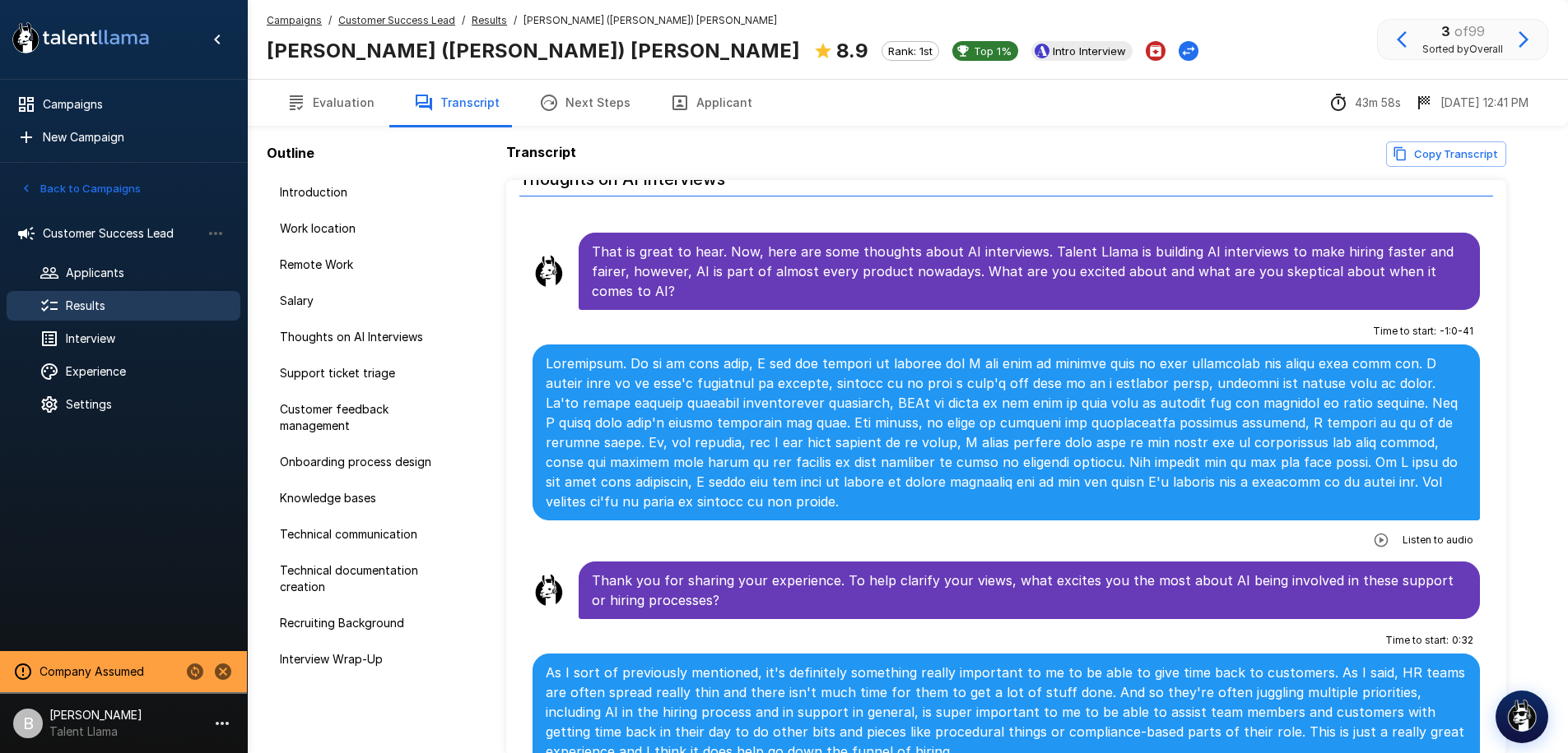
click at [1064, 70] on div "Campaigns / Customer Success Lead / Results / [PERSON_NAME] ([PERSON_NAME]) [PE…" at bounding box center [907, 39] width 1321 height 79
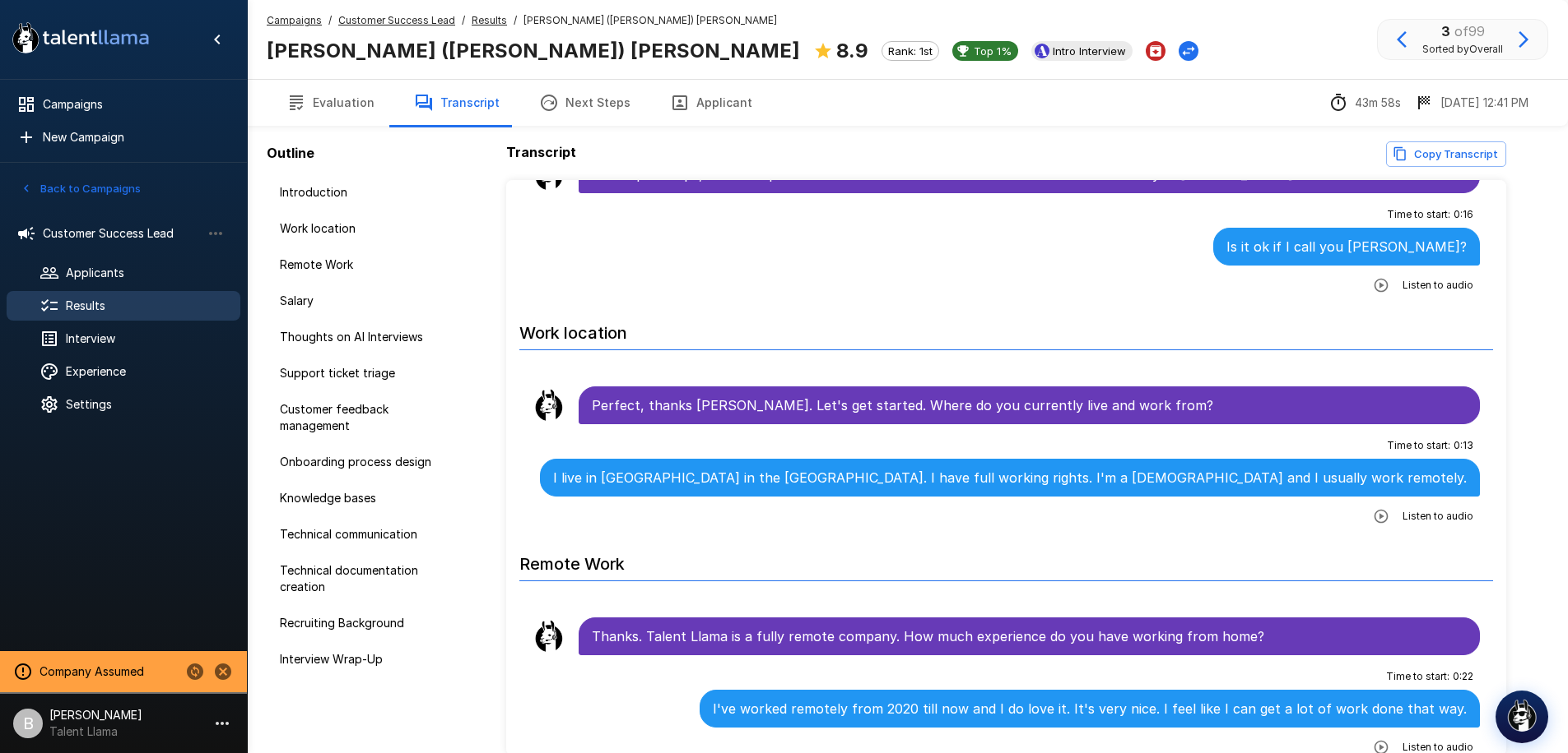
scroll to position [0, 0]
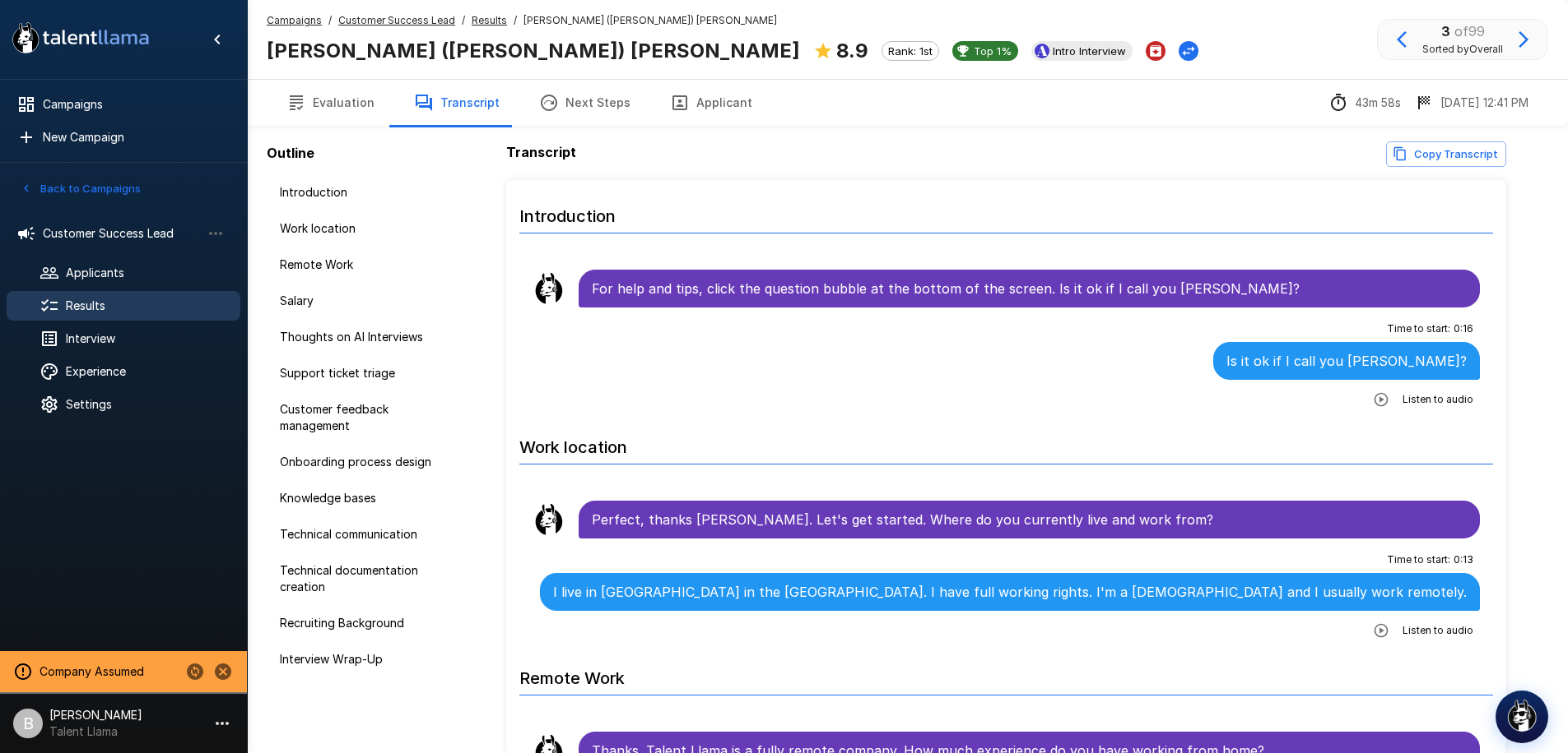
click at [345, 109] on button "Evaluation" at bounding box center [330, 103] width 128 height 46
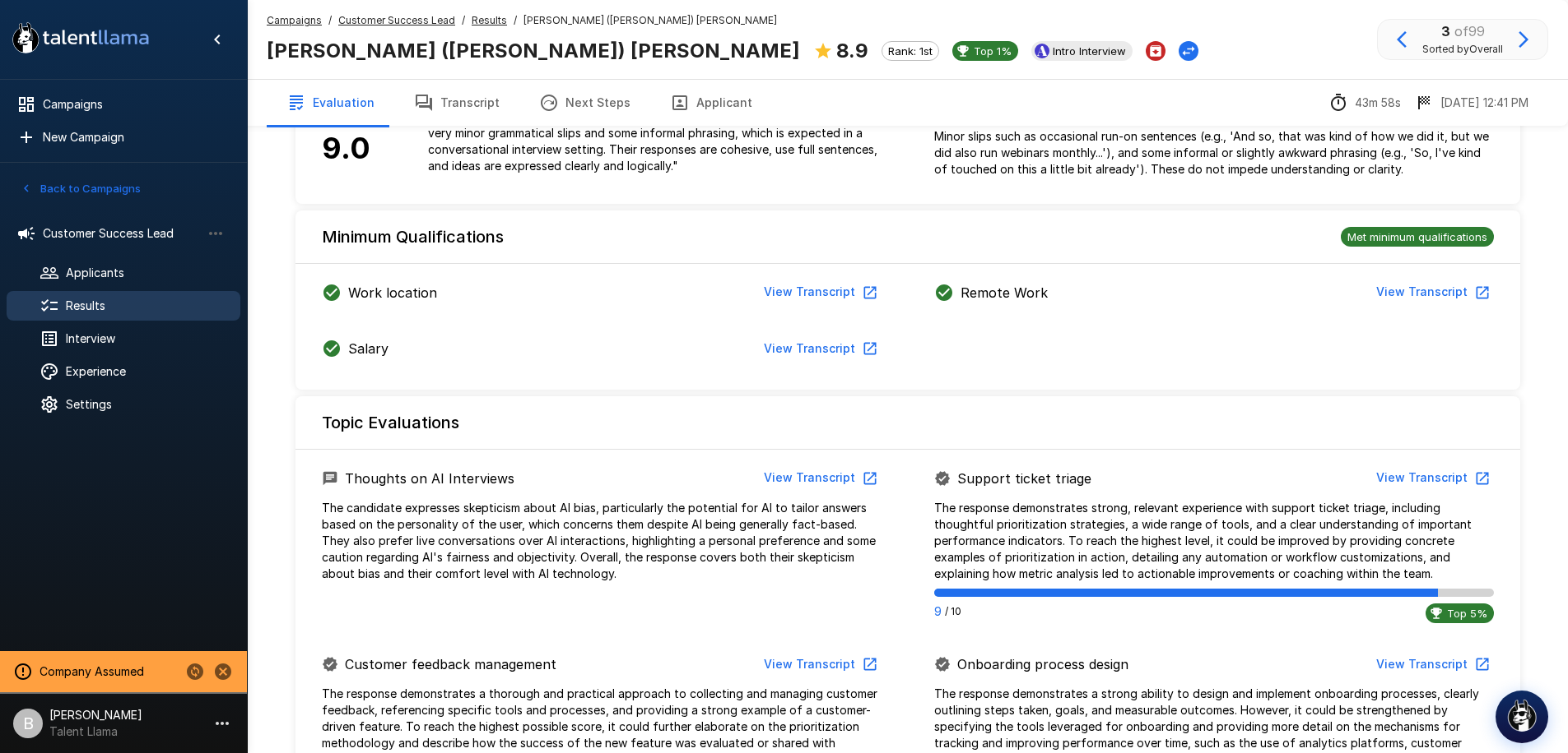
scroll to position [412, 0]
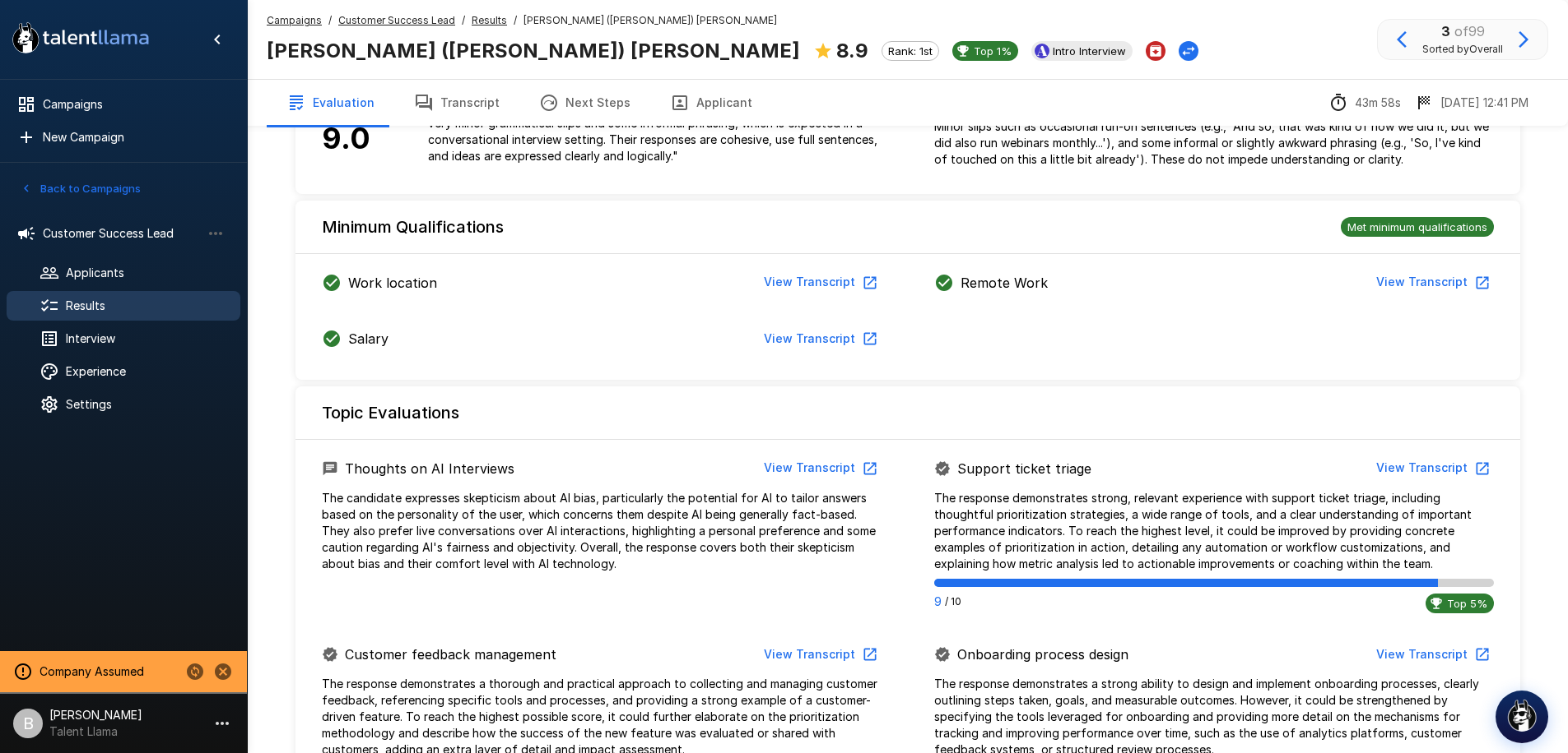
click at [103, 307] on span "Results" at bounding box center [146, 306] width 161 height 17
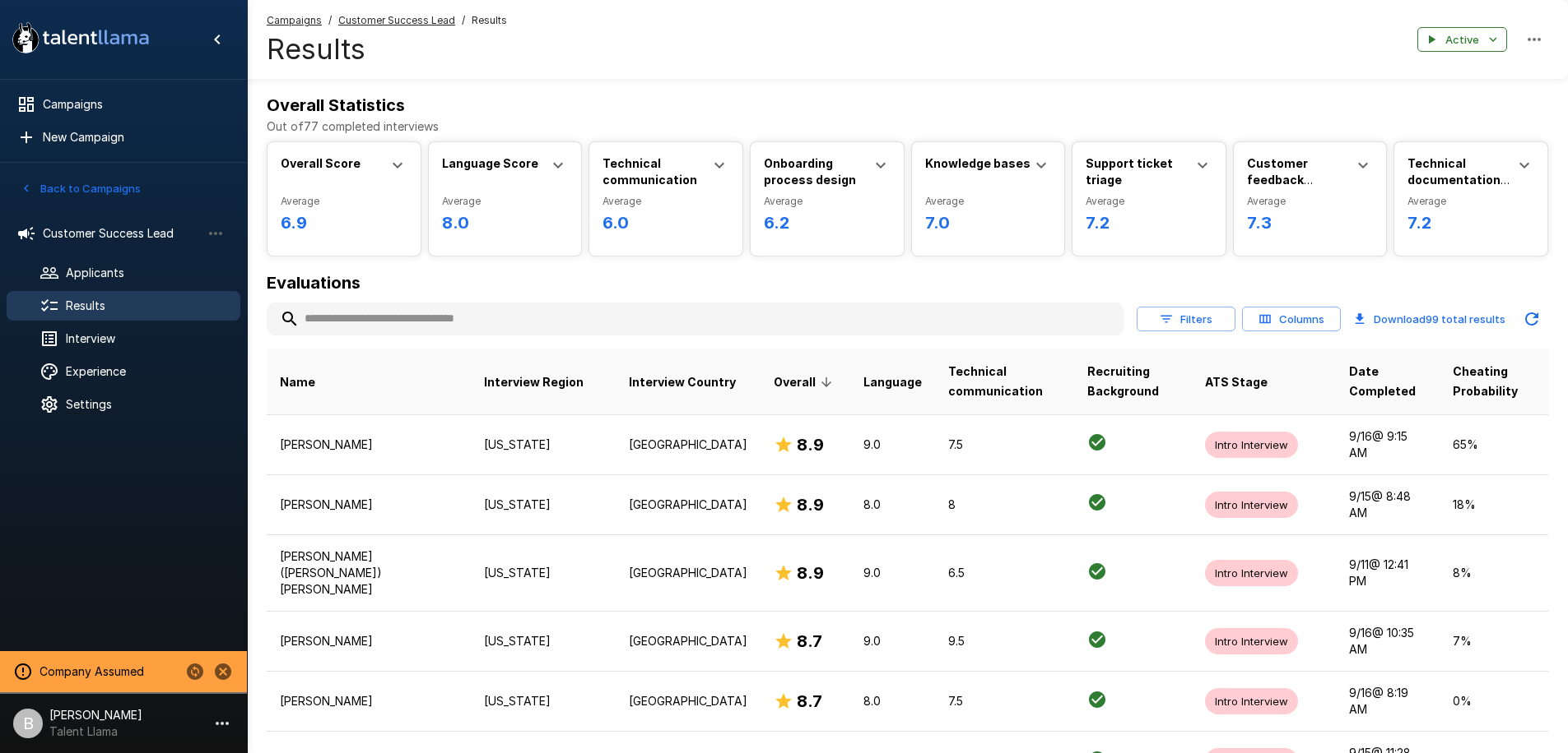
click at [1195, 317] on button "Filters" at bounding box center [1186, 320] width 99 height 26
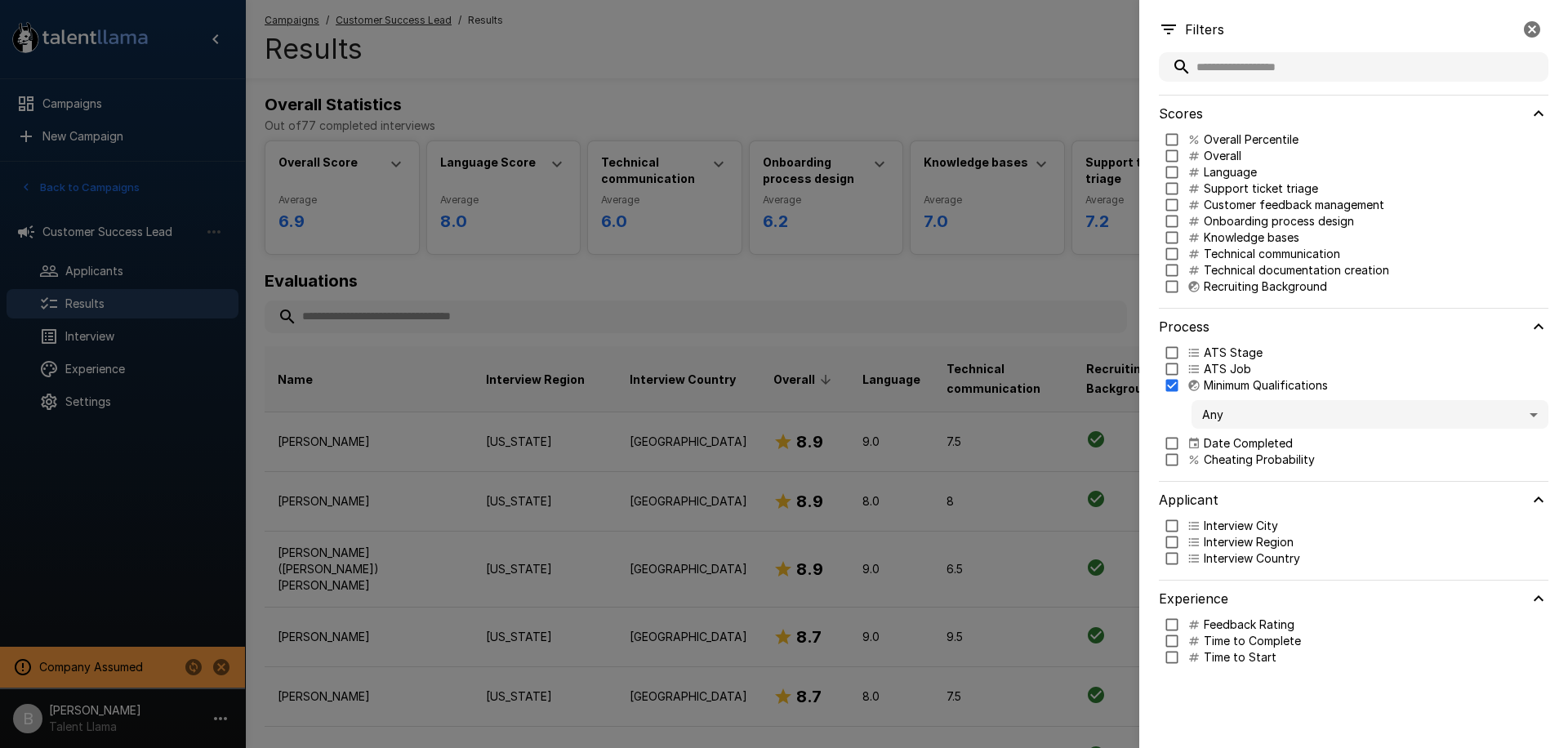
click at [1247, 422] on body ".st0{fill:#FFFFFF;} .st1{fill:#76a4ed;} Campaigns New Campaign Active 1 Custome…" at bounding box center [790, 374] width 1580 height 748
click at [1272, 480] on span "Criteria not Met" at bounding box center [1370, 478] width 331 height 17
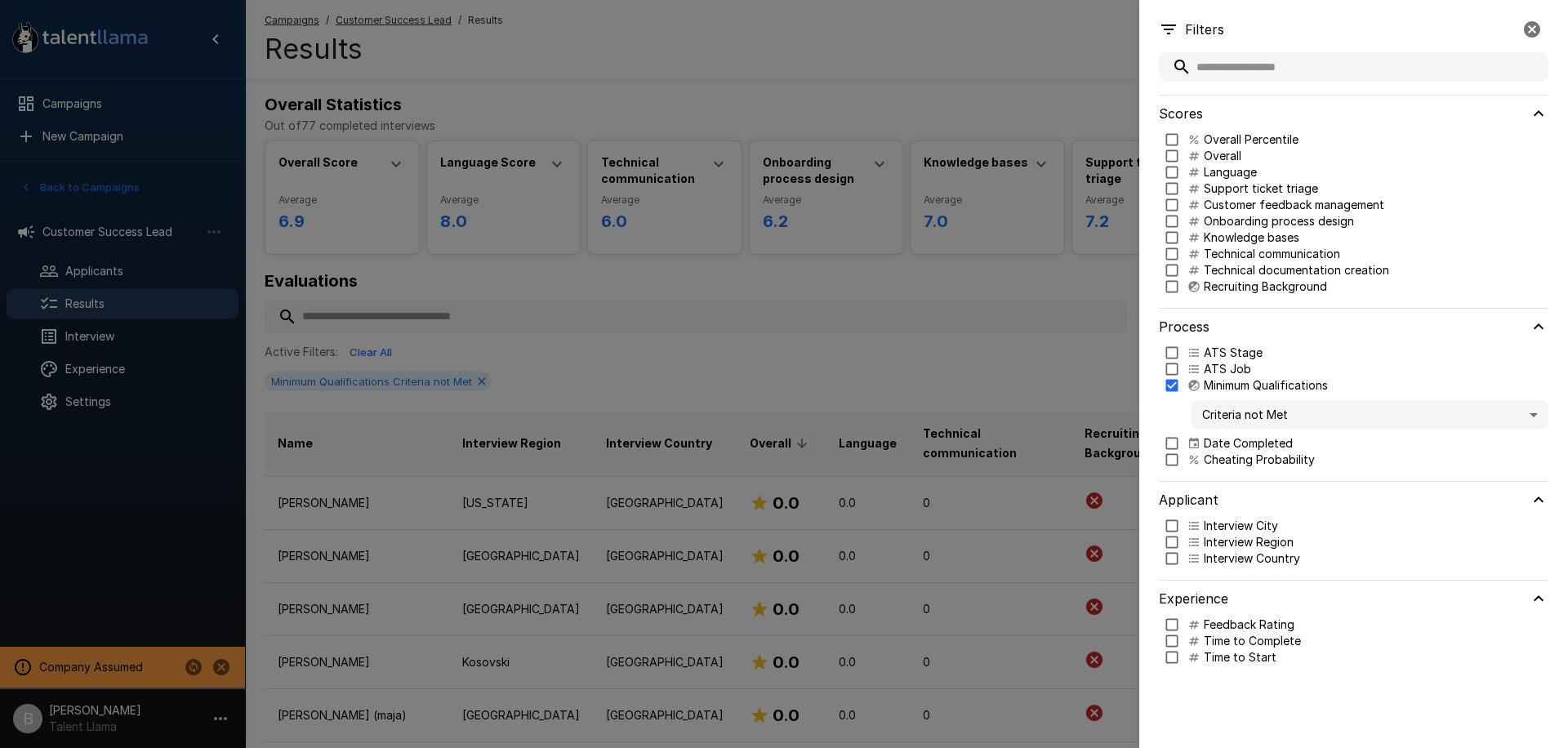
click at [629, 278] on div at bounding box center [784, 374] width 1568 height 748
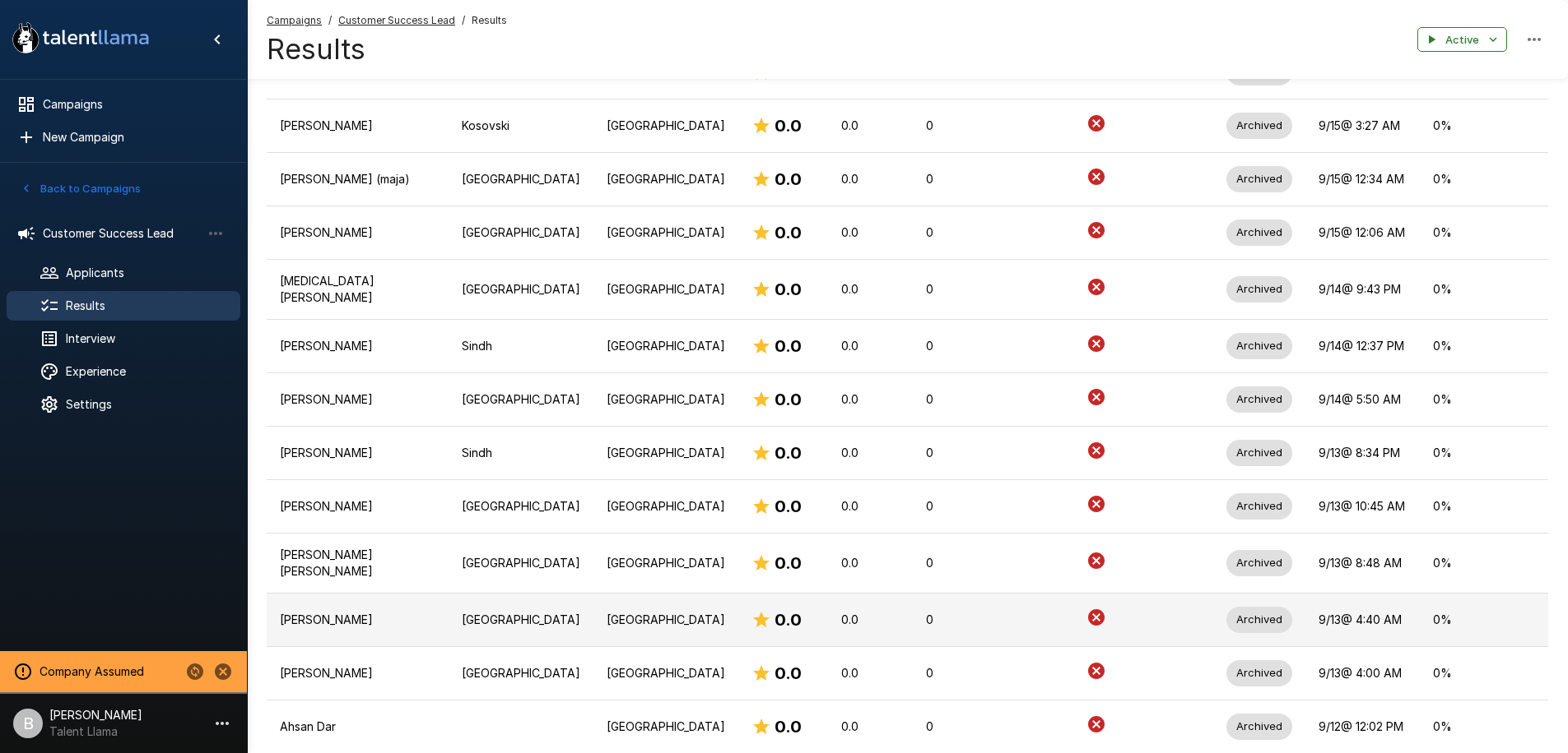
scroll to position [192, 0]
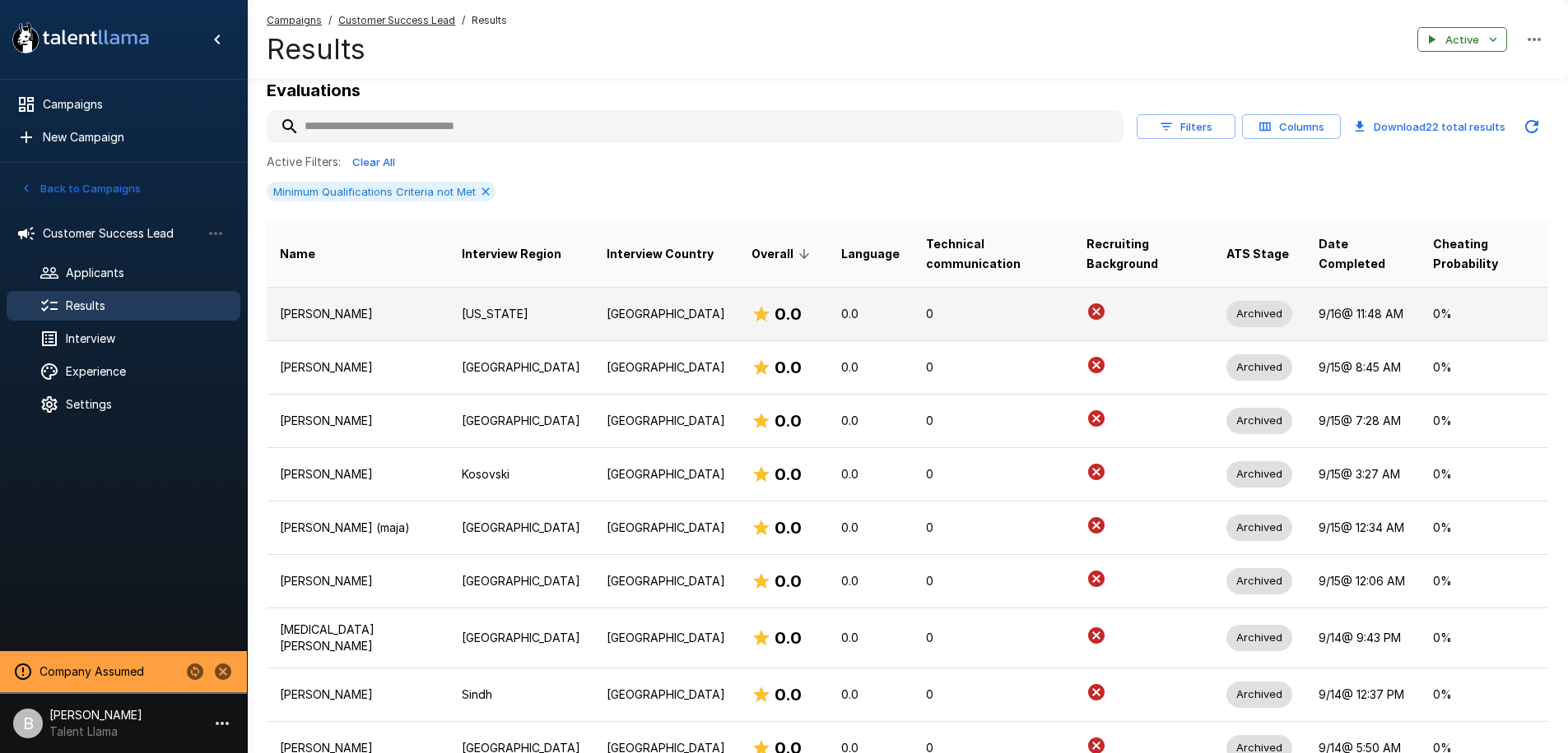
click at [361, 287] on td "[PERSON_NAME]" at bounding box center [357, 314] width 181 height 54
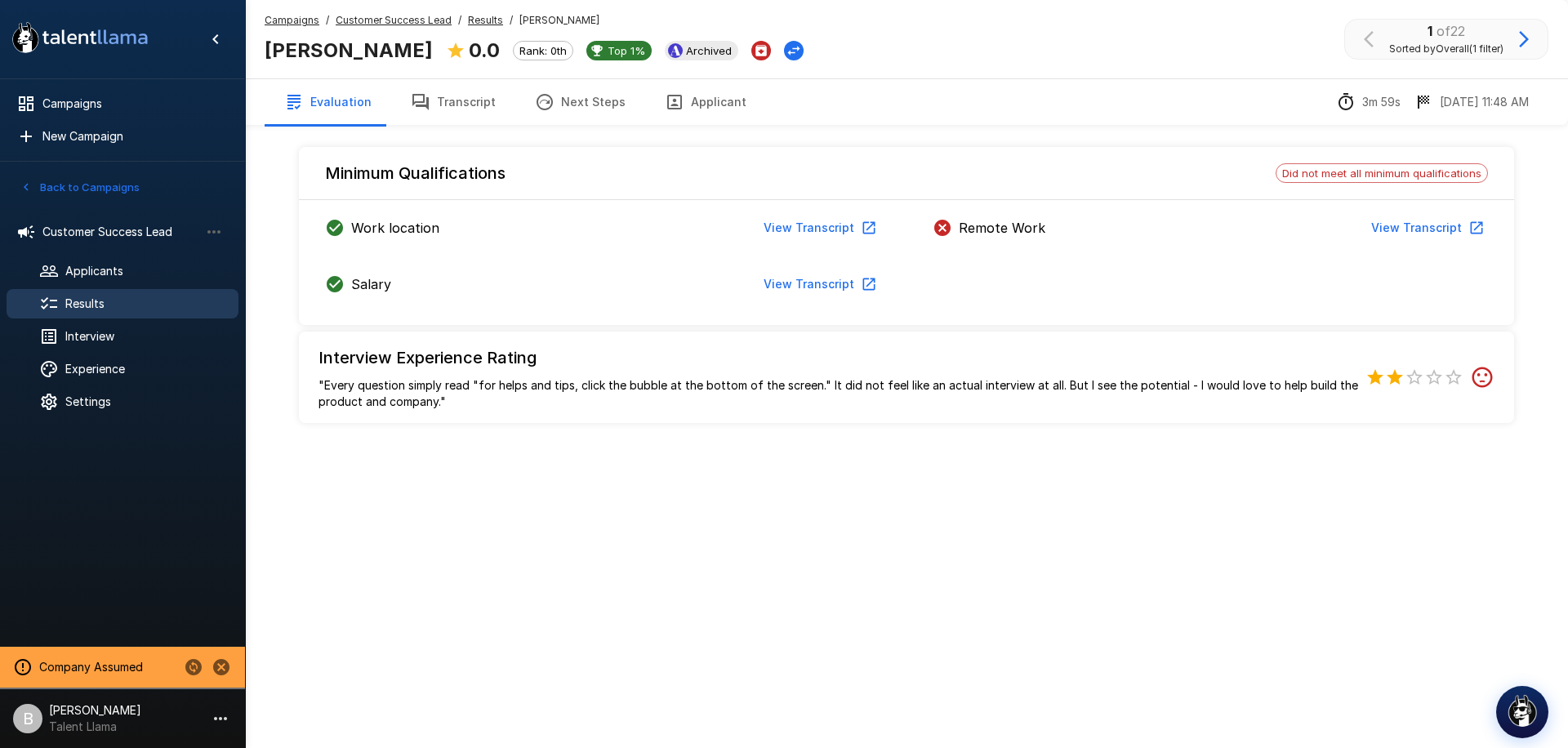
drag, startPoint x: 939, startPoint y: 224, endPoint x: 1053, endPoint y: 219, distance: 114.1
click at [1052, 218] on div "Remote Work View Transcript" at bounding box center [1210, 228] width 556 height 30
drag, startPoint x: 1094, startPoint y: 232, endPoint x: 930, endPoint y: 235, distance: 164.0
click at [930, 235] on div "Remote Work View Transcript" at bounding box center [1210, 232] width 607 height 37
click at [1100, 229] on div "Remote Work View Transcript" at bounding box center [1210, 228] width 556 height 30
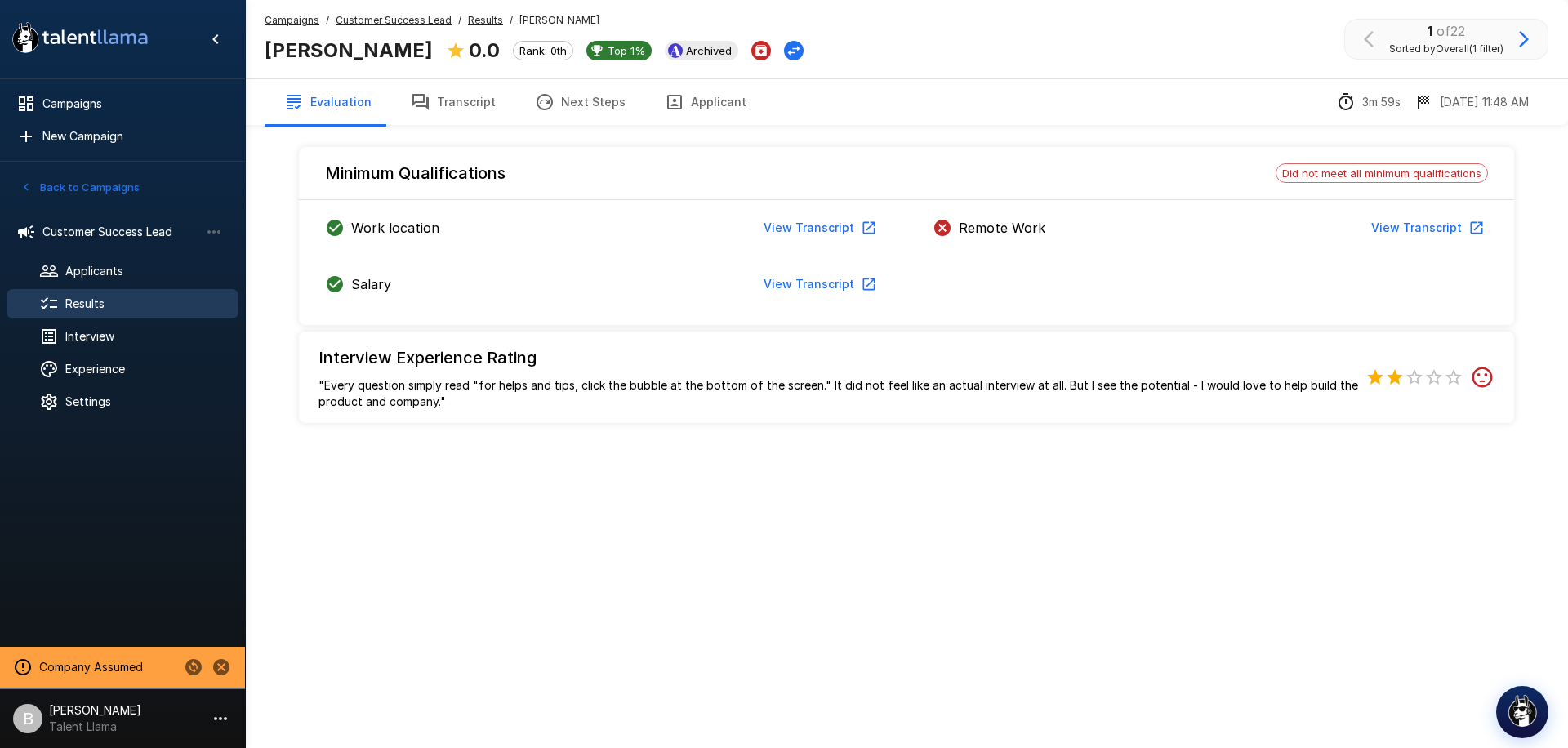
click at [468, 18] on u "Results" at bounding box center [485, 19] width 35 height 12
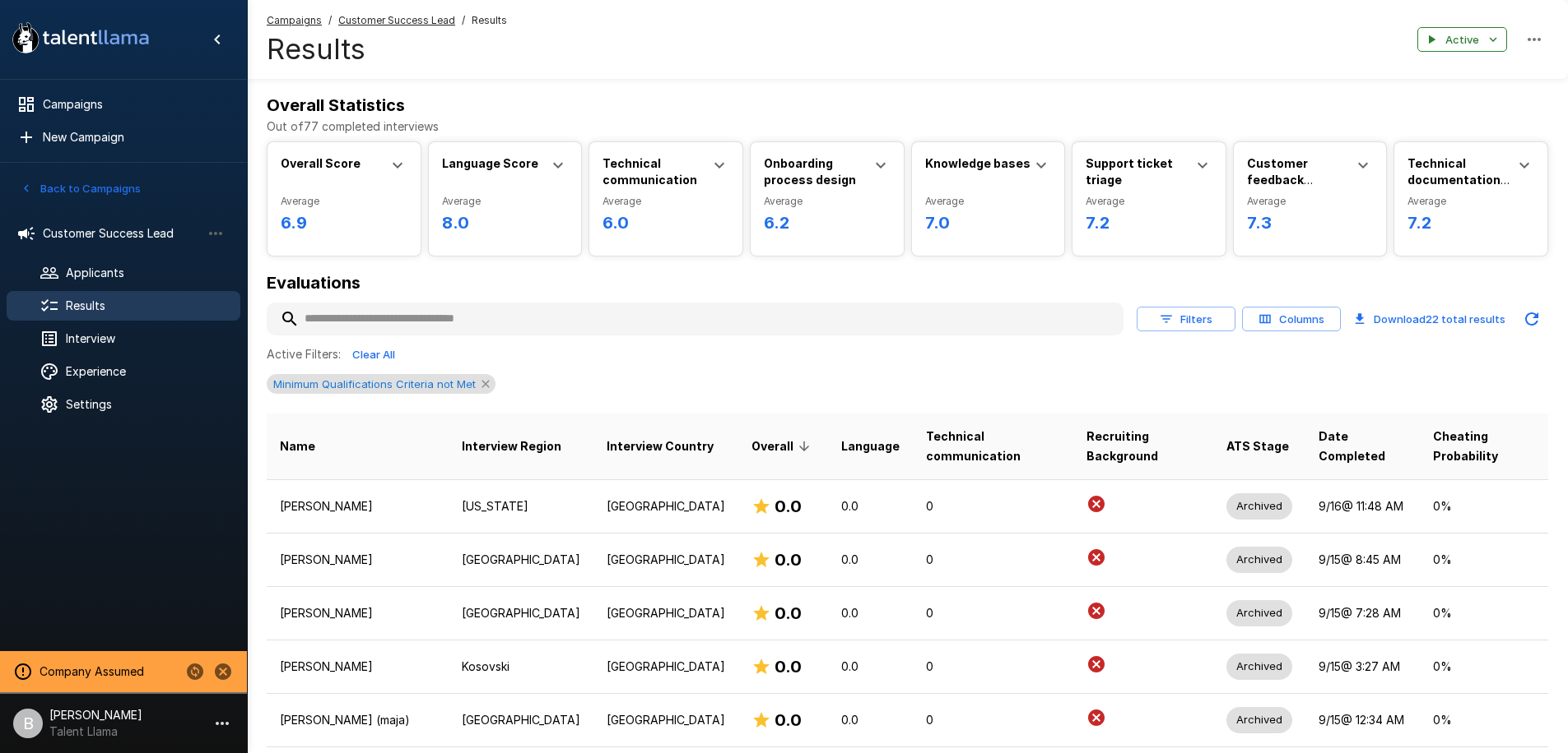
click at [485, 387] on icon at bounding box center [485, 384] width 13 height 13
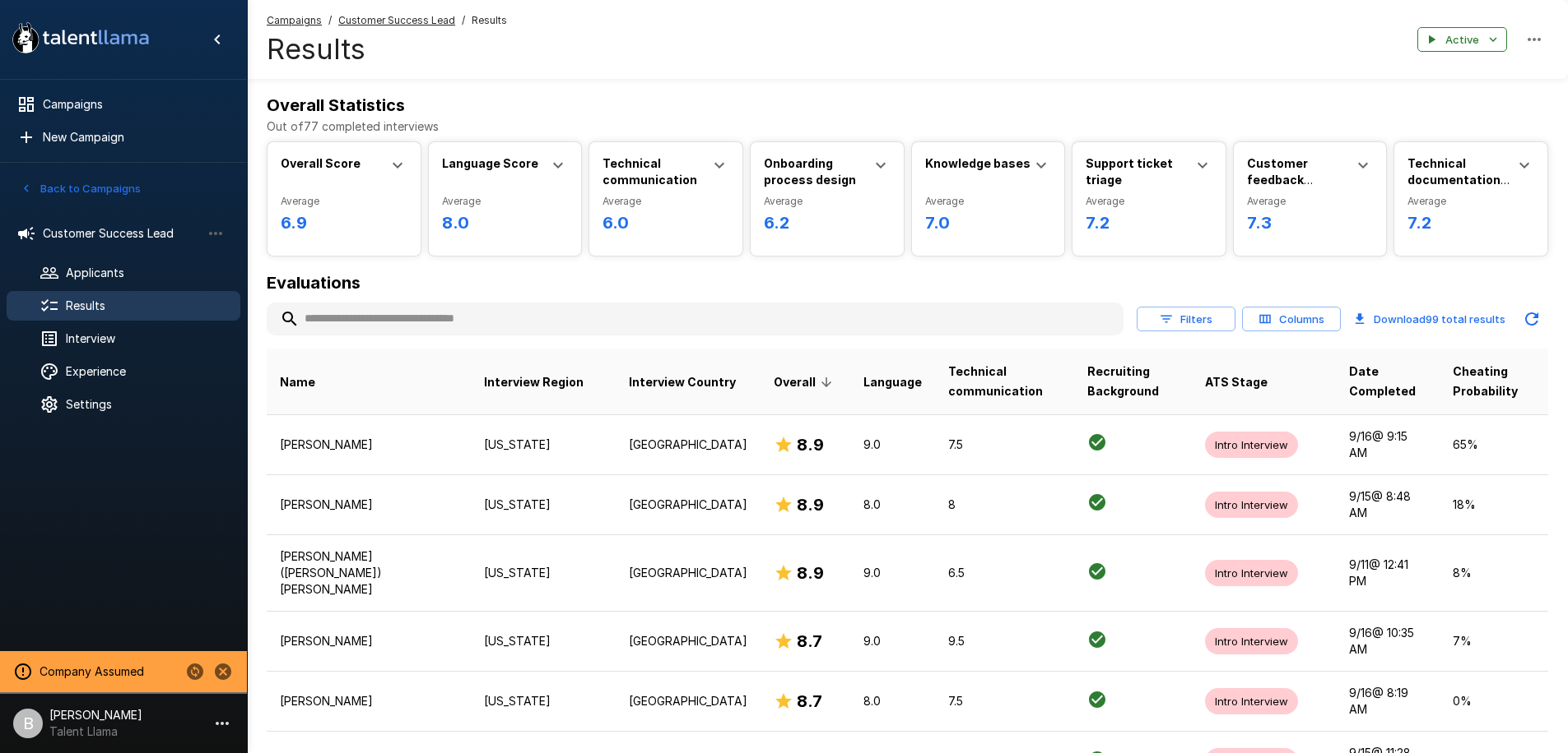
click at [130, 302] on span "Results" at bounding box center [146, 306] width 161 height 17
